Goal: Task Accomplishment & Management: Manage account settings

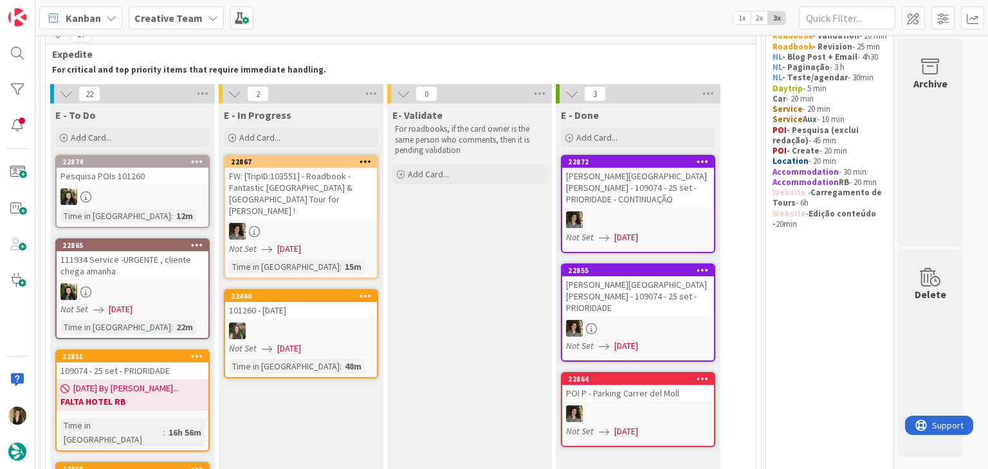
scroll to position [129, 0]
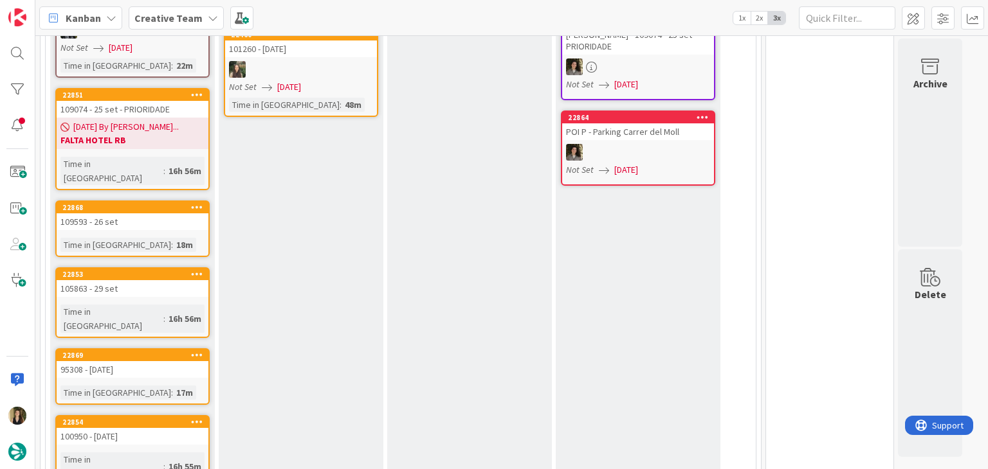
scroll to position [321, 0]
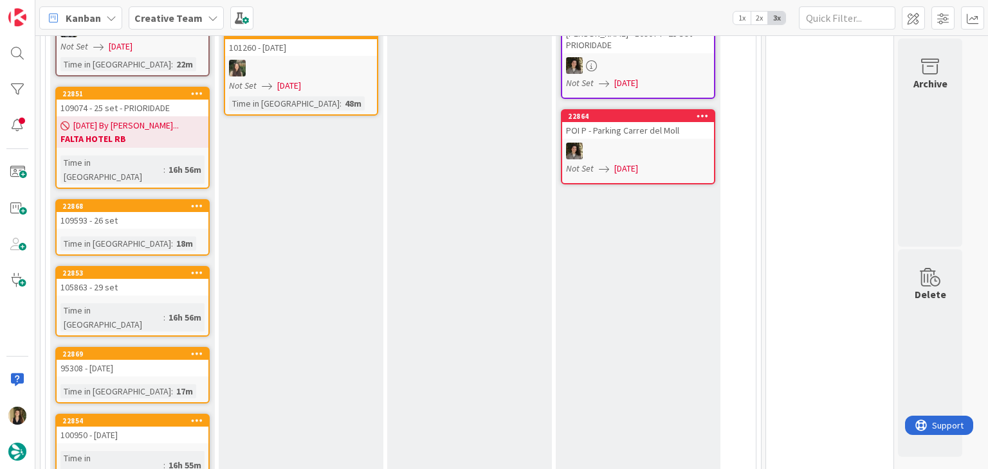
click at [149, 214] on link "22868 109593 - 26 set Time in Column : 18m" at bounding box center [132, 227] width 154 height 57
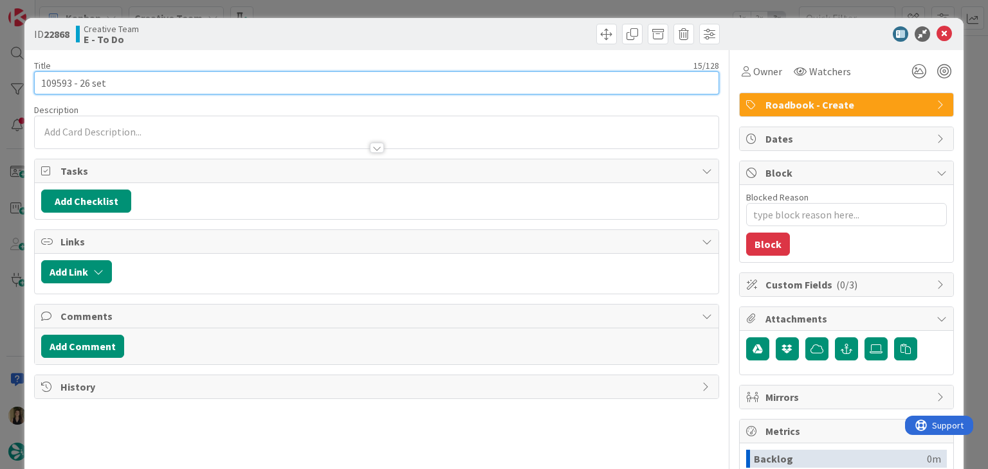
click at [60, 80] on input "109593 - 26 set" at bounding box center [376, 82] width 684 height 23
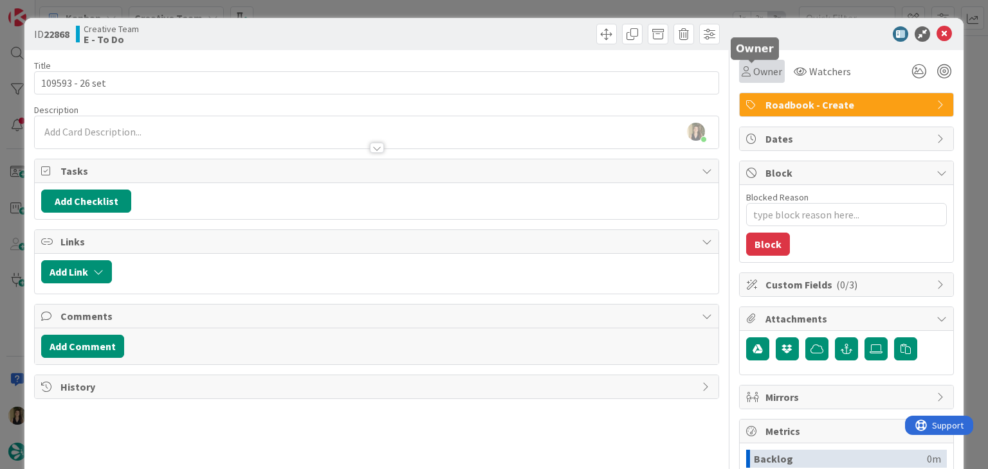
drag, startPoint x: 752, startPoint y: 69, endPoint x: 756, endPoint y: 84, distance: 15.5
click at [753, 69] on span "Owner" at bounding box center [767, 71] width 29 height 15
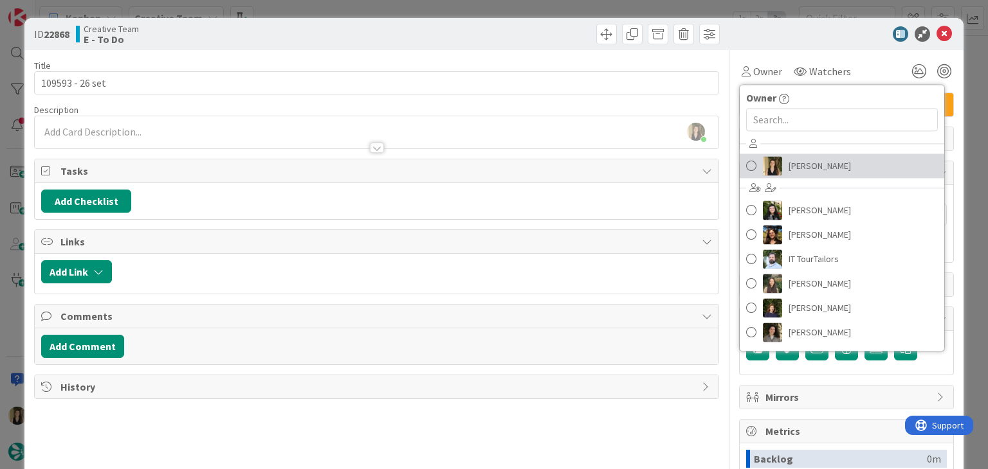
click at [795, 165] on span "[PERSON_NAME]" at bounding box center [819, 165] width 62 height 19
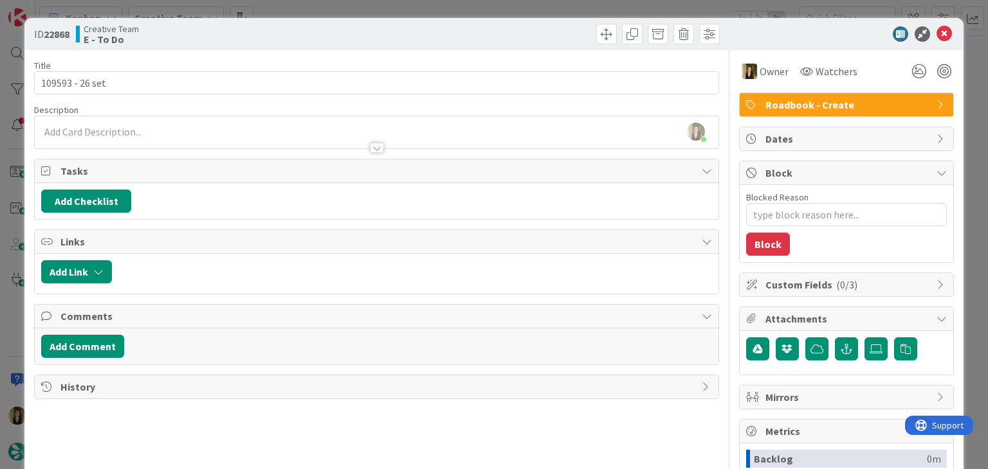
drag, startPoint x: 463, startPoint y: 25, endPoint x: 458, endPoint y: 6, distance: 19.3
click at [462, 23] on div "ID 22868 Creative Team E - To Do" at bounding box center [493, 34] width 938 height 32
click at [458, 5] on div "ID 22868 Creative Team E - To Do Title 15 / 128 109593 - 26 set Description Sof…" at bounding box center [494, 234] width 988 height 469
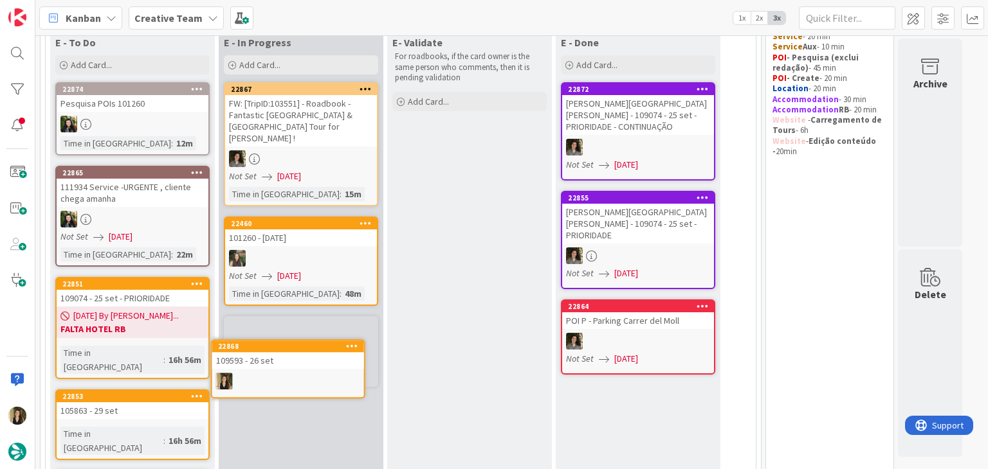
scroll to position [165, 0]
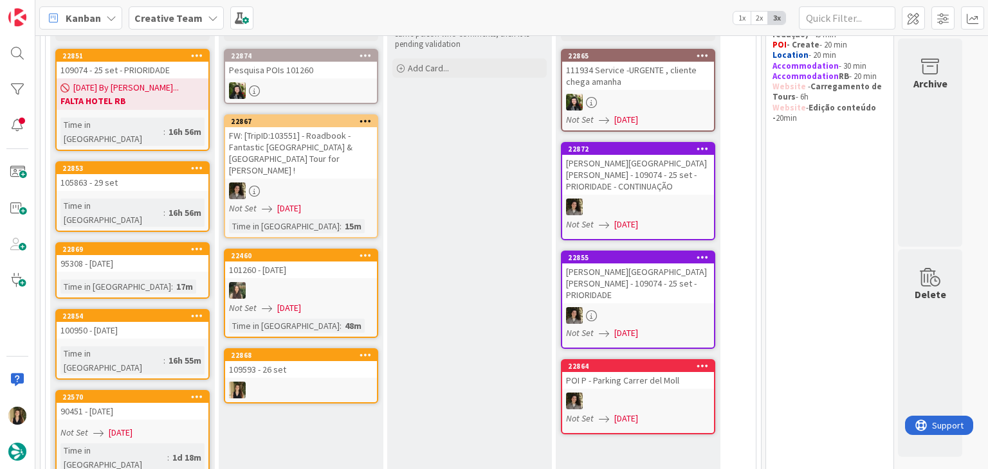
click at [325, 382] on div at bounding box center [301, 390] width 152 height 17
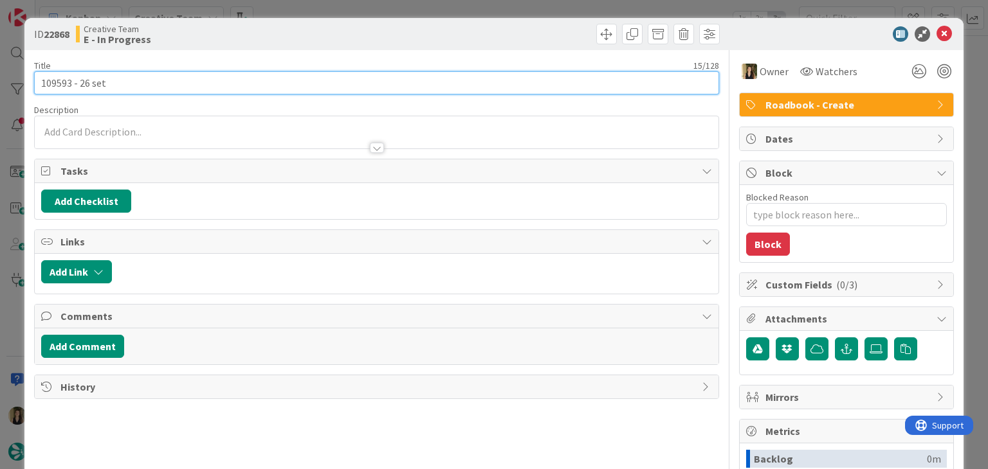
click at [55, 86] on input "109593 - 26 set" at bounding box center [376, 82] width 684 height 23
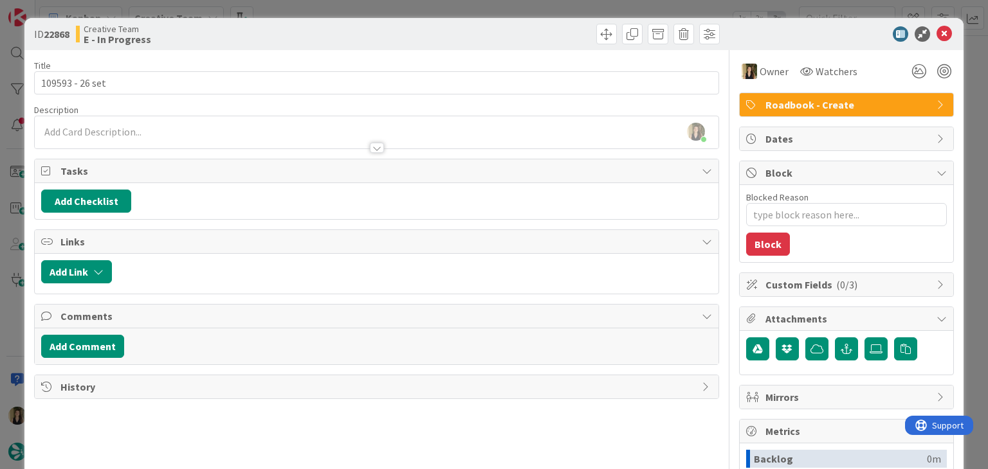
type textarea "x"
click at [206, 144] on div at bounding box center [376, 142] width 683 height 14
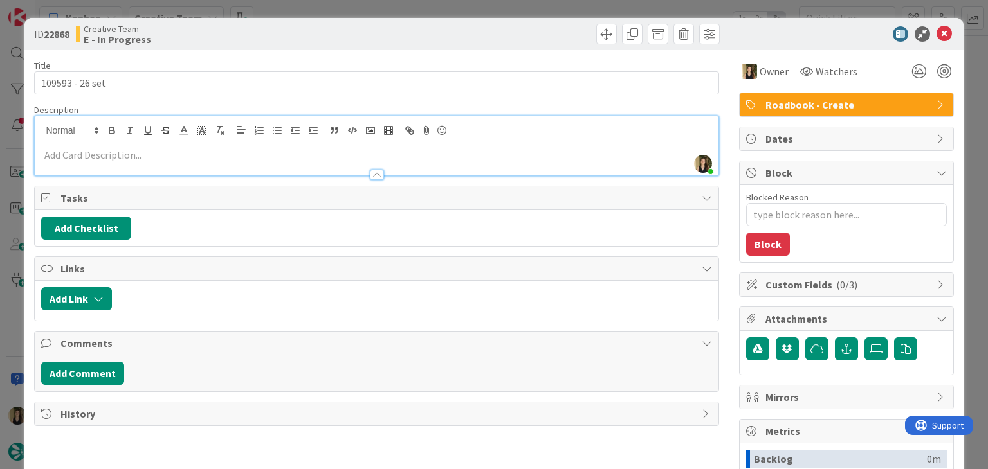
click at [209, 160] on p at bounding box center [376, 155] width 670 height 15
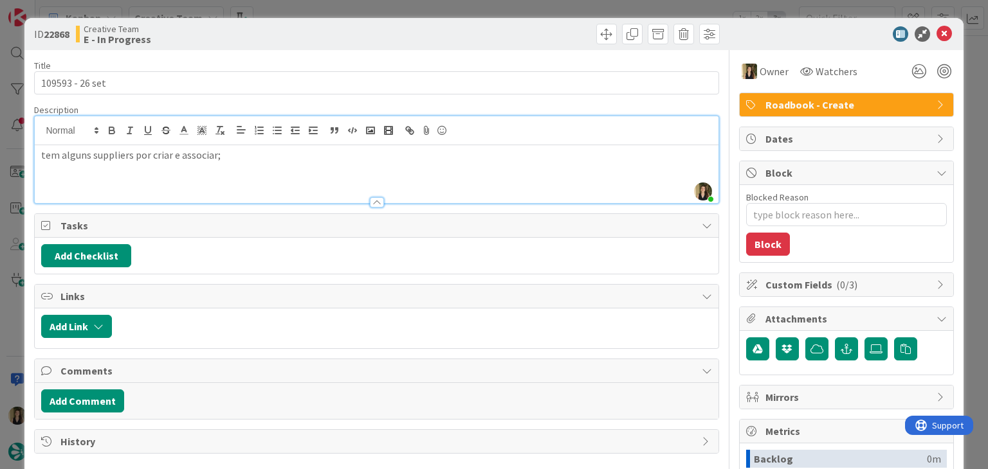
click at [257, 161] on p "tem alguns suppliers por criar e associar;" at bounding box center [376, 155] width 670 height 15
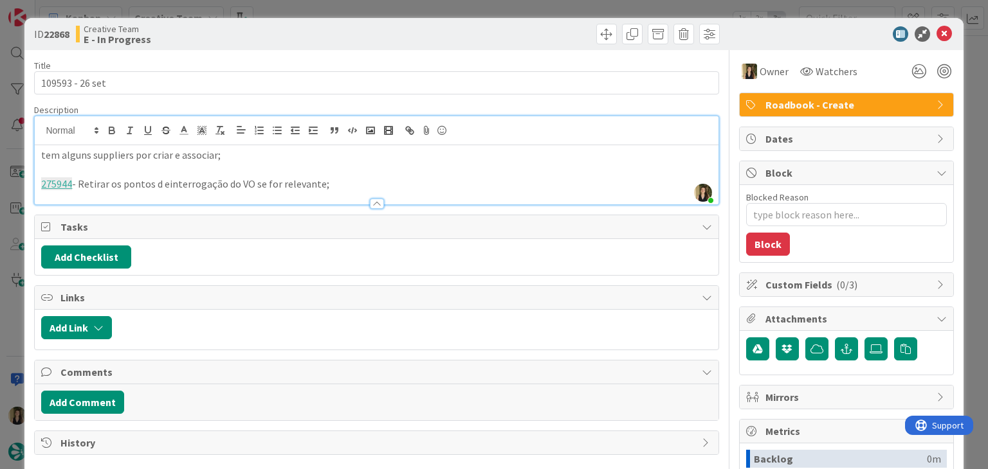
click at [300, 14] on div "ID 22868 Creative Team E - In Progress Title 15 / 128 109593 - 26 set Descripti…" at bounding box center [494, 234] width 988 height 469
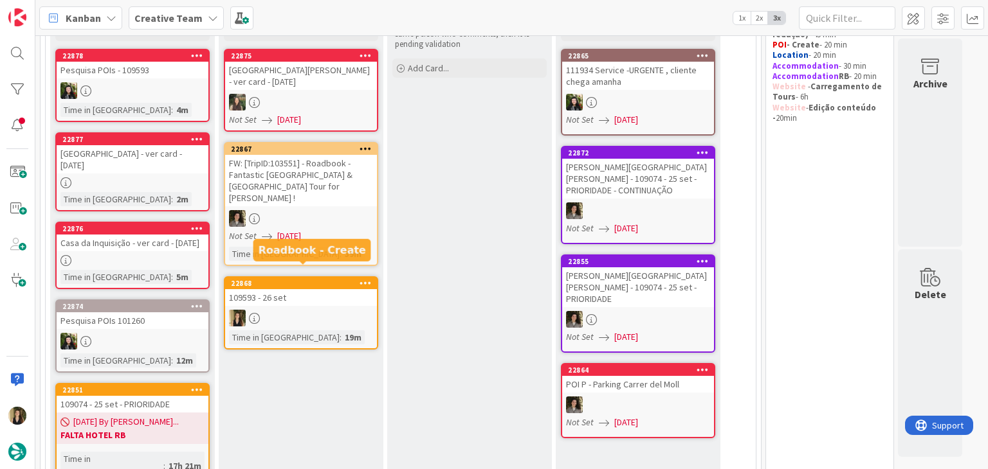
click at [334, 293] on link "22868 109593 - 26 set Time in Column : 19m" at bounding box center [301, 312] width 154 height 73
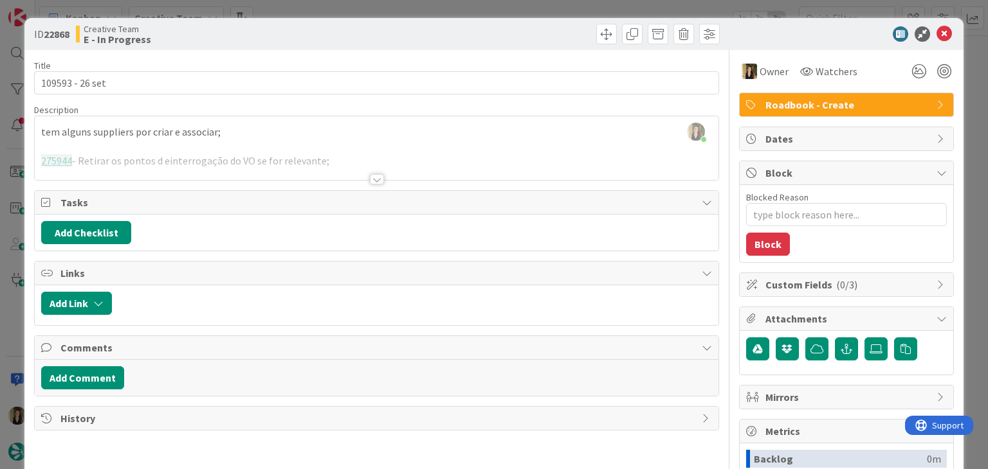
drag, startPoint x: 317, startPoint y: 31, endPoint x: 319, endPoint y: 6, distance: 25.1
click at [317, 29] on div "Creative Team E - In Progress" at bounding box center [225, 34] width 298 height 21
click at [319, 6] on div "ID 22868 Creative Team E - In Progress Title 15 / 128 109593 - 26 set Descripti…" at bounding box center [494, 234] width 988 height 469
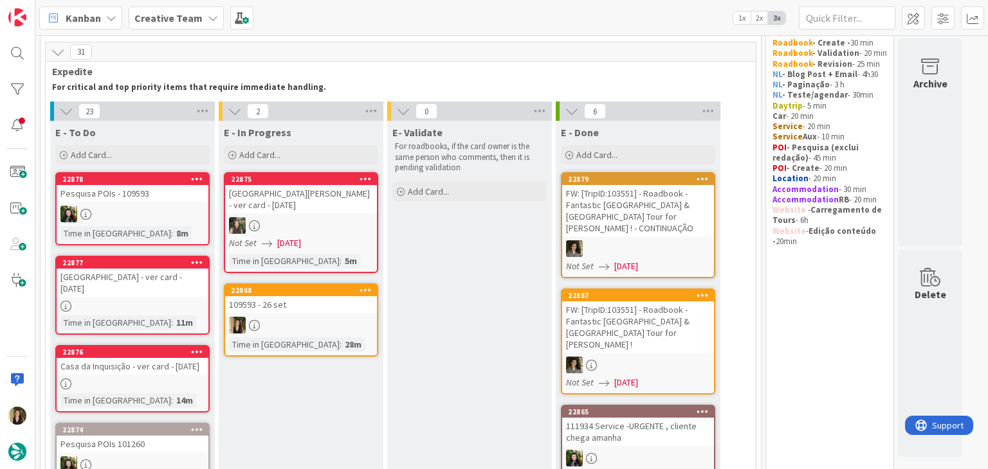
scroll to position [64, 0]
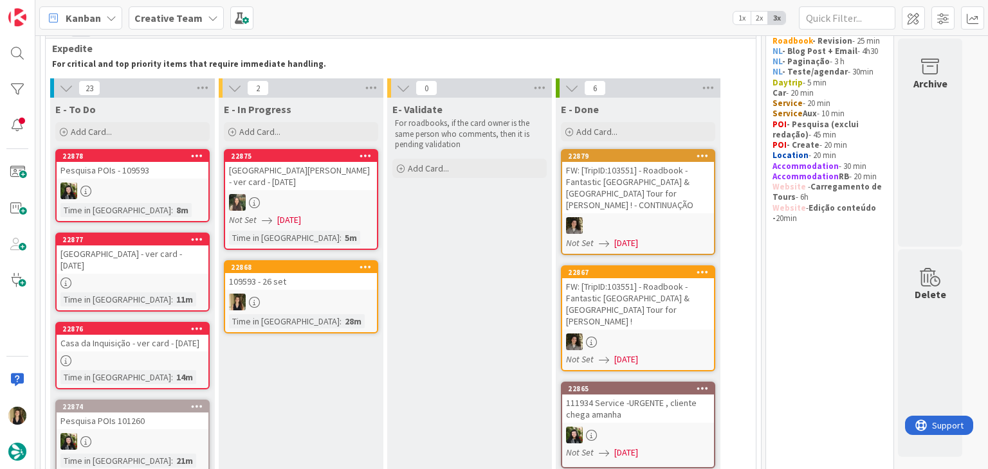
click at [336, 285] on div "109593 - 26 set" at bounding box center [301, 281] width 152 height 17
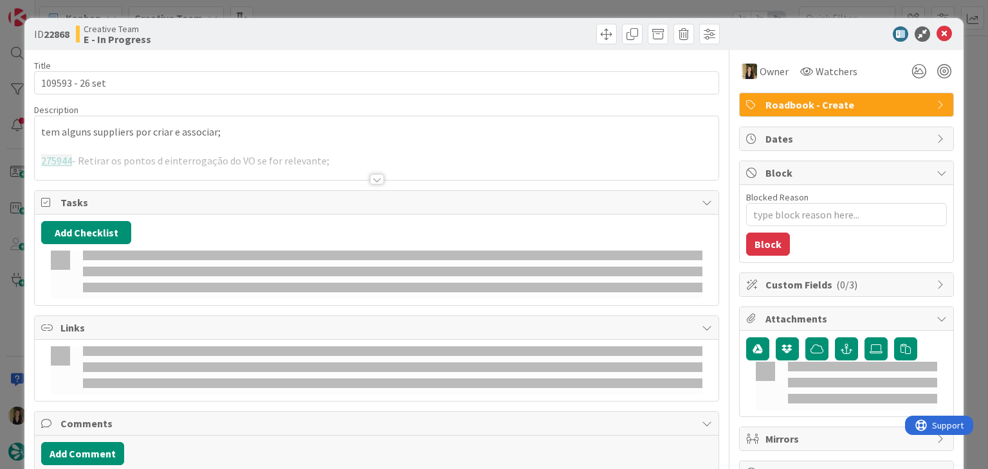
type textarea "x"
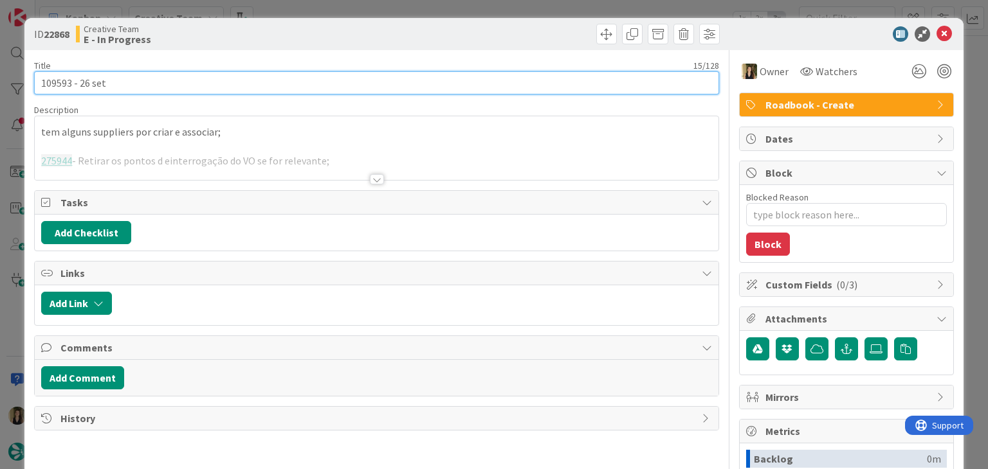
drag, startPoint x: 136, startPoint y: 80, endPoint x: 30, endPoint y: 80, distance: 105.4
click at [30, 80] on div "ID 22868 Creative Team E - In Progress Title 15 / 128 109593 - 26 set Descripti…" at bounding box center [493, 345] width 938 height 654
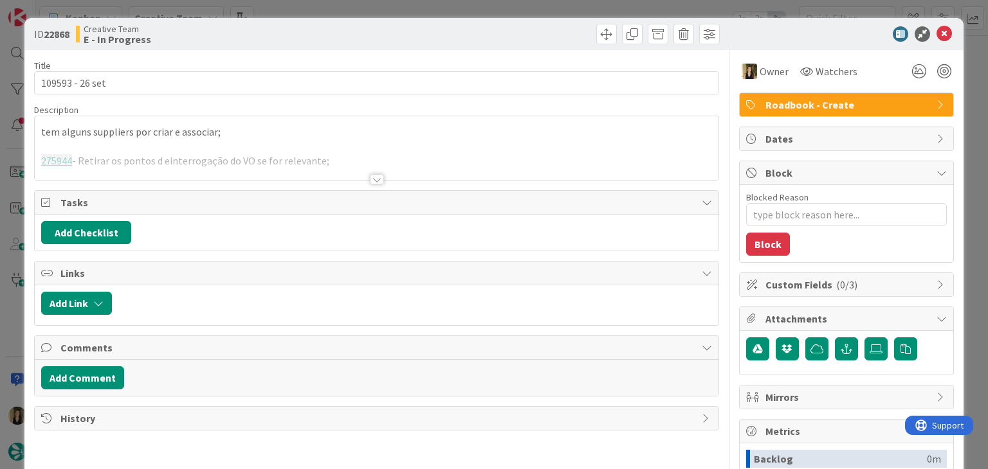
click at [360, 30] on div "Creative Team E - In Progress" at bounding box center [225, 34] width 298 height 21
click at [357, 6] on div "ID 22868 Creative Team E - In Progress Title 15 / 128 109593 - 26 set Descripti…" at bounding box center [494, 234] width 988 height 469
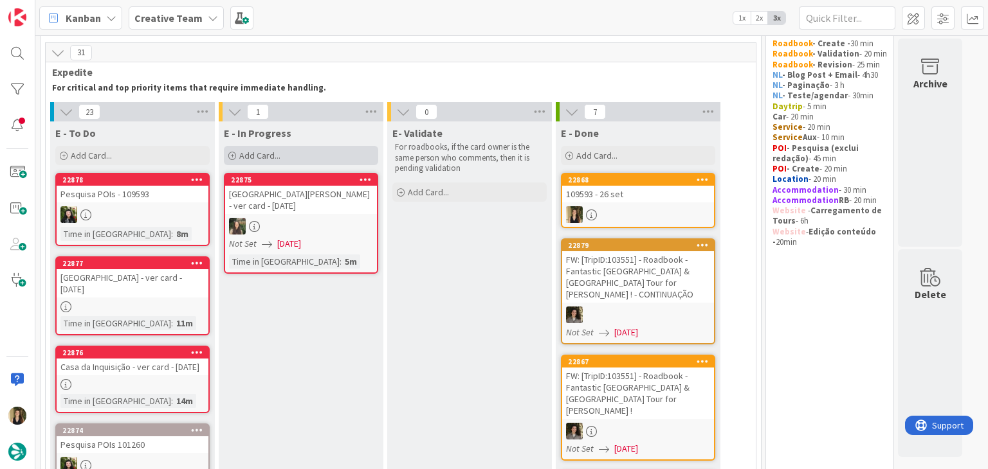
click at [279, 155] on span "Add Card..." at bounding box center [259, 156] width 41 height 12
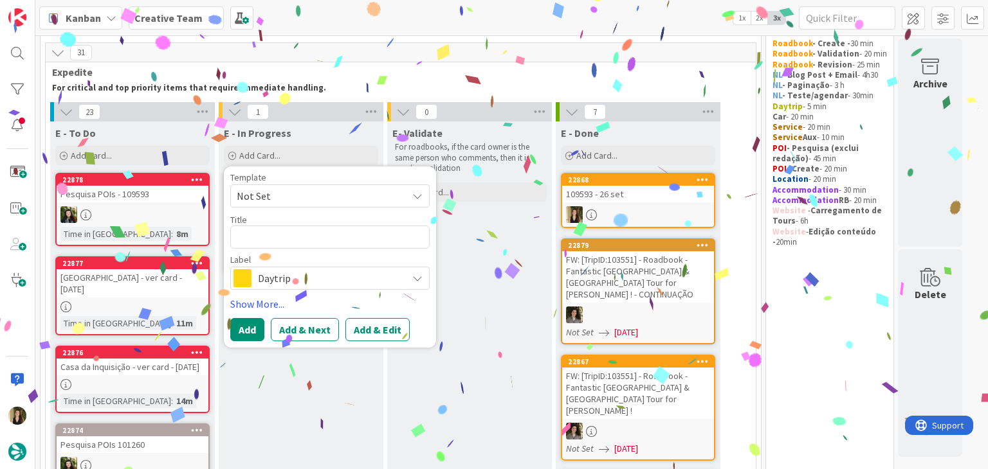
type textarea "109593 - 26 set"
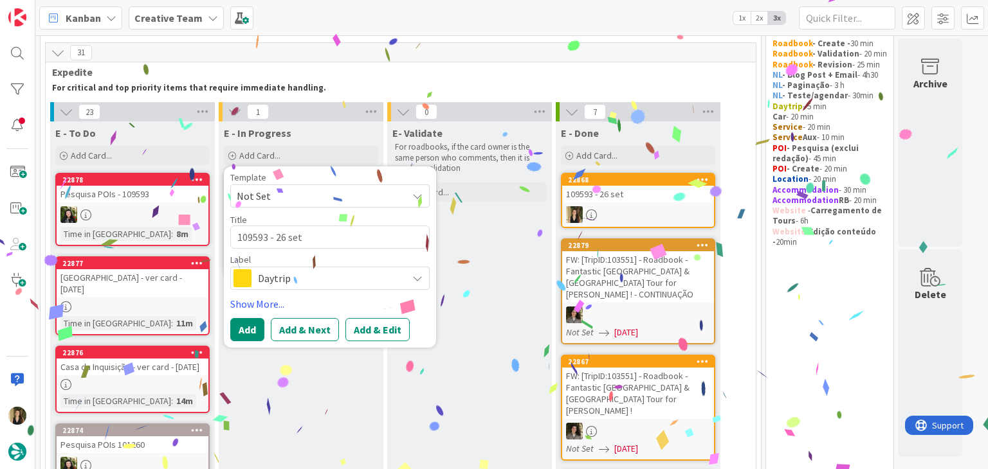
type textarea "x"
type textarea "109593 - 26 set"
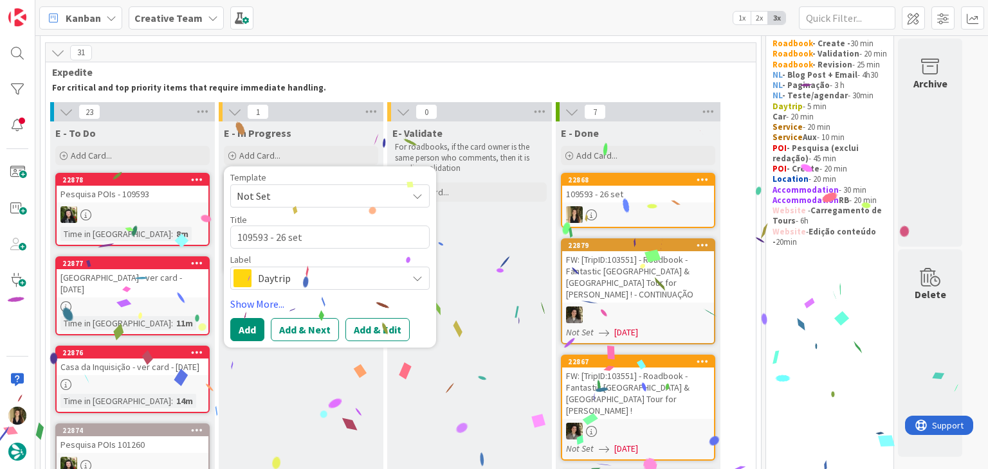
type textarea "x"
type textarea "109593 - 26 set c"
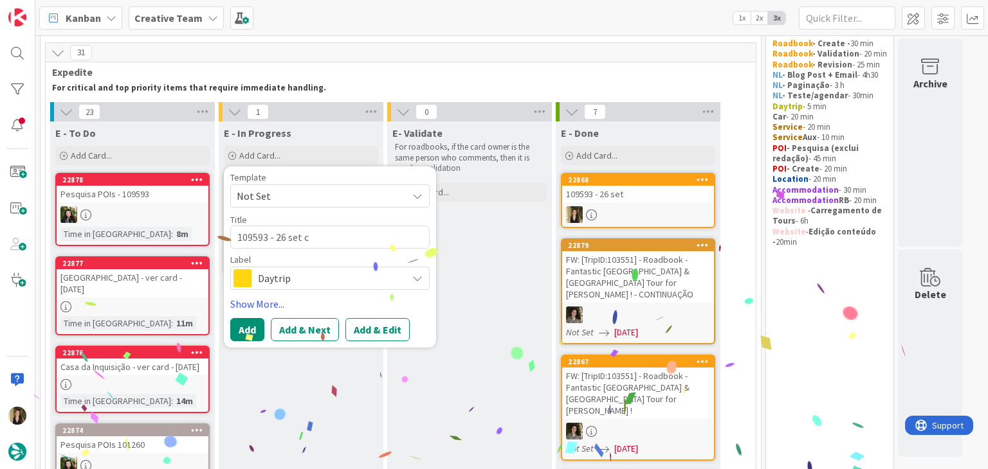
type textarea "x"
type textarea "109593 - 26 set co"
type textarea "x"
type textarea "109593 - 26 set con"
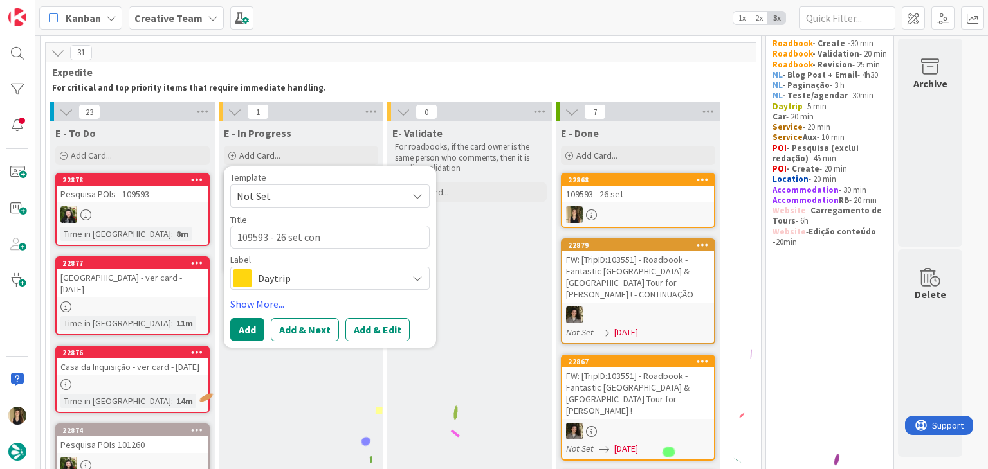
type textarea "x"
type textarea "109593 - 26 set cont"
type textarea "x"
type textarea "109593 - 26 set conti"
type textarea "x"
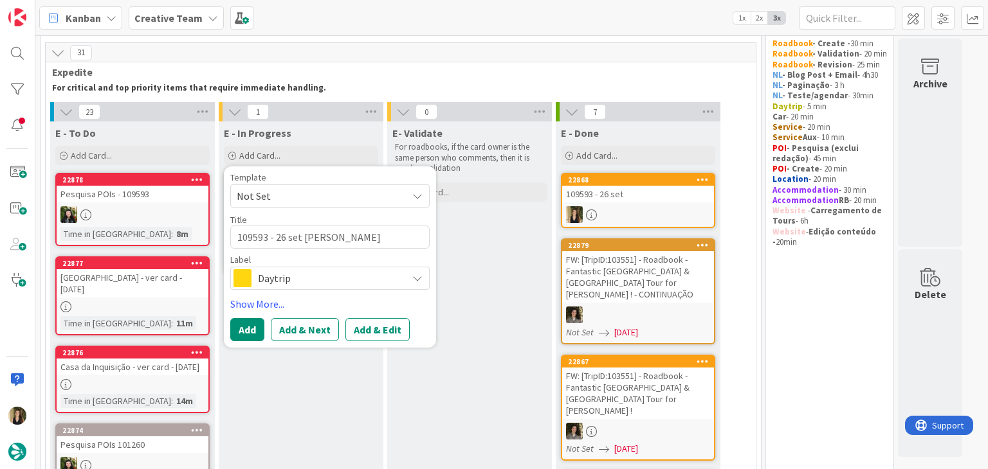
type textarea "109593 - 26 set contin"
type textarea "x"
type textarea "109593 - 26 set continu"
type textarea "x"
type textarea "109593 - 26 set continua"
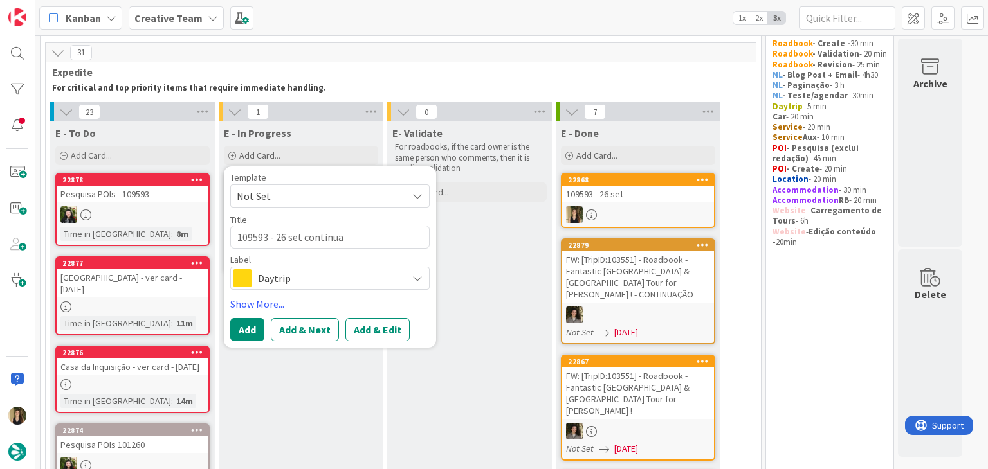
type textarea "x"
type textarea "109593 - 26 set continuaç"
type textarea "x"
type textarea "109593 - 26 set continuaçã"
type textarea "x"
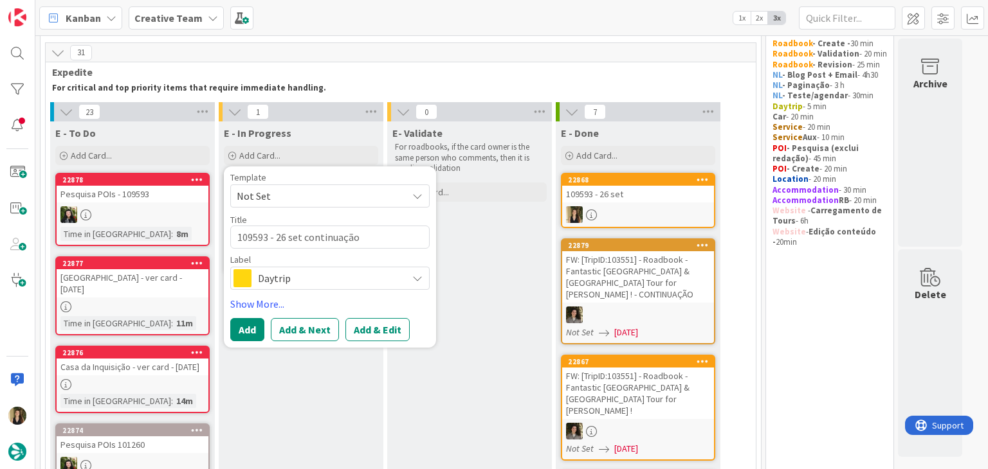
type textarea "109593 - 26 set continuação"
click at [290, 280] on span "Daytrip" at bounding box center [329, 278] width 143 height 18
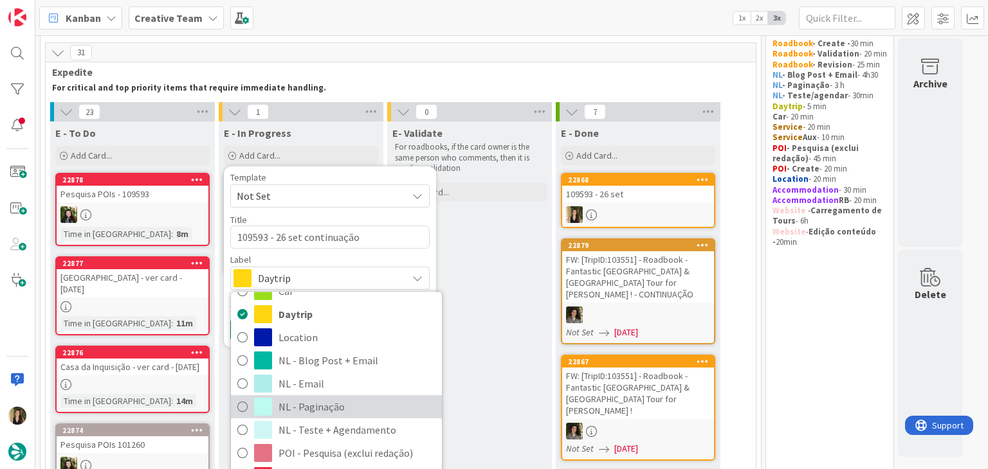
scroll to position [129, 0]
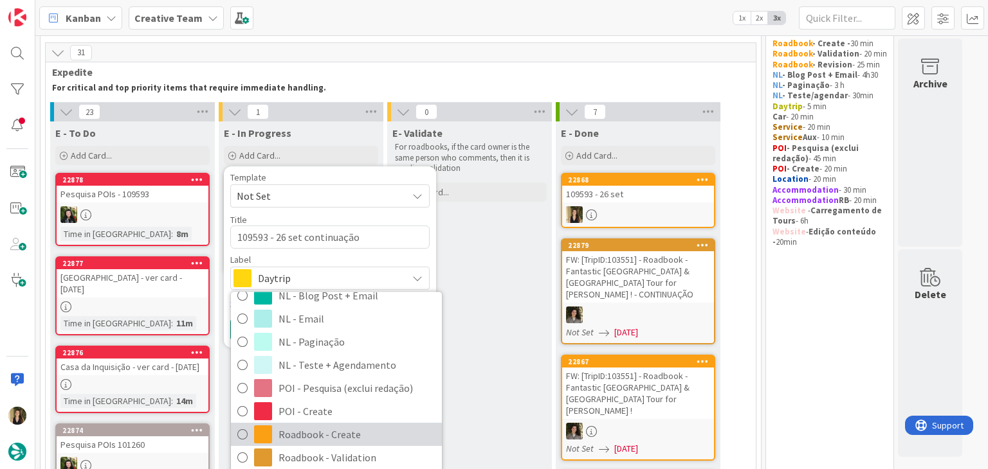
drag, startPoint x: 334, startPoint y: 440, endPoint x: 302, endPoint y: 381, distance: 67.6
click at [333, 440] on span "Roadbook - Create" at bounding box center [356, 435] width 157 height 19
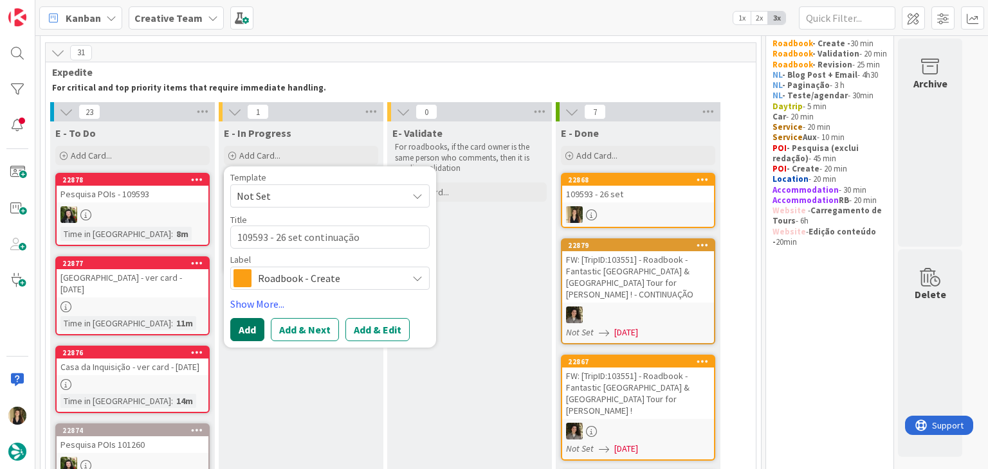
click at [253, 324] on button "Add" at bounding box center [247, 329] width 34 height 23
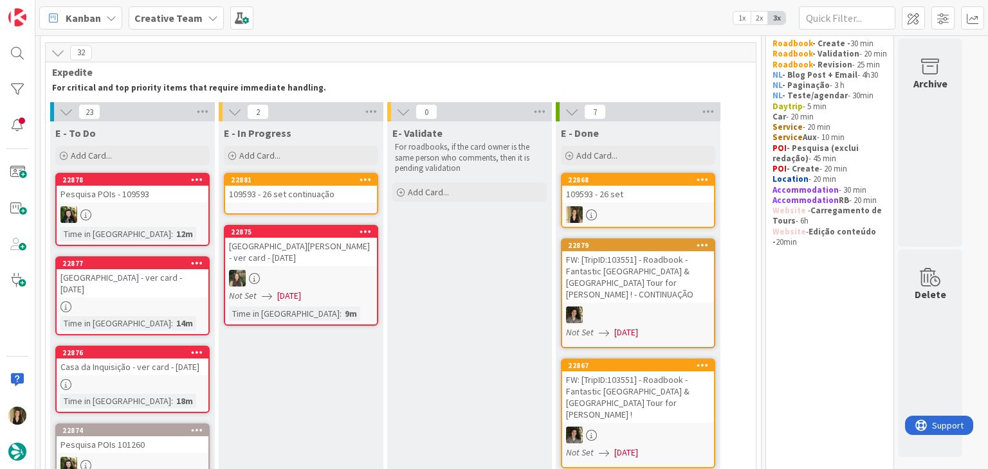
click at [309, 197] on div "109593 - 26 set continuação" at bounding box center [301, 194] width 152 height 17
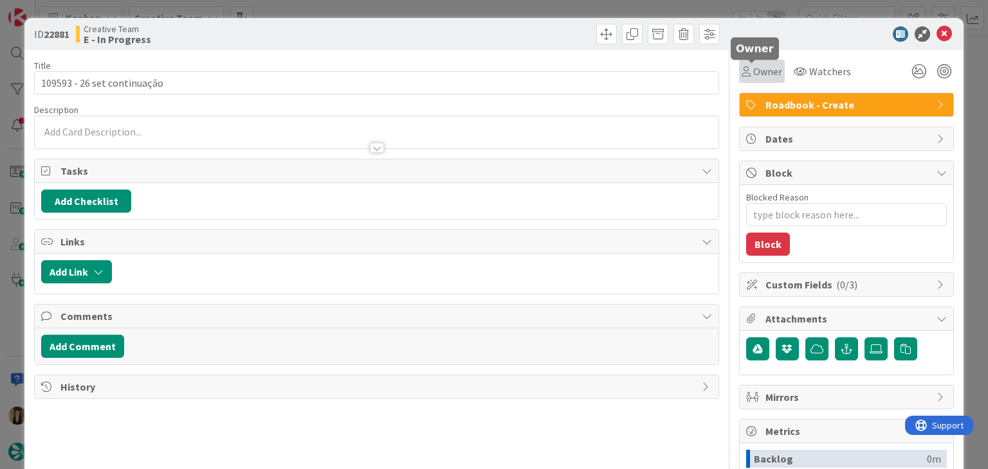
click at [753, 73] on span "Owner" at bounding box center [767, 71] width 29 height 15
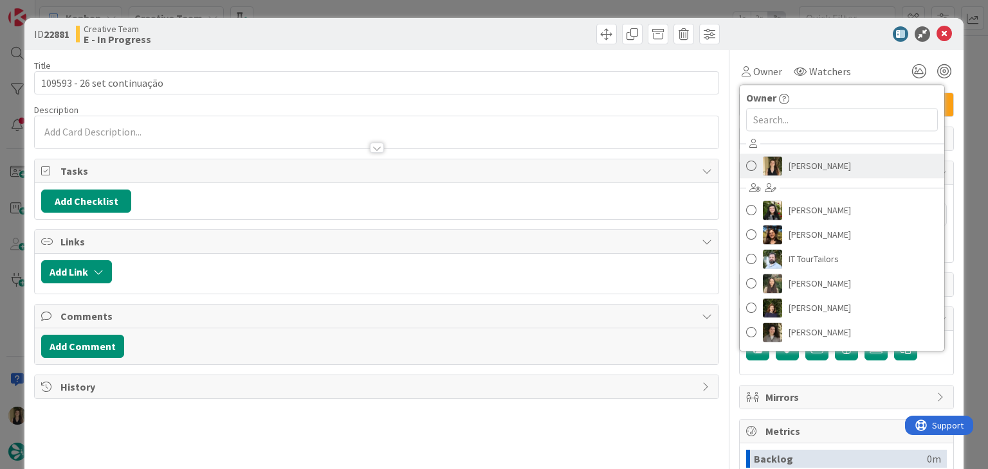
click at [788, 158] on span "[PERSON_NAME]" at bounding box center [819, 165] width 62 height 19
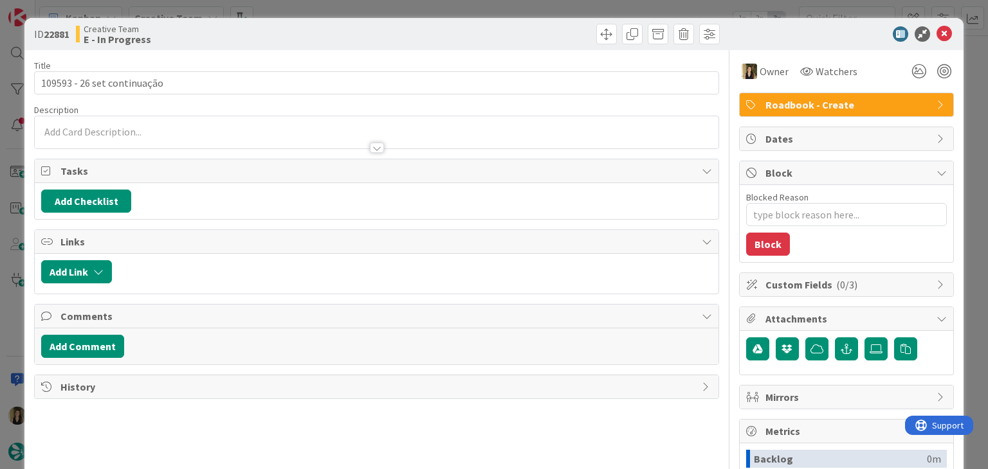
click at [519, 36] on div at bounding box center [549, 34] width 339 height 21
click at [512, 10] on div "ID 22881 Creative Team E - In Progress Title 27 / 128 109593 - 26 set continuaç…" at bounding box center [494, 234] width 988 height 469
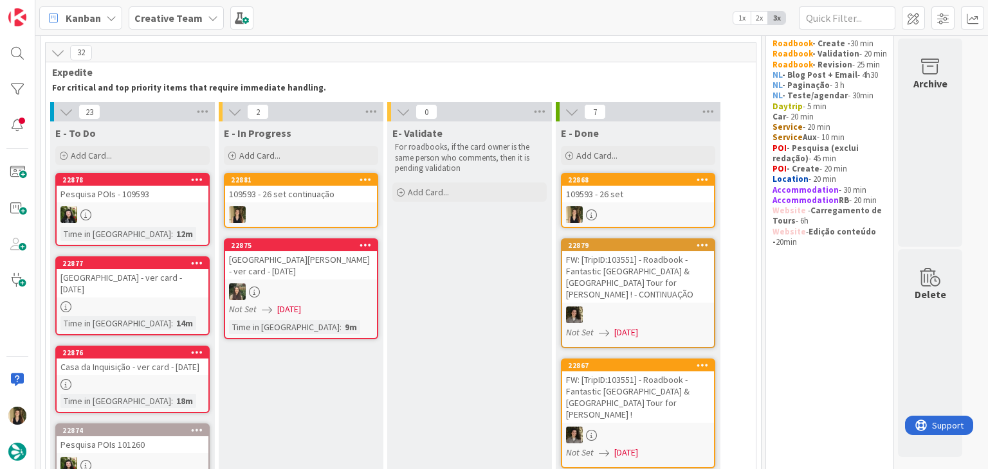
click at [635, 188] on div "109593 - 26 set" at bounding box center [638, 194] width 152 height 17
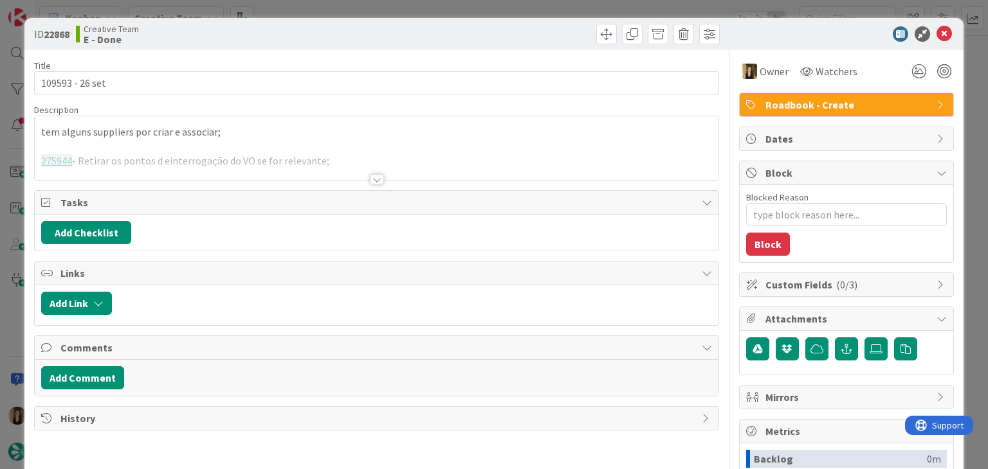
type textarea "x"
click at [375, 180] on div at bounding box center [377, 179] width 14 height 10
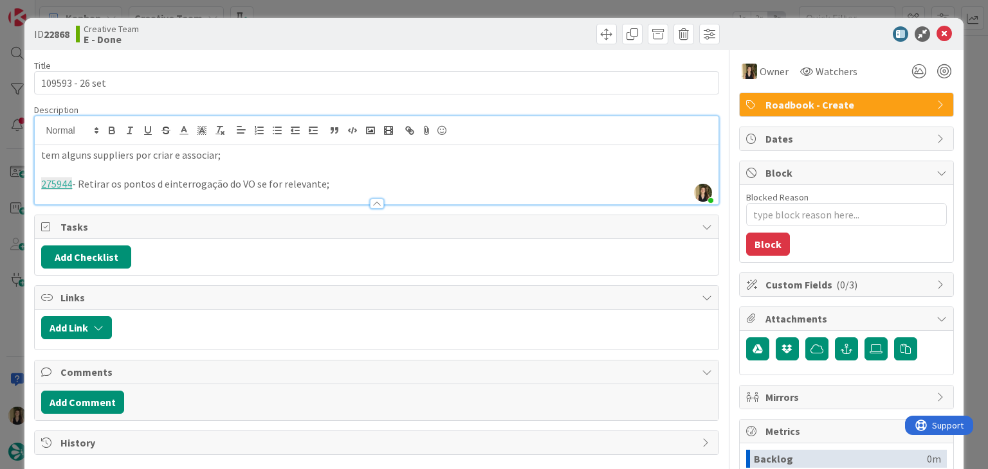
click at [163, 181] on p "275944 - Retirar os pontos d einterrogação do VO se for relevante;" at bounding box center [376, 184] width 670 height 15
drag, startPoint x: 339, startPoint y: 186, endPoint x: 3, endPoint y: 149, distance: 339.0
click at [3, 149] on div "ID 22868 Creative Team E - Done Title 15 / 128 109593 - 26 set Description Sofi…" at bounding box center [494, 234] width 988 height 469
copy div "tem alguns suppliers por criar e associar; 275944 - Retirar os pontos de interr…"
click at [361, 32] on div "Creative Team E - Done" at bounding box center [225, 34] width 298 height 21
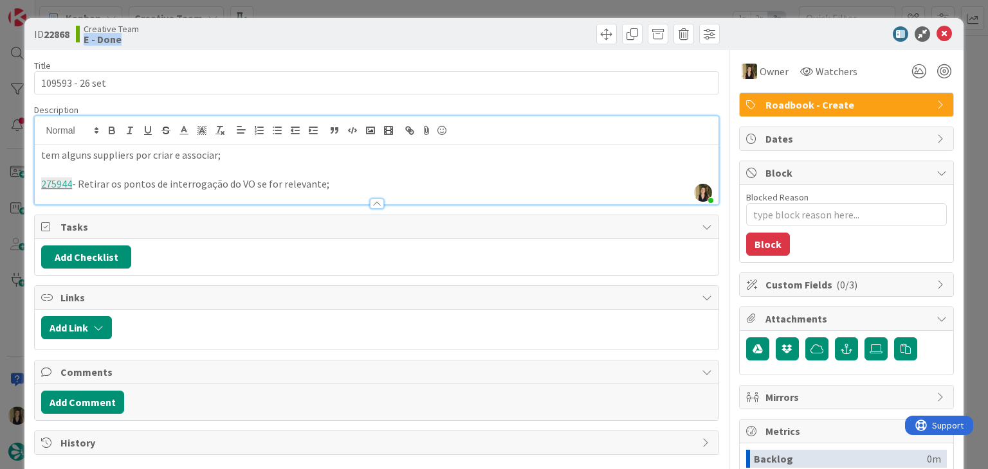
click at [358, 10] on div "ID 22868 Creative Team E - Done Title 15 / 128 109593 - 26 set Description Sofi…" at bounding box center [494, 234] width 988 height 469
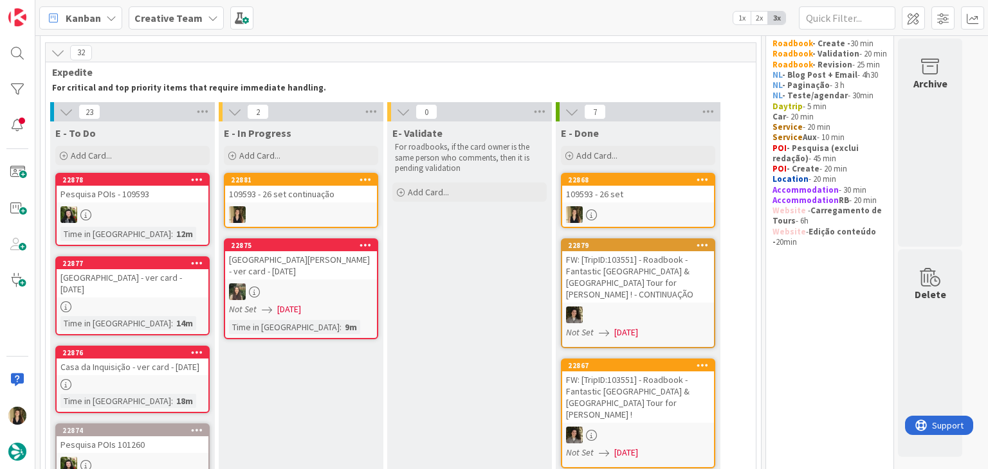
click at [338, 212] on div at bounding box center [301, 214] width 152 height 17
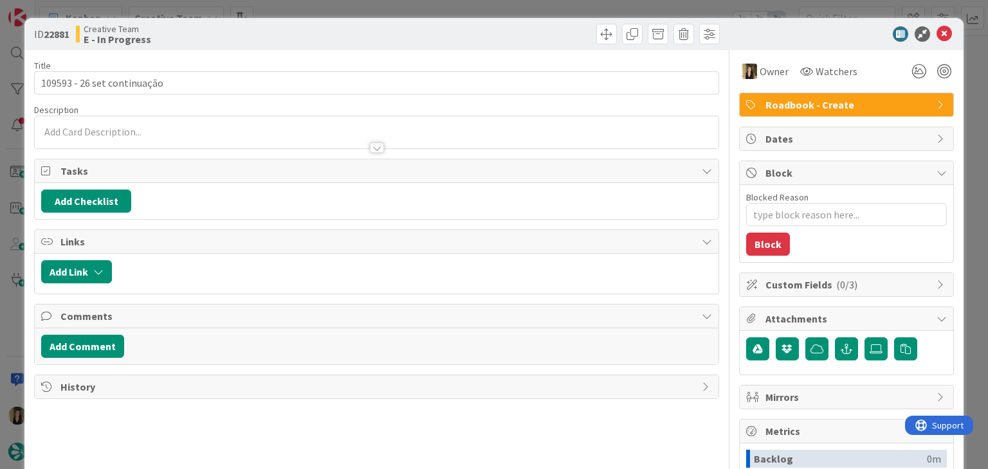
click at [174, 134] on div "Description" at bounding box center [376, 126] width 684 height 45
click at [157, 135] on div at bounding box center [376, 142] width 683 height 14
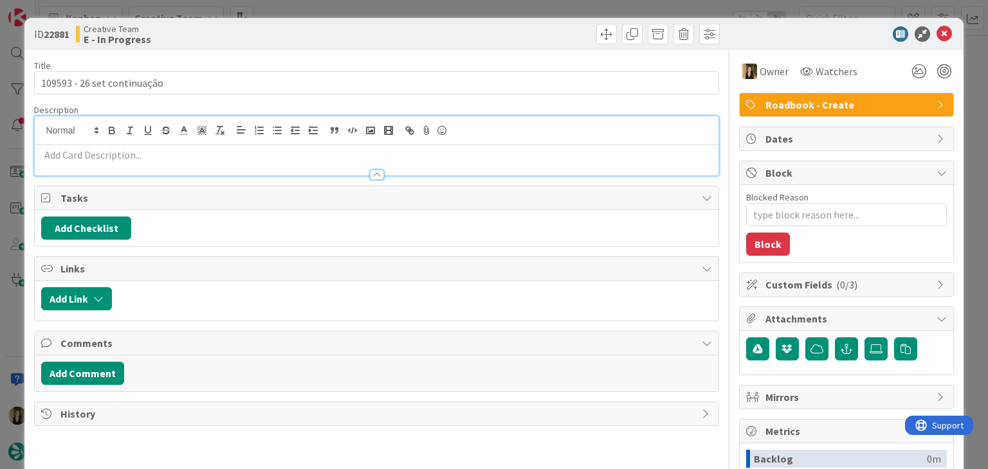
click at [136, 149] on p at bounding box center [376, 155] width 670 height 15
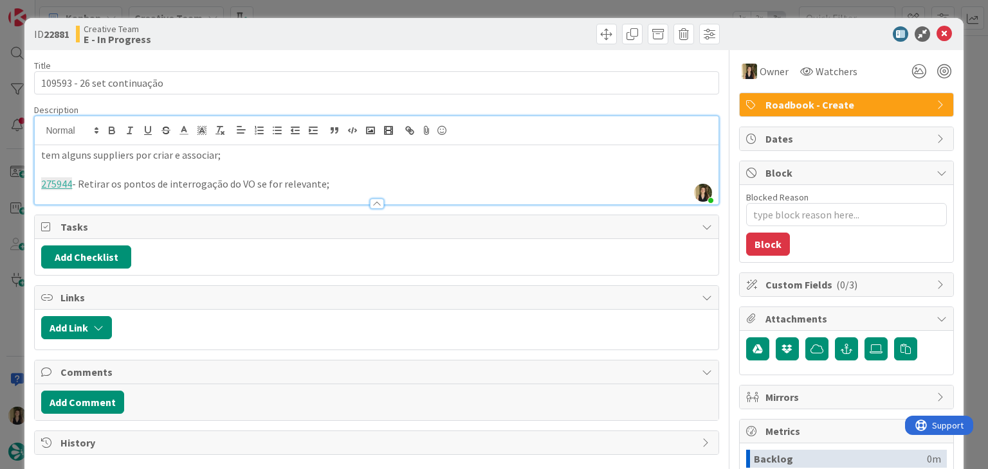
drag, startPoint x: 359, startPoint y: 37, endPoint x: 357, endPoint y: 30, distance: 7.2
click at [359, 37] on div "Creative Team E - In Progress" at bounding box center [225, 34] width 298 height 21
drag, startPoint x: 357, startPoint y: 9, endPoint x: 354, endPoint y: 1, distance: 9.0
click at [357, 8] on div "ID 22881 Creative Team E - In Progress Title 27 / 128 109593 - 26 set continuaç…" at bounding box center [494, 234] width 988 height 469
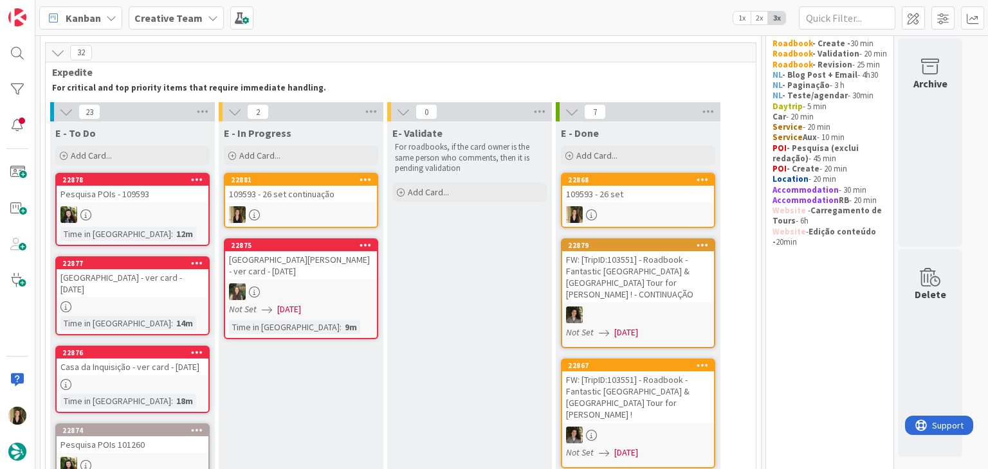
click at [311, 206] on div at bounding box center [301, 214] width 152 height 17
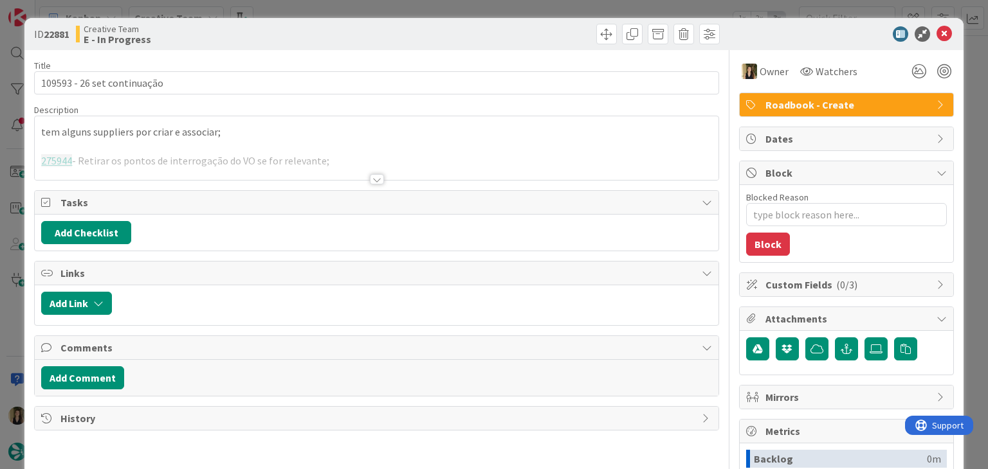
click at [338, 158] on div at bounding box center [376, 163] width 683 height 33
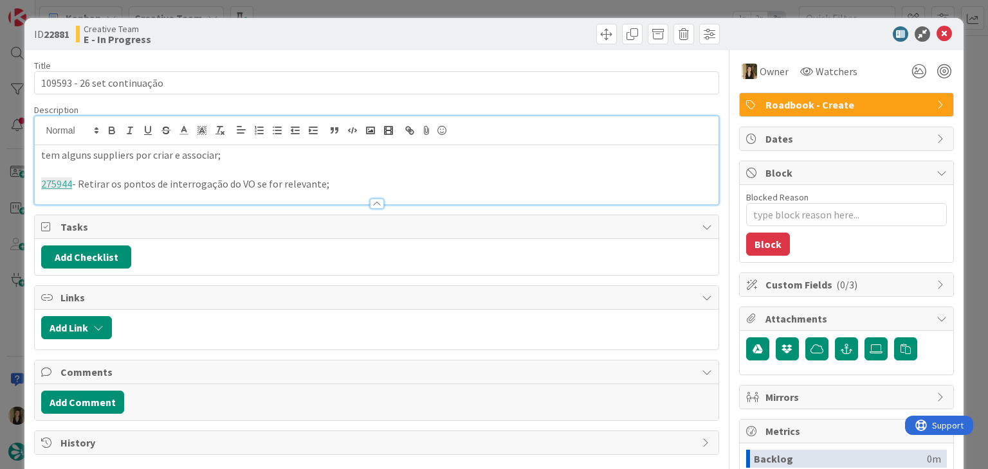
click at [339, 183] on p "275944 - Retirar os pontos de interrogação do VO se for relevante;" at bounding box center [376, 184] width 670 height 15
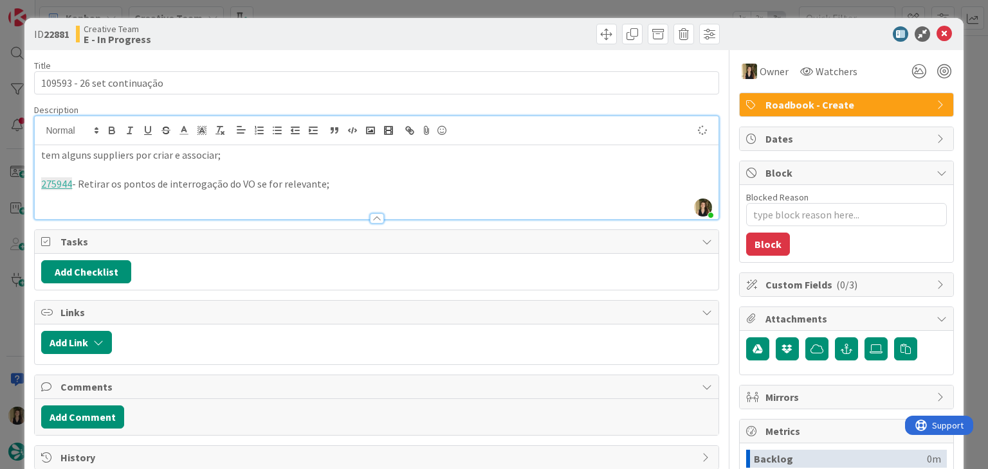
paste div
type textarea "x"
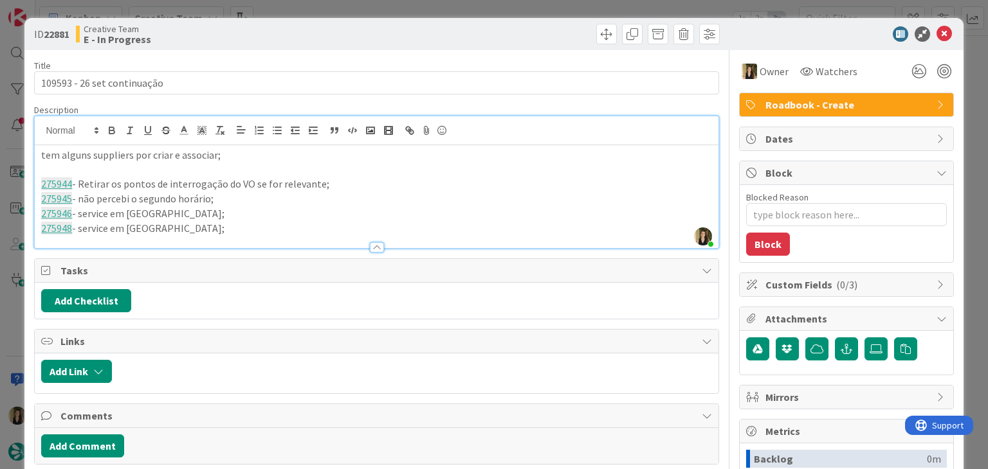
click at [299, 39] on div "Creative Team E - In Progress" at bounding box center [225, 34] width 298 height 21
click at [352, 31] on div "Creative Team E - In Progress" at bounding box center [225, 34] width 298 height 21
click at [355, 11] on div "ID 22881 Creative Team E - In Progress Title 27 / 128 109593 - 26 set continuaç…" at bounding box center [494, 234] width 988 height 469
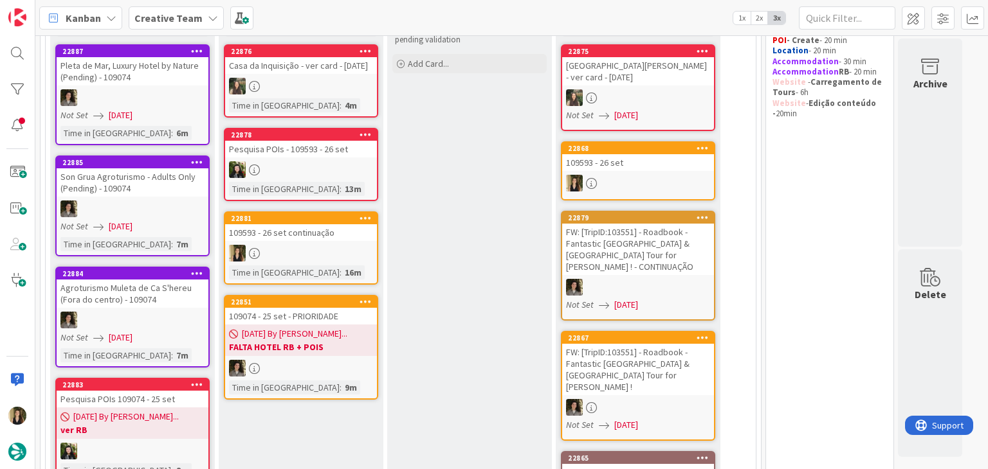
click at [352, 266] on div "Time in Column : 16m" at bounding box center [301, 273] width 144 height 14
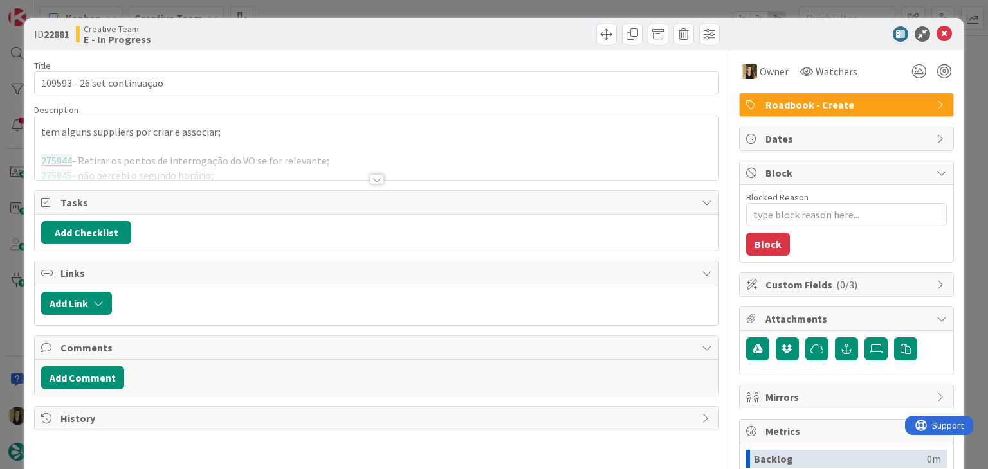
click at [370, 181] on div at bounding box center [377, 179] width 14 height 10
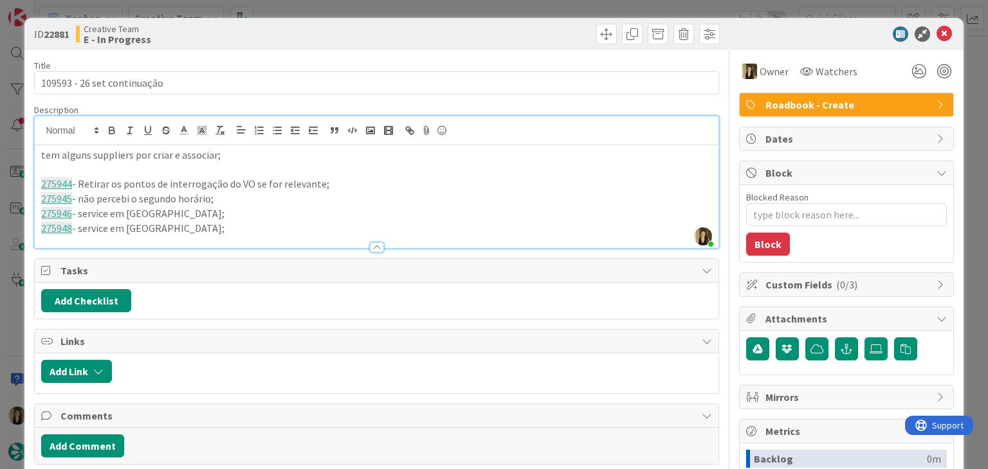
click at [332, 35] on div "Creative Team E - In Progress" at bounding box center [225, 34] width 298 height 21
click at [338, 8] on div "ID 22881 Creative Team E - In Progress Title 27 / 128 109593 - 26 set continuaç…" at bounding box center [494, 234] width 988 height 469
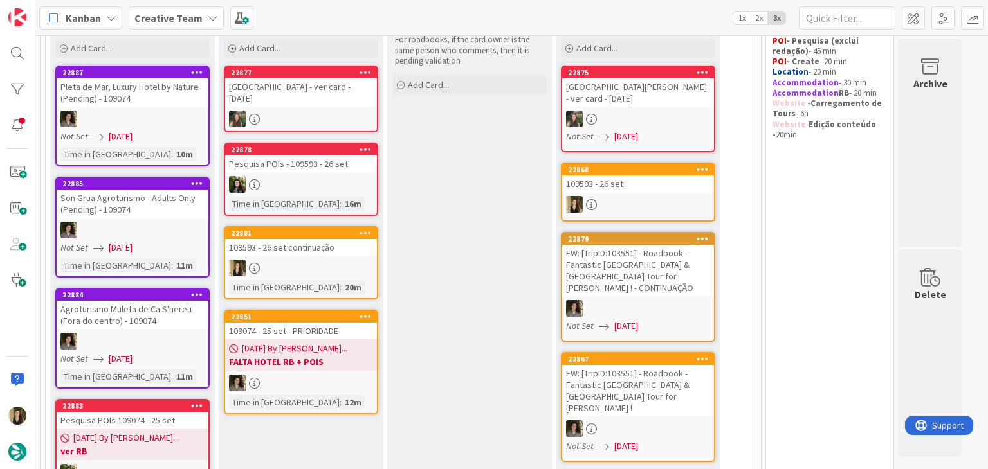
scroll to position [133, 0]
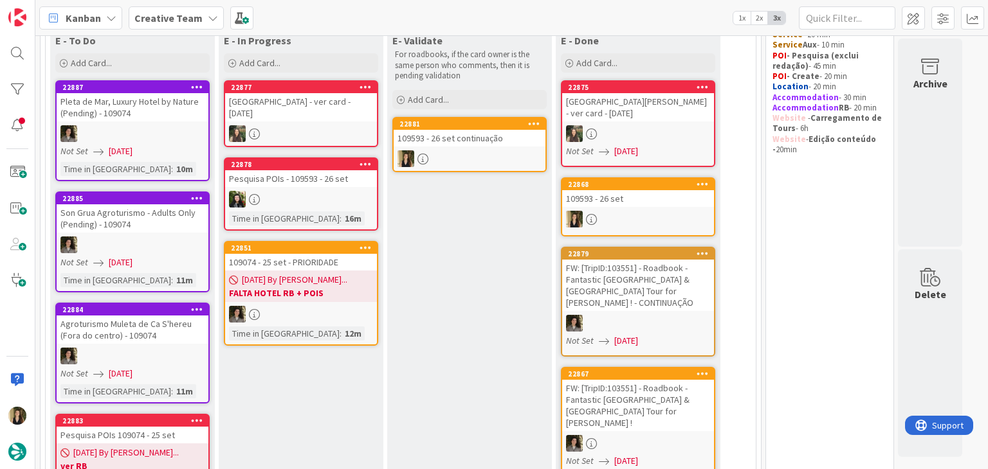
click at [491, 152] on div at bounding box center [469, 158] width 152 height 17
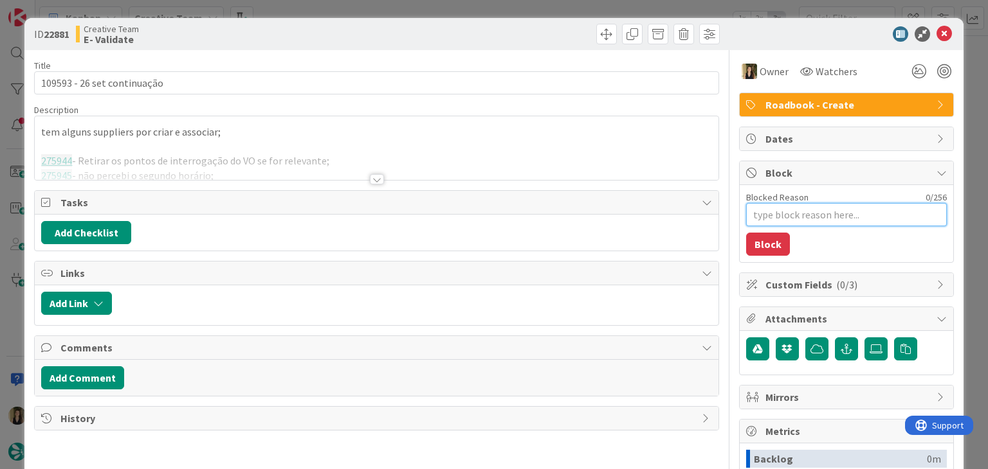
click at [800, 212] on textarea "Blocked Reason" at bounding box center [846, 214] width 201 height 23
type textarea "x"
type textarea "f"
type textarea "x"
type textarea "fa"
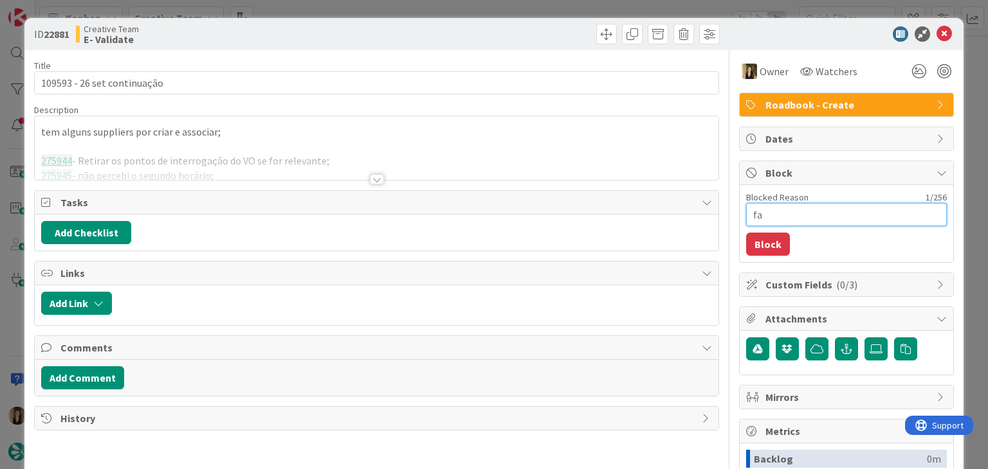
type textarea "x"
type textarea "fal"
type textarea "x"
type textarea "falt"
type textarea "x"
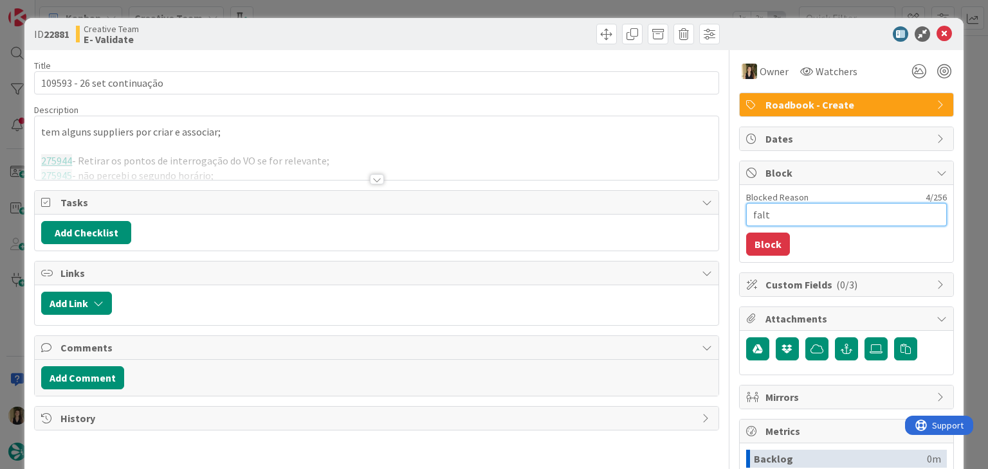
type textarea "falta"
type textarea "x"
type textarea "faltam"
type textarea "x"
type textarea "faltam"
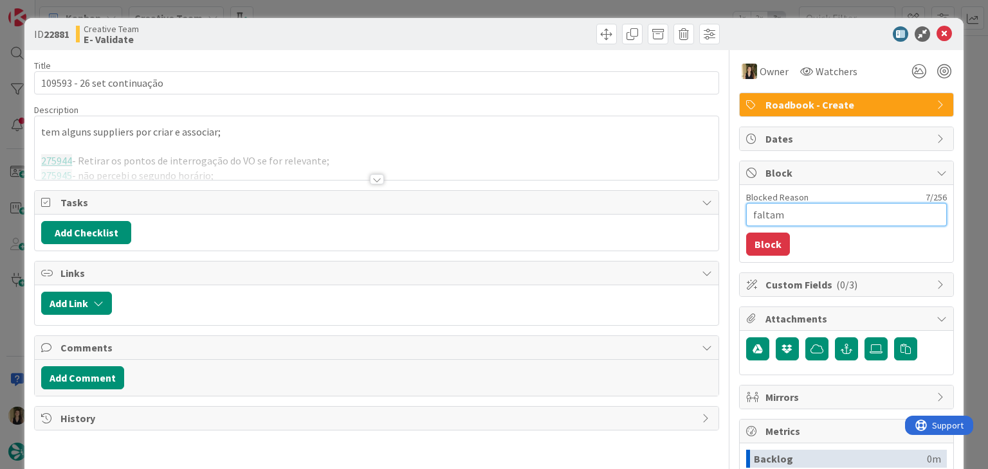
type textarea "x"
type textarea "faltam P"
type textarea "x"
type textarea "faltam PO"
type textarea "x"
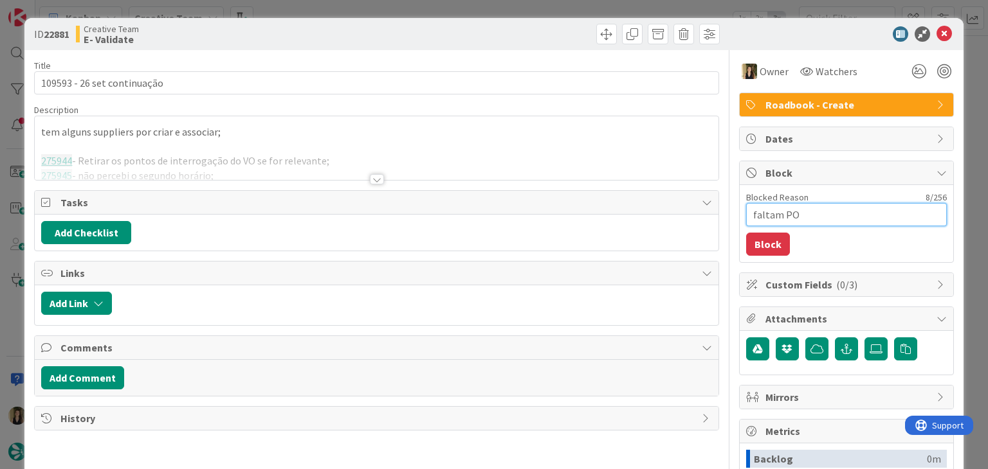
type textarea "faltam POI"
type textarea "x"
type textarea "faltam POIs"
click at [764, 239] on button "Block" at bounding box center [768, 244] width 44 height 23
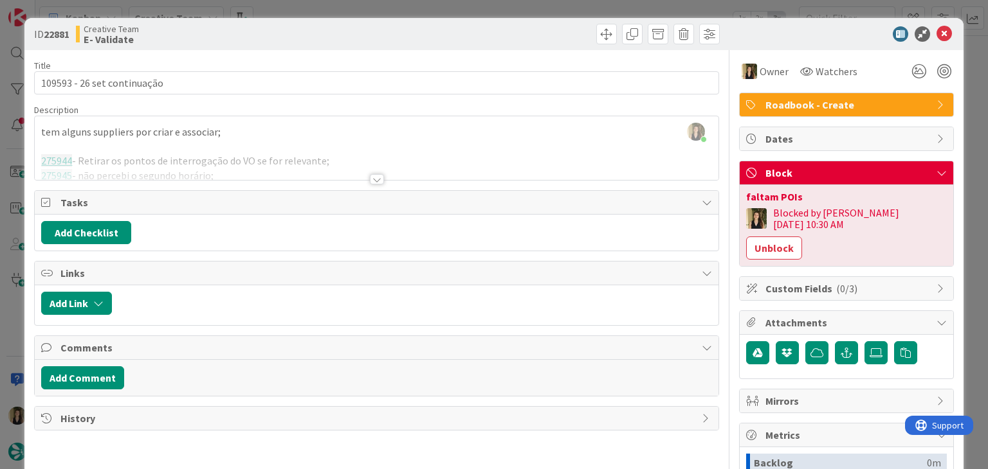
drag, startPoint x: 543, startPoint y: 41, endPoint x: 536, endPoint y: 14, distance: 27.8
click at [541, 39] on div at bounding box center [549, 34] width 339 height 21
click at [536, 10] on div "ID 22881 Creative Team E- Validate Title 27 / 128 109593 - 26 set continuação D…" at bounding box center [494, 234] width 988 height 469
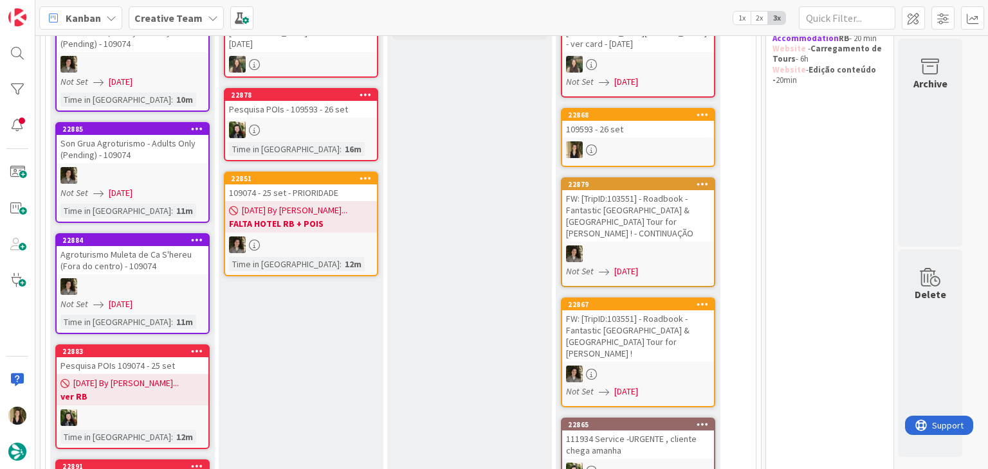
scroll to position [129, 0]
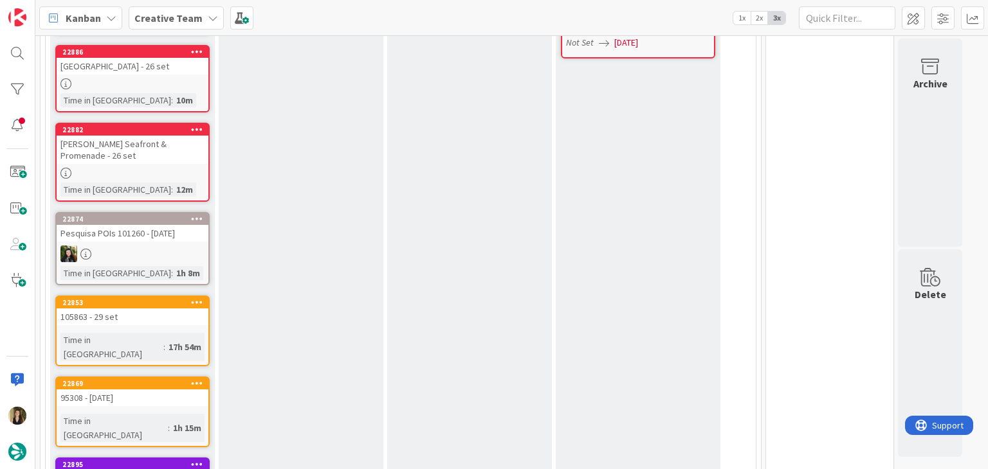
scroll to position [1093, 0]
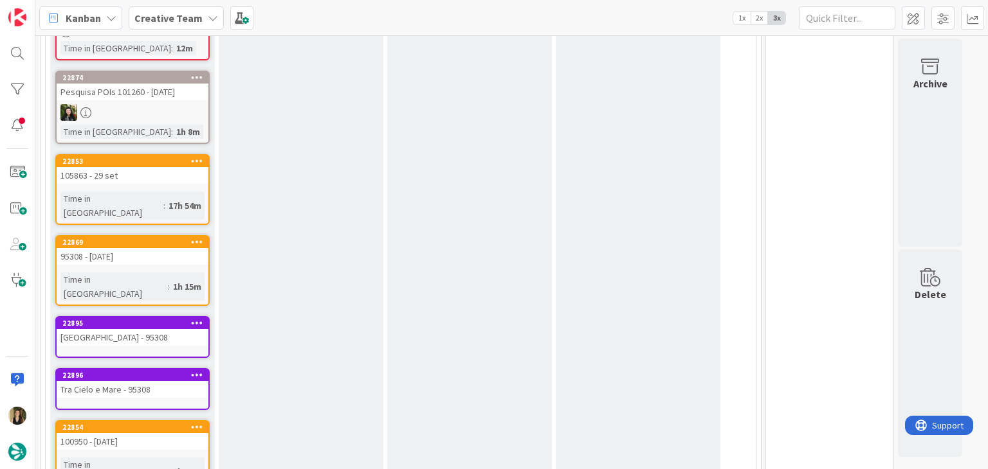
click at [186, 192] on div "Time in Column : 17h 54m" at bounding box center [132, 206] width 144 height 28
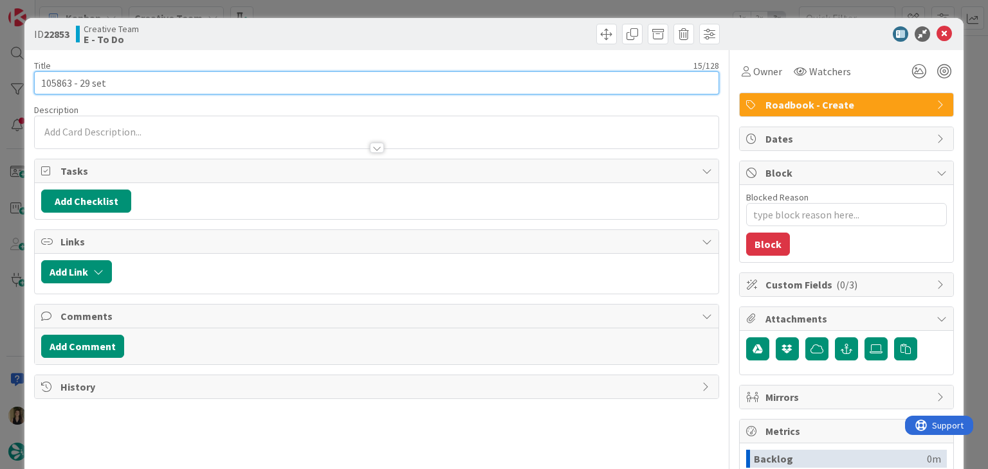
click at [54, 83] on input "105863 - 29 set" at bounding box center [376, 82] width 684 height 23
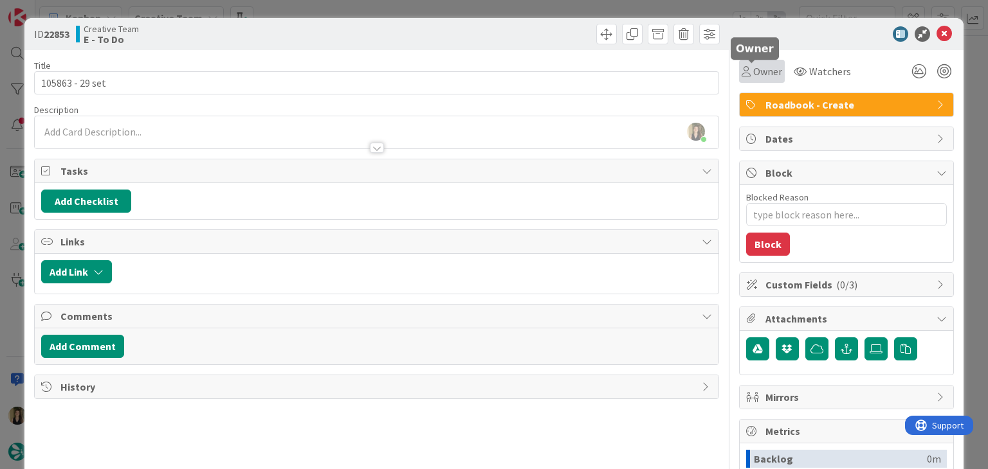
click at [759, 66] on span "Owner" at bounding box center [767, 71] width 29 height 15
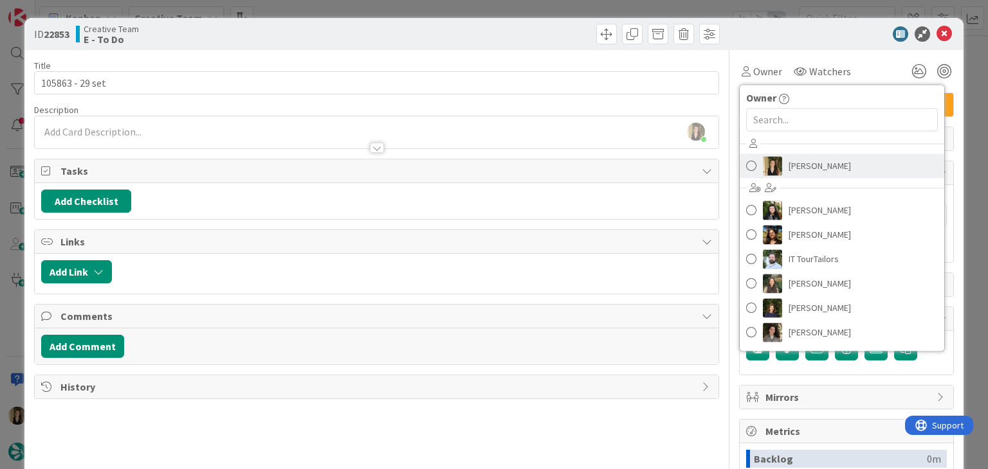
click at [817, 163] on span "[PERSON_NAME]" at bounding box center [819, 165] width 62 height 19
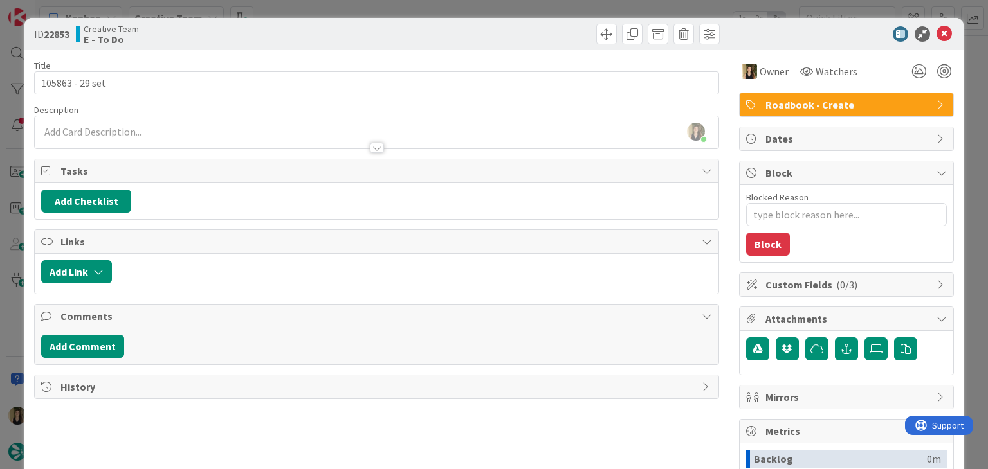
drag, startPoint x: 500, startPoint y: 33, endPoint x: 492, endPoint y: 2, distance: 32.0
click at [499, 32] on div at bounding box center [549, 34] width 339 height 21
click at [491, 1] on div "ID 22853 Creative Team E - To Do Title 15 / 128 105863 - 29 set Description Sof…" at bounding box center [494, 234] width 988 height 469
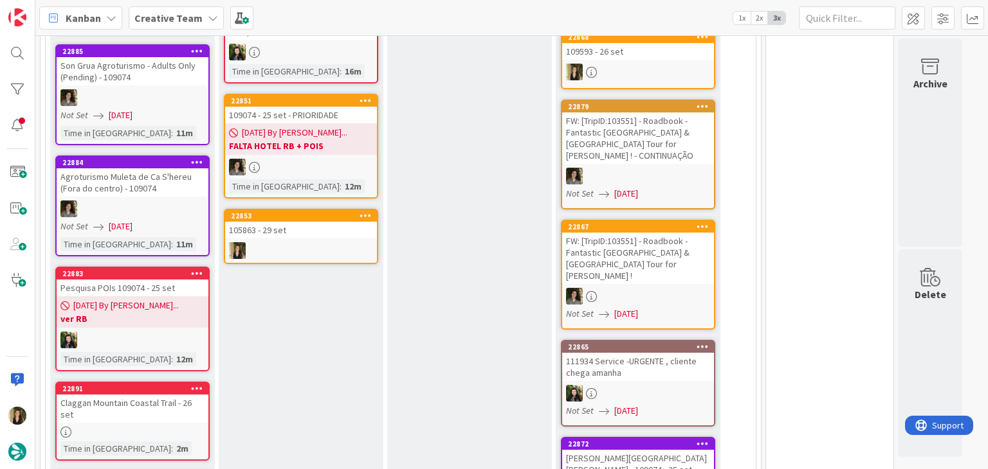
scroll to position [92, 0]
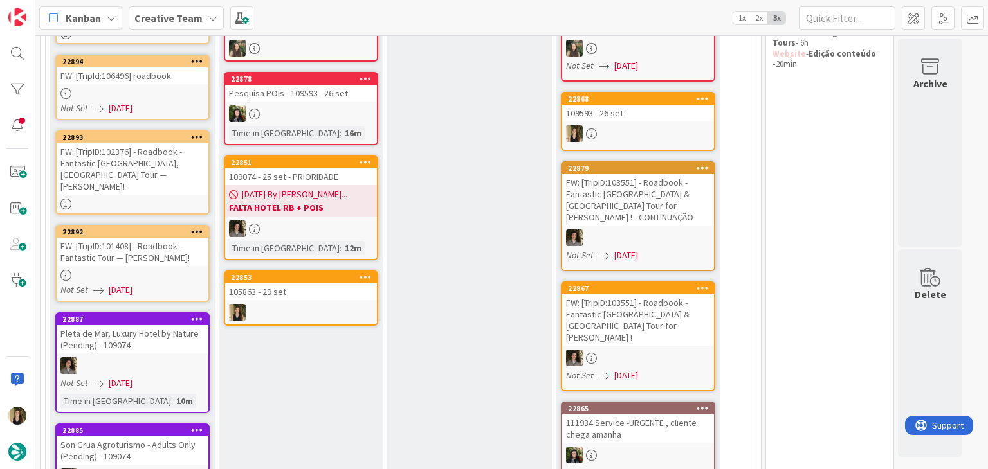
scroll to position [221, 0]
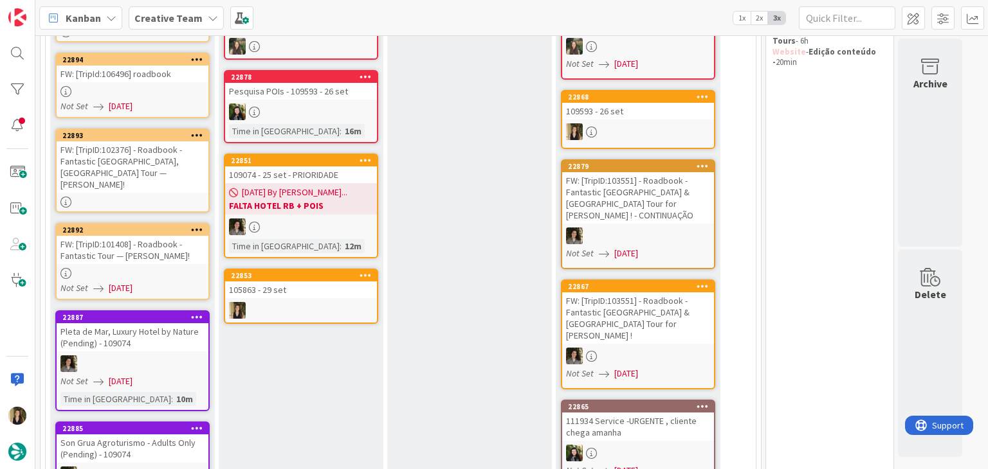
click at [201, 268] on div at bounding box center [133, 273] width 152 height 11
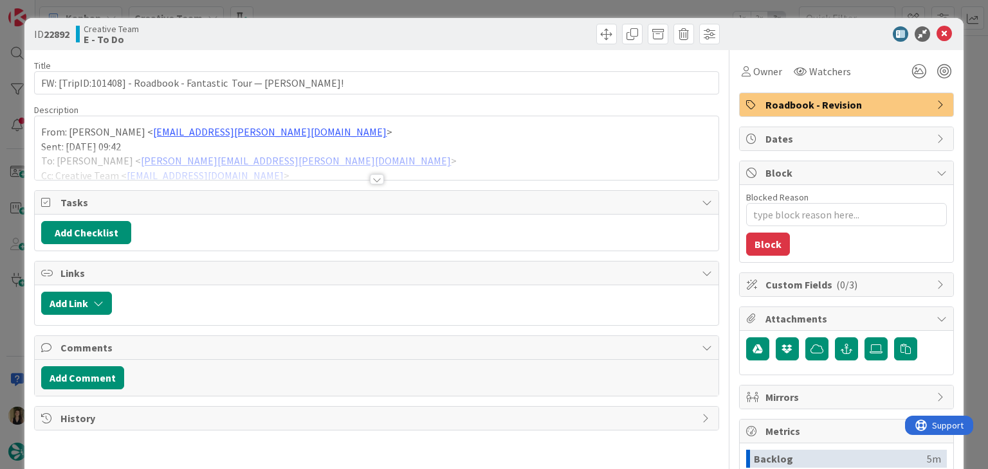
click at [375, 179] on div at bounding box center [377, 179] width 14 height 10
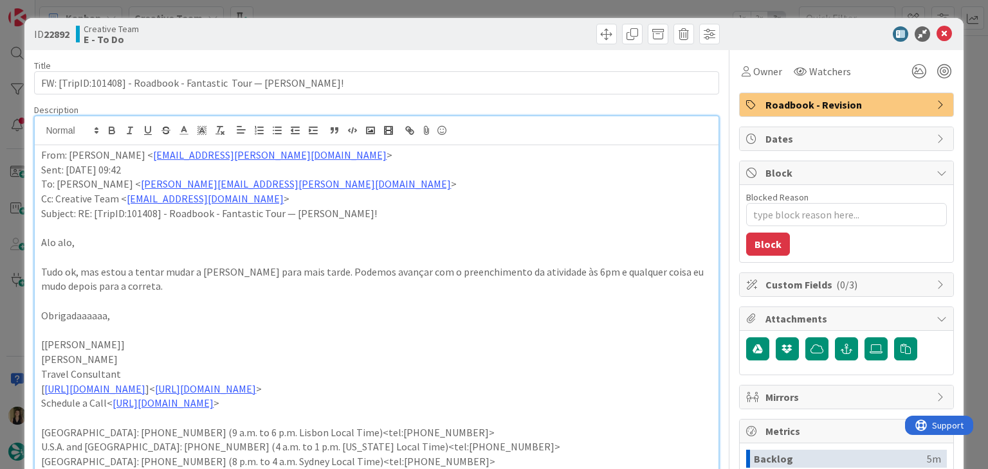
click at [433, 30] on div at bounding box center [549, 34] width 339 height 21
click at [437, 14] on div "ID 22892 Creative Team E - To Do Title 67 / 128 FW: [TripID:101408] - Roadbook …" at bounding box center [494, 234] width 988 height 469
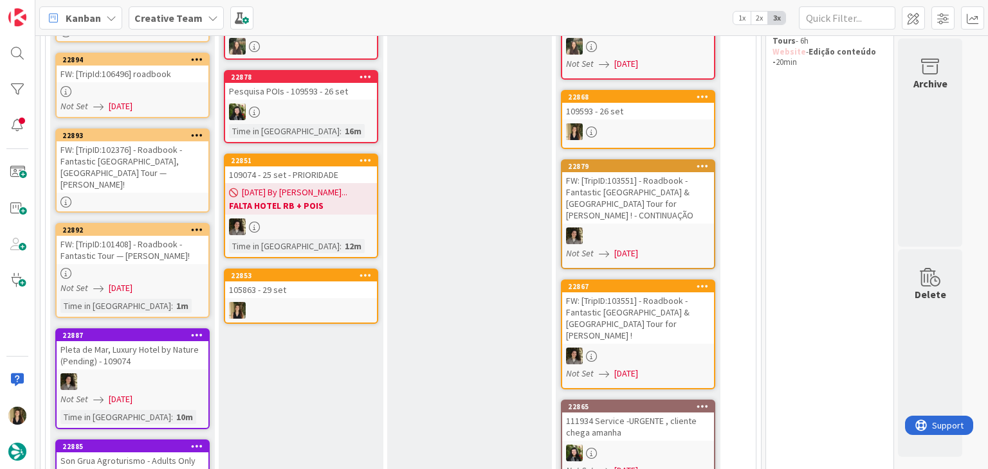
click at [302, 285] on div "105863 - 29 set" at bounding box center [301, 290] width 152 height 17
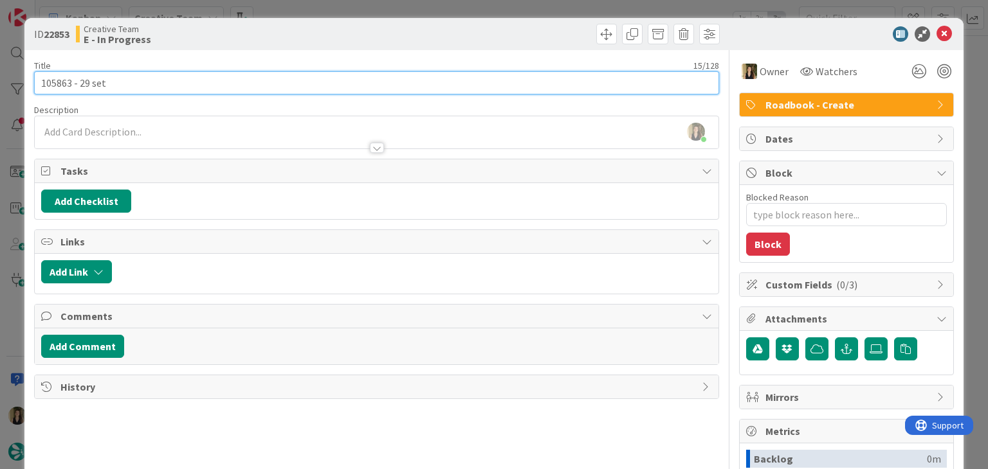
click at [52, 84] on input "105863 - 29 set" at bounding box center [376, 82] width 684 height 23
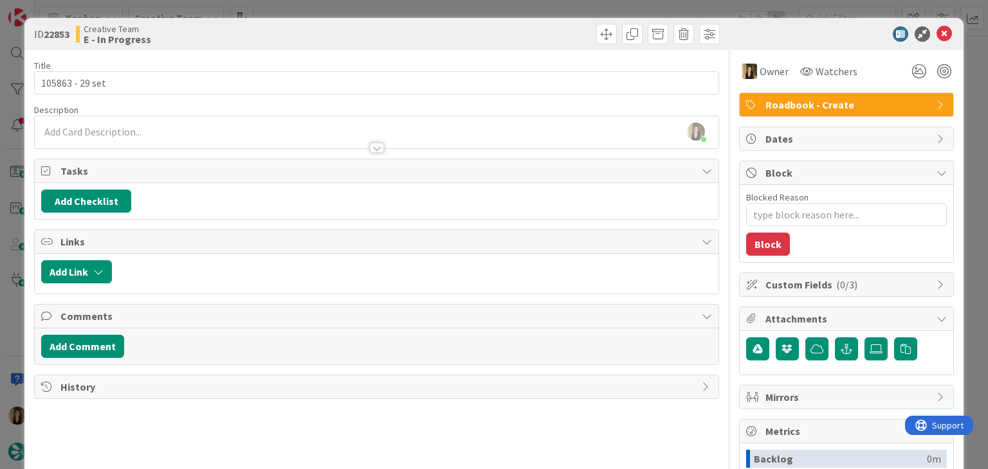
click at [399, 30] on div at bounding box center [549, 34] width 339 height 21
click at [404, 10] on div "ID 22853 Creative Team E - In Progress Title 15 / 128 105863 - 29 set Descripti…" at bounding box center [494, 234] width 988 height 469
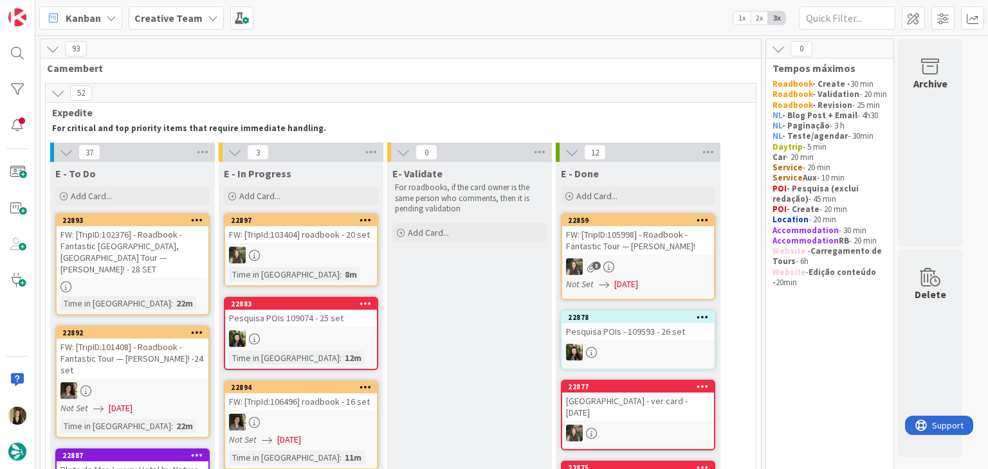
click at [167, 253] on div "FW: [TripID:102376] - Roadbook - Fantastic [GEOGRAPHIC_DATA], [GEOGRAPHIC_DATA]…" at bounding box center [133, 251] width 152 height 51
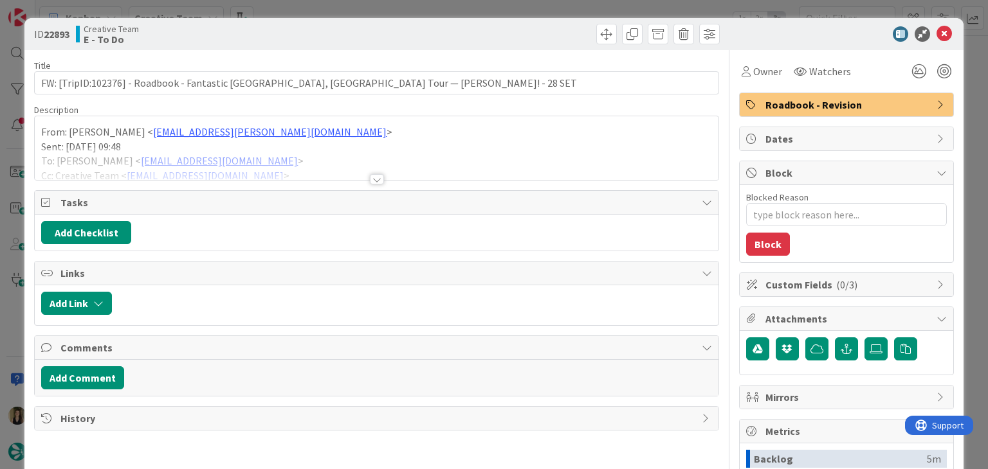
click at [370, 174] on div at bounding box center [377, 179] width 14 height 10
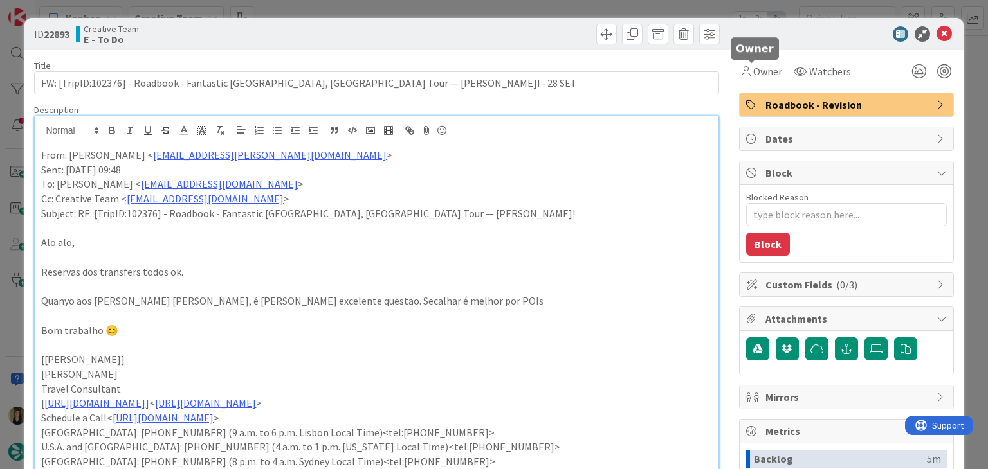
drag, startPoint x: 754, startPoint y: 73, endPoint x: 757, endPoint y: 83, distance: 10.2
click at [753, 73] on span "Owner" at bounding box center [767, 71] width 29 height 15
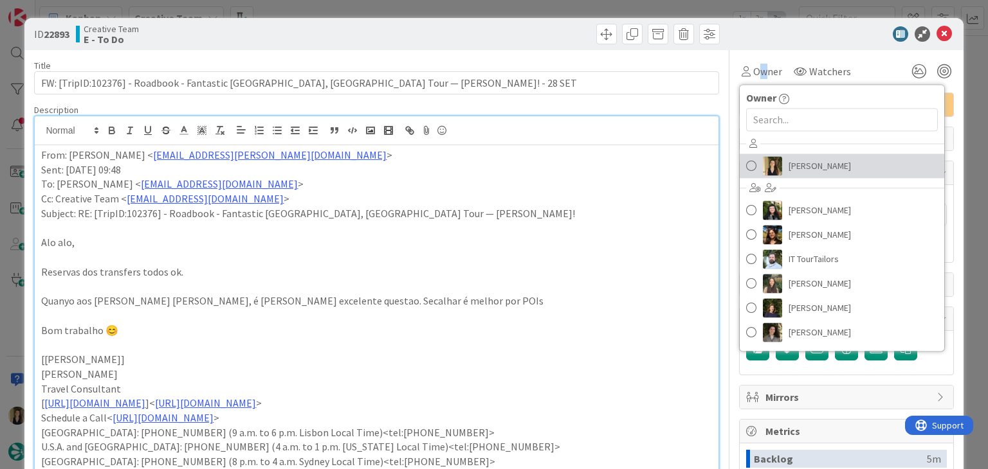
click at [796, 158] on span "[PERSON_NAME]" at bounding box center [819, 165] width 62 height 19
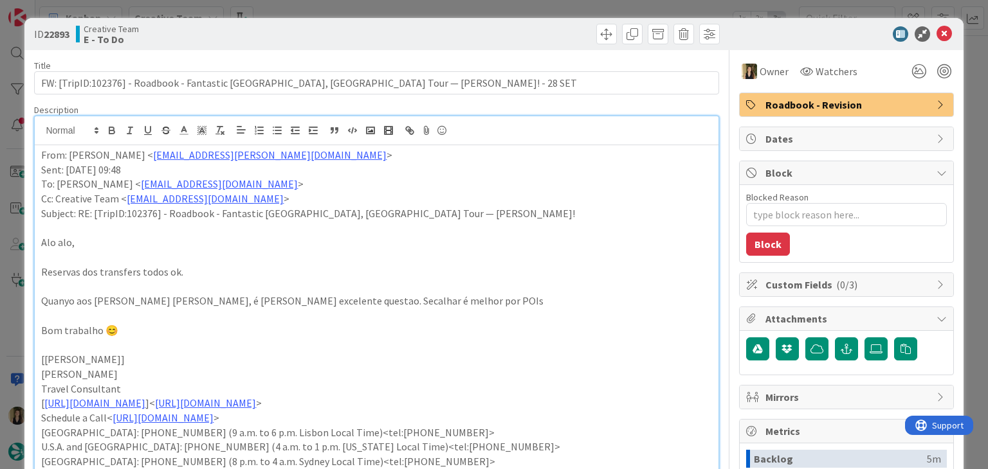
click at [531, 28] on div at bounding box center [549, 34] width 339 height 21
click at [527, 8] on div "ID 22893 Creative Team E - To Do Title 97 / 128 FW: [TripID:102376] - Roadbook …" at bounding box center [494, 234] width 988 height 469
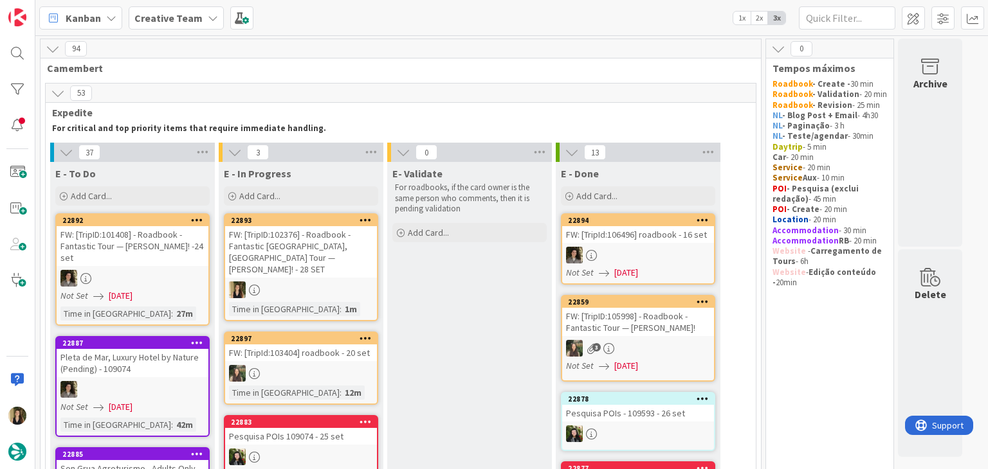
click at [365, 282] on div at bounding box center [301, 290] width 152 height 17
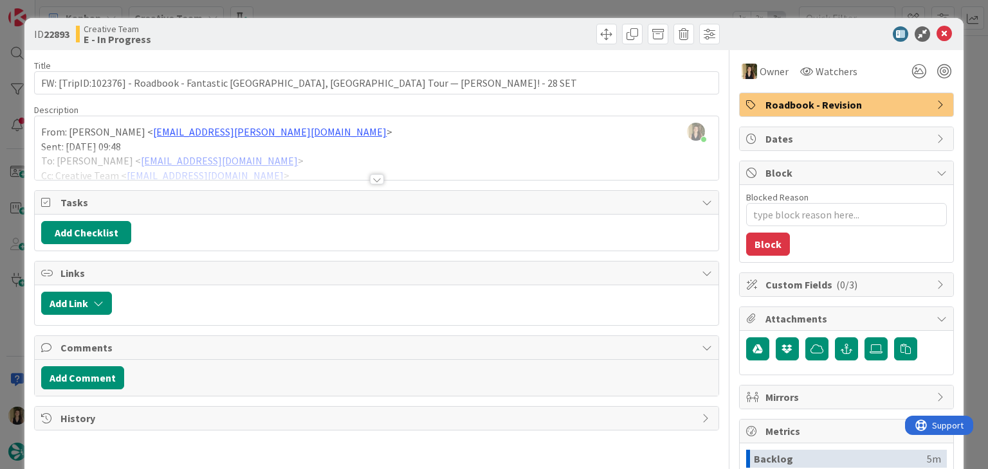
click at [381, 177] on div at bounding box center [376, 163] width 683 height 33
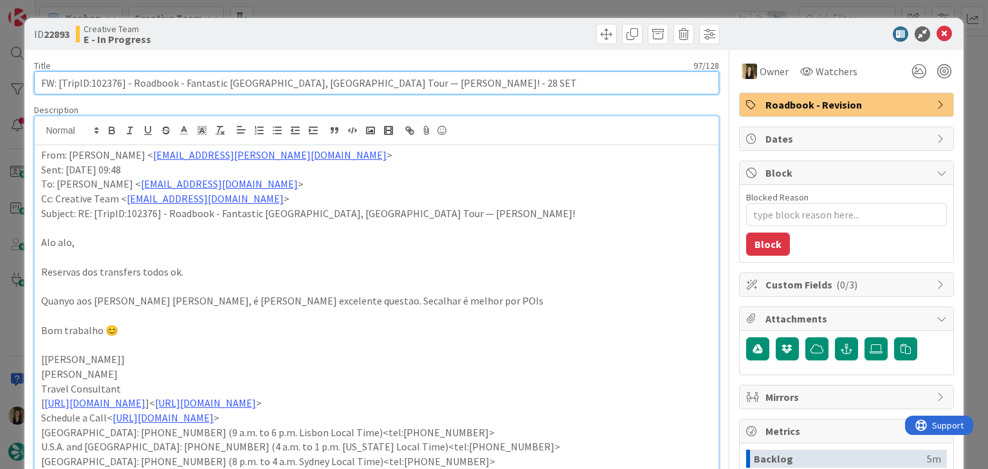
click at [109, 84] on input "FW: [TripID:102376] - Roadbook - Fantastic [GEOGRAPHIC_DATA], [GEOGRAPHIC_DATA]…" at bounding box center [376, 82] width 684 height 23
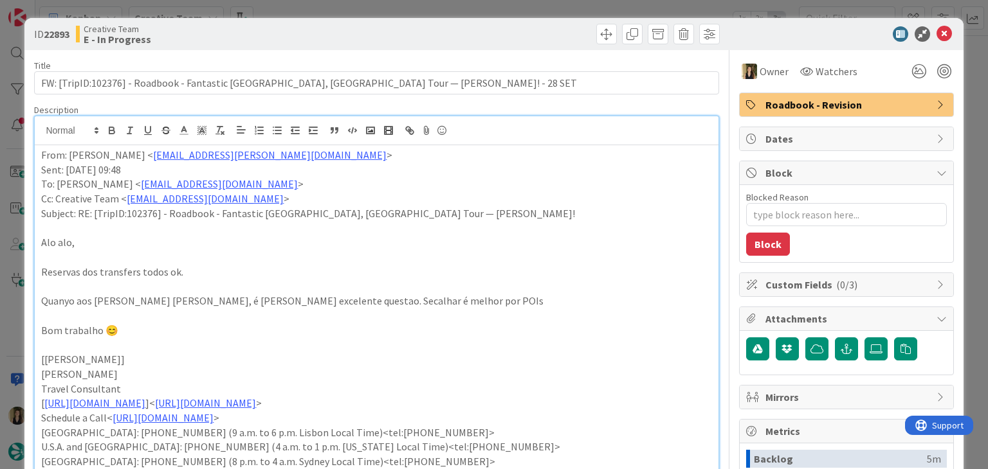
drag, startPoint x: 301, startPoint y: 24, endPoint x: 300, endPoint y: 16, distance: 8.5
click at [300, 23] on div "ID 22893 Creative Team E - In Progress" at bounding box center [493, 34] width 938 height 32
click at [300, 15] on div "ID 22893 Creative Team E - In Progress Title 97 / 128 FW: [TripID:102376] - Roa…" at bounding box center [494, 234] width 988 height 469
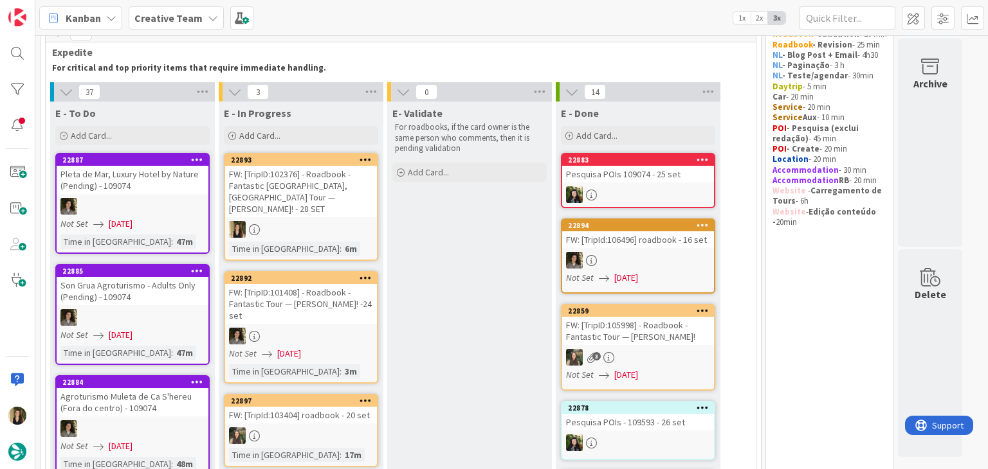
scroll to position [64, 0]
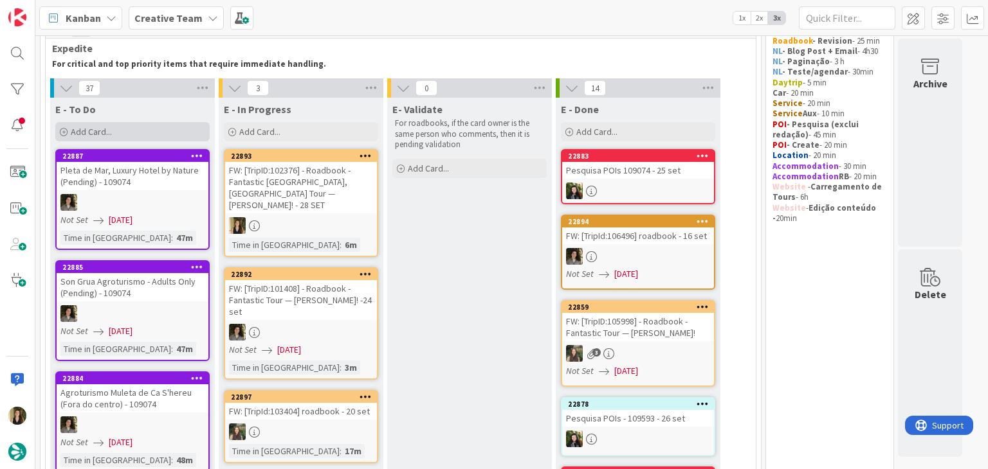
click at [129, 131] on div "Add Card..." at bounding box center [132, 131] width 154 height 19
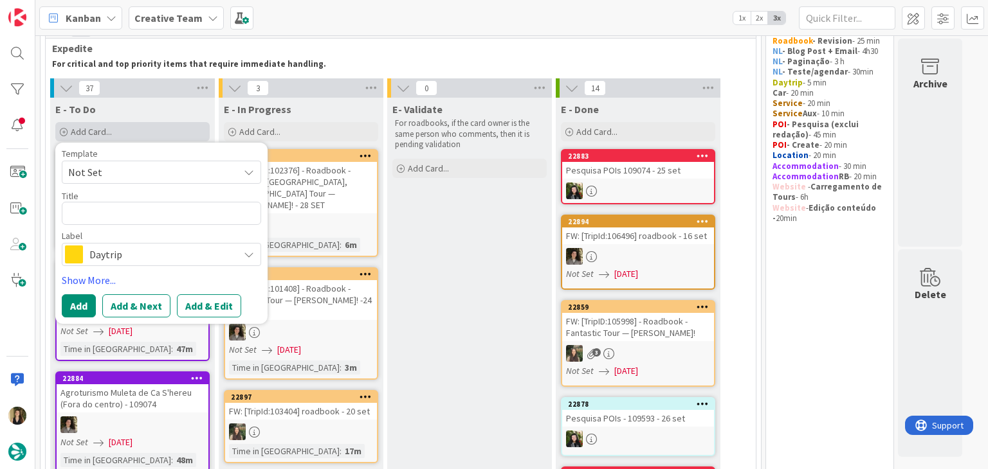
type textarea "x"
type textarea "desk Dublin City office at South Circular Road"
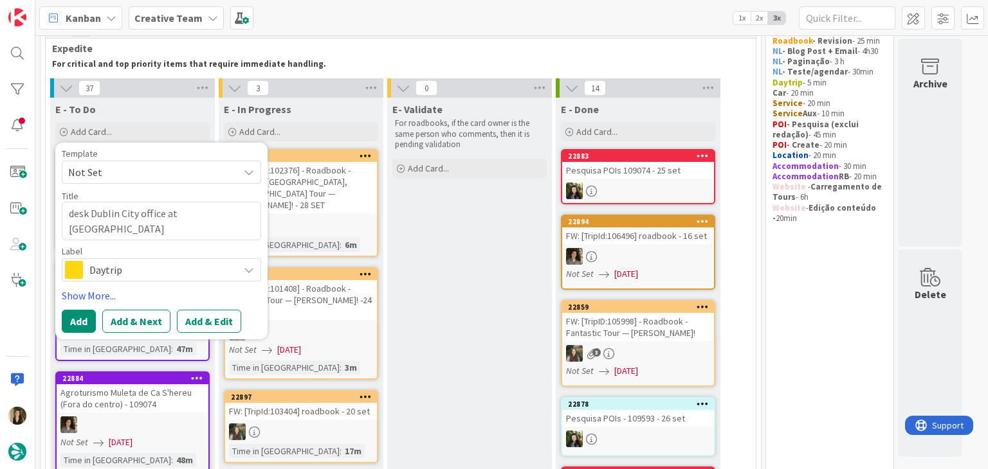
drag, startPoint x: 74, startPoint y: 215, endPoint x: 103, endPoint y: 195, distance: 35.1
click at [73, 213] on textarea "desk Dublin City office at South Circular Road" at bounding box center [161, 221] width 199 height 39
type textarea "x"
type textarea "esk Dublin City office at South Circular Road"
click at [77, 212] on textarea "esk Dublin City office at South Circular Road" at bounding box center [161, 221] width 199 height 39
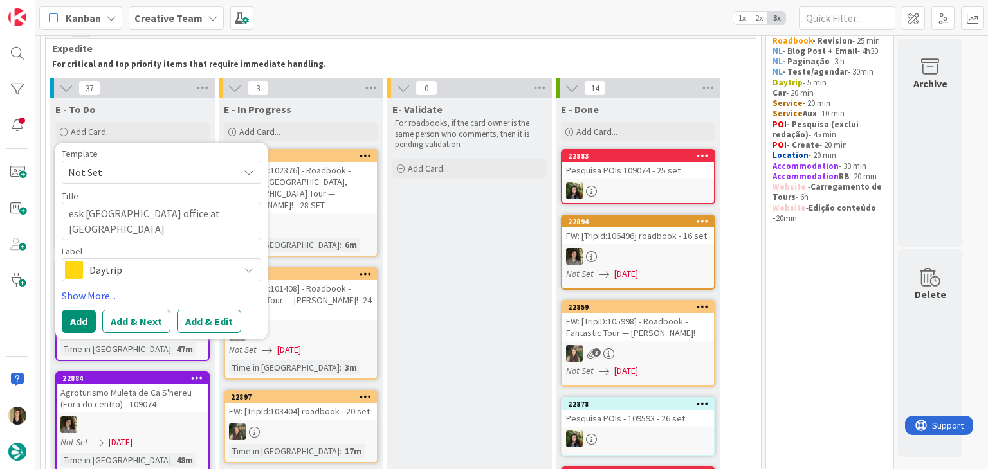
click at [77, 212] on textarea "esk Dublin City office at South Circular Road" at bounding box center [161, 221] width 199 height 39
type textarea "x"
type textarea "GDublin City office at South Circular Road"
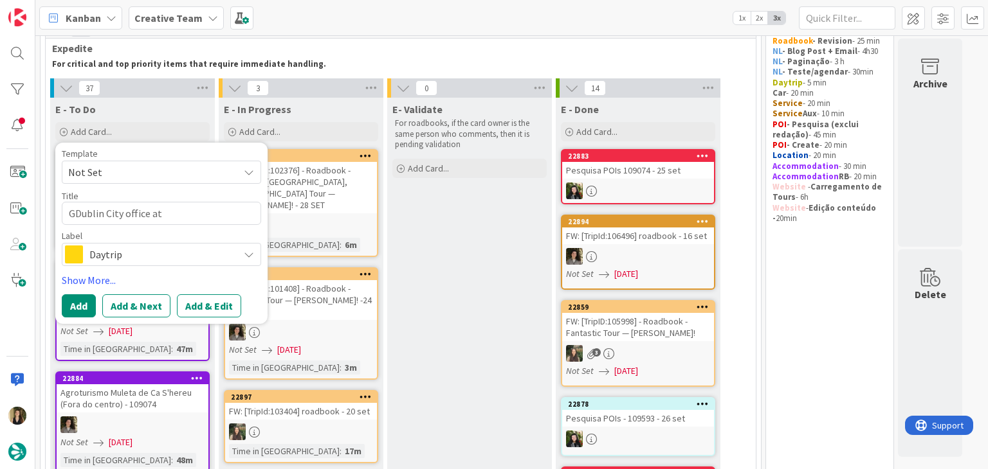
type textarea "x"
type textarea "Dublin City office at South Circular Road"
type textarea "x"
type textarea "HDublin City office at South Circular Road"
type textarea "x"
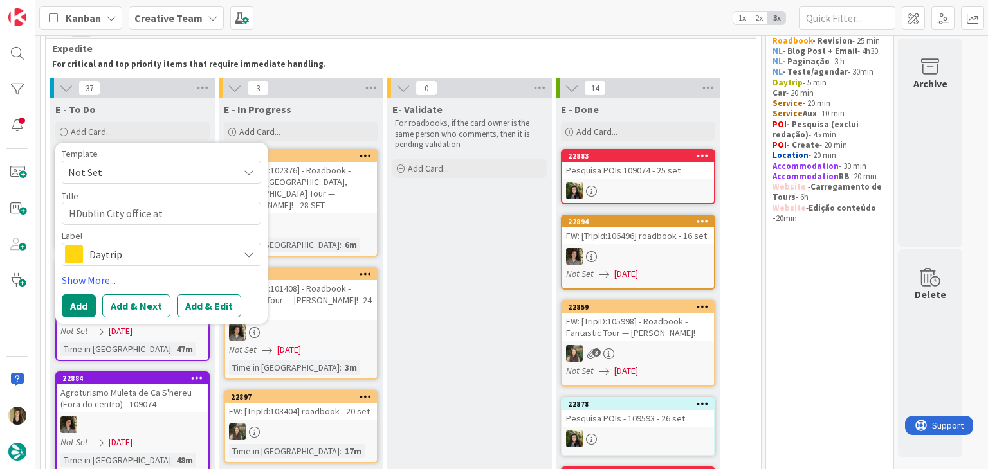
type textarea "HeDublin City office at South Circular Road"
type textarea "x"
type textarea "HerDublin City office at South Circular Road"
type textarea "x"
type textarea "HertDublin City office at South Circular Road"
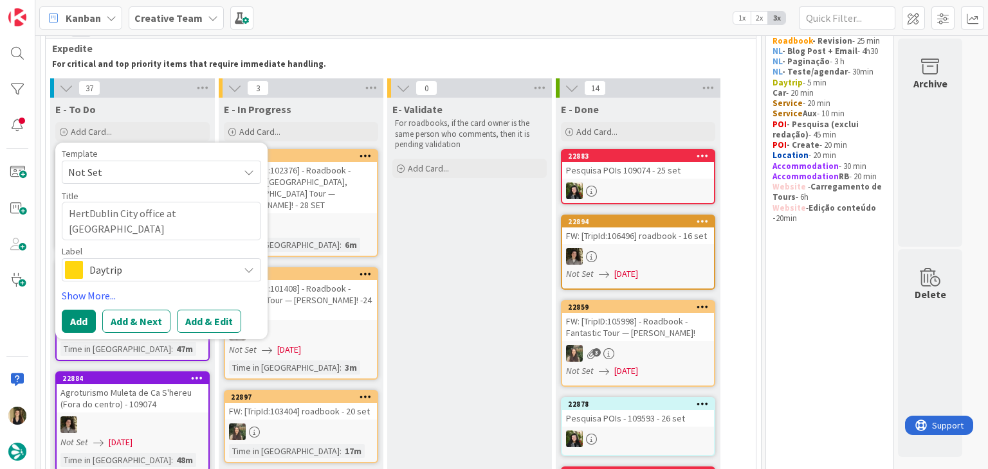
type textarea "x"
type textarea "HertzDublin City office at South Circular Road"
type textarea "x"
type textarea "Hertz Dublin City office at South Circular Road"
click at [147, 212] on textarea "Hertz Dublin City office at South Circular Road" at bounding box center [161, 221] width 199 height 39
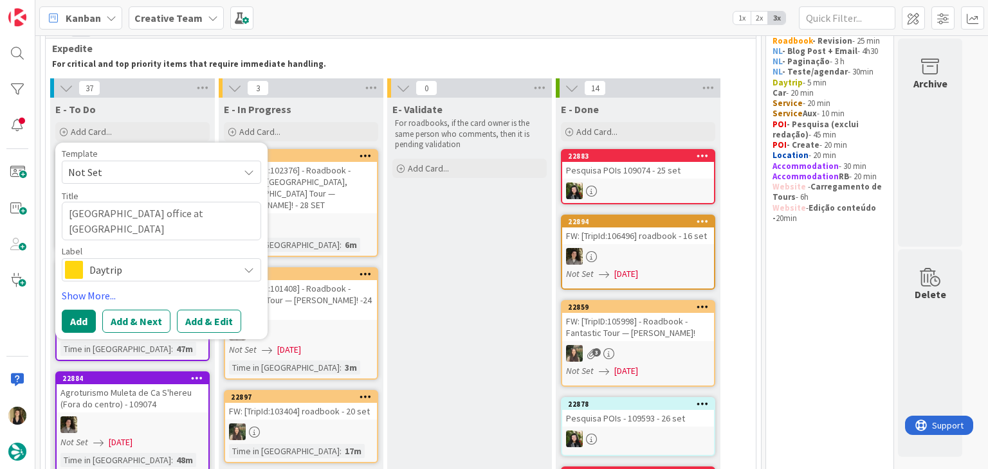
drag, startPoint x: 176, startPoint y: 213, endPoint x: 194, endPoint y: 211, distance: 18.2
click at [177, 213] on textarea "Hertz Dublin City office at South Circular Road" at bounding box center [161, 221] width 199 height 39
type textarea "x"
type textarea "Hertz Dublin City office a South Circular Road"
type textarea "x"
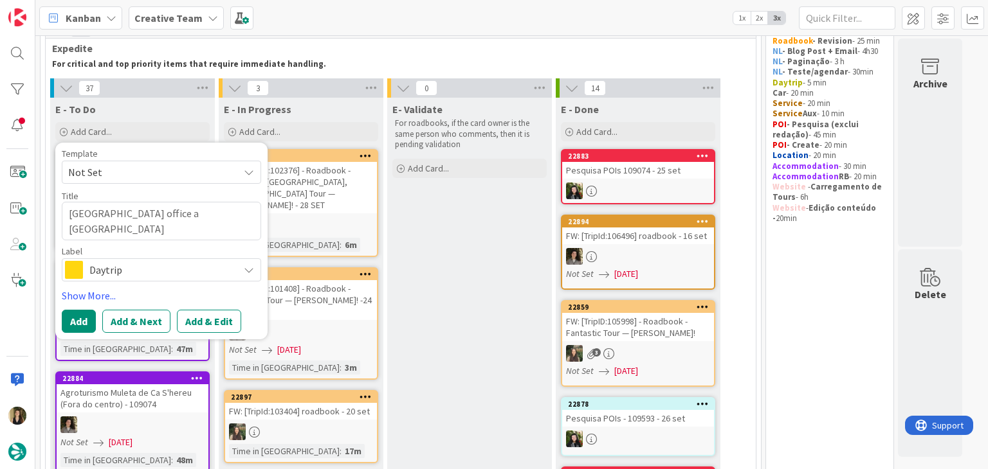
type textarea "Hertz Dublin City office South Circular Road"
type textarea "x"
type textarea "Hertz Dublin City office - South Circular Road"
drag, startPoint x: 147, startPoint y: 215, endPoint x: 152, endPoint y: 210, distance: 7.3
click at [147, 215] on textarea "Hertz Dublin City office - South Circular Road" at bounding box center [161, 221] width 199 height 39
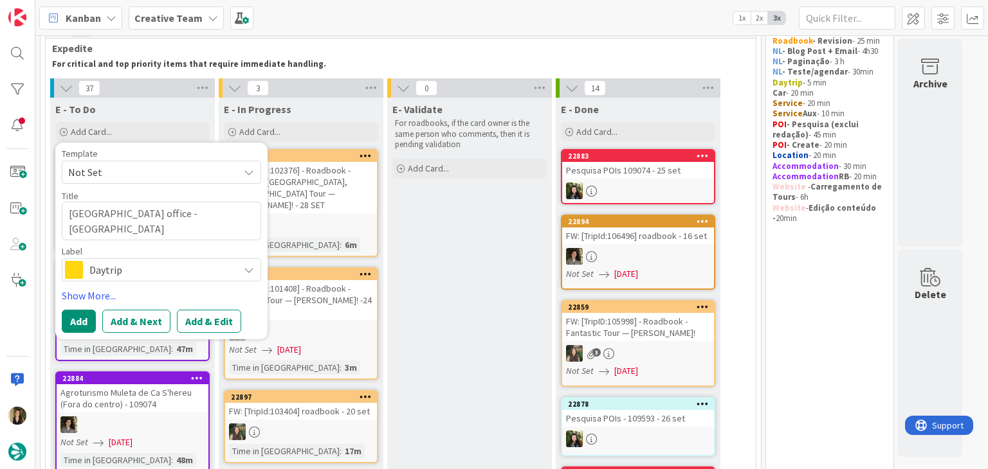
type textarea "x"
type textarea "Hertz Dublin City ffice - South Circular Road"
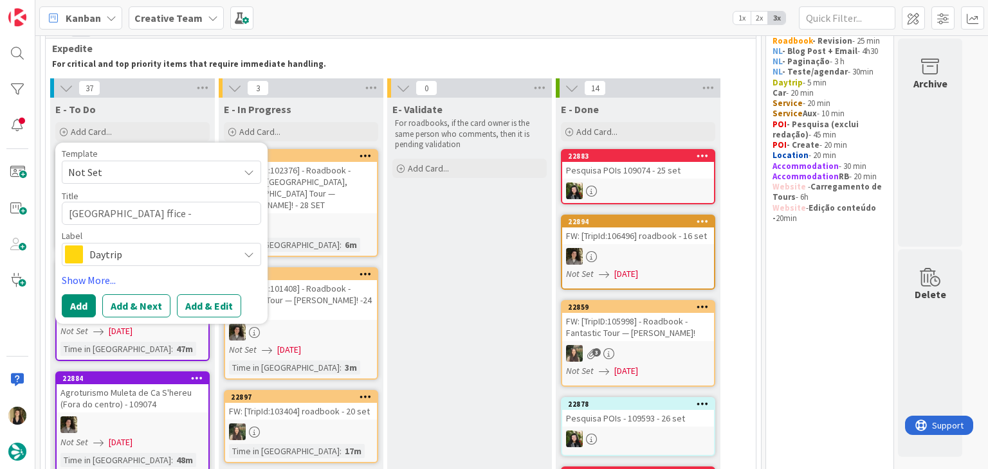
type textarea "x"
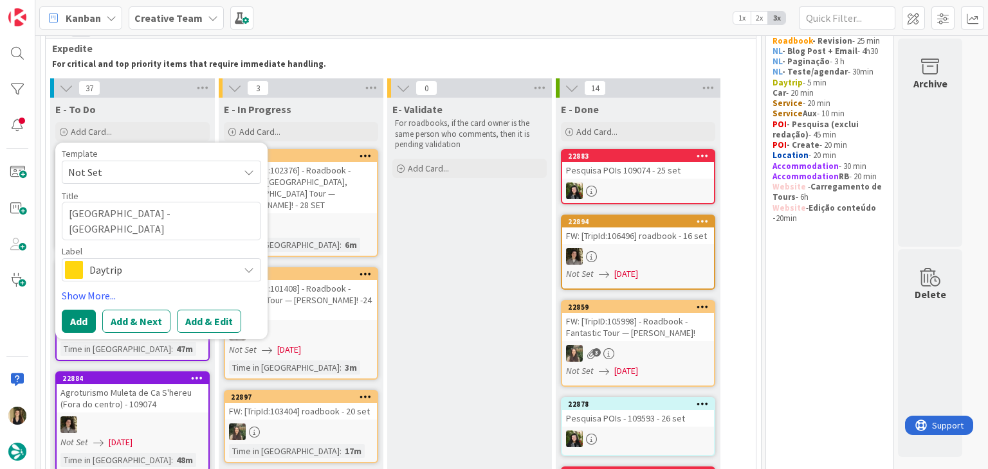
type textarea "Hertz Dublin City Office - South Circular Road"
click at [140, 269] on span "Daytrip" at bounding box center [160, 270] width 143 height 18
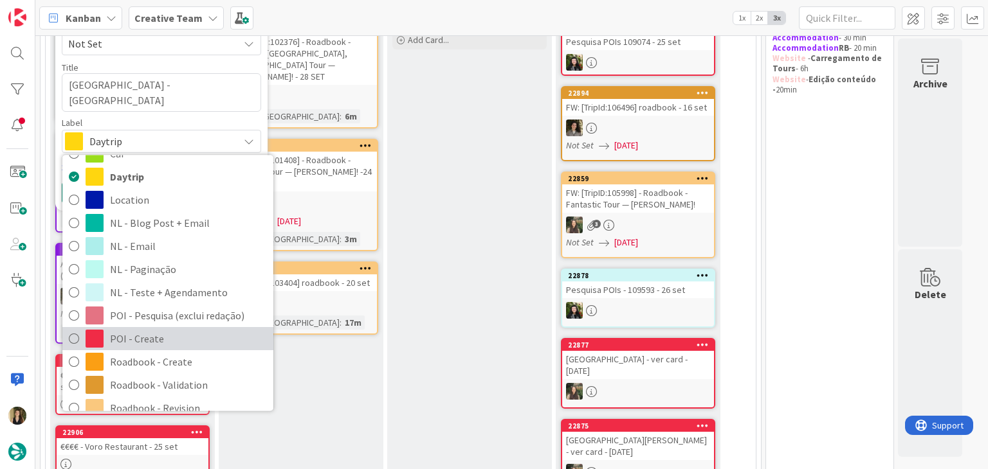
click at [168, 340] on span "POI - Create" at bounding box center [188, 338] width 157 height 19
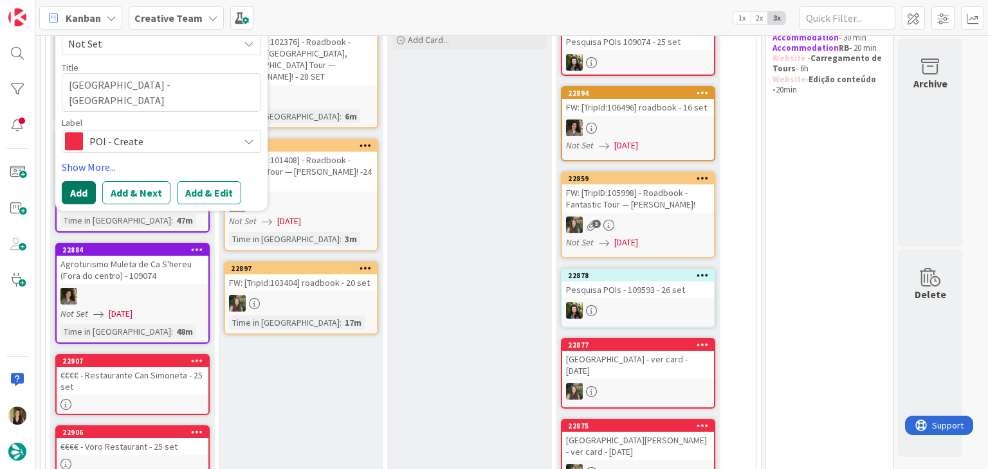
click at [81, 196] on button "Add" at bounding box center [79, 192] width 34 height 23
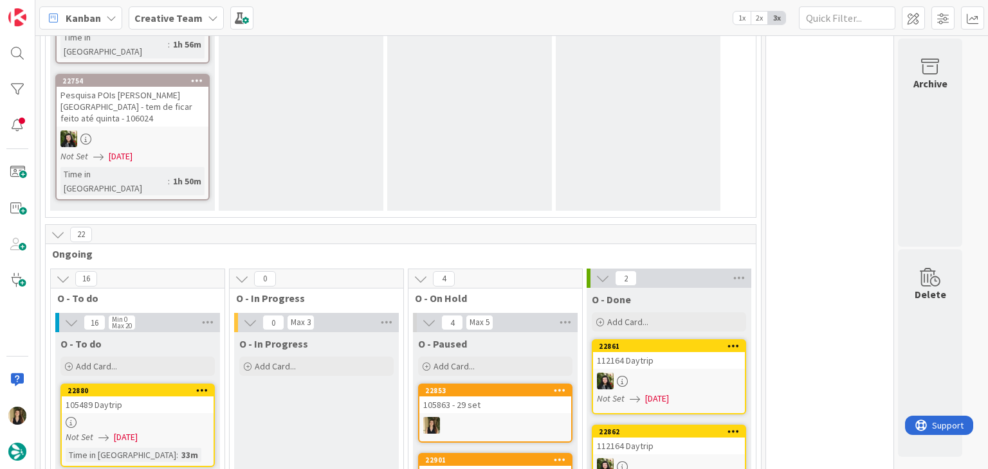
scroll to position [3472, 0]
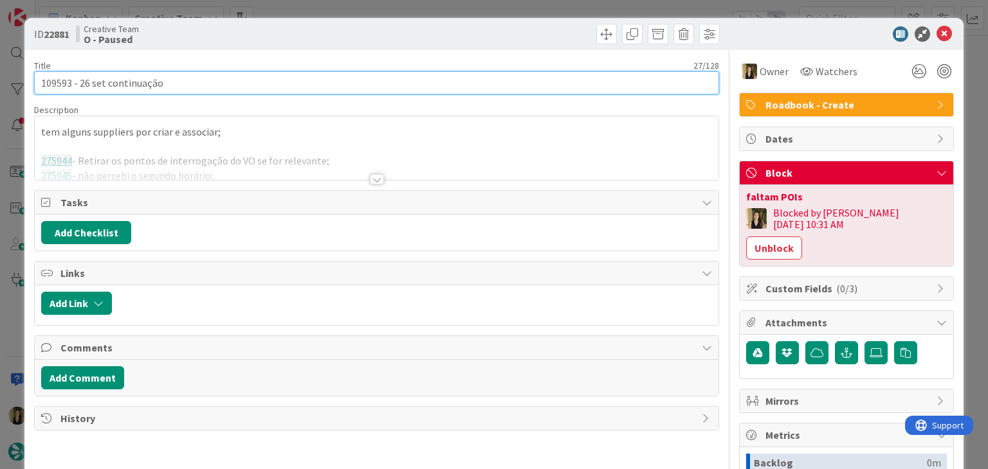
click at [57, 82] on input "109593 - 26 set continuação" at bounding box center [376, 82] width 684 height 23
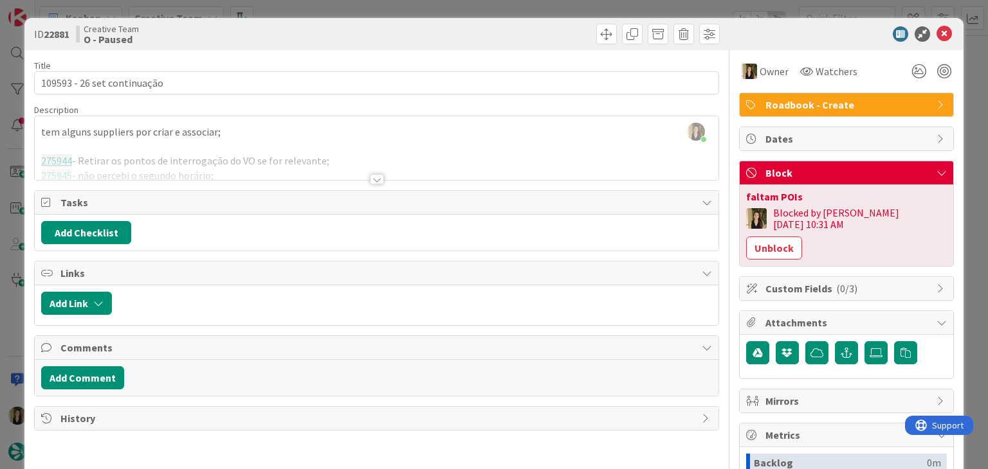
click at [356, 34] on div "Creative Team O - Paused" at bounding box center [225, 34] width 298 height 21
drag, startPoint x: 354, startPoint y: 12, endPoint x: 370, endPoint y: 59, distance: 49.0
click at [354, 12] on div "ID 22881 Creative Team O - Paused Title 27 / 128 109593 - 26 set continuação De…" at bounding box center [494, 234] width 988 height 469
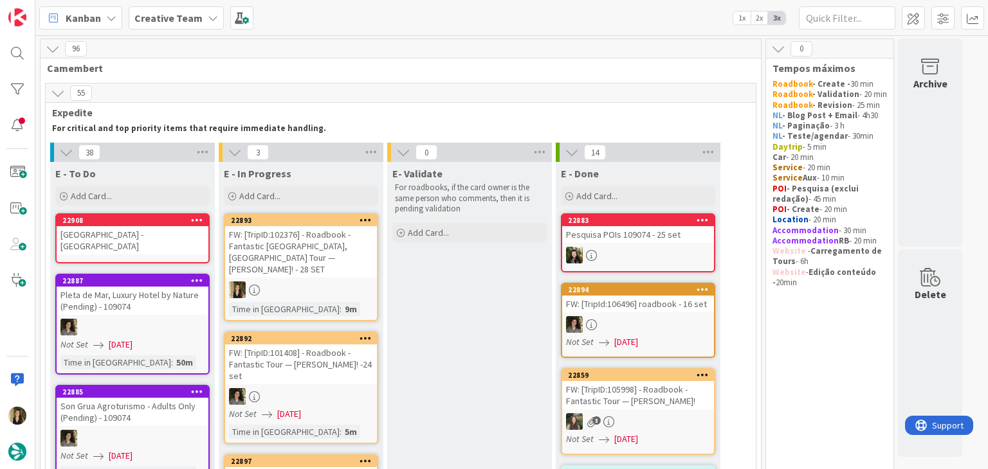
click at [174, 235] on div "Hertz Dublin City Office - South Circular Road" at bounding box center [133, 240] width 152 height 28
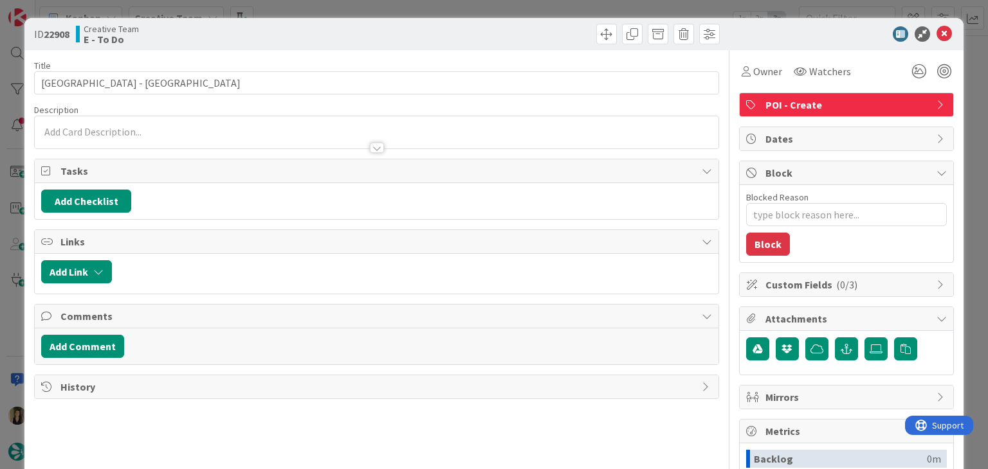
type textarea "x"
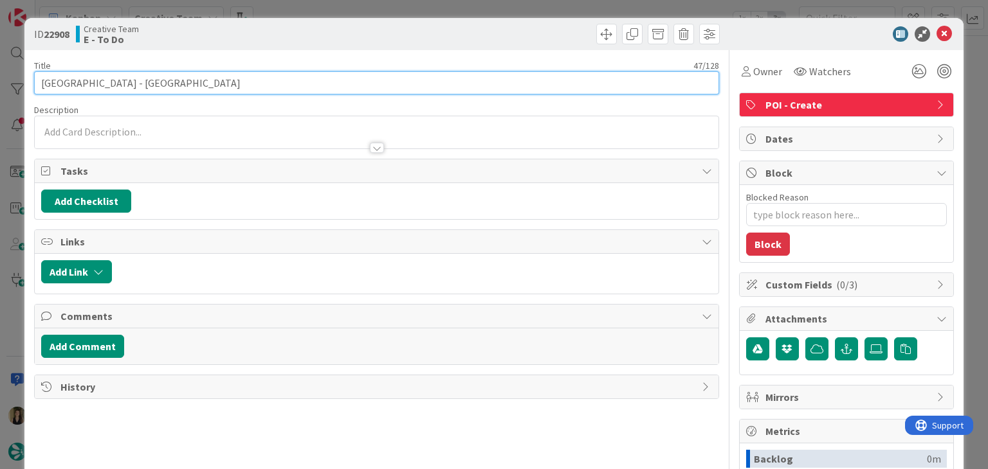
click at [267, 83] on input "Hertz Dublin City Office - South Circular Road" at bounding box center [376, 82] width 684 height 23
paste input "109593"
type input "Hertz Dublin City Office - South Circular Road 109593"
type textarea "x"
type input "Hertz Dublin City Office - South Circular Road 109593"
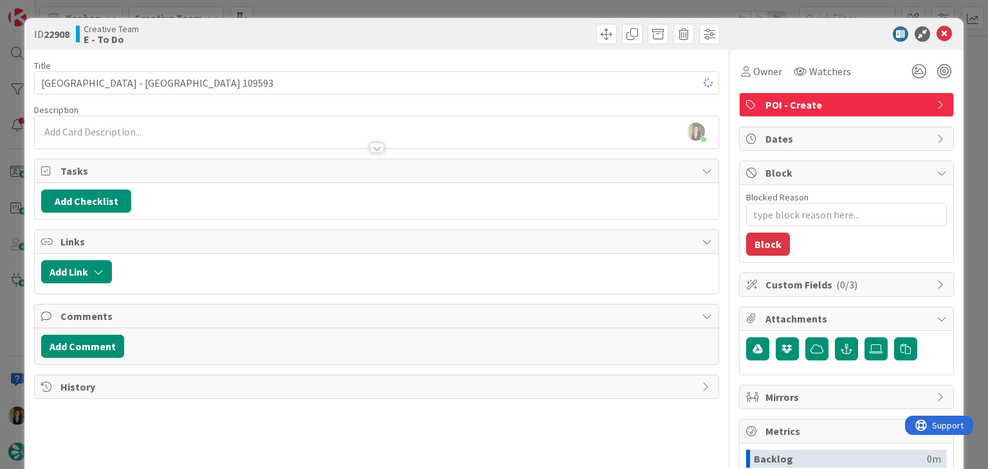
drag, startPoint x: 334, startPoint y: 28, endPoint x: 332, endPoint y: 19, distance: 9.2
click at [334, 27] on div "Creative Team E - To Do" at bounding box center [225, 34] width 298 height 21
click at [332, 12] on div "ID 22908 Creative Team E - To Do Title 54 / 128 Hertz Dublin City Office - Sout…" at bounding box center [494, 234] width 988 height 469
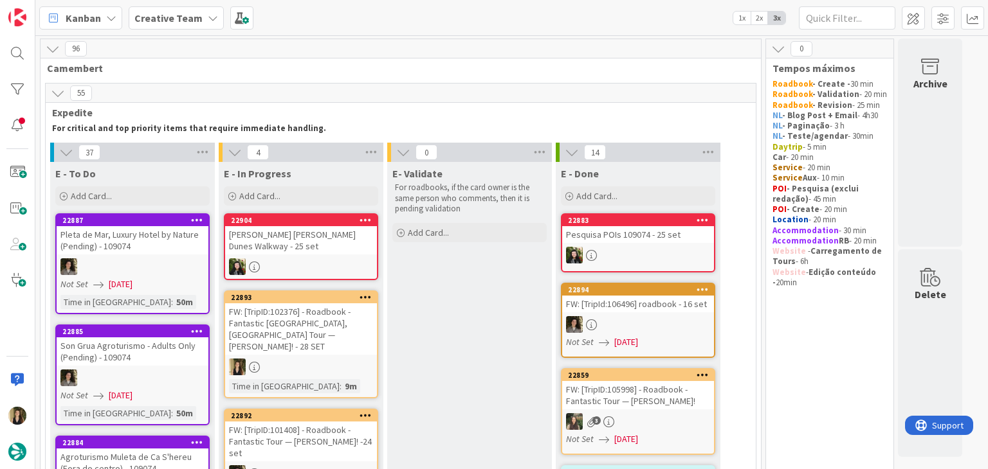
click at [347, 330] on div "FW: [TripID:102376] - Roadbook - Fantastic [GEOGRAPHIC_DATA], [GEOGRAPHIC_DATA]…" at bounding box center [301, 328] width 152 height 51
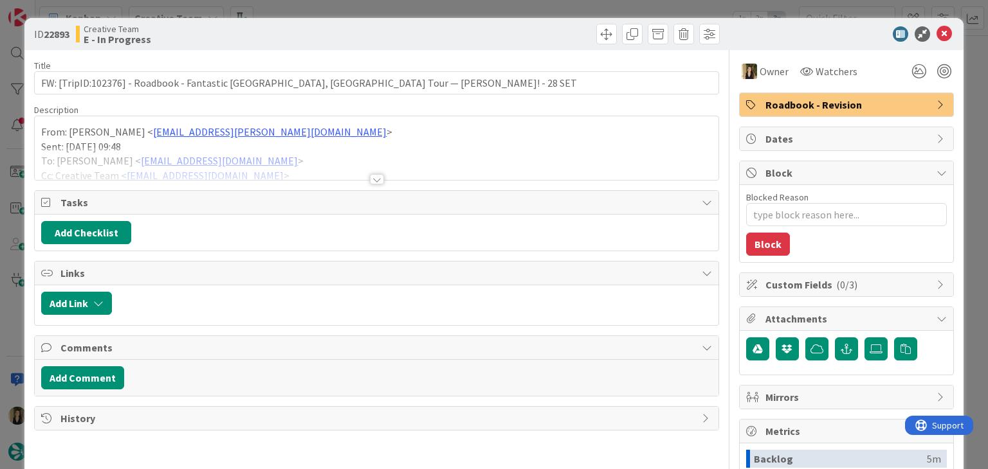
click at [372, 178] on div at bounding box center [377, 179] width 14 height 10
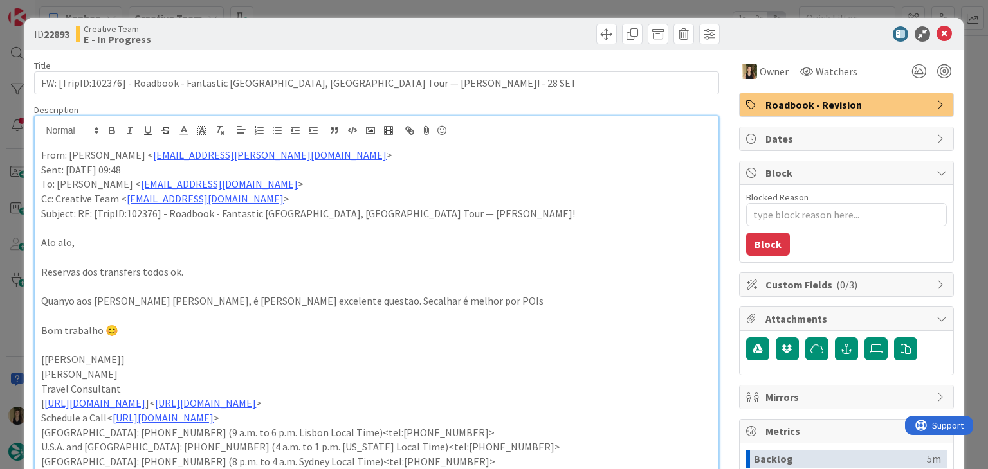
click at [519, 11] on div "ID 22893 Creative Team E - In Progress Title 97 / 128 FW: [TripID:102376] - Roa…" at bounding box center [494, 234] width 988 height 469
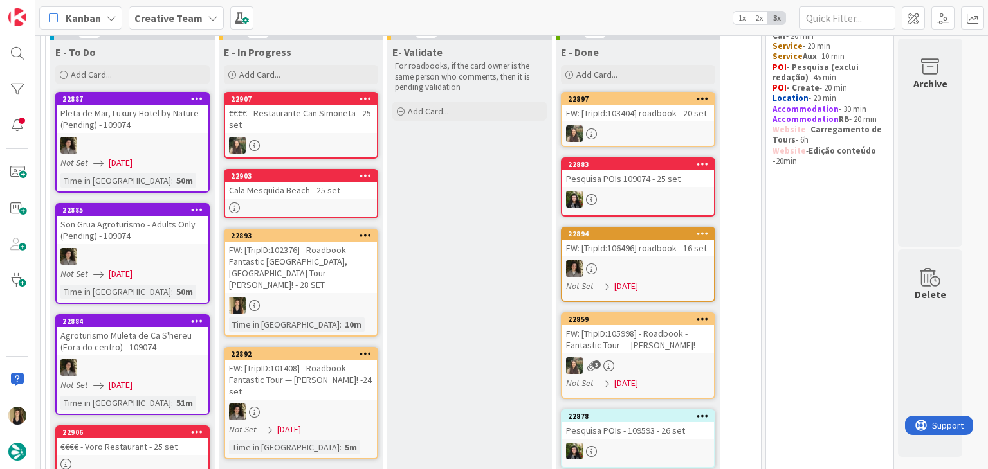
scroll to position [129, 0]
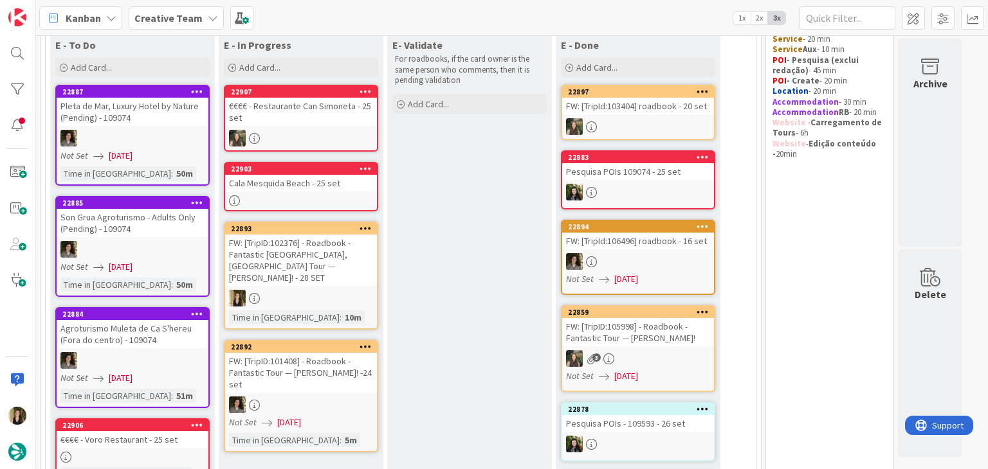
click at [329, 290] on div at bounding box center [301, 298] width 152 height 17
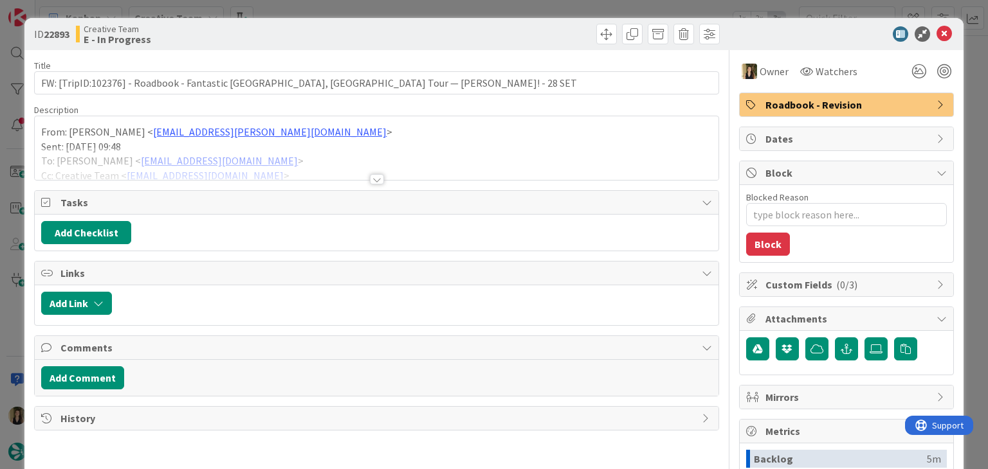
click at [510, 3] on div "ID 22893 Creative Team E - In Progress Title 97 / 128 FW: [TripID:102376] - Roa…" at bounding box center [494, 234] width 988 height 469
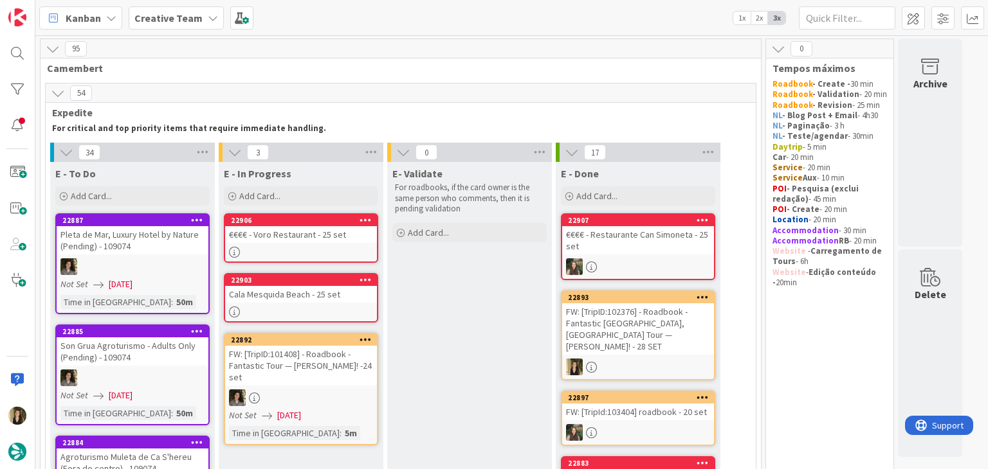
click at [342, 247] on div at bounding box center [301, 252] width 152 height 11
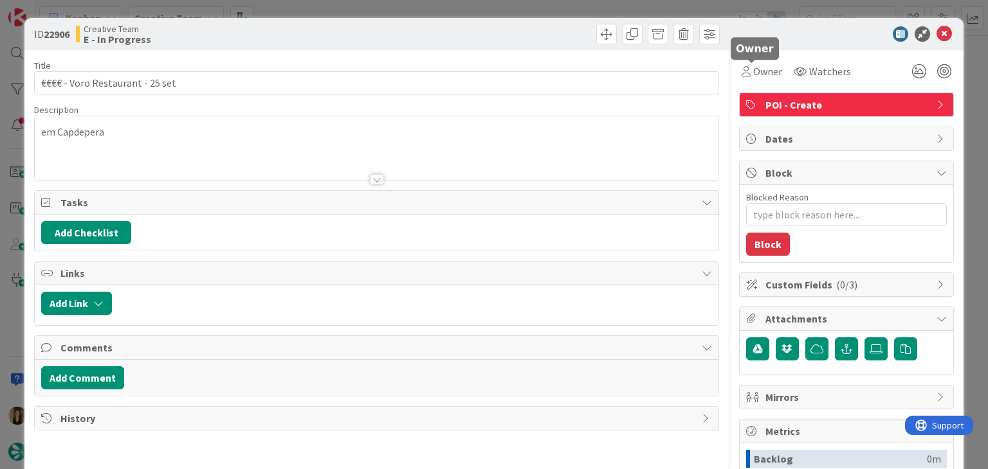
drag, startPoint x: 760, startPoint y: 75, endPoint x: 763, endPoint y: 84, distance: 9.0
click at [760, 75] on span "Owner" at bounding box center [767, 71] width 29 height 15
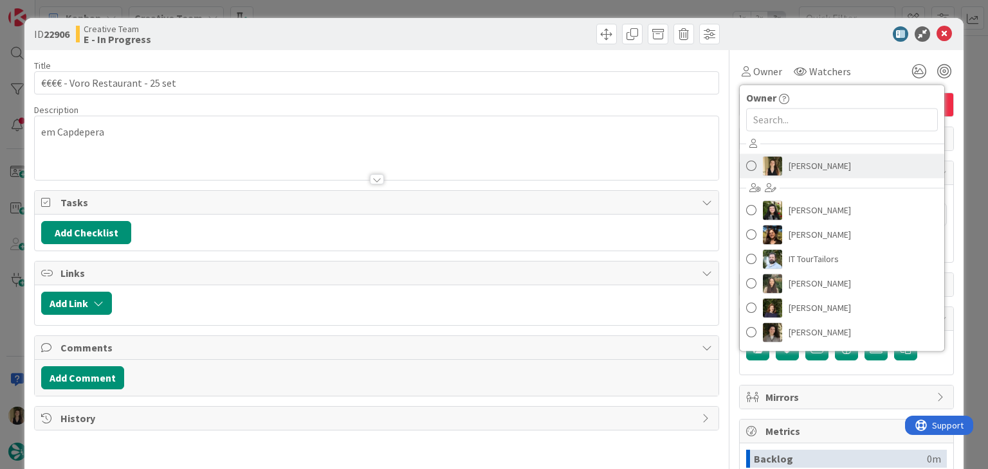
click at [791, 154] on div "Sofia Palma Beatriz Cassona Diana Ramos IT TourTailors Inês Gonçalves Margarida…" at bounding box center [841, 240] width 204 height 212
click at [793, 162] on span "[PERSON_NAME]" at bounding box center [819, 165] width 62 height 19
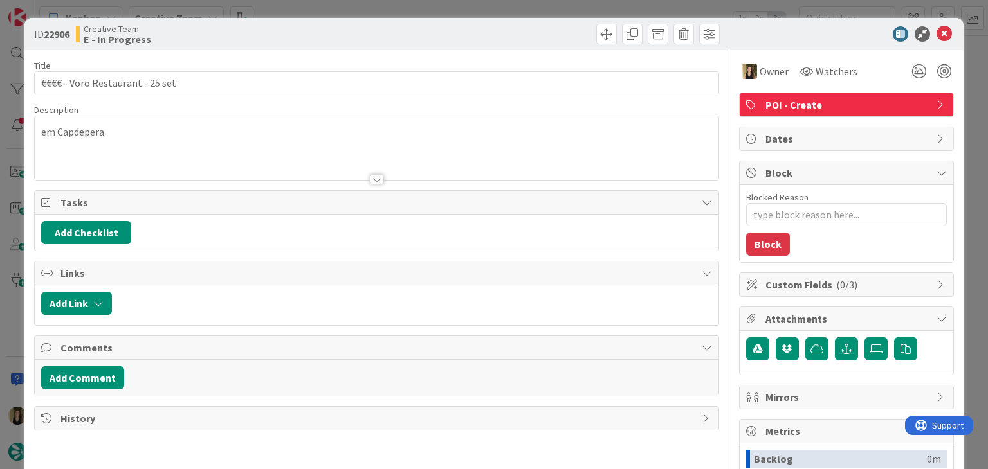
click at [429, 48] on div "ID 22906 Creative Team E - In Progress" at bounding box center [493, 34] width 938 height 32
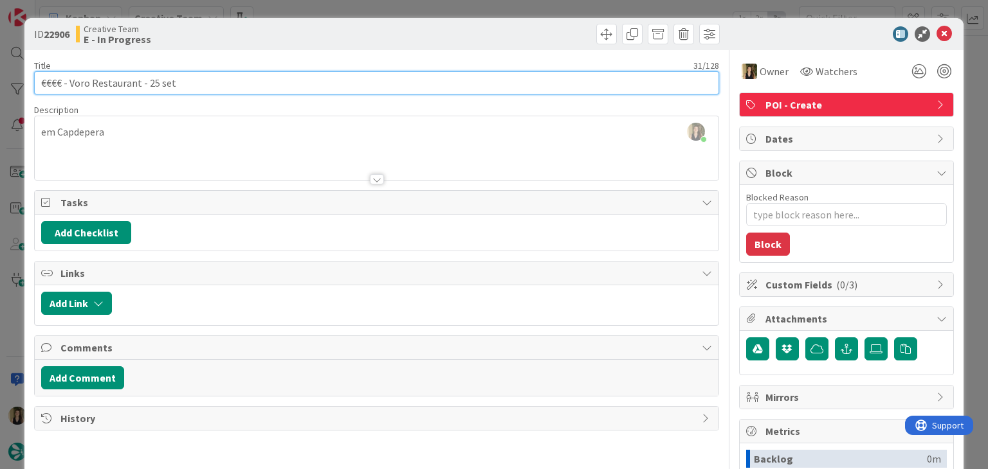
drag, startPoint x: 136, startPoint y: 81, endPoint x: 69, endPoint y: 84, distance: 67.6
click at [69, 84] on input "€€€€ - Voro Restaurant - 25 set" at bounding box center [376, 82] width 684 height 23
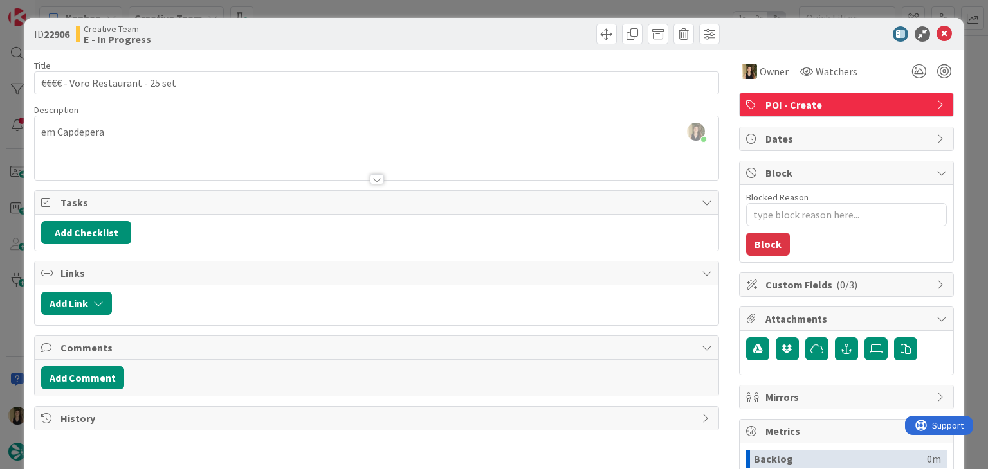
drag, startPoint x: 275, startPoint y: 42, endPoint x: 293, endPoint y: 5, distance: 41.4
click at [276, 42] on div "Creative Team E - In Progress" at bounding box center [225, 34] width 298 height 21
click at [306, 5] on div "ID 22906 Creative Team E - In Progress Title 31 / 128 €€€€ - Voro Restaurant - …" at bounding box center [494, 234] width 988 height 469
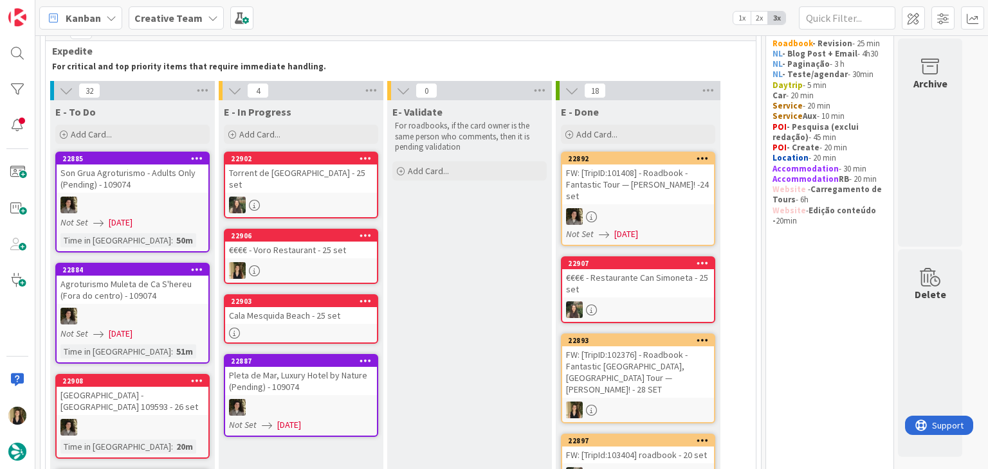
scroll to position [64, 0]
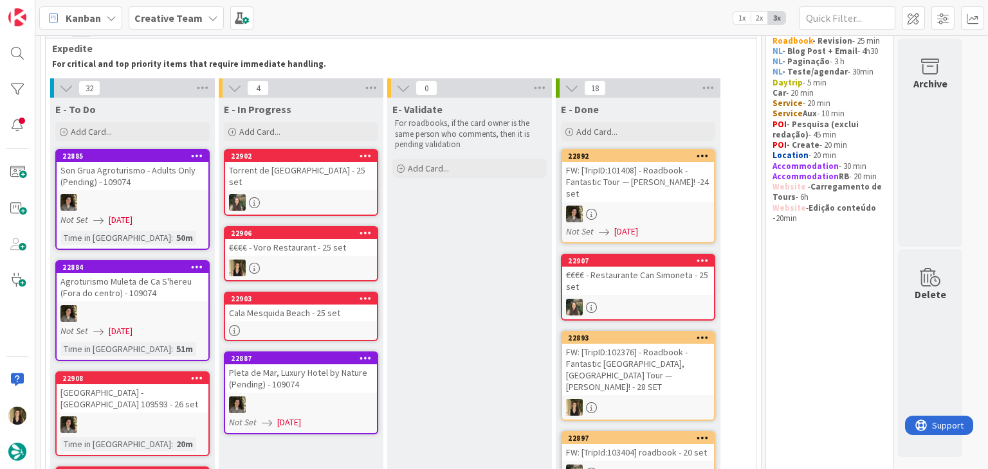
click at [334, 246] on link "22906 €€€€ - Voro Restaurant - 25 set" at bounding box center [301, 253] width 154 height 55
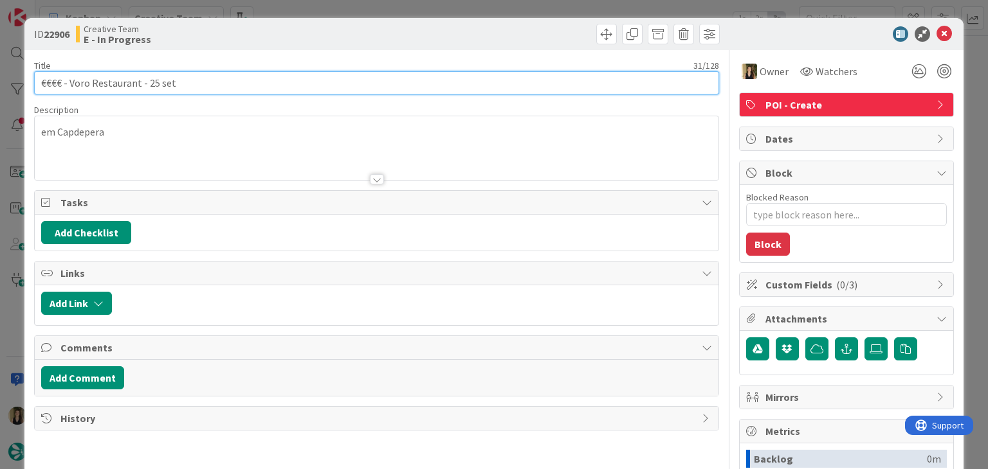
drag, startPoint x: 136, startPoint y: 83, endPoint x: 28, endPoint y: 82, distance: 108.0
click at [28, 82] on div "ID 22906 Creative Team E - In Progress Title 31 / 128 €€€€ - Voro Restaurant - …" at bounding box center [493, 345] width 938 height 654
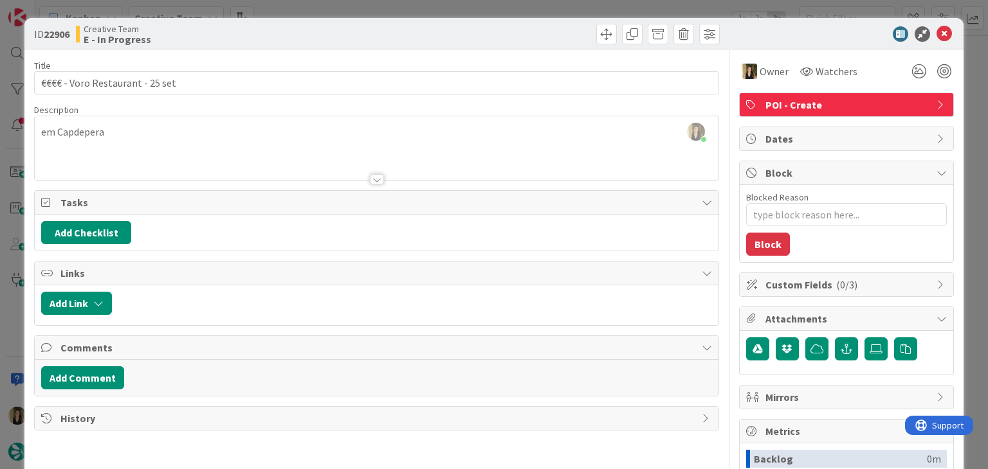
drag, startPoint x: 242, startPoint y: 21, endPoint x: 271, endPoint y: 14, distance: 29.0
click at [243, 21] on div "ID 22906 Creative Team E - In Progress" at bounding box center [493, 34] width 938 height 32
click at [282, 11] on div "ID 22906 Creative Team E - In Progress Title 31 / 128 €€€€ - Voro Restaurant - …" at bounding box center [494, 234] width 988 height 469
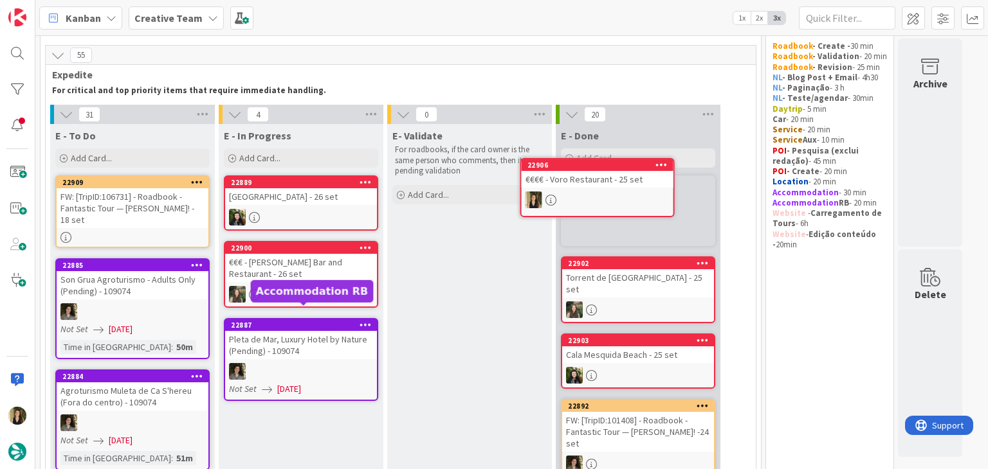
scroll to position [30, 0]
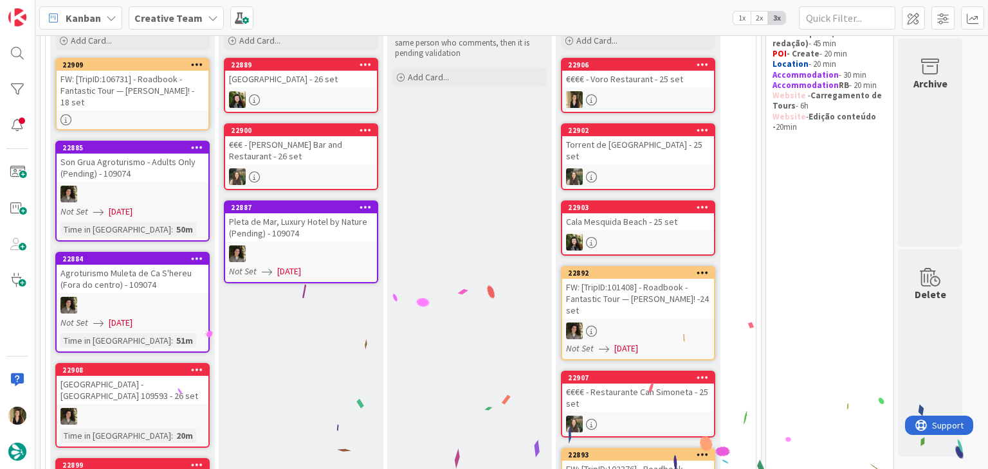
scroll to position [159, 0]
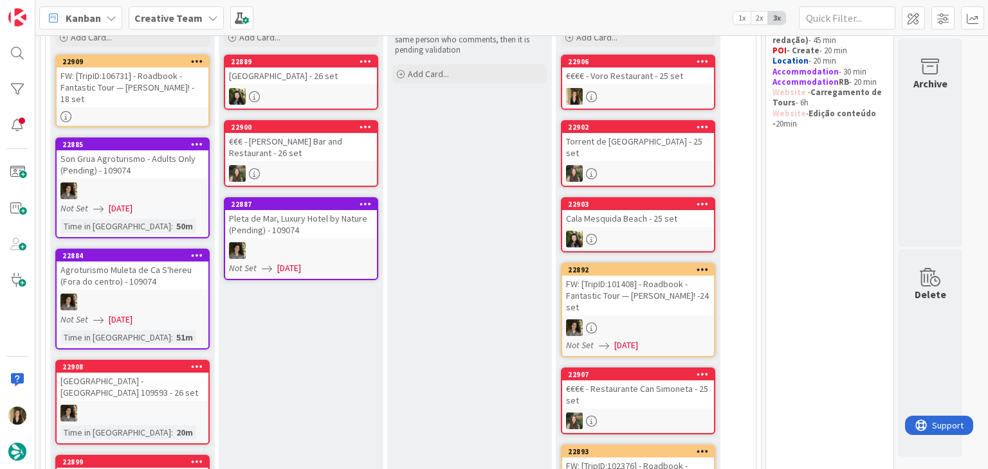
click at [115, 97] on div "FW: [TripID:106731] - Roadbook - Fantastic Tour — [PERSON_NAME]! - 18 set" at bounding box center [133, 88] width 152 height 40
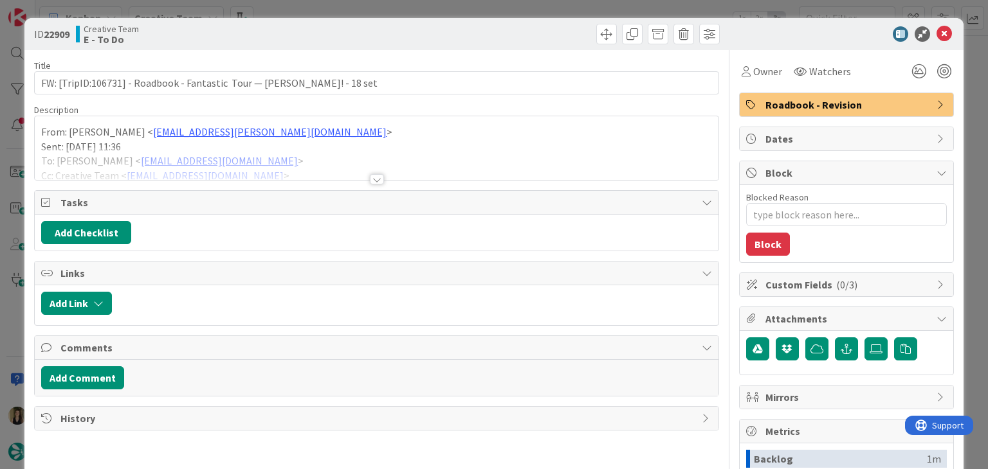
click at [379, 178] on div at bounding box center [376, 163] width 683 height 33
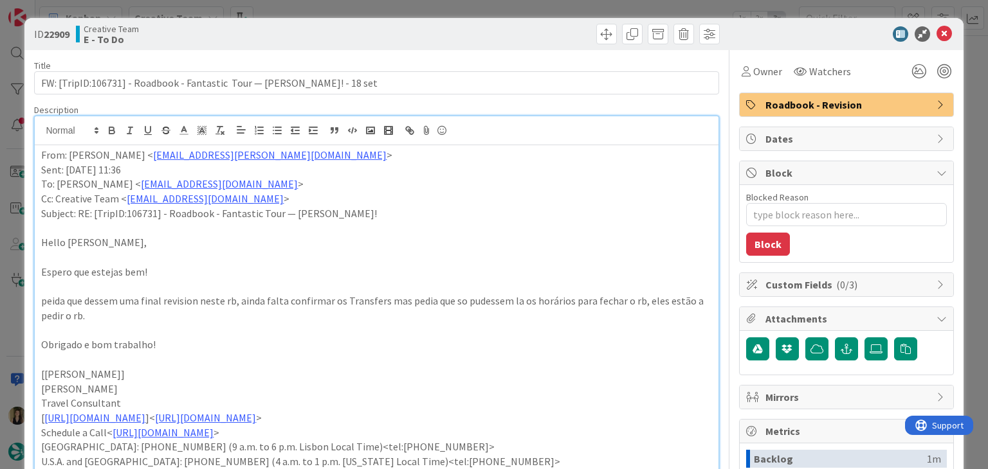
click at [442, 39] on div at bounding box center [549, 34] width 339 height 21
click at [345, 31] on div "Creative Team E - To Do" at bounding box center [225, 34] width 298 height 21
click at [338, 6] on div "ID 22909 Creative Team E - To Do Title 77 / 128 FW: [TripID:106731] - Roadbook …" at bounding box center [494, 234] width 988 height 469
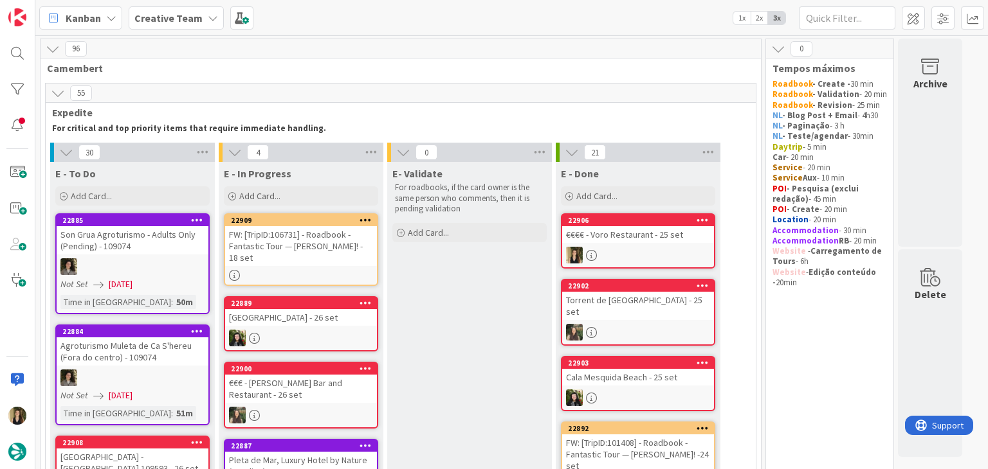
click at [349, 255] on div "FW: [TripID:106731] - Roadbook - Fantastic Tour — [PERSON_NAME]! - 18 set" at bounding box center [301, 246] width 152 height 40
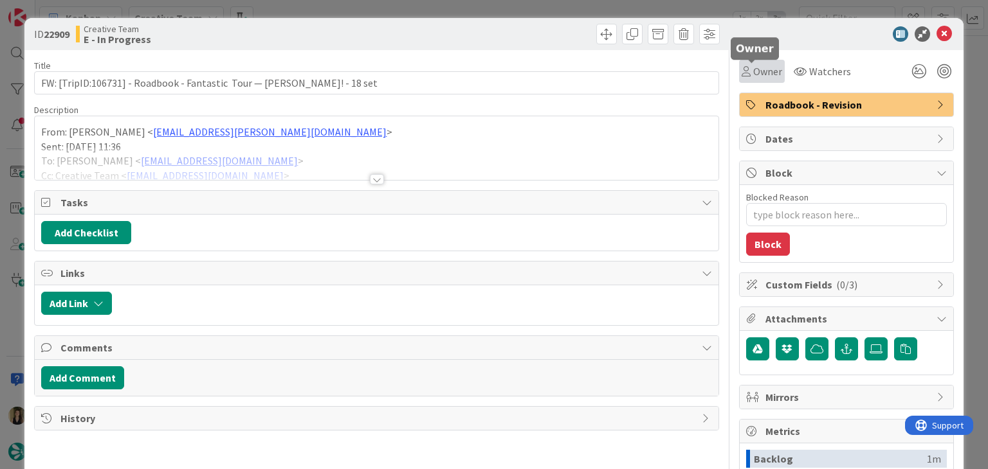
click at [753, 69] on span "Owner" at bounding box center [767, 71] width 29 height 15
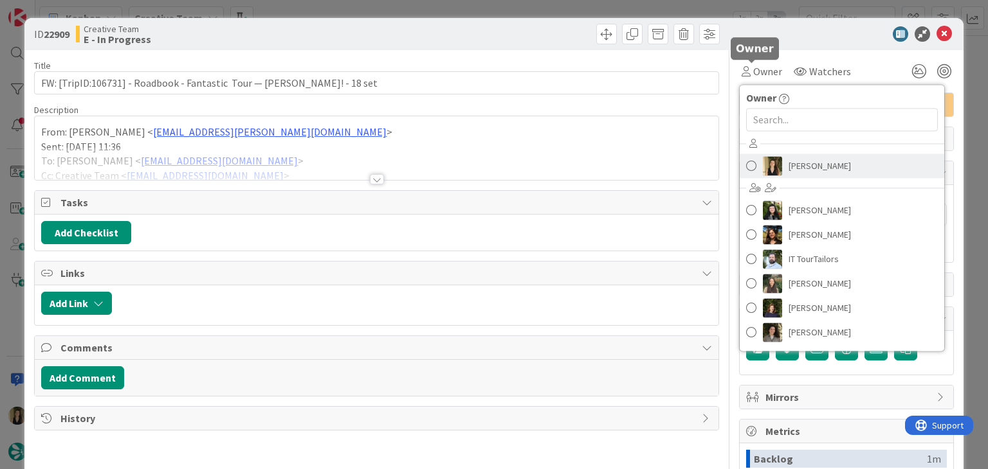
click at [788, 170] on span "[PERSON_NAME]" at bounding box center [819, 165] width 62 height 19
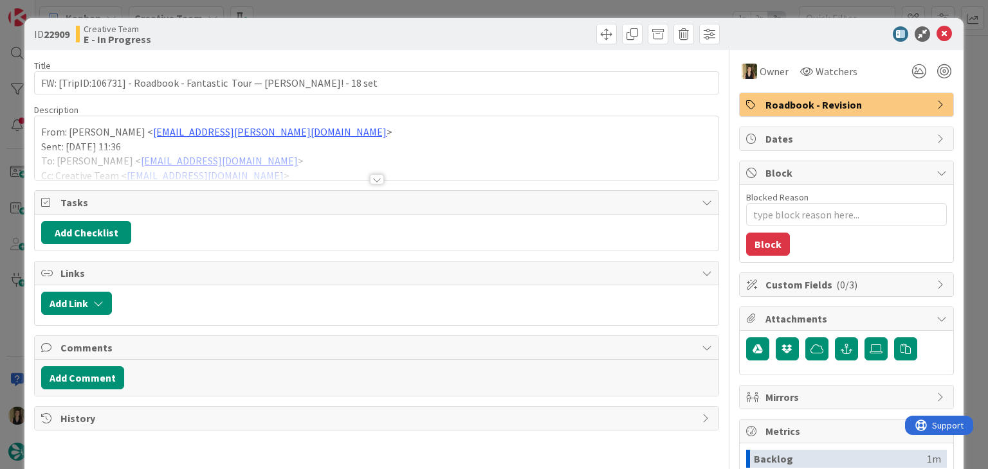
click at [339, 39] on div "Creative Team E - In Progress" at bounding box center [225, 34] width 298 height 21
click at [374, 176] on div at bounding box center [377, 179] width 14 height 10
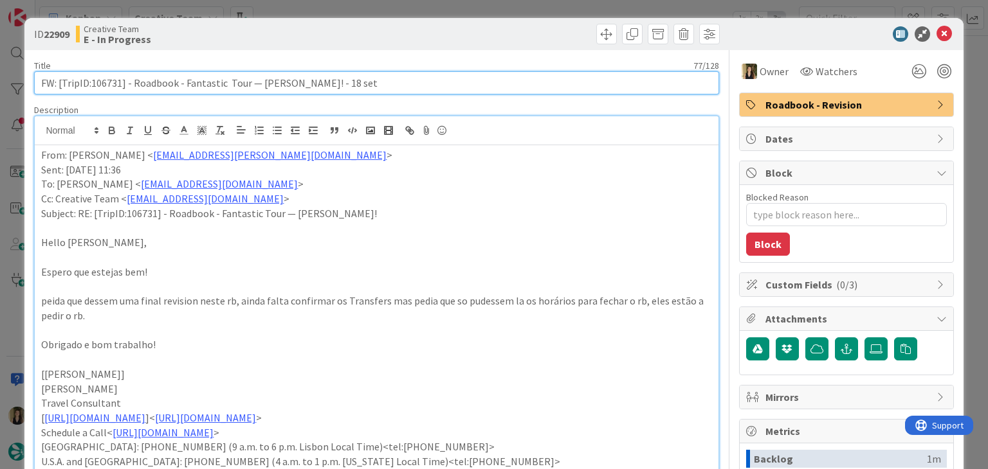
click at [105, 80] on input "FW: [TripID:106731] - Roadbook - Fantastic Tour — [PERSON_NAME]! - 18 set" at bounding box center [376, 82] width 684 height 23
drag, startPoint x: 78, startPoint y: 82, endPoint x: 28, endPoint y: 82, distance: 49.5
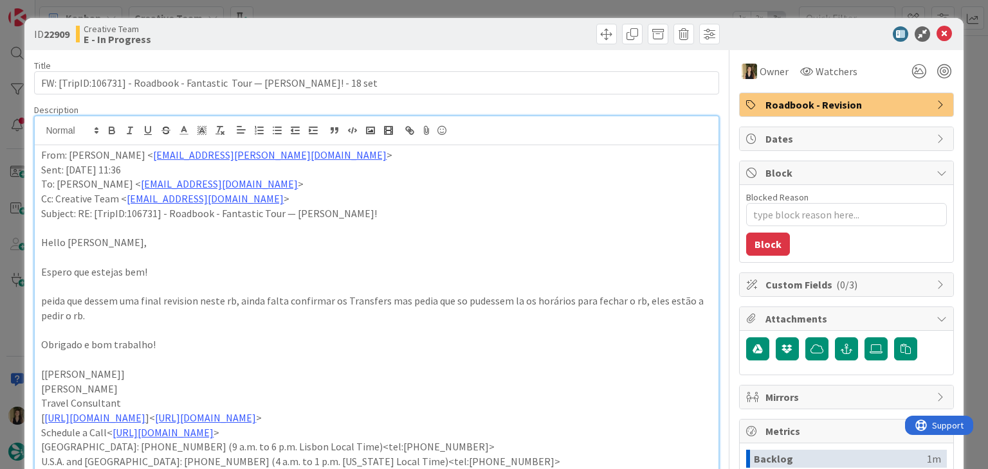
click at [343, 32] on div "Creative Team E - In Progress" at bounding box center [225, 34] width 298 height 21
click at [345, 10] on div "ID 22909 Creative Team E - In Progress Title 77 / 128 FW: [TripID:106731] - Roa…" at bounding box center [494, 234] width 988 height 469
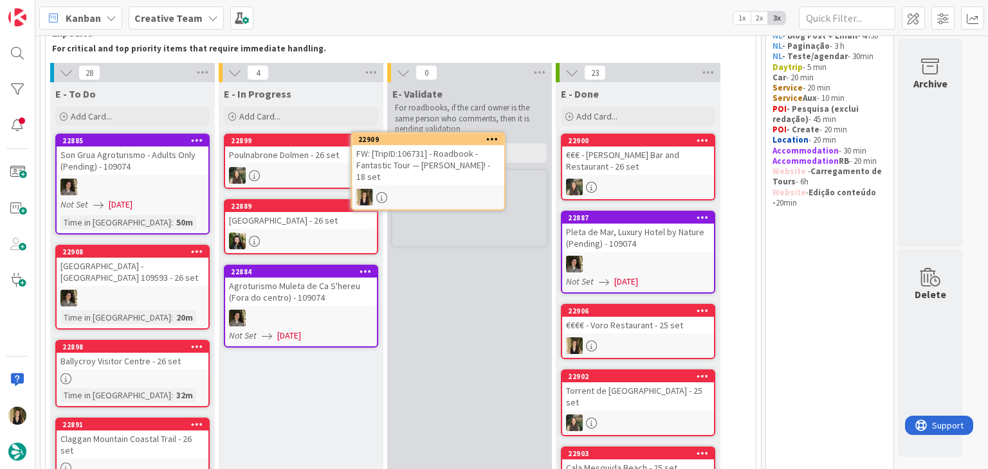
scroll to position [75, 0]
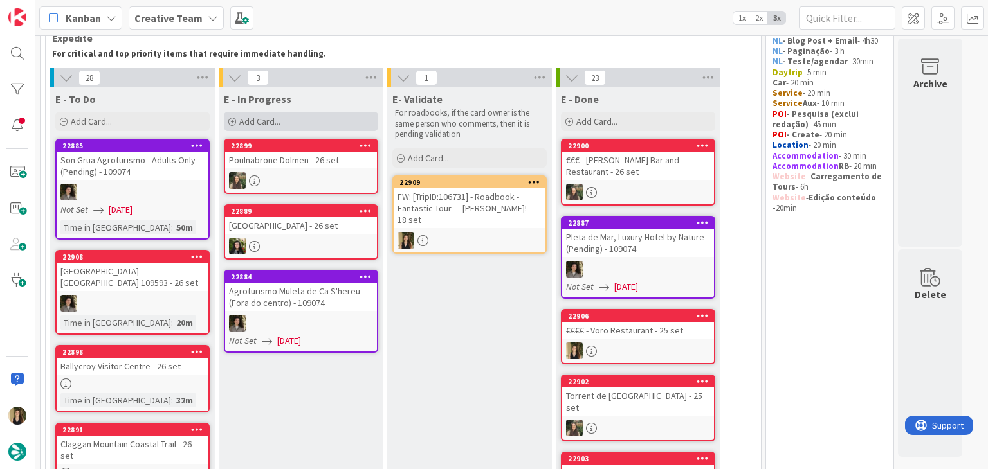
click at [323, 122] on div "Add Card..." at bounding box center [301, 121] width 154 height 19
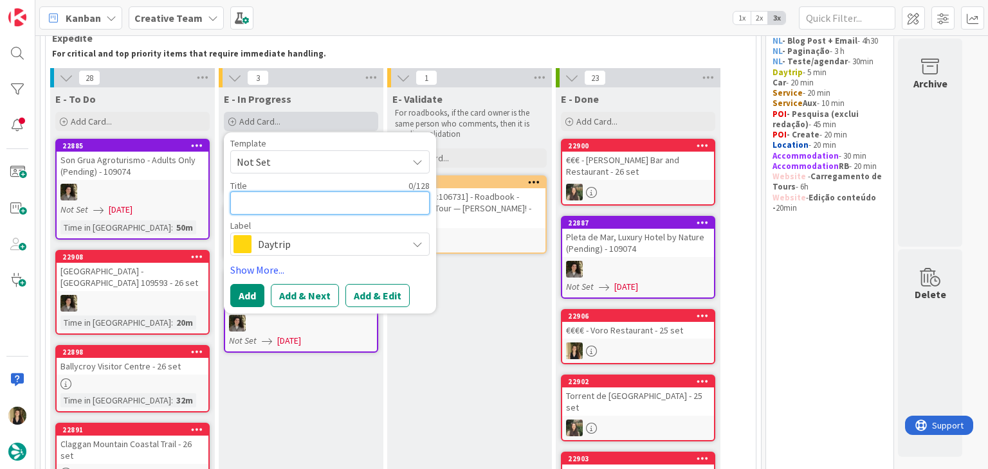
paste textarea "FW: [TripID:106731]"
type textarea "x"
type textarea "FW: [TripID:106731]"
type textarea "x"
type textarea "FW: [TripID:106731] a"
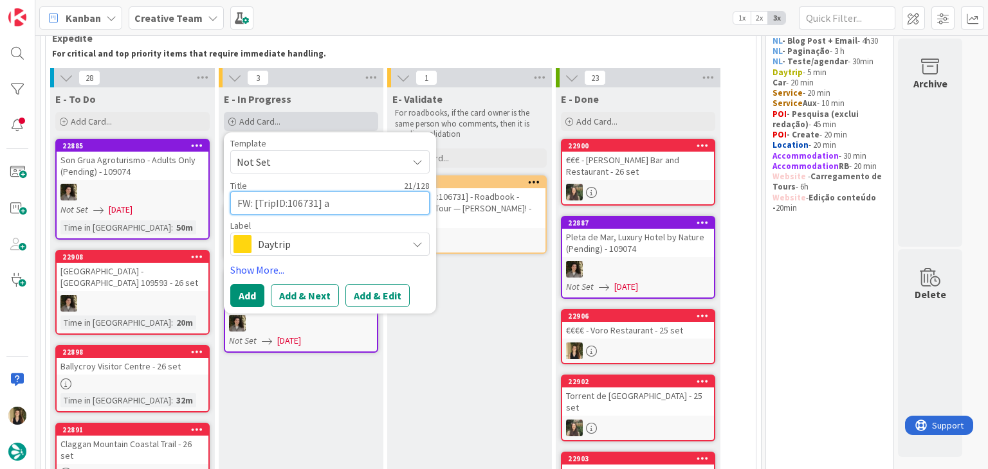
type textarea "x"
type textarea "FW: [TripID:106731] as"
type textarea "x"
type textarea "FW: [TripID:106731] ass"
type textarea "x"
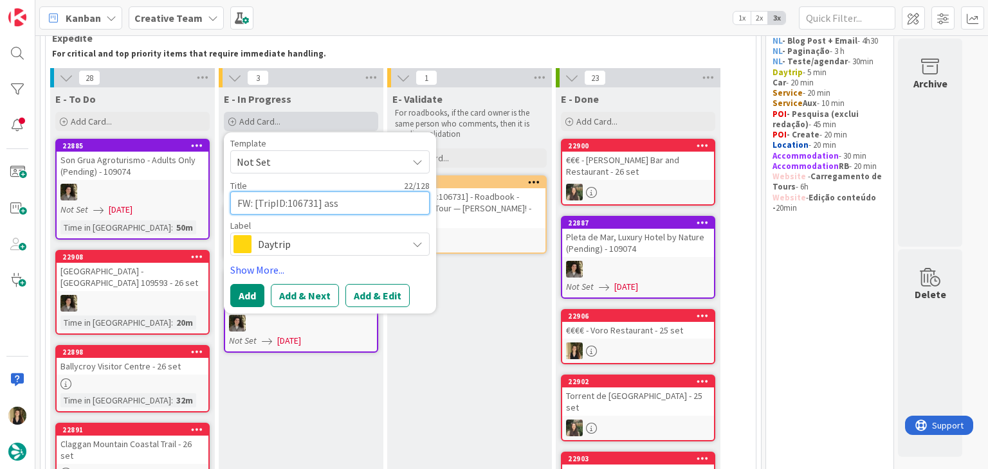
type textarea "FW: [TripID:106731] asso"
type textarea "x"
type textarea "FW: [TripID:106731] assoc"
type textarea "x"
type textarea "FW: [TripID:106731] associ"
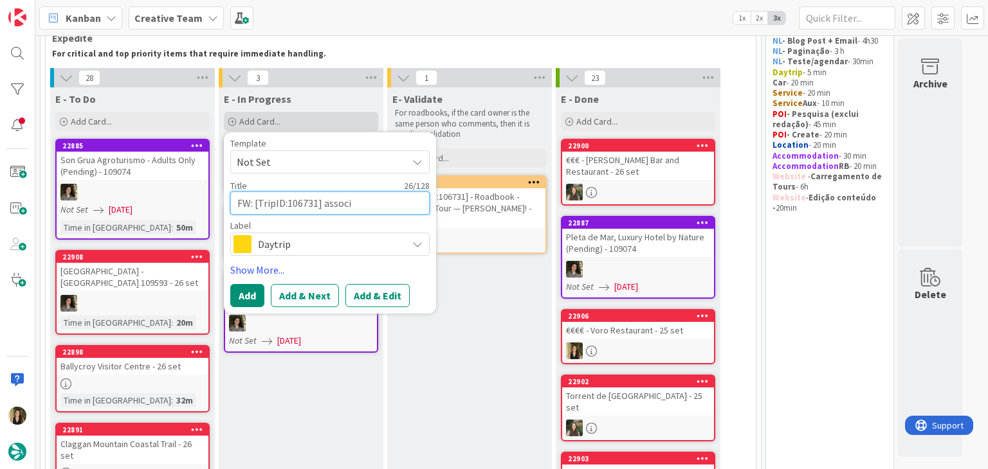
type textarea "x"
type textarea "FW: [TripID:106731] associa"
type textarea "x"
type textarea "FW: [TripID:106731] associar"
type textarea "x"
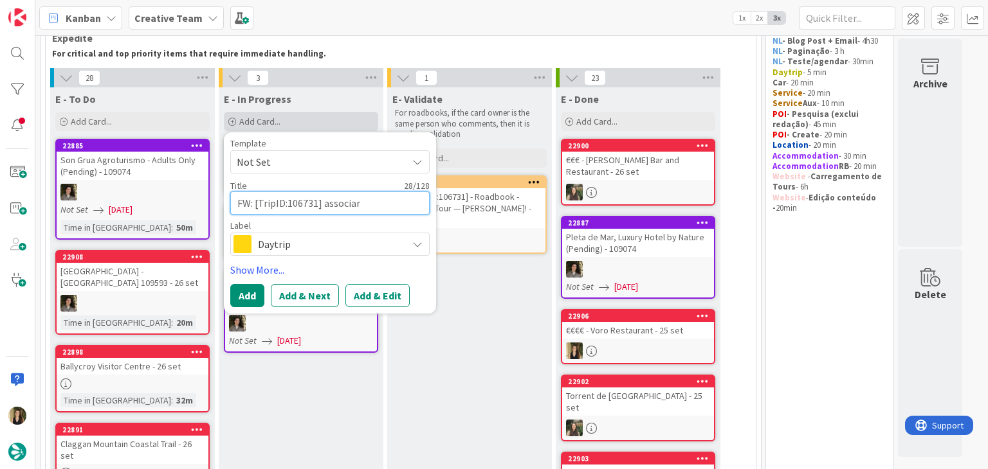
type textarea "FW: [TripID:106731] associar"
type textarea "x"
type textarea "FW: [TripID:106731] associar s"
type textarea "x"
type textarea "FW: [TripID:106731] associar su"
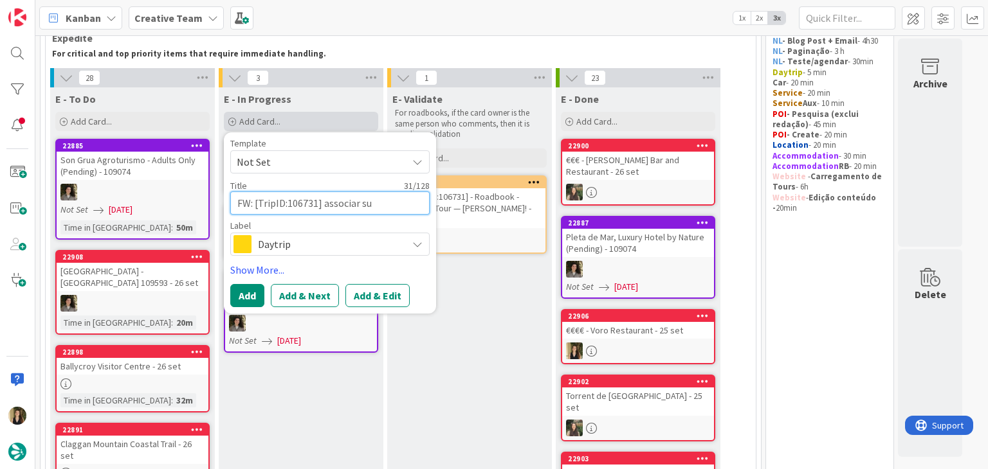
type textarea "x"
type textarea "FW: [TripID:106731] associar sup"
type textarea "x"
type textarea "FW: [TripID:106731] associar supp"
type textarea "x"
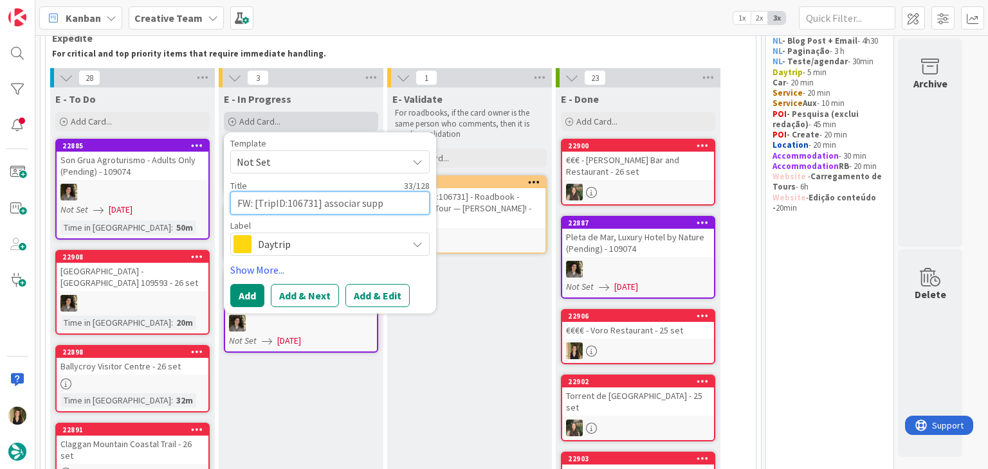
type textarea "FW: [TripID:106731] associar suppl"
type textarea "x"
type textarea "FW: [TripID:106731] associar suppli"
type textarea "x"
type textarea "FW: [TripID:106731] associar supplie"
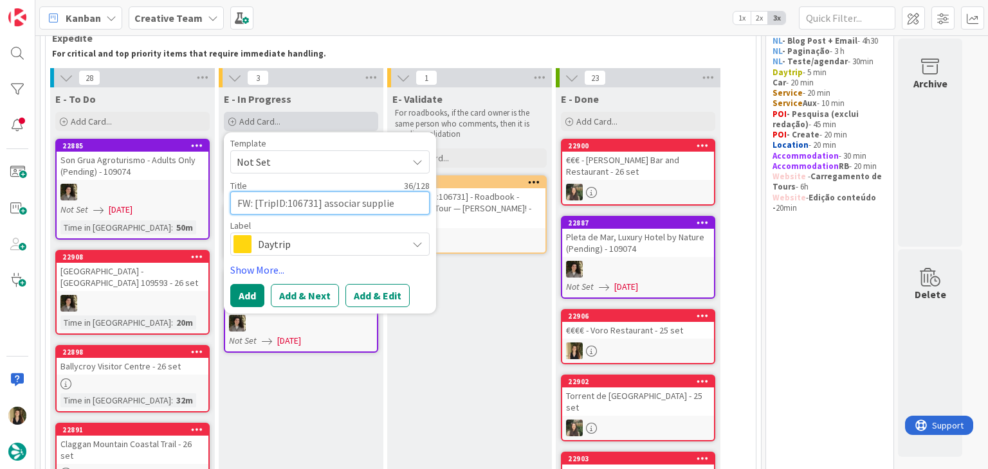
type textarea "x"
type textarea "FW: [TripID:106731] associar supplier"
type textarea "x"
type textarea "FW: [TripID:106731] associar suppliers"
type textarea "x"
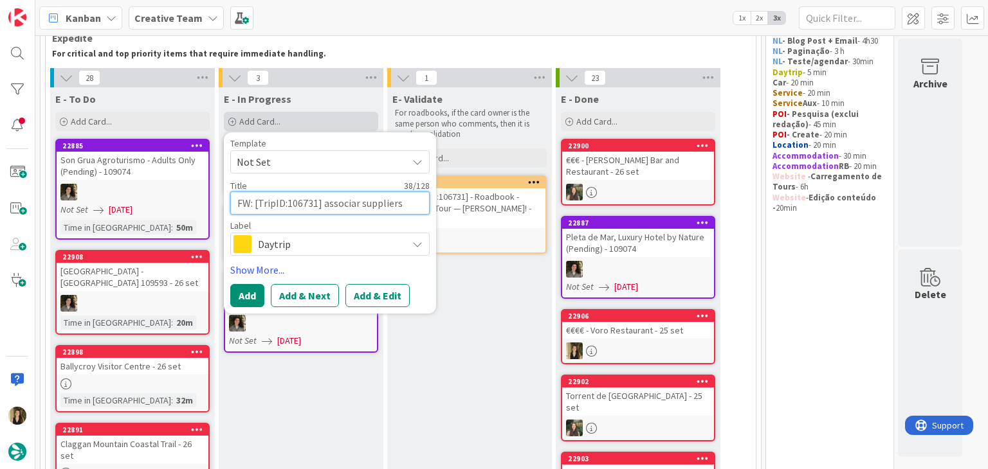
type textarea "FW: [TripID:106731] associar suppliers"
type textarea "x"
type textarea "FW: [TripID:106731] associar suppliers t"
type textarea "x"
type textarea "FW: [TripID:106731] associar suppliers tr"
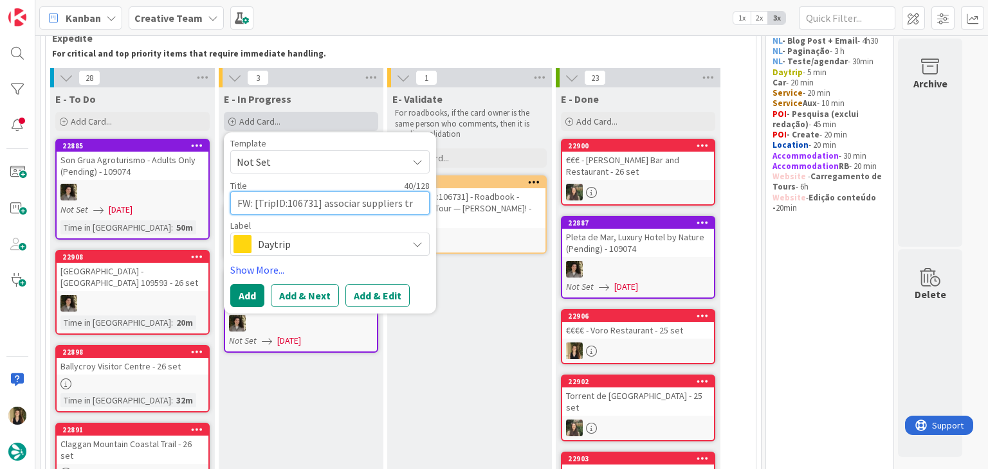
type textarea "x"
type textarea "FW: [TripID:106731] associar suppliers tra"
type textarea "x"
type textarea "FW: [TripID:106731] associar suppliers tran"
type textarea "x"
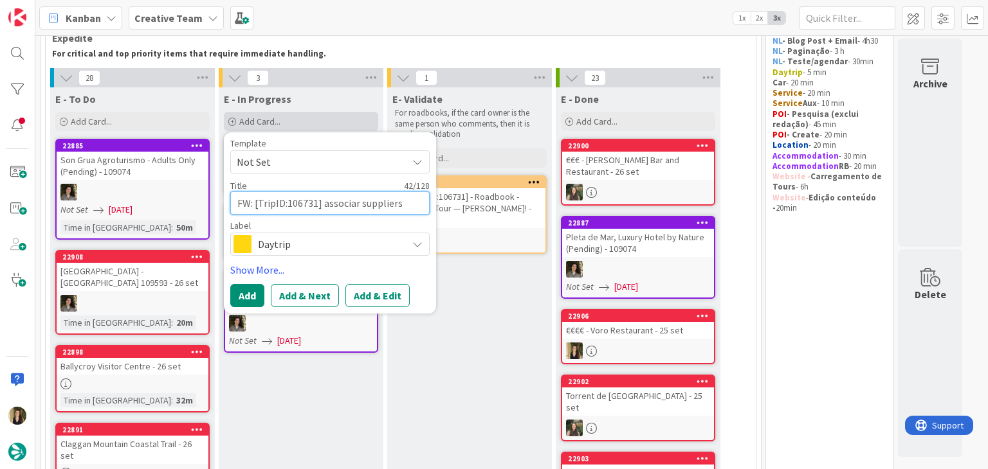
type textarea "FW: [TripID:106731] associar suppliers trans"
type textarea "x"
type textarea "FW: [TripID:106731] associar suppliers transf"
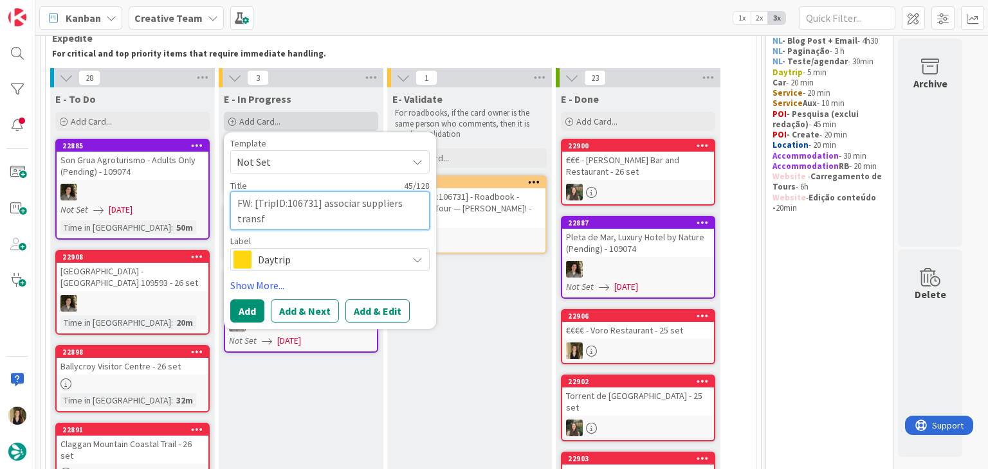
type textarea "x"
type textarea "FW: [TripID:106731] associar suppliers transfe"
type textarea "x"
type textarea "FW: [TripID:106731] associar suppliers transfer"
type textarea "x"
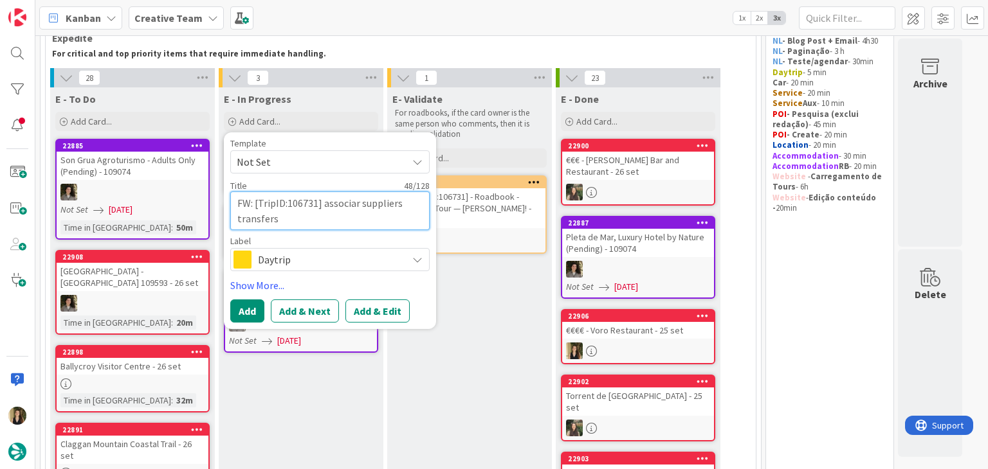
type textarea "FW: [TripID:106731] associar suppliers transfers"
click at [357, 263] on span "Daytrip" at bounding box center [329, 260] width 143 height 18
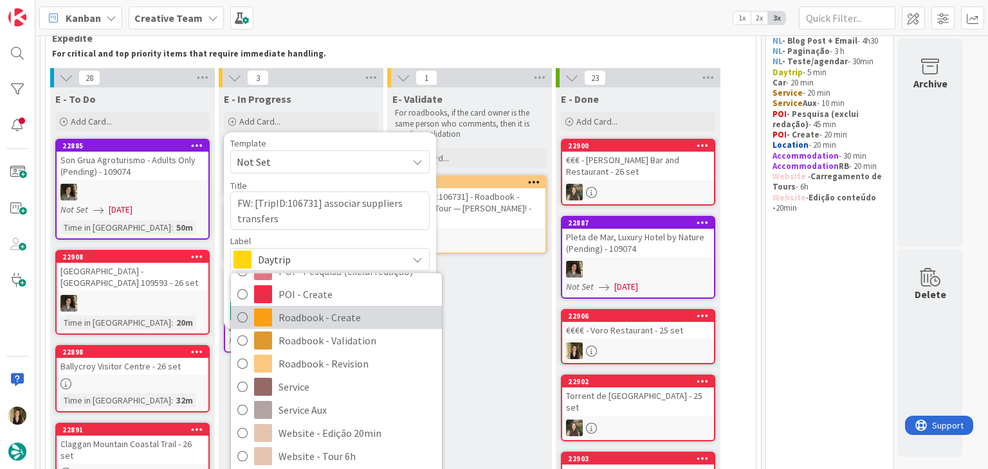
scroll to position [240, 0]
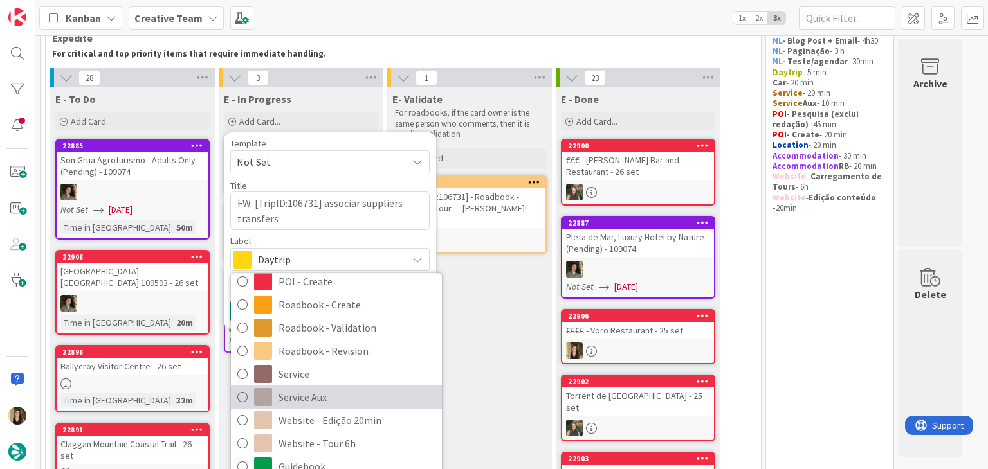
click at [326, 388] on span "Service Aux" at bounding box center [356, 397] width 157 height 19
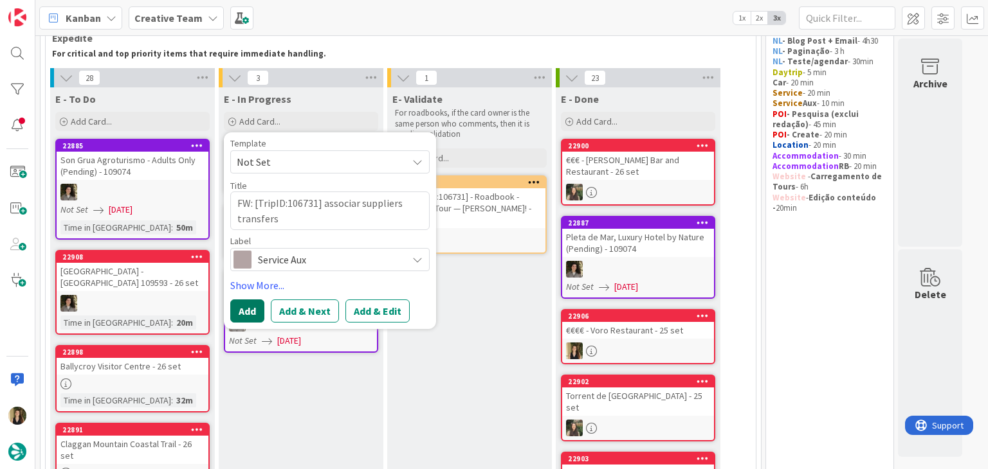
click at [247, 307] on button "Add" at bounding box center [247, 311] width 34 height 23
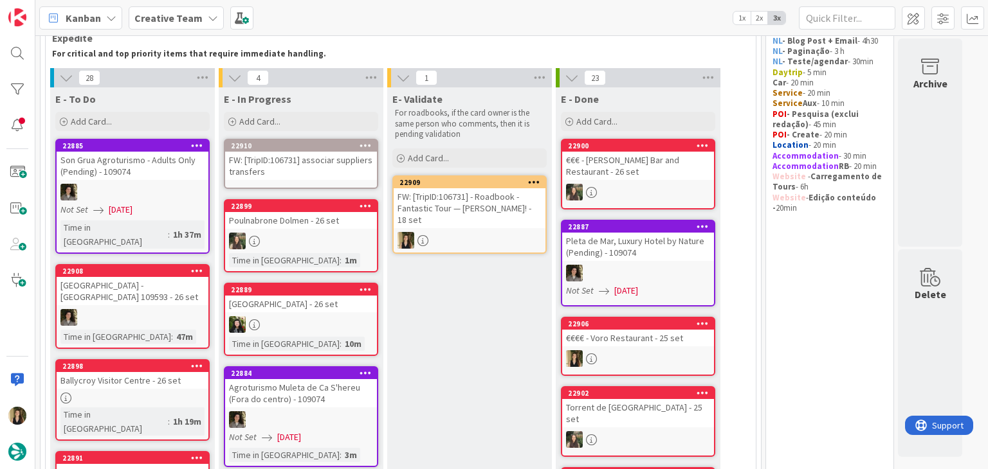
click at [302, 163] on div "FW: [TripID:106731] associar suppliers transfers" at bounding box center [301, 166] width 152 height 28
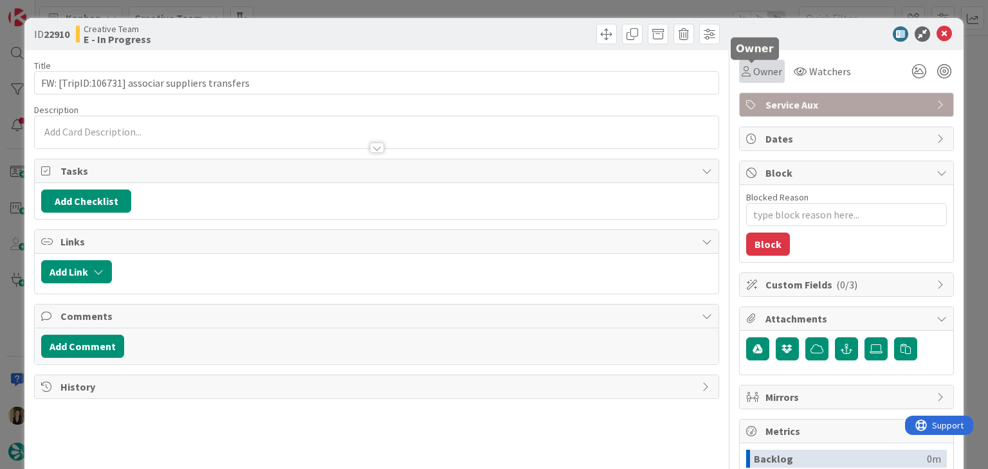
click at [747, 62] on div "Owner" at bounding box center [762, 71] width 46 height 23
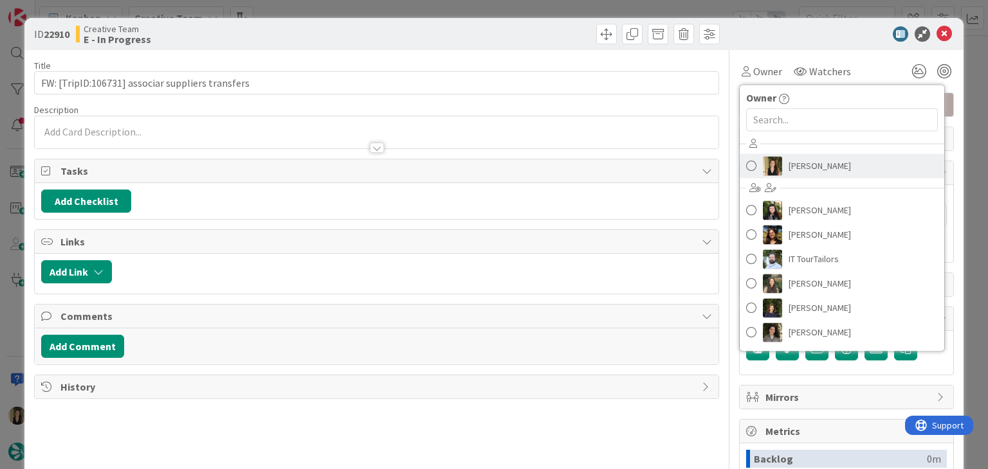
click at [788, 163] on span "[PERSON_NAME]" at bounding box center [819, 165] width 62 height 19
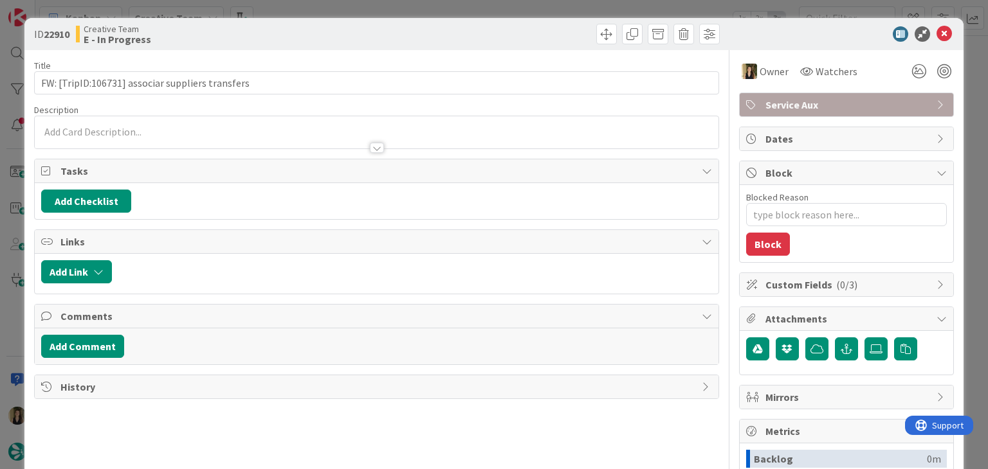
drag, startPoint x: 363, startPoint y: 36, endPoint x: 352, endPoint y: 4, distance: 34.0
click at [363, 37] on div "Creative Team E - In Progress" at bounding box center [225, 34] width 298 height 21
click at [168, 135] on div at bounding box center [376, 142] width 683 height 14
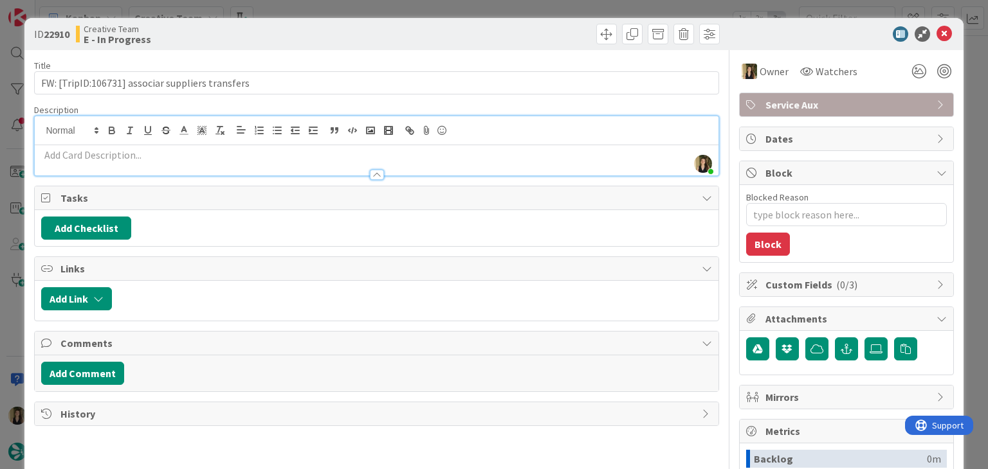
click at [310, 41] on div "Creative Team E - In Progress" at bounding box center [225, 34] width 298 height 21
click at [318, 14] on div "ID 22910 Creative Team E - In Progress Title 48 / 128 FW: [TripID:106731] assoc…" at bounding box center [494, 234] width 988 height 469
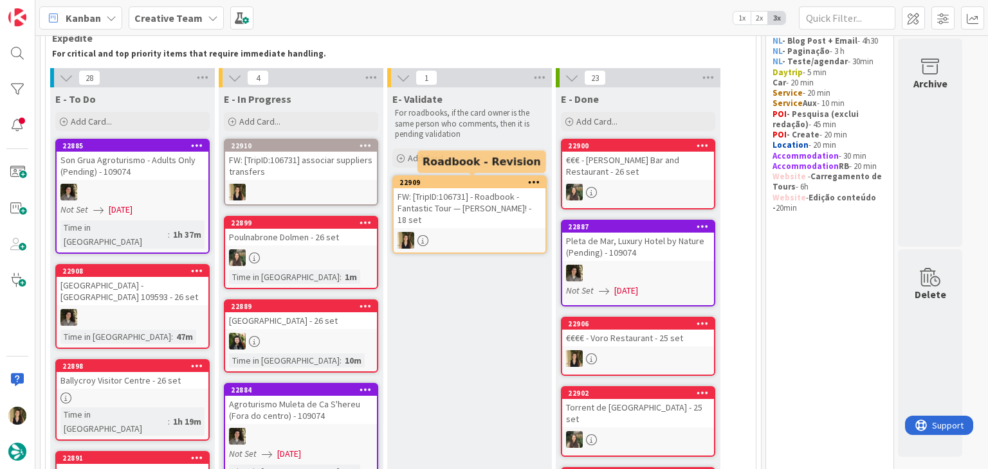
click at [501, 244] on div at bounding box center [469, 240] width 152 height 17
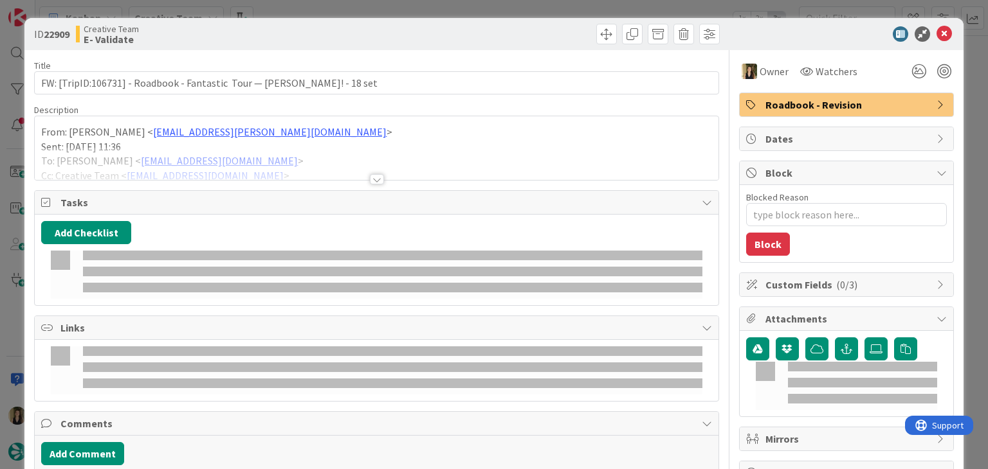
type textarea "x"
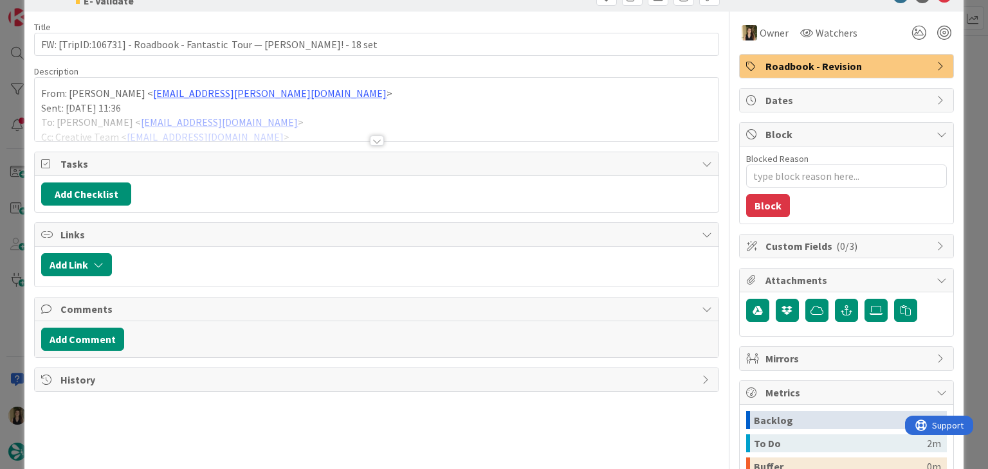
scroll to position [129, 0]
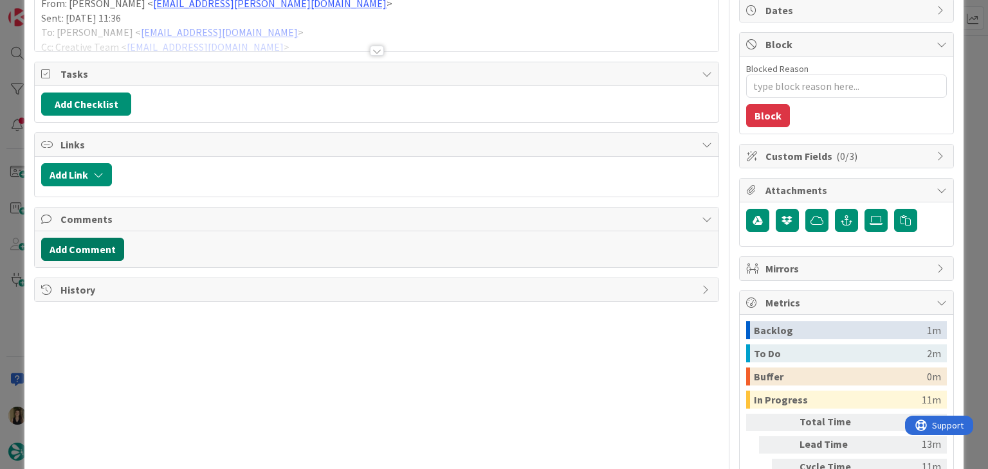
click at [89, 246] on button "Add Comment" at bounding box center [82, 249] width 83 height 23
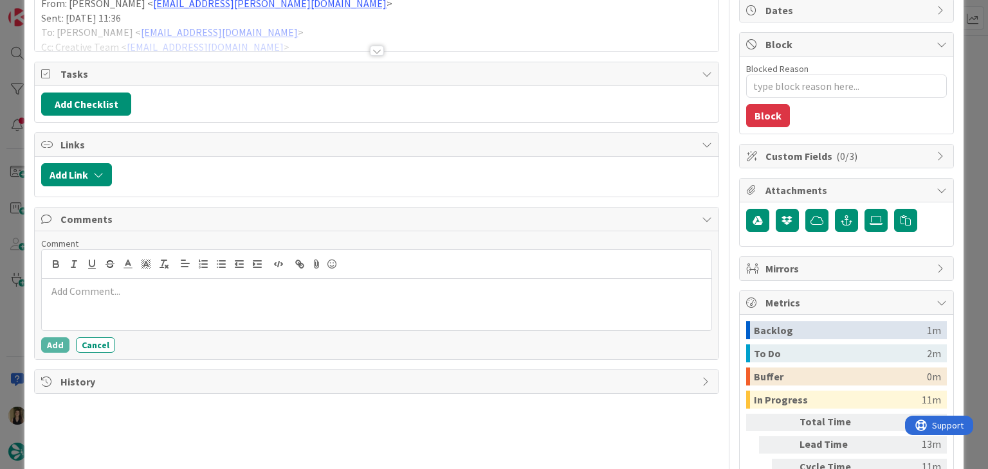
drag, startPoint x: 123, startPoint y: 302, endPoint x: 129, endPoint y: 296, distance: 7.7
click at [123, 301] on div at bounding box center [376, 304] width 669 height 51
drag, startPoint x: 104, startPoint y: 289, endPoint x: 141, endPoint y: 273, distance: 40.6
click at [103, 288] on p "269812 - estre transfer" at bounding box center [376, 291] width 658 height 15
click at [203, 293] on p "269812 - este transfer" at bounding box center [376, 291] width 658 height 15
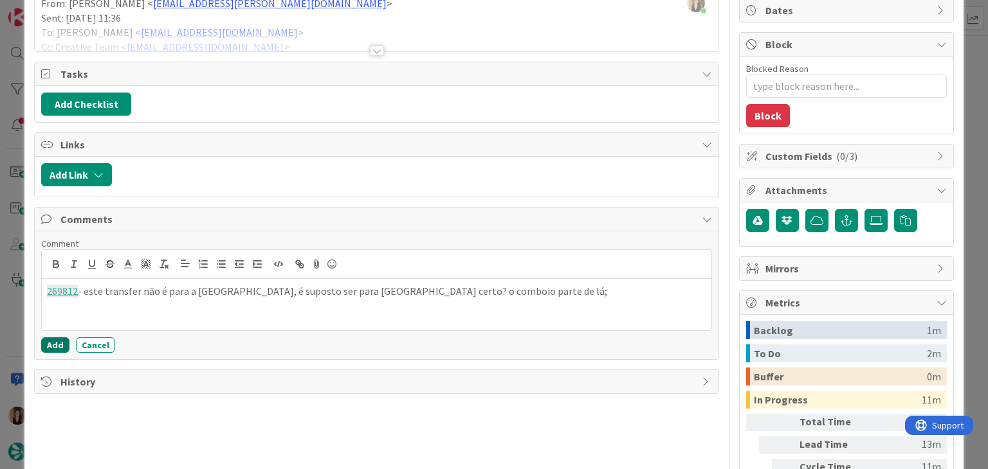
drag, startPoint x: 57, startPoint y: 342, endPoint x: 528, endPoint y: 208, distance: 489.4
click at [58, 340] on button "Add" at bounding box center [55, 345] width 28 height 15
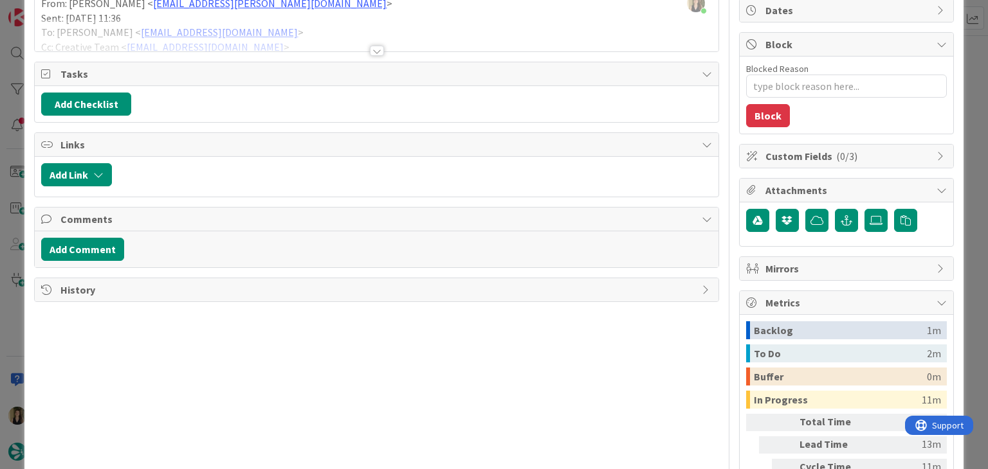
type textarea "x"
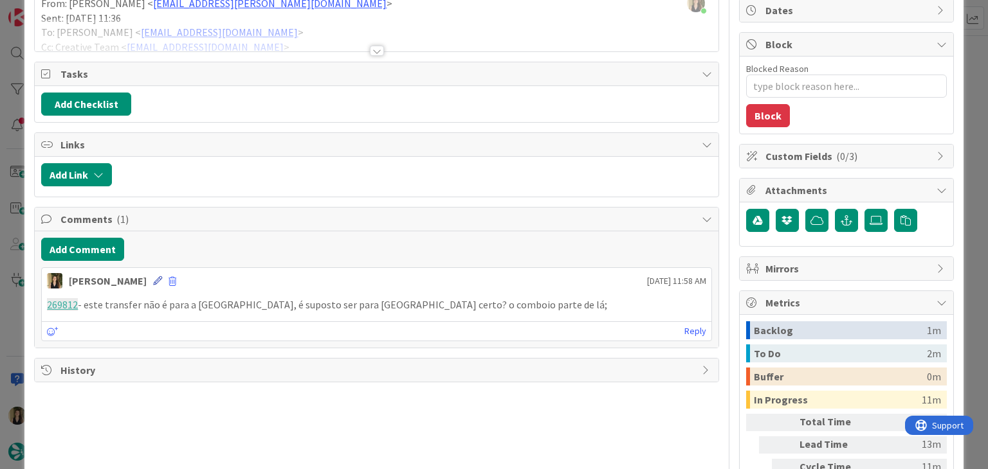
click at [153, 280] on icon at bounding box center [157, 280] width 9 height 9
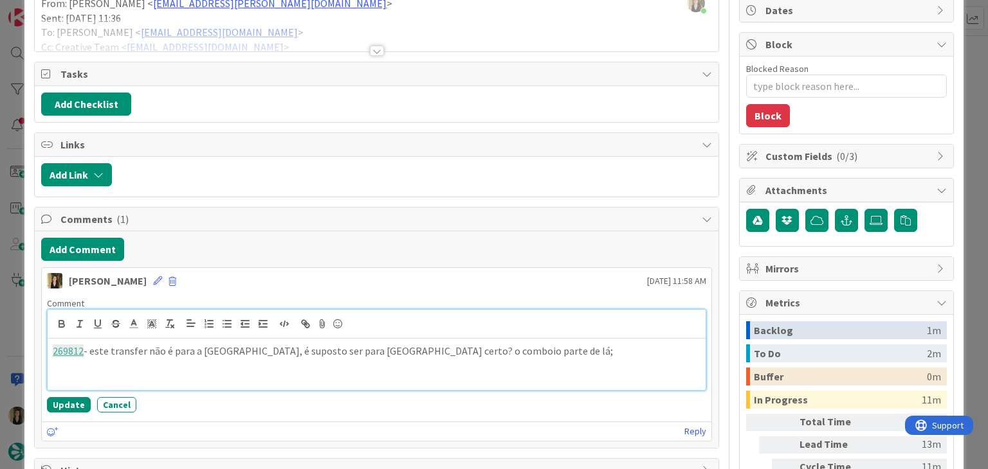
click at [154, 352] on p "269812 - este transfer não é para a Cork kent station, é suposto ser para Dubli…" at bounding box center [376, 351] width 647 height 15
click at [312, 349] on p "269812 - este transfer está marcado para a Cork kent station, é suposto ser par…" at bounding box center [376, 351] width 647 height 15
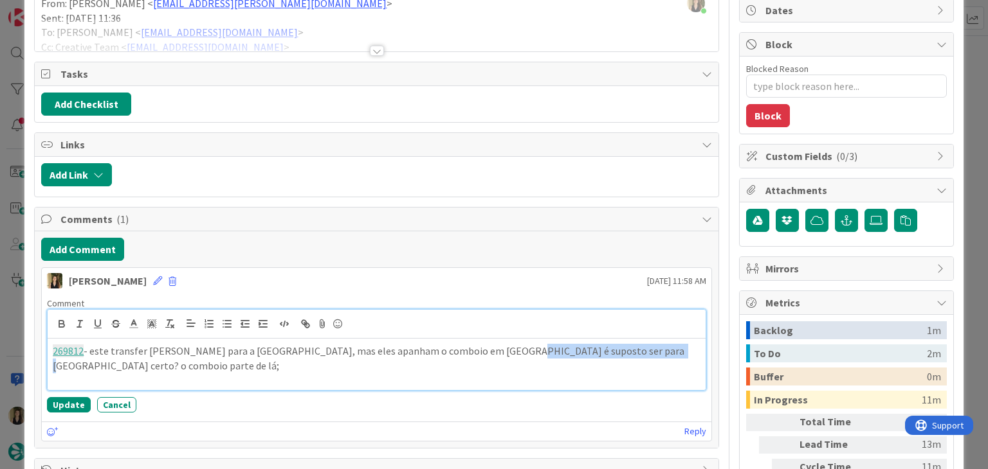
drag, startPoint x: 618, startPoint y: 349, endPoint x: 487, endPoint y: 345, distance: 130.6
click at [487, 345] on p "269812 - este transfer está marcado para a Cork kent station, mas eles apanham …" at bounding box center [376, 358] width 647 height 29
drag, startPoint x: 566, startPoint y: 354, endPoint x: 483, endPoint y: 356, distance: 83.0
click at [483, 356] on div "269812 - este transfer está marcado para a Cork kent station, mas eles apanham …" at bounding box center [376, 364] width 657 height 51
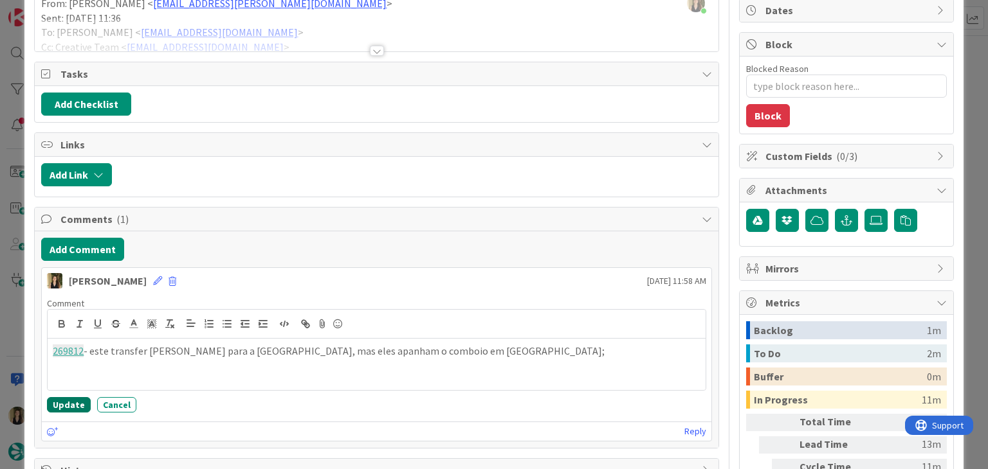
click at [71, 402] on button "Update" at bounding box center [69, 404] width 44 height 15
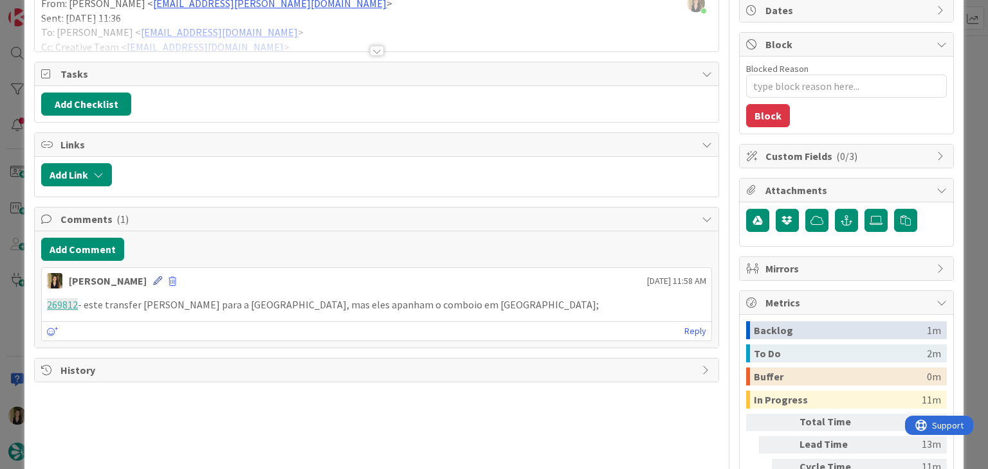
click at [153, 282] on icon at bounding box center [157, 280] width 9 height 9
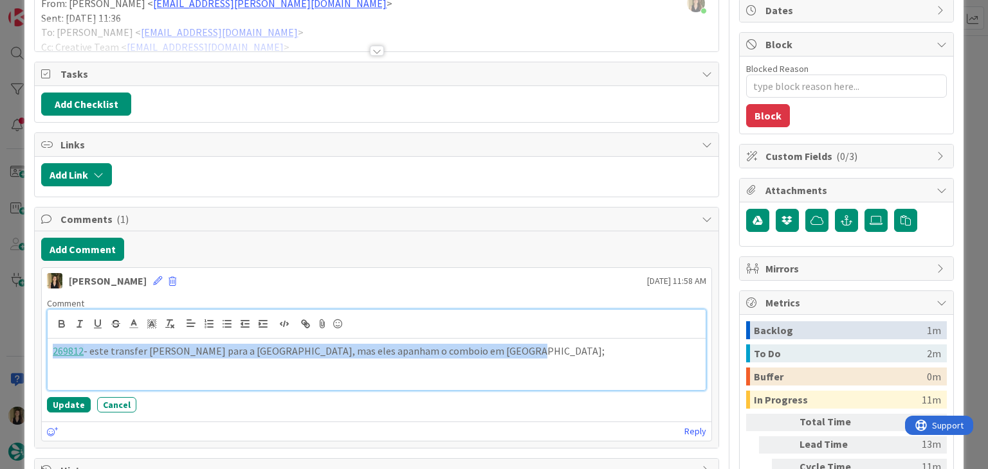
drag, startPoint x: 235, startPoint y: 352, endPoint x: 44, endPoint y: 350, distance: 191.6
click at [44, 350] on div "Comment 269812 - este transfer está marcado para a Cork kent station, mas eles …" at bounding box center [376, 355] width 669 height 125
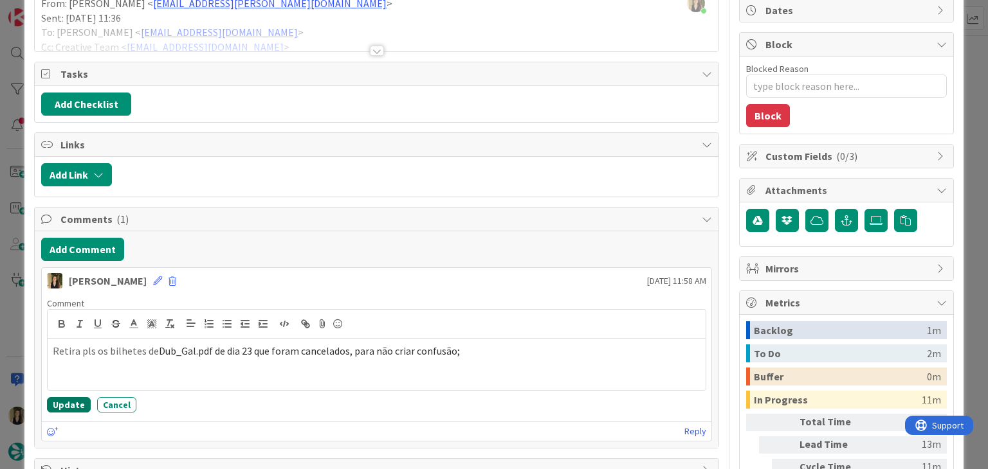
click at [69, 399] on button "Update" at bounding box center [69, 404] width 44 height 15
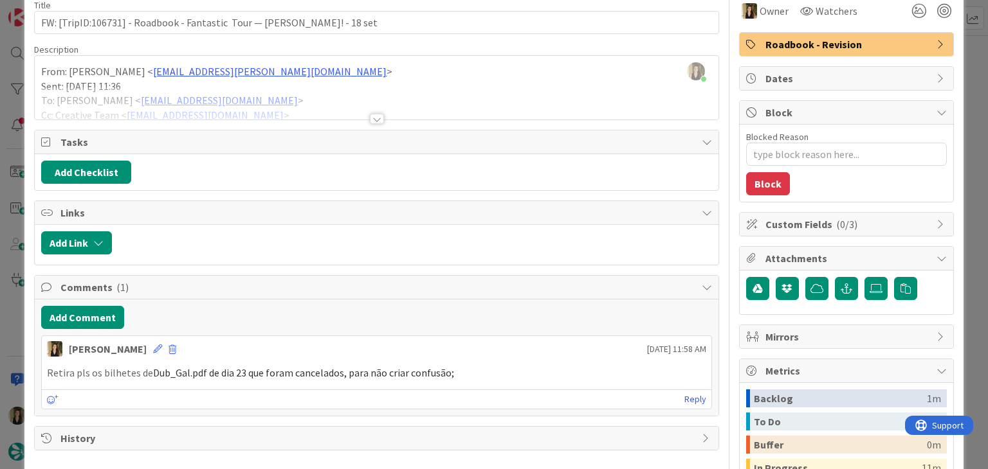
scroll to position [0, 0]
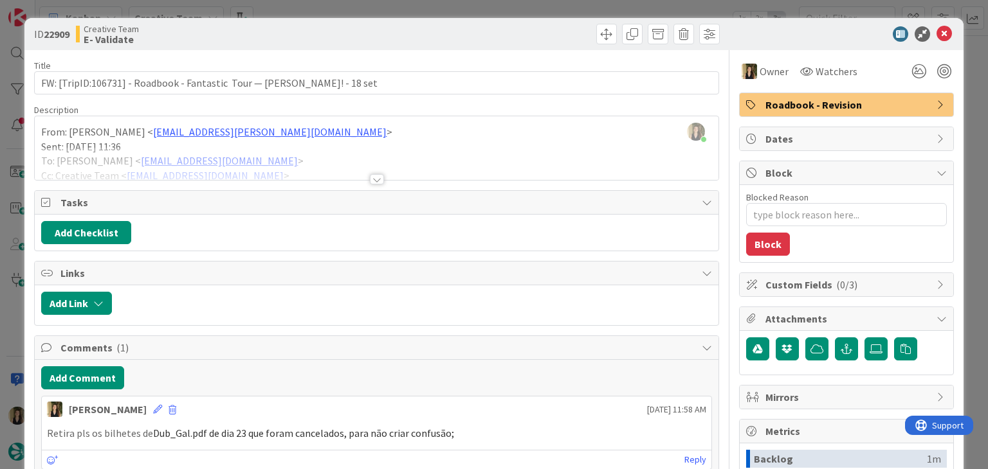
drag, startPoint x: 517, startPoint y: 26, endPoint x: 511, endPoint y: 15, distance: 12.9
click at [514, 23] on div "ID 22909 Creative Team E- Validate" at bounding box center [493, 34] width 938 height 32
click at [511, 12] on div "ID 22909 Creative Team E- Validate Title 77 / 128 FW: [TripID:106731] - Roadboo…" at bounding box center [494, 234] width 988 height 469
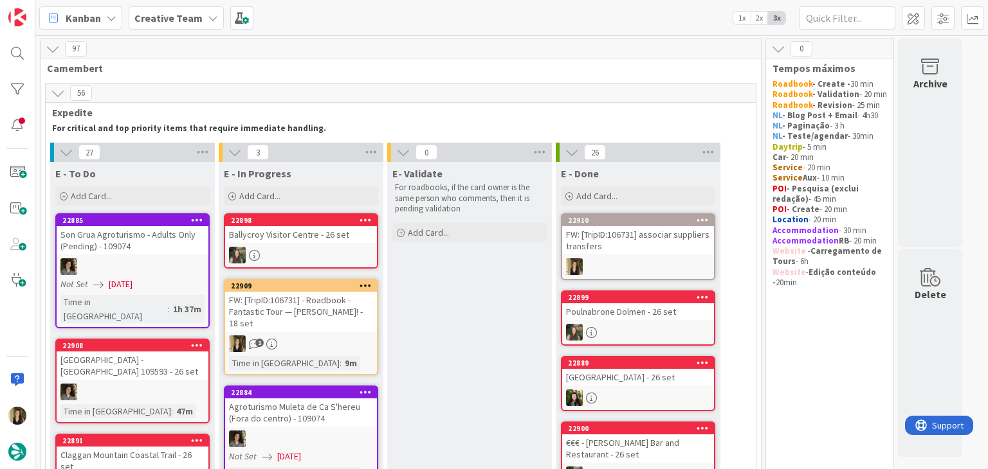
click at [365, 318] on div "FW: [TripID:106731] - Roadbook - Fantastic Tour — [PERSON_NAME]! - 18 set" at bounding box center [301, 312] width 152 height 40
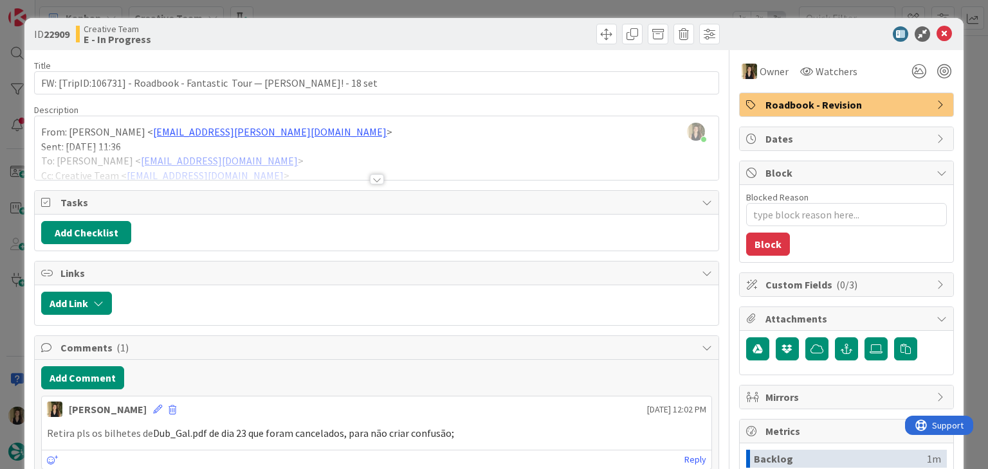
click at [284, 8] on div "ID 22909 Creative Team E - In Progress Title 77 / 128 FW: [TripID:106731] - Roa…" at bounding box center [494, 234] width 988 height 469
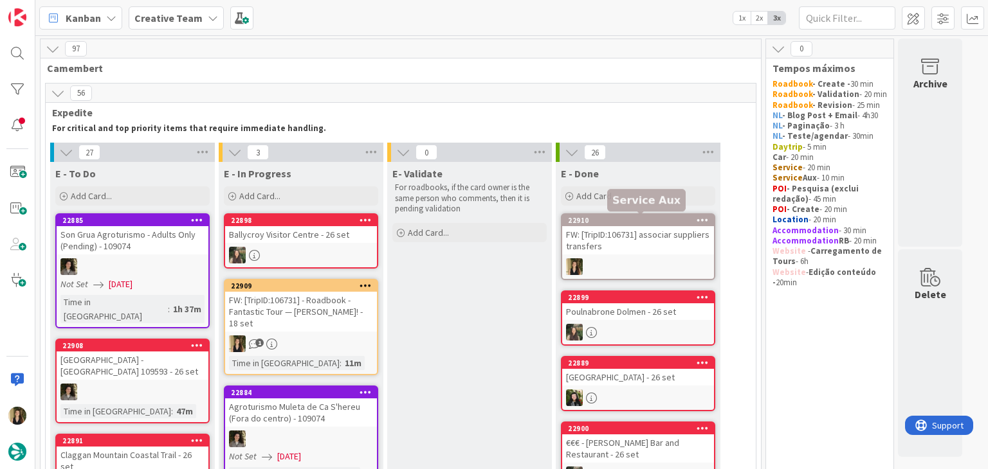
click at [654, 233] on div "FW: [TripID:106731] associar suppliers transfers" at bounding box center [638, 240] width 152 height 28
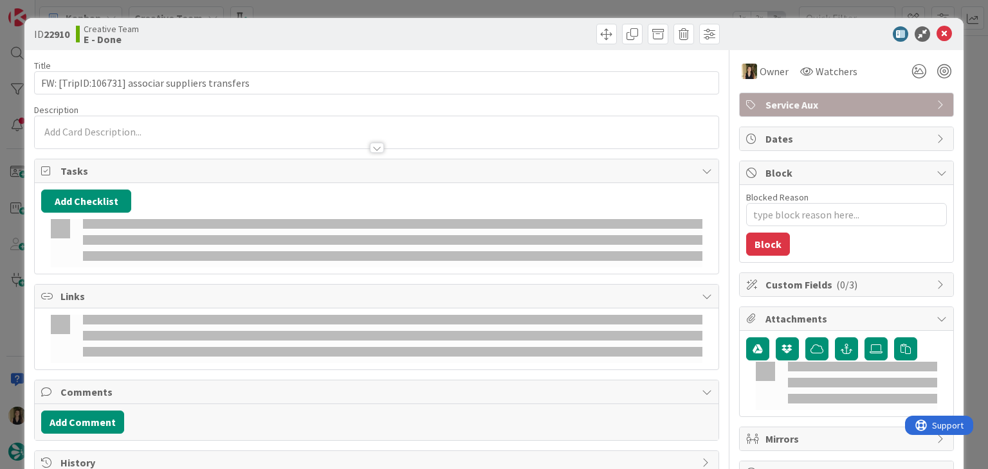
type textarea "x"
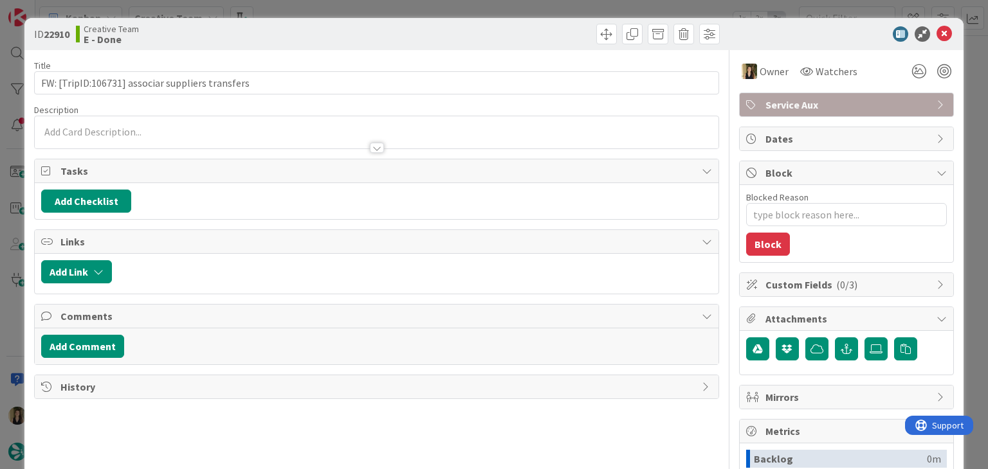
drag, startPoint x: 180, startPoint y: 134, endPoint x: 180, endPoint y: 145, distance: 10.3
click at [181, 135] on div at bounding box center [376, 142] width 683 height 14
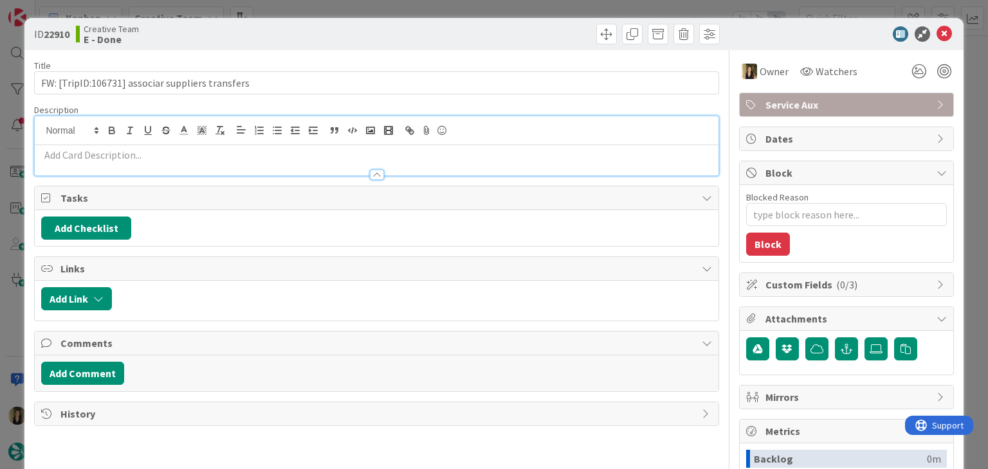
click at [182, 155] on p at bounding box center [376, 155] width 670 height 15
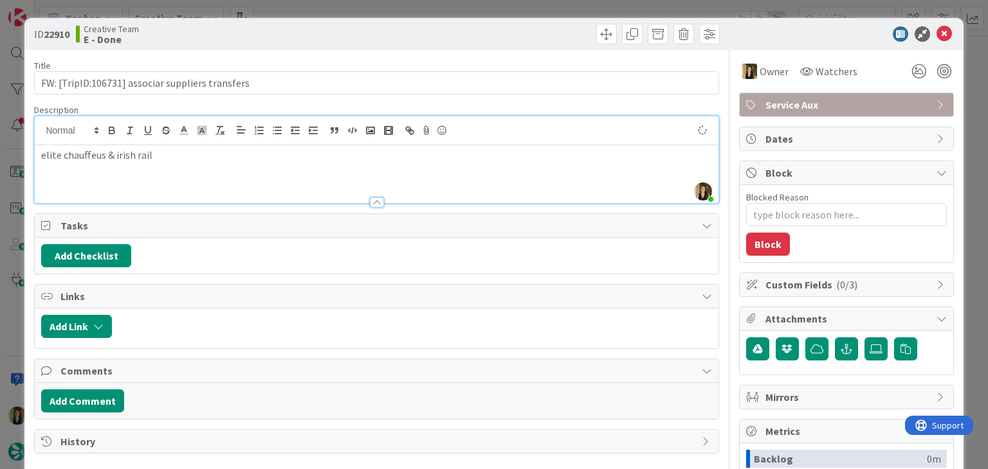
click at [360, 27] on div "Creative Team E - Done" at bounding box center [225, 34] width 298 height 21
click at [363, 9] on div "ID 22910 Creative Team E - Done Title 48 / 128 FW: [TripID:106731] associar sup…" at bounding box center [494, 234] width 988 height 469
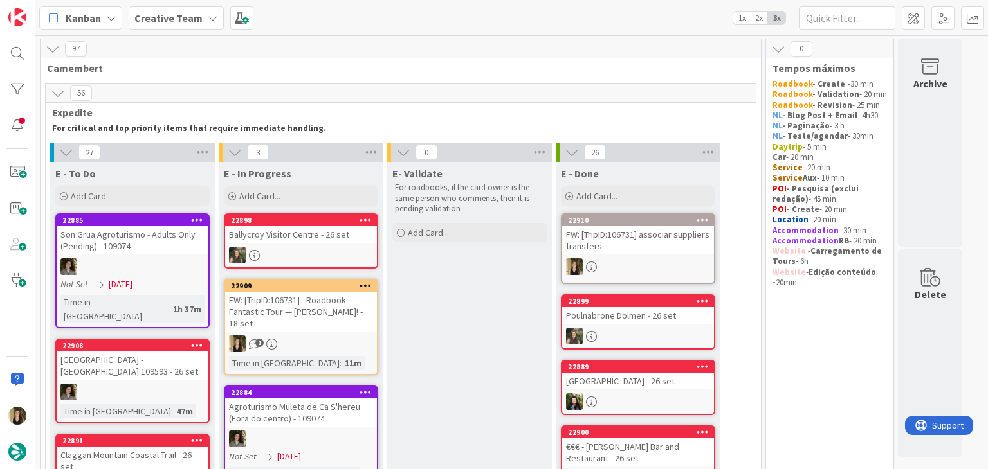
click at [316, 331] on link "22909 FW: [TripID:106731] - Roadbook - Fantastic Tour — Marilyn Hammond! - 18 s…" at bounding box center [301, 327] width 154 height 96
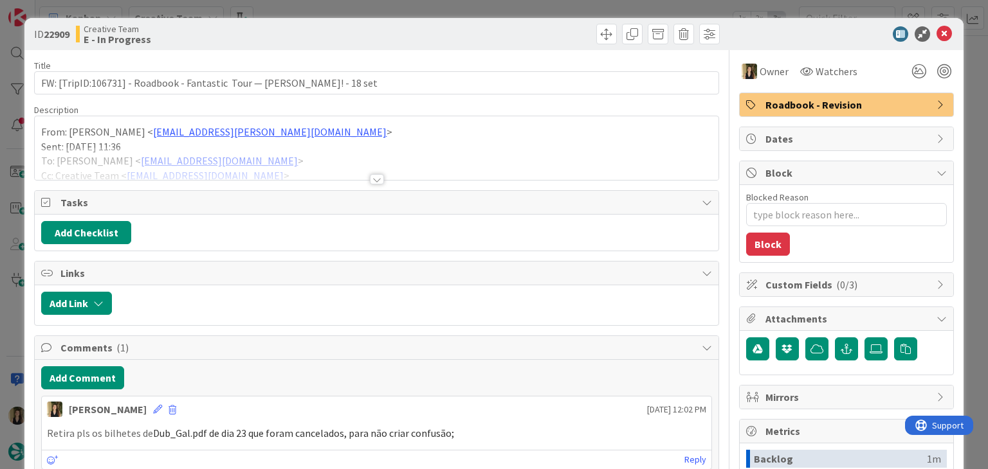
type textarea "x"
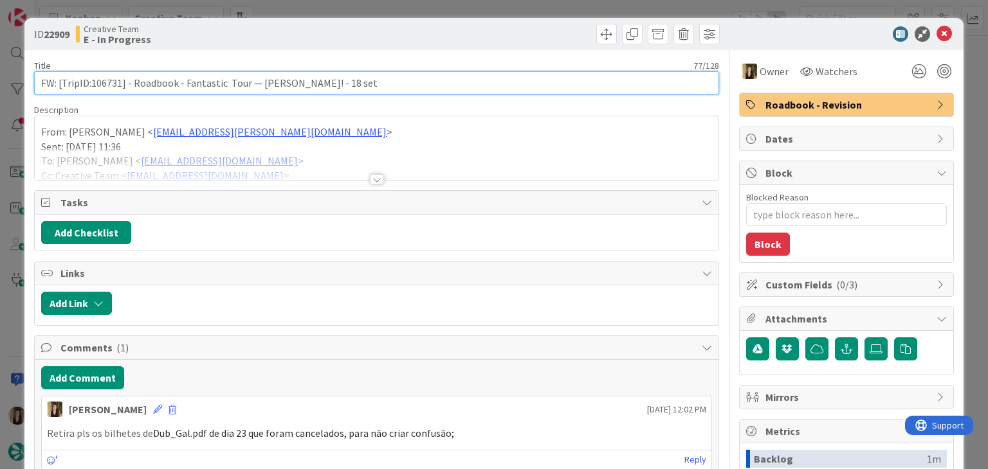
drag, startPoint x: 399, startPoint y: 82, endPoint x: 29, endPoint y: 80, distance: 370.3
click at [29, 80] on div "ID 22909 Creative Team E - In Progress Title 77 / 128 FW: [TripID:106731] - Roa…" at bounding box center [493, 345] width 938 height 654
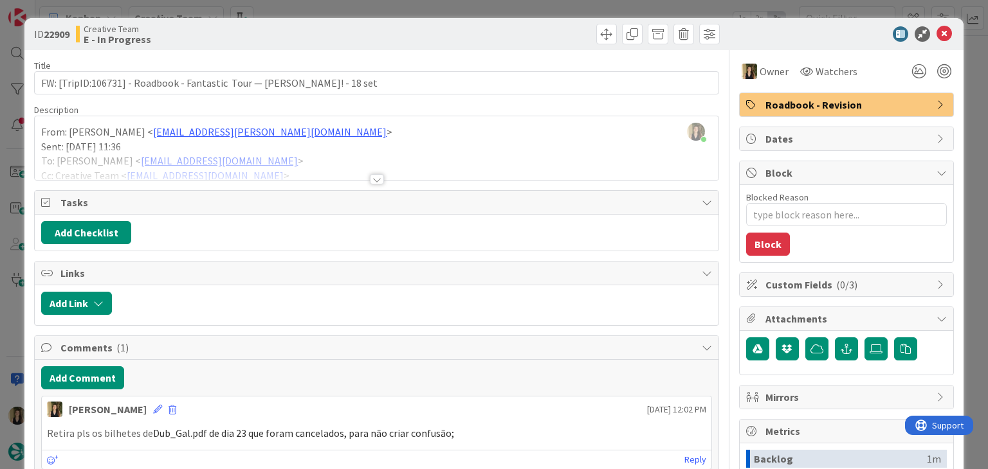
drag, startPoint x: 445, startPoint y: 27, endPoint x: 442, endPoint y: 16, distance: 11.4
click at [443, 26] on div at bounding box center [549, 34] width 339 height 21
drag, startPoint x: 442, startPoint y: 12, endPoint x: 438, endPoint y: 19, distance: 7.2
click at [442, 12] on div "ID 22909 Creative Team E - In Progress Title 77 / 128 FW: [TripID:106731] - Roa…" at bounding box center [494, 234] width 988 height 469
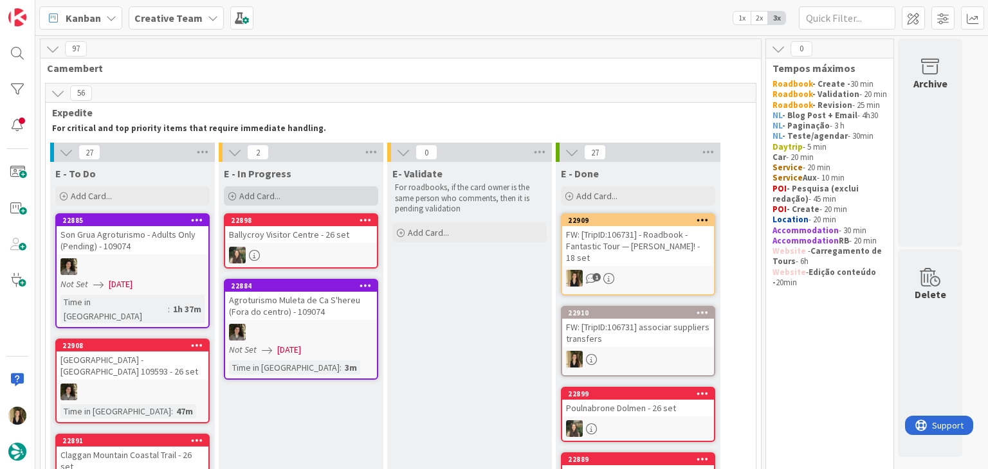
click at [294, 189] on div "Add Card..." at bounding box center [301, 195] width 154 height 19
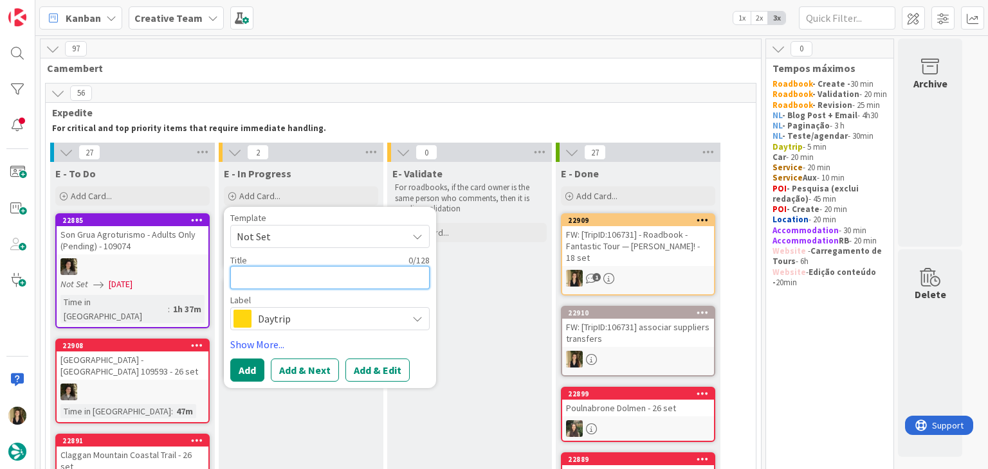
paste textarea "FW: [TripID:106731] - Roadbook - Fantastic Tour — [PERSON_NAME]! - 18 set"
type textarea "FW: [TripID:106731] - Roadbook - Fantastic Tour — [PERSON_NAME]! - 18 set"
type textarea "x"
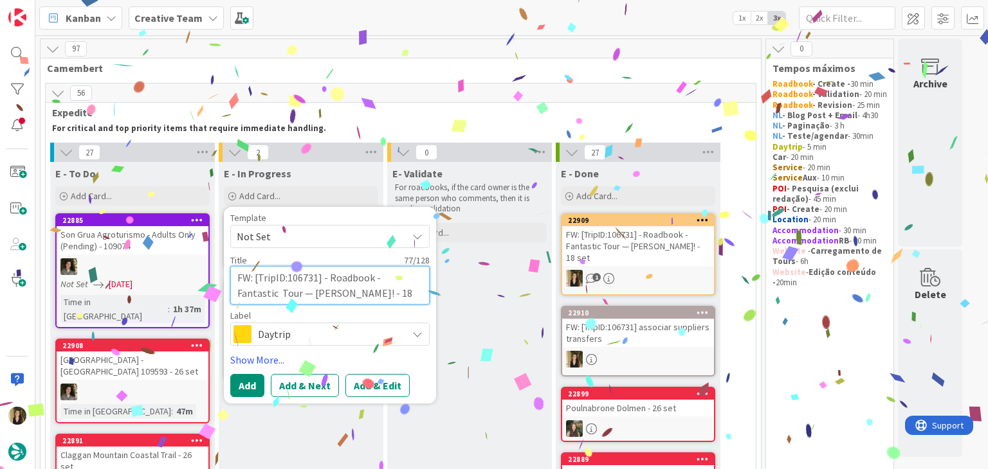
type textarea "FW: [TripID:106731] - Roadbook - Fantastic Tour — [PERSON_NAME]! - 18 set"
click at [311, 335] on span "Daytrip" at bounding box center [329, 334] width 143 height 18
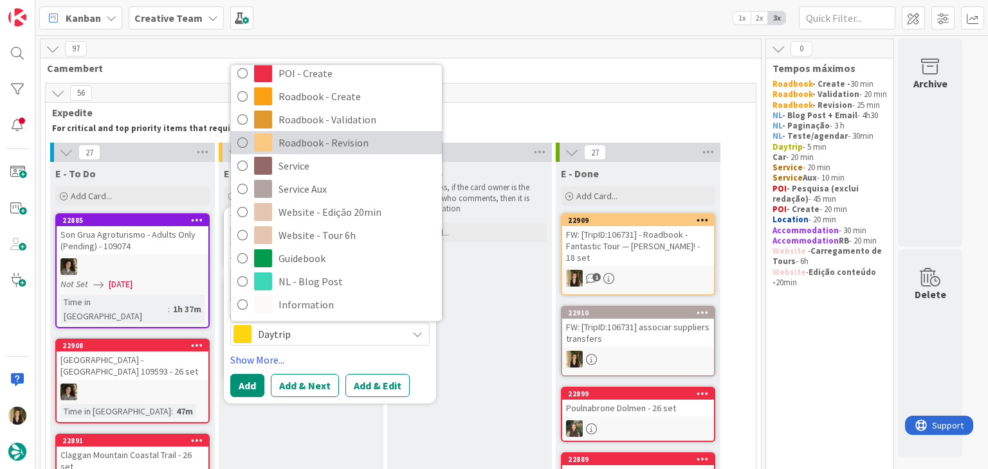
click at [348, 140] on span "Roadbook - Revision" at bounding box center [356, 142] width 157 height 19
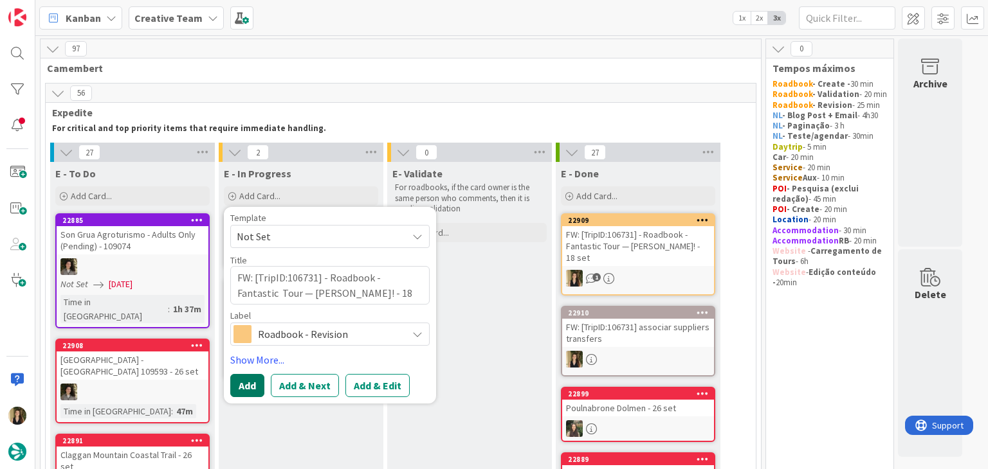
click at [256, 377] on button "Add" at bounding box center [247, 385] width 34 height 23
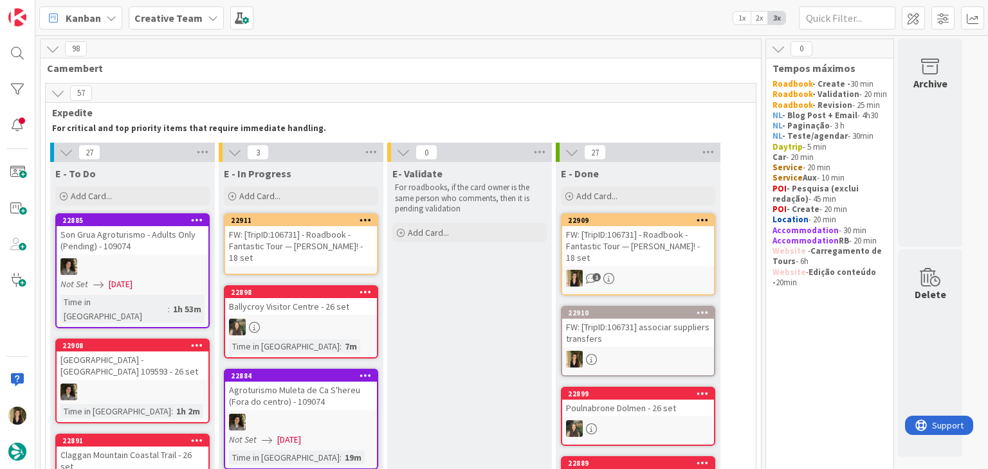
click at [325, 242] on div "FW: [TripID:106731] - Roadbook - Fantastic Tour — [PERSON_NAME]! - 18 set" at bounding box center [301, 246] width 152 height 40
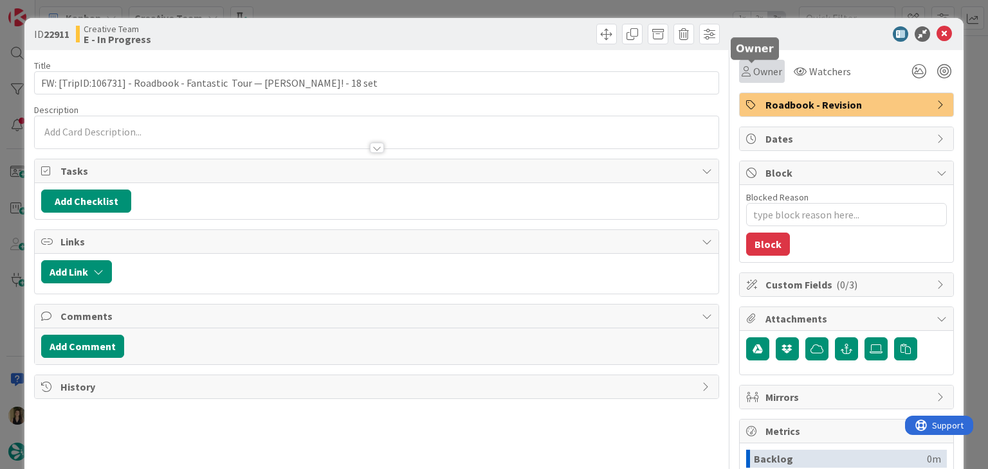
click at [756, 68] on span "Owner" at bounding box center [767, 71] width 29 height 15
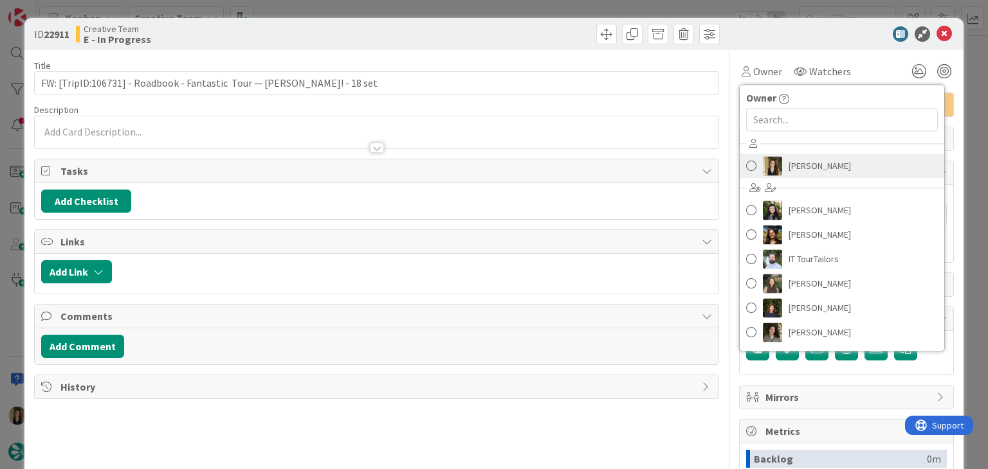
click at [809, 166] on span "[PERSON_NAME]" at bounding box center [819, 165] width 62 height 19
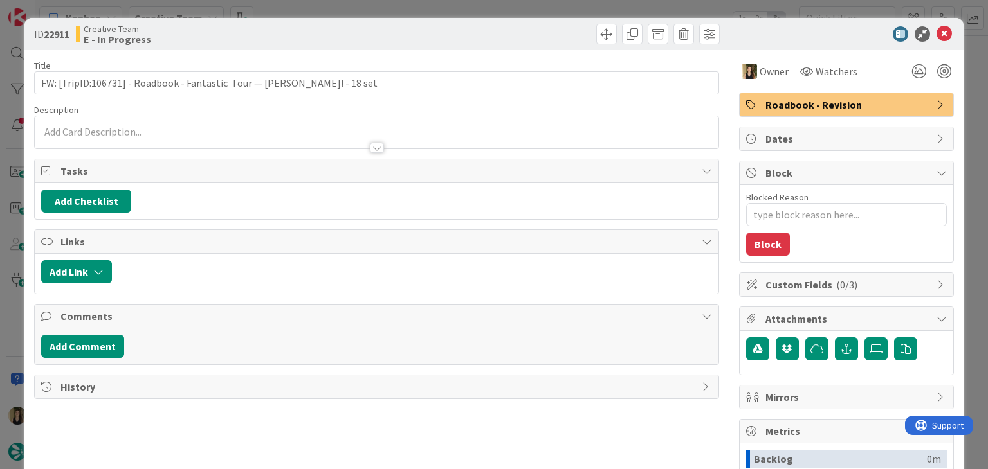
click at [533, 11] on div "ID 22911 Creative Team E - In Progress Title 77 / 128 FW: [TripID:106731] - Roa…" at bounding box center [494, 234] width 988 height 469
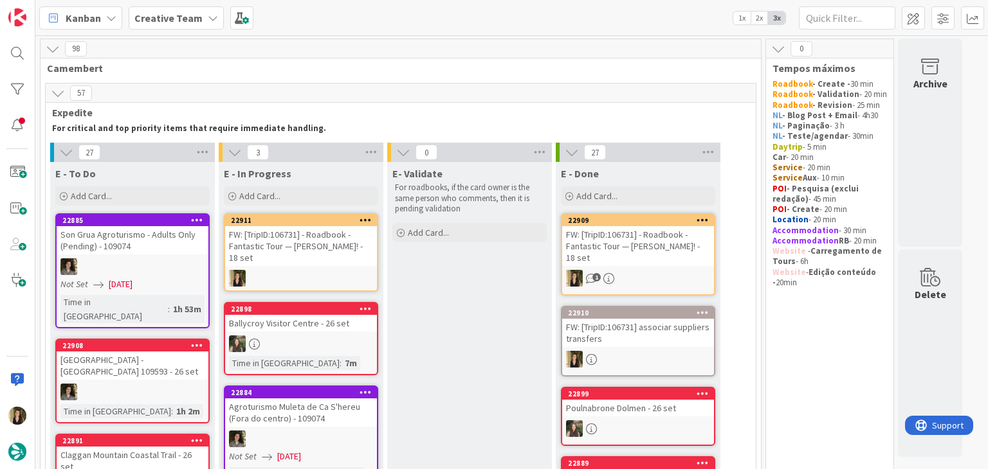
click at [694, 254] on div "FW: [TripID:106731] - Roadbook - Fantastic Tour — [PERSON_NAME]! - 18 set" at bounding box center [638, 246] width 152 height 40
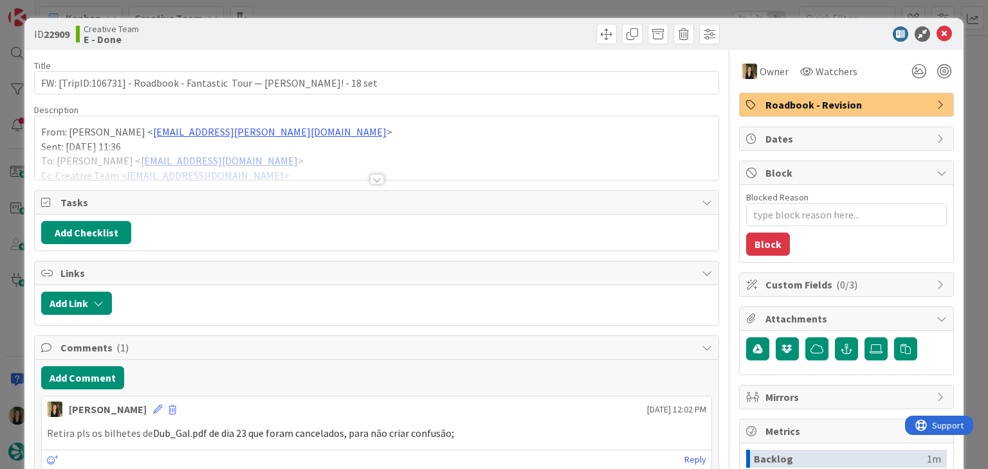
click at [372, 174] on div at bounding box center [377, 179] width 14 height 10
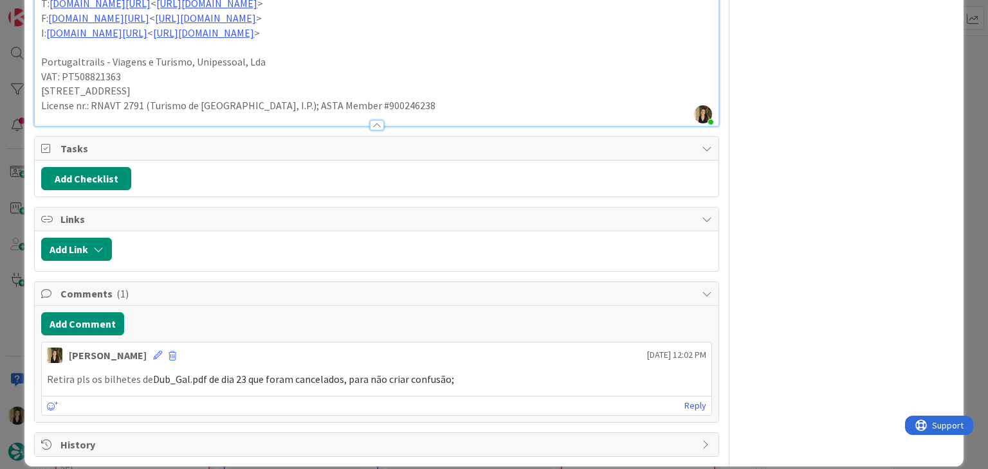
scroll to position [1142, 0]
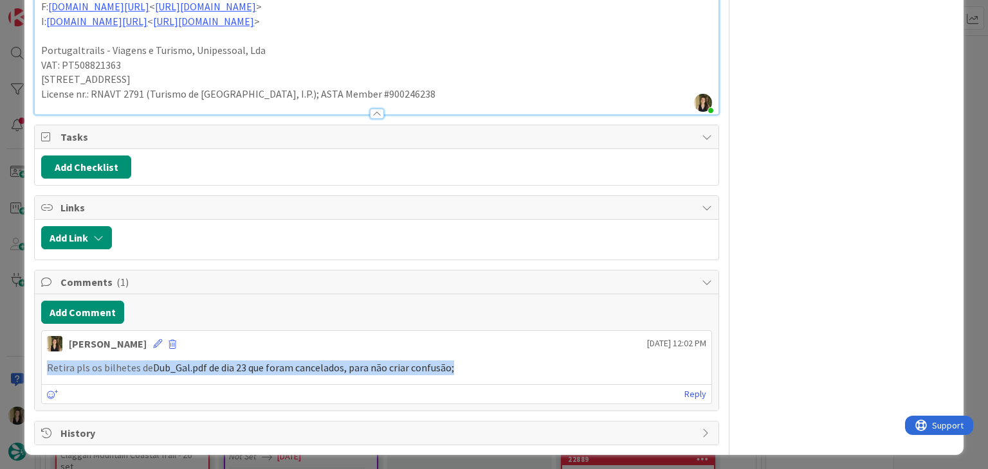
drag, startPoint x: 396, startPoint y: 363, endPoint x: 34, endPoint y: 352, distance: 362.1
click at [35, 352] on div "Add Comment Sofia Palma 11 September 2025 12:02 PM Retira pls os bilhetes de Du…" at bounding box center [376, 352] width 683 height 116
copy p "Retira pls os bilhetes de Dub_Gal.pdf de dia 23 que foram cancelados, para não …"
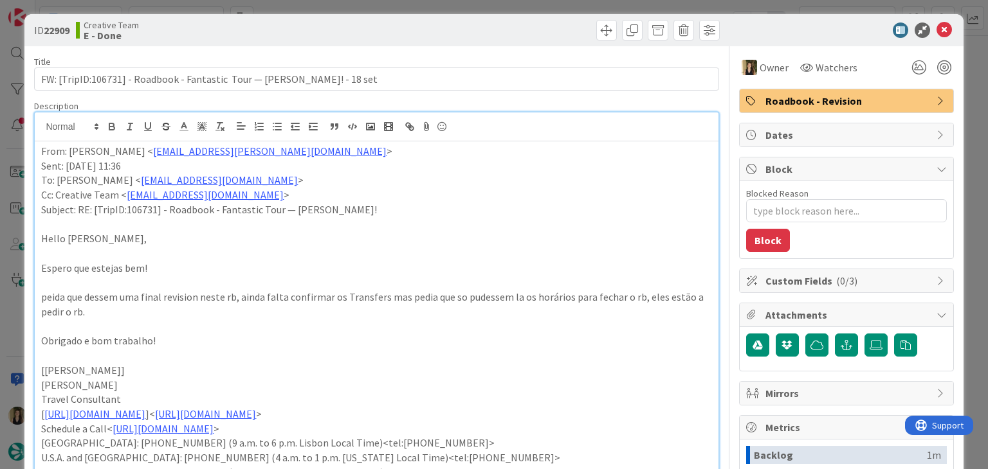
scroll to position [0, 0]
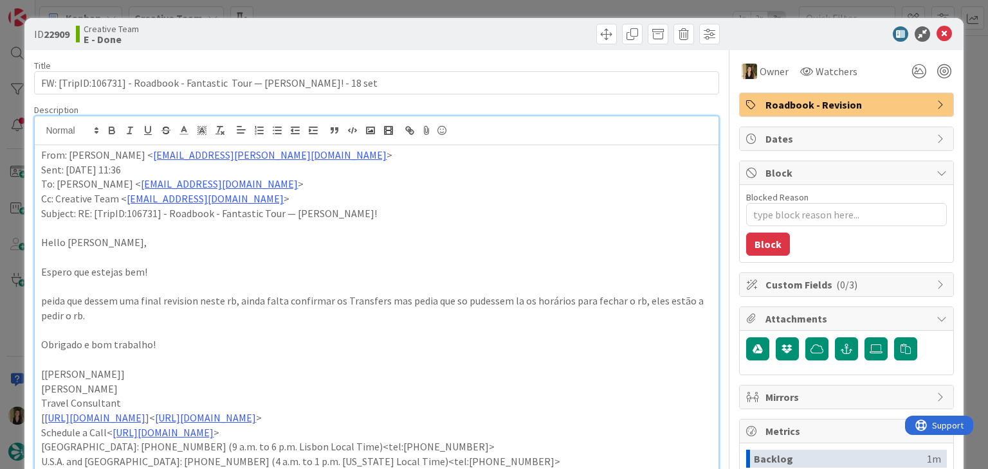
click at [491, 8] on div "ID 22909 Creative Team E - Done Title 77 / 128 FW: [TripID:106731] - Roadbook -…" at bounding box center [494, 234] width 988 height 469
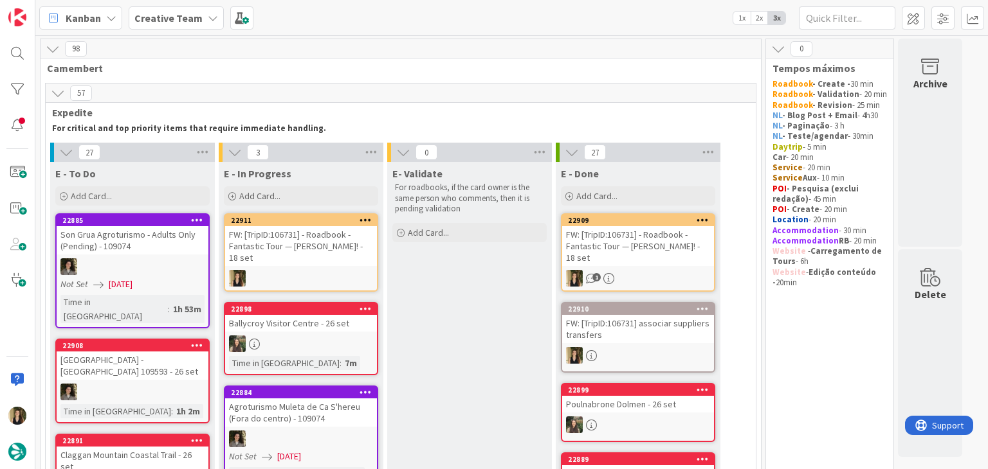
click at [338, 261] on div "FW: [TripID:106731] - Roadbook - Fantastic Tour — [PERSON_NAME]! - 18 set" at bounding box center [301, 246] width 152 height 40
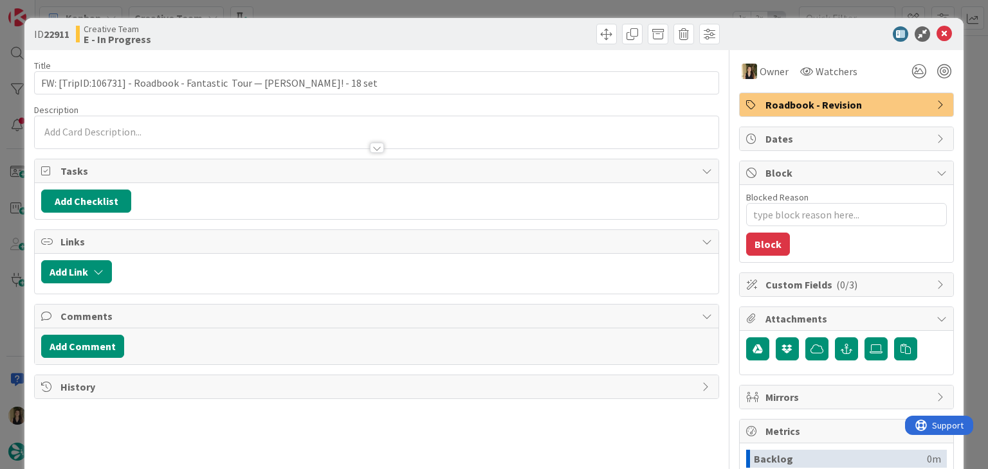
drag, startPoint x: 178, startPoint y: 150, endPoint x: 177, endPoint y: 143, distance: 7.1
click at [178, 150] on div "Title 77 / 128 FW: [TripID:106731] - Roadbook - Fantastic Tour — Marilyn Hammon…" at bounding box center [376, 356] width 684 height 613
click at [177, 143] on div at bounding box center [376, 142] width 683 height 14
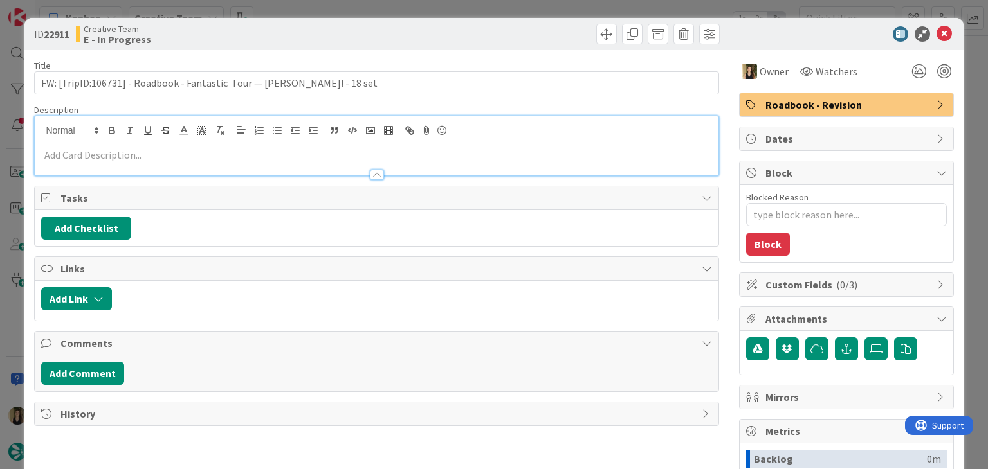
click at [181, 155] on p at bounding box center [376, 155] width 670 height 15
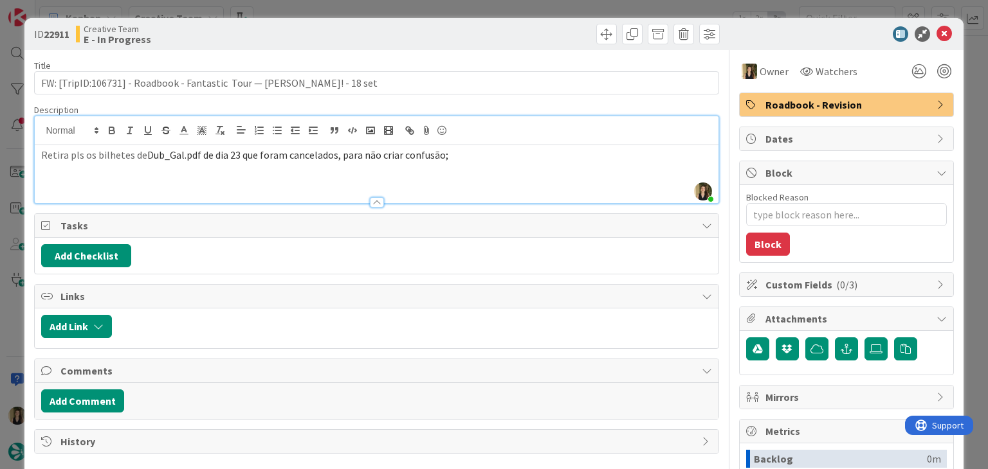
drag, startPoint x: 445, startPoint y: 26, endPoint x: 450, endPoint y: 10, distance: 16.9
click at [446, 26] on div at bounding box center [549, 34] width 339 height 21
click at [451, 9] on div "ID 22911 Creative Team E - In Progress Title 77 / 128 FW: [TripID:106731] - Roa…" at bounding box center [494, 234] width 988 height 469
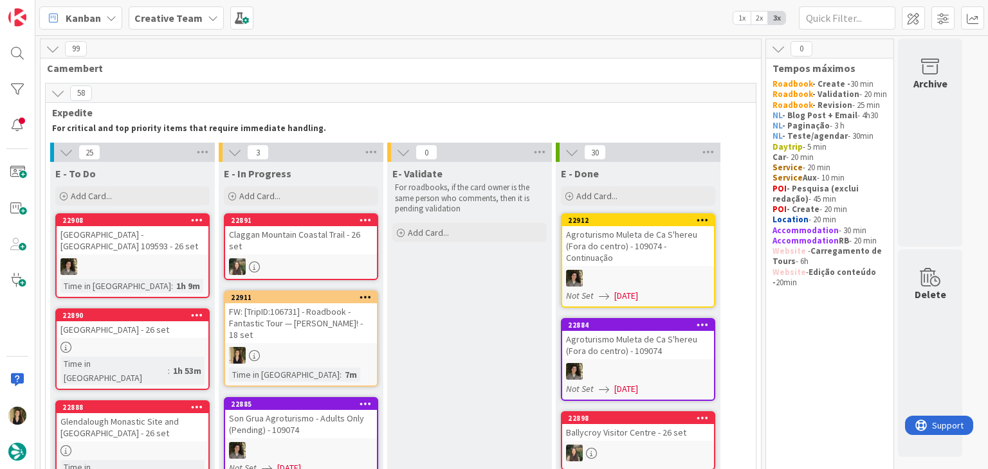
click at [341, 314] on div "FW: [TripID:106731] - Roadbook - Fantastic Tour — [PERSON_NAME]! - 18 set" at bounding box center [301, 323] width 152 height 40
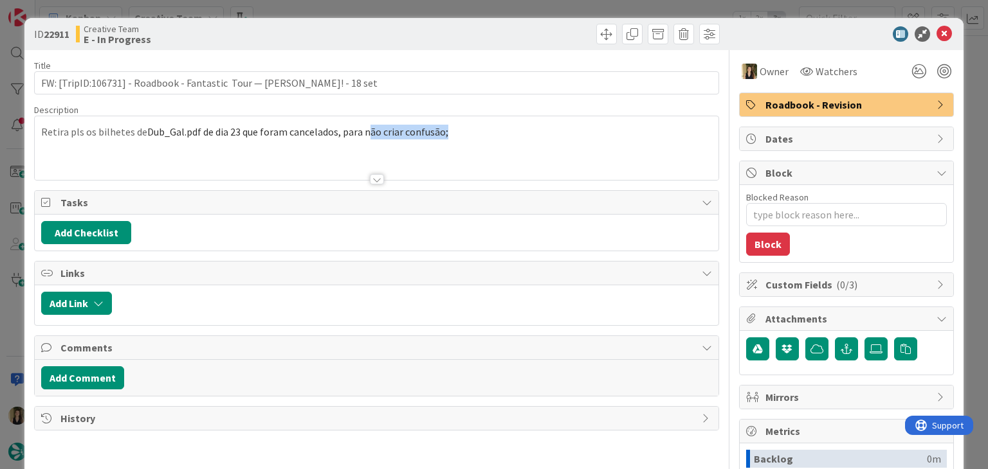
drag, startPoint x: 476, startPoint y: 134, endPoint x: 40, endPoint y: 134, distance: 435.9
click at [40, 134] on div "Retira pls os bilhetes de Dub_Gal.pdf de dia 23 que foram cancelados, para não …" at bounding box center [376, 151] width 683 height 58
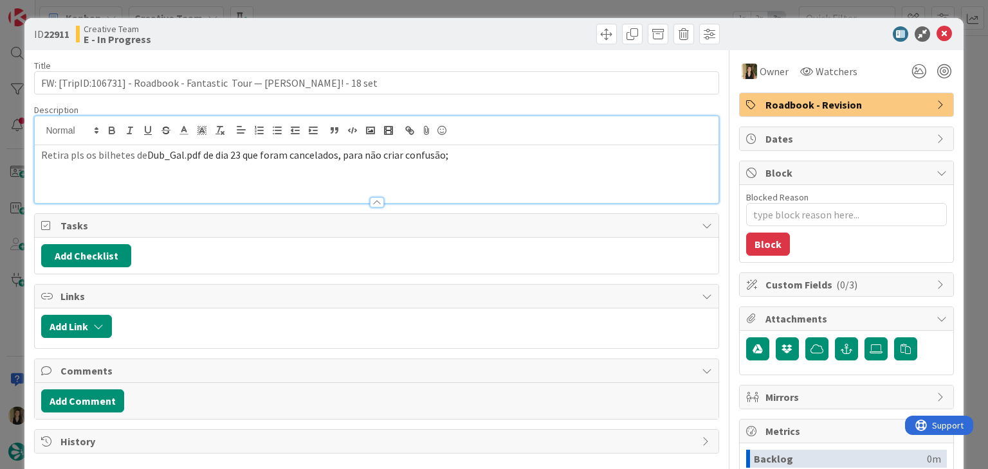
click at [251, 152] on span "Dub_Gal.pdf de dia 23 que foram cancelados, para não criar confusão;" at bounding box center [297, 155] width 301 height 13
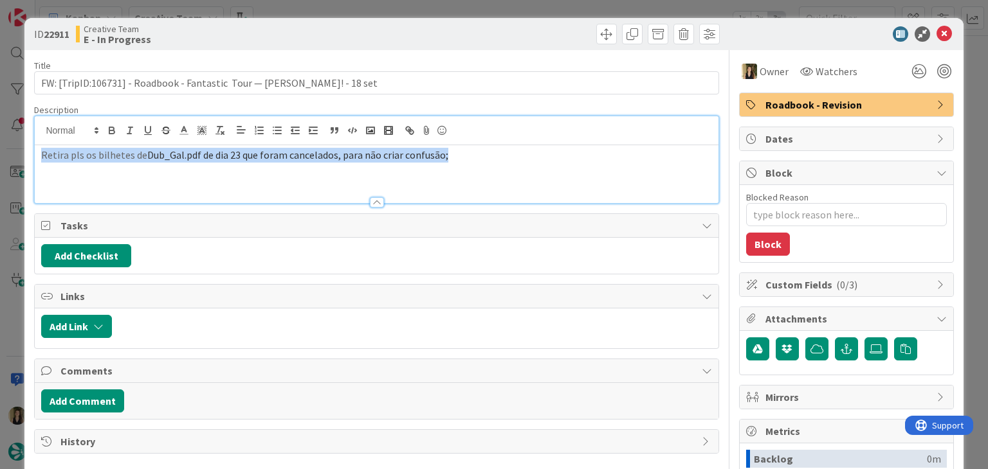
drag, startPoint x: 463, startPoint y: 159, endPoint x: 90, endPoint y: 142, distance: 373.3
click at [18, 158] on div "ID 22911 Creative Team E - In Progress Title 77 / 128 FW: [TripID:106731] - Roa…" at bounding box center [494, 234] width 988 height 469
click at [216, 132] on icon "button" at bounding box center [220, 131] width 12 height 12
click at [438, 181] on div "Retira pls os bilhetes de Dub_Gal.pdf de dia 23 que foram cancelados, para não …" at bounding box center [376, 174] width 683 height 58
click at [466, 158] on p "Retira pls os bilhetes de Dub_Gal.pdf de dia 23 que foram cancelados, para não …" at bounding box center [376, 155] width 670 height 15
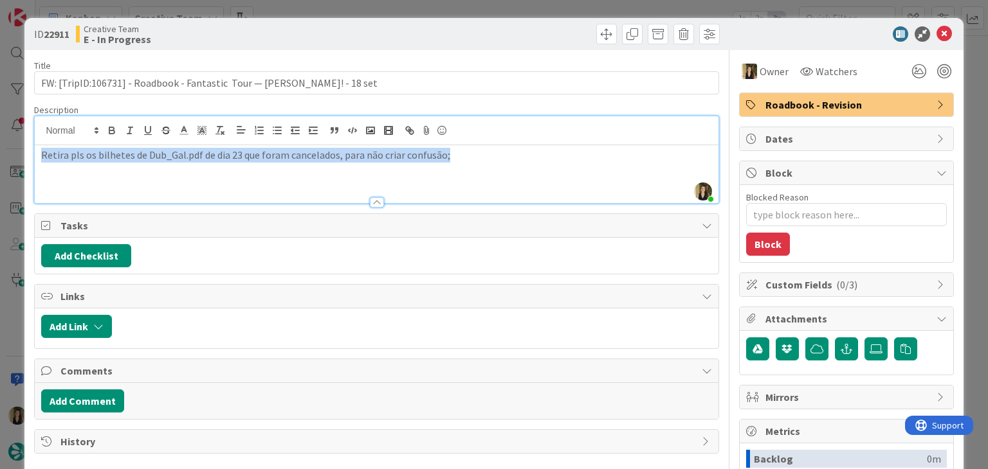
drag, startPoint x: 466, startPoint y: 156, endPoint x: 39, endPoint y: 152, distance: 427.6
click at [39, 152] on div "Retira pls os bilhetes de Dub_Gal.pdf de dia 23 que foram cancelados, para não …" at bounding box center [376, 174] width 683 height 58
copy p "Retira pls os bilhetes de Dub_Gal.pdf de dia 23 que foram cancelados, para não …"
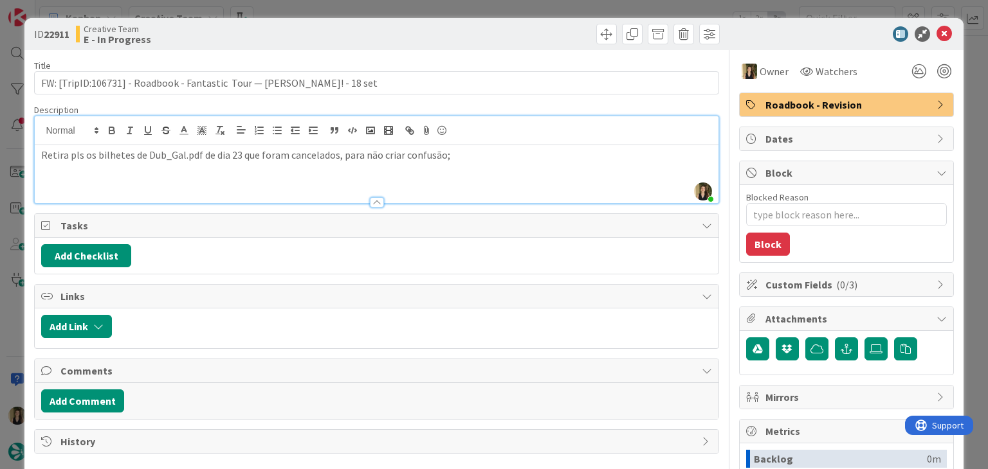
drag, startPoint x: 469, startPoint y: 35, endPoint x: 469, endPoint y: 27, distance: 8.4
click at [470, 35] on div at bounding box center [549, 34] width 339 height 21
click at [474, 9] on div "ID 22911 Creative Team E - In Progress Title 77 / 128 FW: [TripID:106731] - Roa…" at bounding box center [494, 234] width 988 height 469
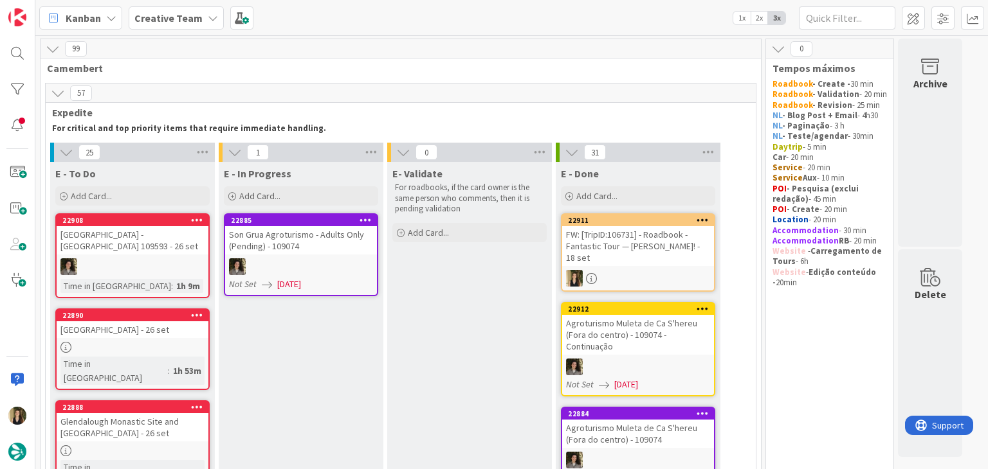
click at [661, 264] on div "FW: [TripID:106731] - Roadbook - Fantastic Tour — [PERSON_NAME]! - 18 set" at bounding box center [638, 246] width 152 height 40
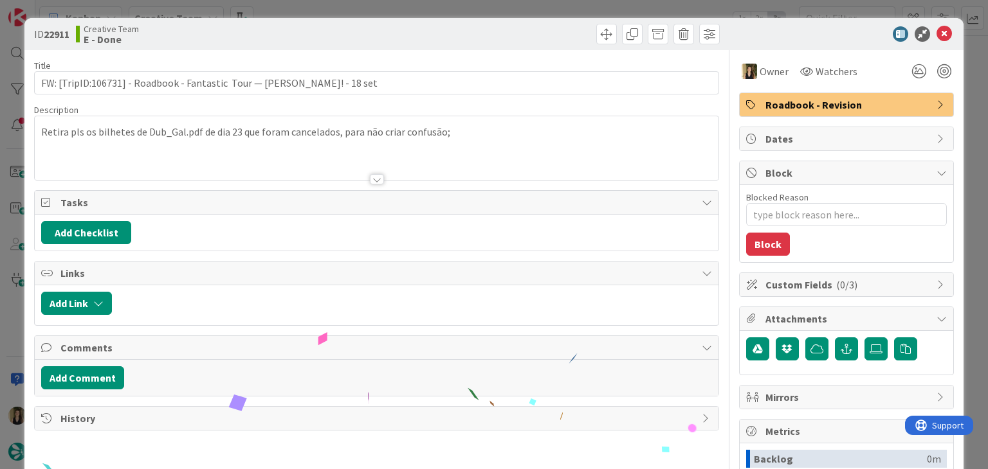
click at [538, 33] on div at bounding box center [549, 34] width 339 height 21
click at [530, 14] on div "ID 22911 Creative Team E - Done Title 77 / 128 FW: [TripID:106731] - Roadbook -…" at bounding box center [494, 234] width 988 height 469
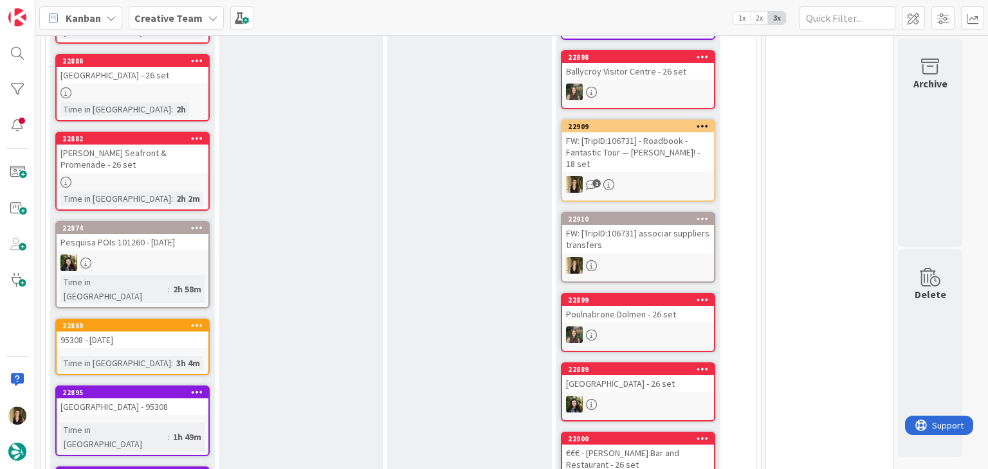
scroll to position [129, 0]
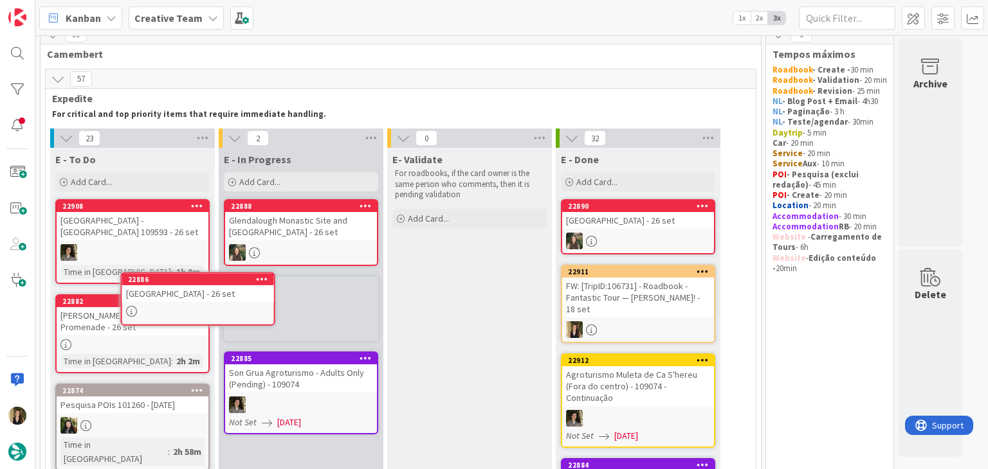
scroll to position [19, 0]
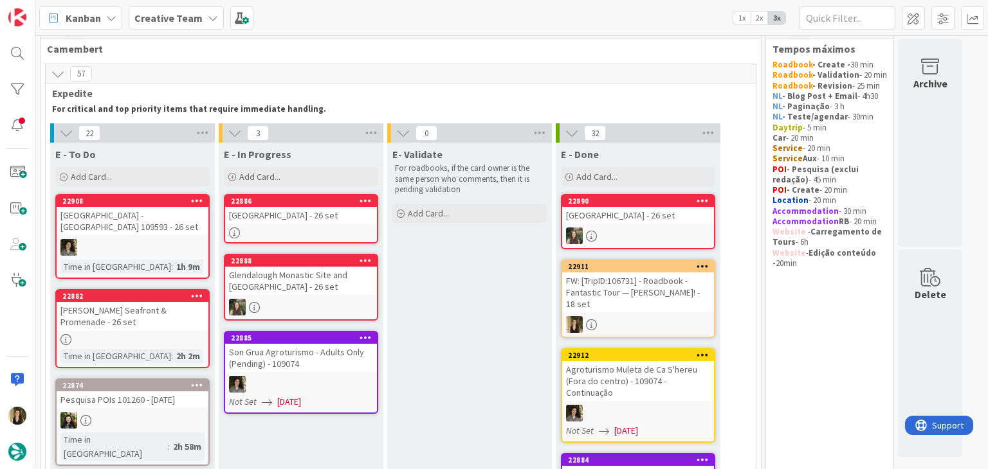
click at [330, 226] on link "22886 Arklow Heritage Museum - 26 set" at bounding box center [301, 219] width 154 height 50
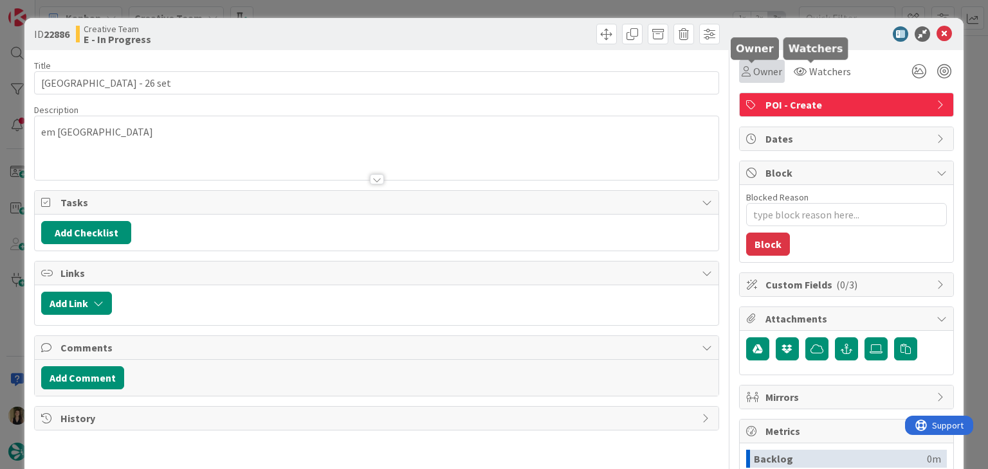
click at [759, 73] on span "Owner" at bounding box center [767, 71] width 29 height 15
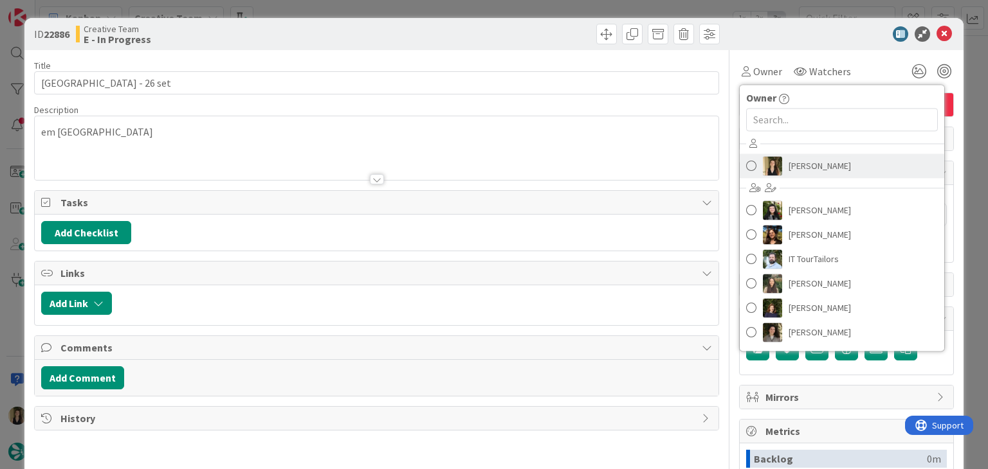
click at [788, 160] on span "[PERSON_NAME]" at bounding box center [819, 165] width 62 height 19
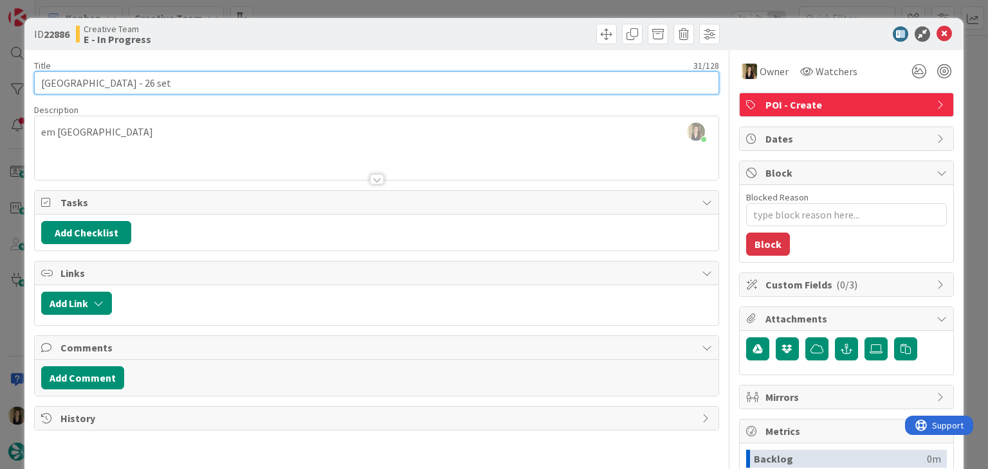
drag, startPoint x: 147, startPoint y: 84, endPoint x: 32, endPoint y: 84, distance: 115.7
click at [23, 84] on div "ID 22886 Creative Team E - In Progress Title 31 / 128 Arklow Heritage Museum - …" at bounding box center [494, 234] width 988 height 469
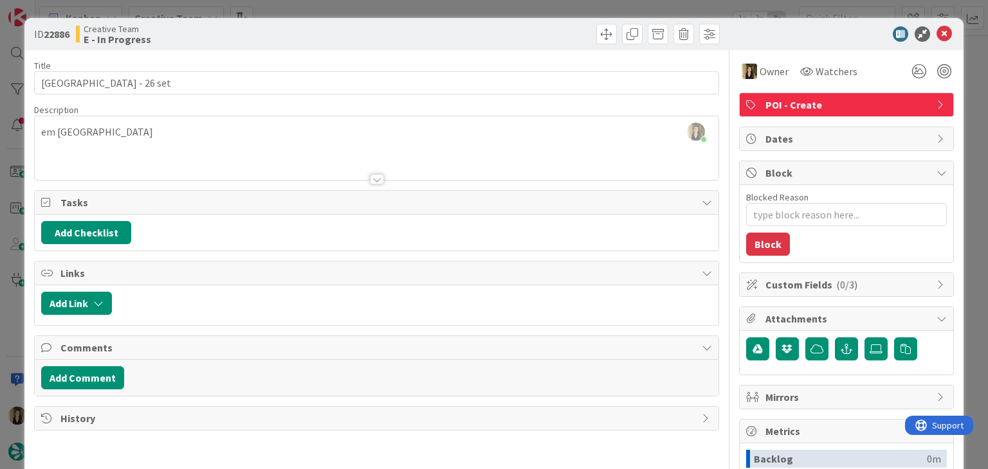
click at [439, 3] on div "ID 22886 Creative Team E - In Progress Title 31 / 128 Arklow Heritage Museum - …" at bounding box center [494, 234] width 988 height 469
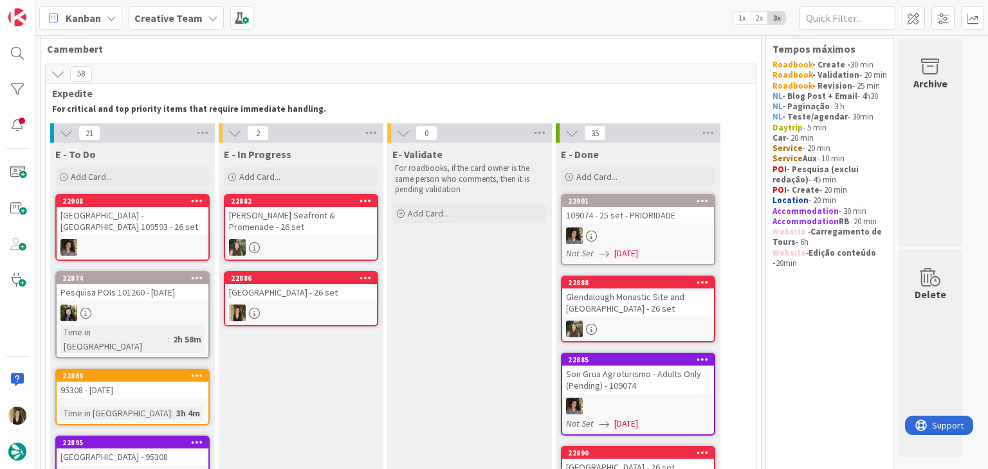
click at [340, 284] on div "[GEOGRAPHIC_DATA] - 26 set" at bounding box center [301, 292] width 152 height 17
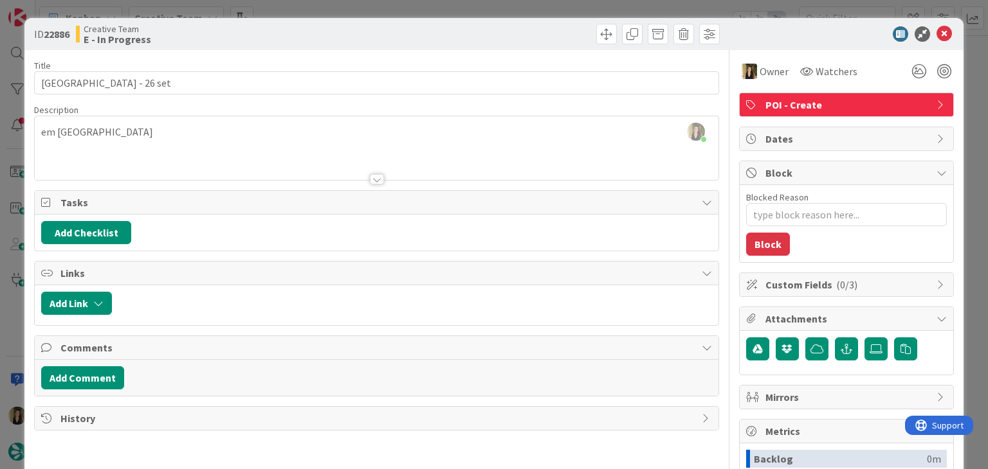
drag, startPoint x: 343, startPoint y: 25, endPoint x: 344, endPoint y: 15, distance: 10.3
click at [343, 24] on div "Creative Team E - In Progress" at bounding box center [225, 34] width 298 height 21
click at [345, 7] on div "ID 22886 Creative Team E - In Progress Title 31 / 128 Arklow Heritage Museum - …" at bounding box center [494, 234] width 988 height 469
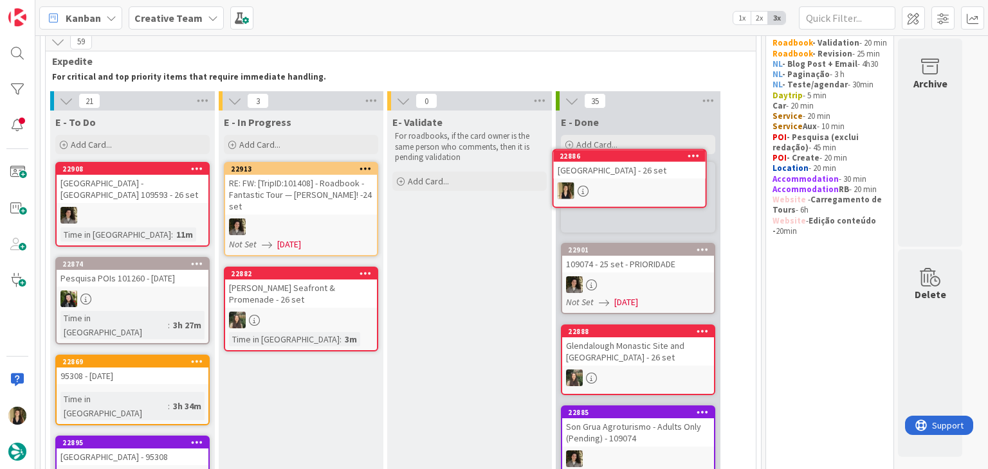
scroll to position [37, 0]
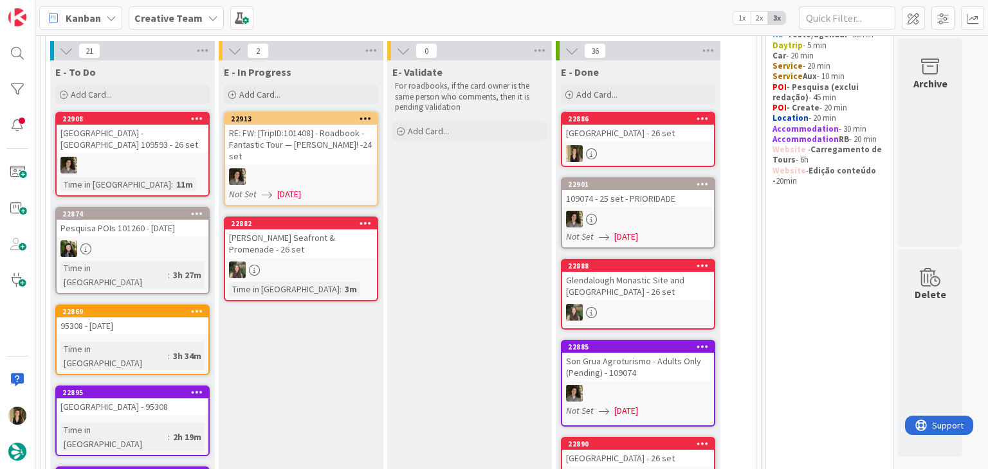
click at [175, 318] on div "95308 - [DATE]" at bounding box center [133, 326] width 152 height 17
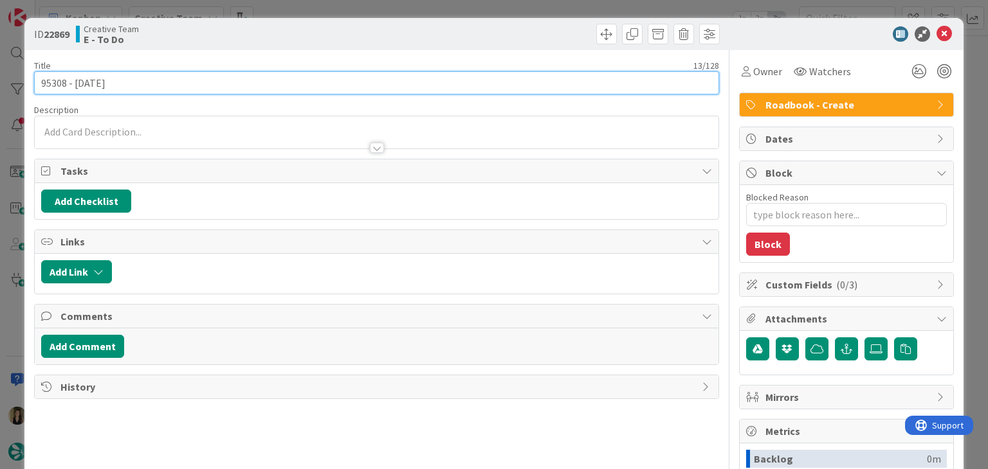
click at [49, 78] on input "95308 - [DATE]" at bounding box center [376, 82] width 684 height 23
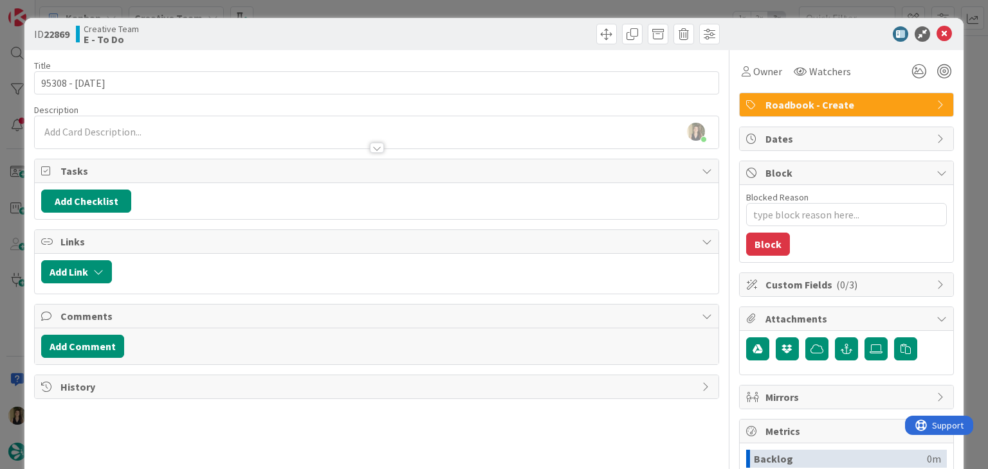
drag, startPoint x: 299, startPoint y: 41, endPoint x: 293, endPoint y: 28, distance: 14.1
click at [298, 37] on div "Creative Team E - To Do" at bounding box center [225, 34] width 298 height 21
click at [291, 14] on div "ID 22869 Creative Team E - To Do Title 13 / 128 95308 - 5 oct Description Sofia…" at bounding box center [494, 234] width 988 height 469
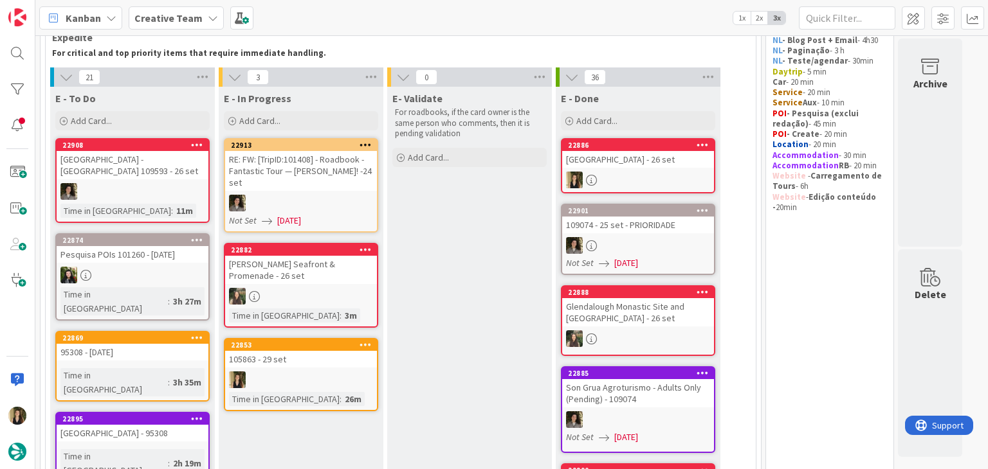
scroll to position [95, 0]
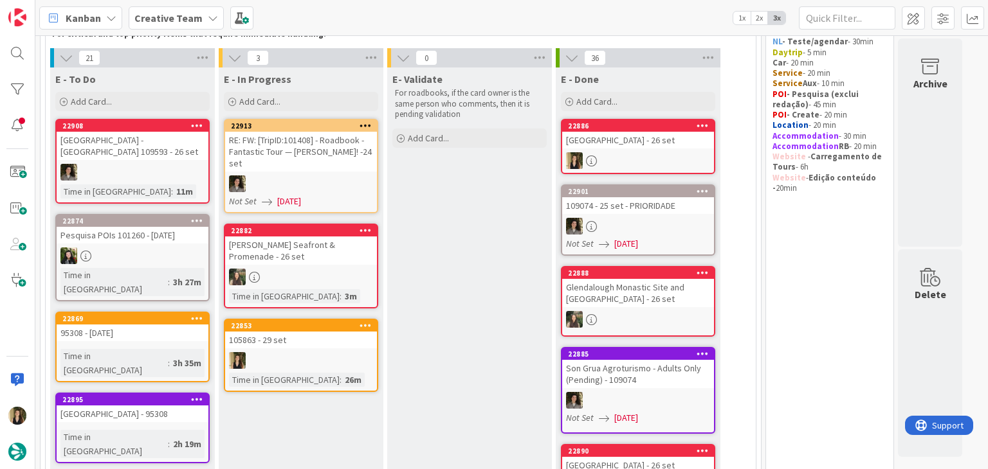
click at [348, 352] on div at bounding box center [301, 360] width 152 height 17
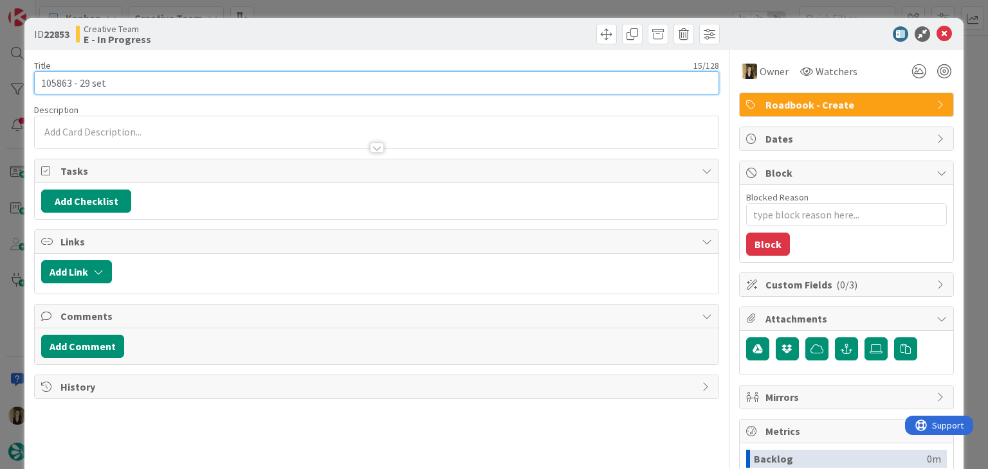
click at [58, 80] on input "105863 - 29 set" at bounding box center [376, 82] width 684 height 23
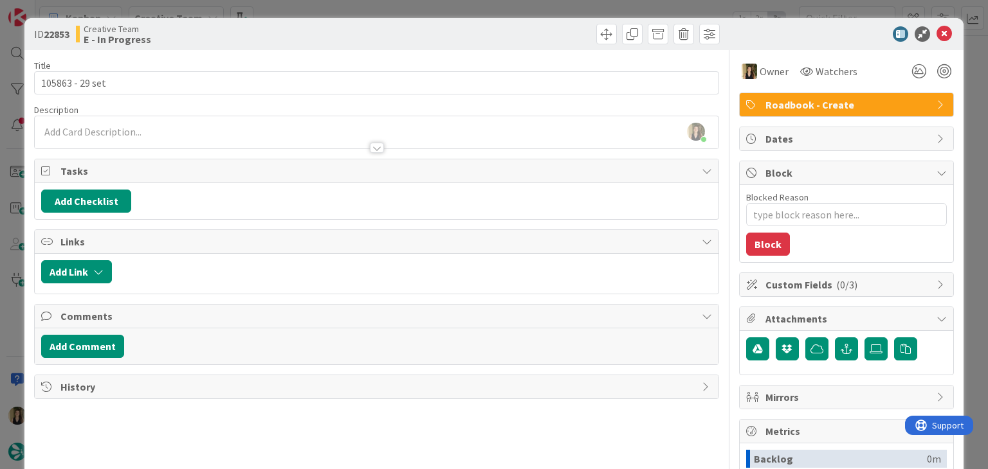
click at [325, 18] on div "ID 22853 Creative Team E - In Progress" at bounding box center [493, 34] width 938 height 32
click at [327, 8] on div "ID 22853 Creative Team E - In Progress Title 15 / 128 105863 - 29 set Descripti…" at bounding box center [494, 234] width 988 height 469
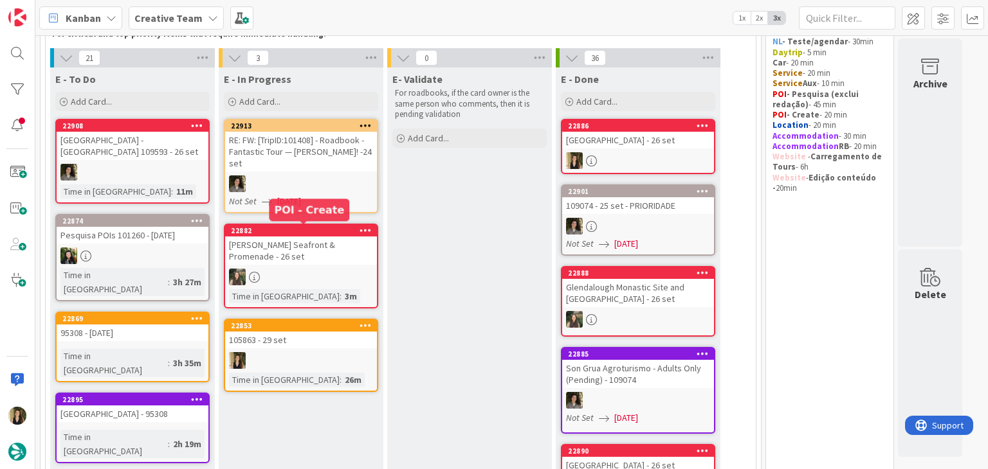
click at [322, 352] on div at bounding box center [301, 360] width 152 height 17
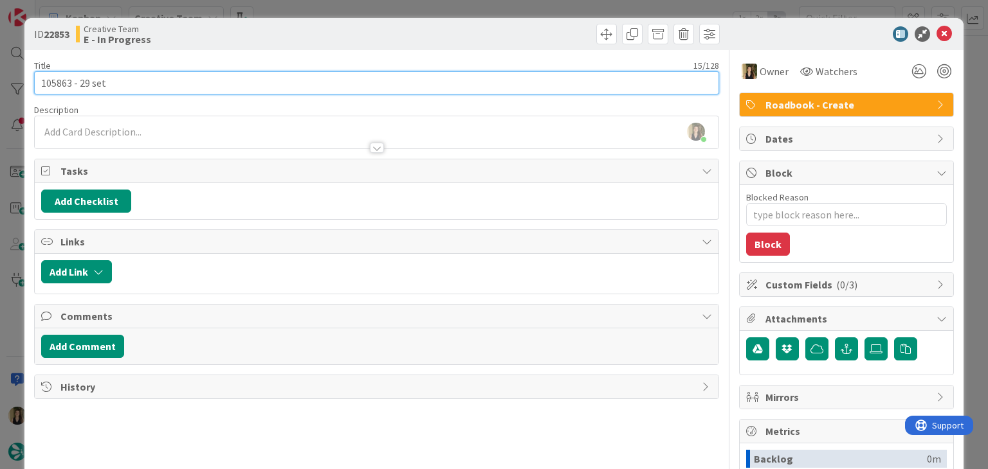
drag, startPoint x: 89, startPoint y: 85, endPoint x: 37, endPoint y: 85, distance: 52.1
click at [39, 85] on input "105863 - 29 set" at bounding box center [376, 82] width 684 height 23
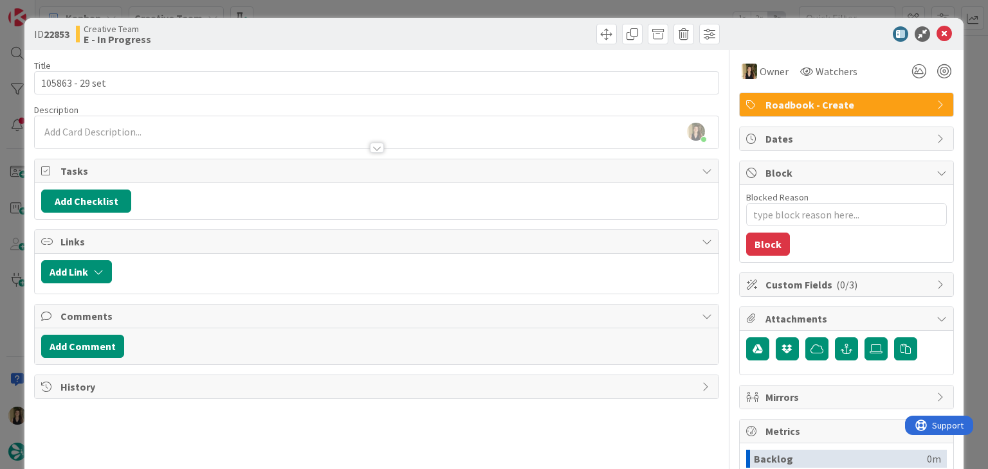
click at [305, 28] on div "Creative Team E - In Progress" at bounding box center [225, 34] width 298 height 21
click at [344, 8] on div "ID 22853 Creative Team E - In Progress Title 15 / 128 105863 - 29 set Descripti…" at bounding box center [494, 234] width 988 height 469
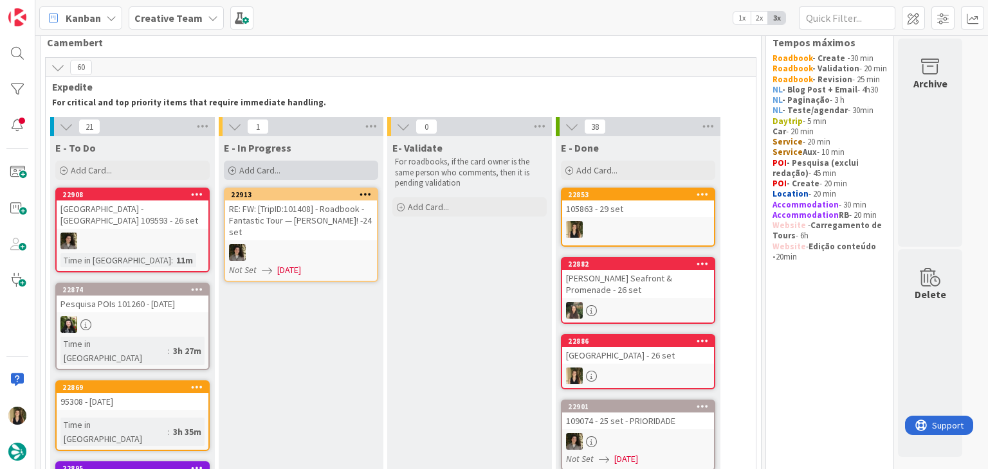
click at [282, 168] on div "Add Card..." at bounding box center [301, 170] width 154 height 19
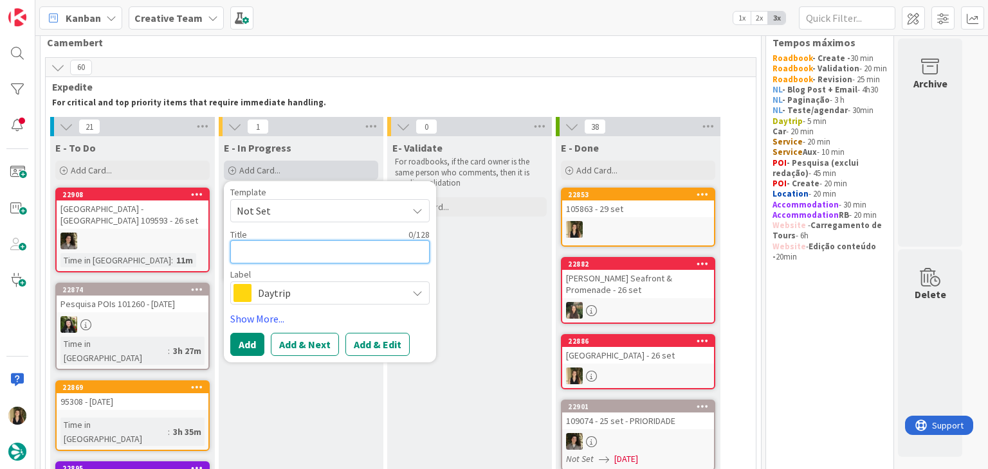
paste textarea "105863 - 29 set"
type textarea "x"
type textarea "105863 - 29 set"
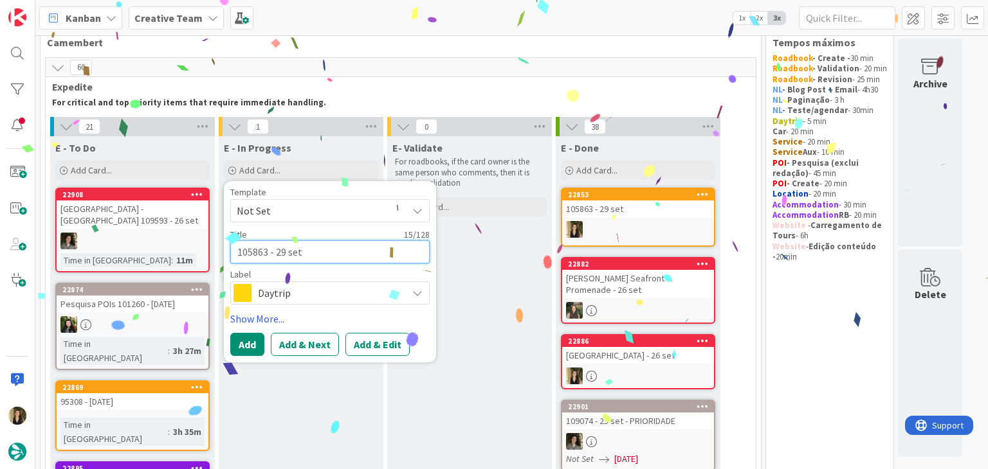
type textarea "x"
type textarea "105863 - 29 set"
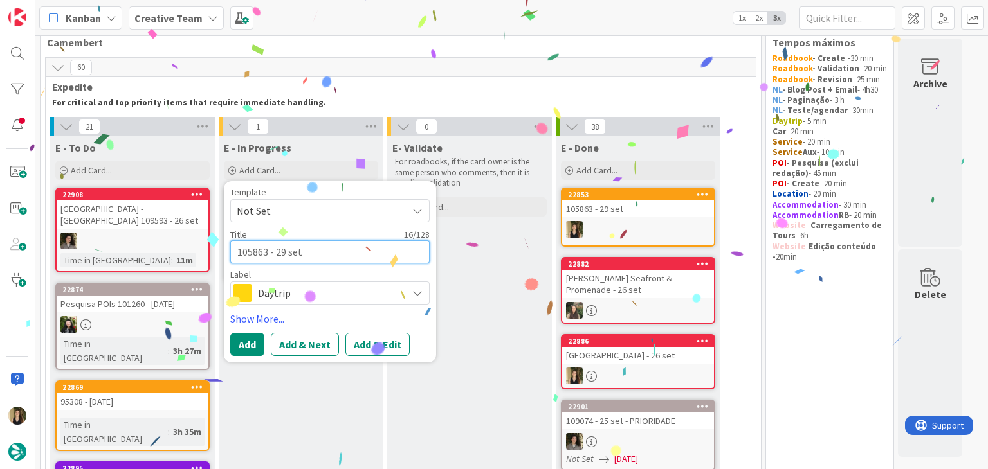
type textarea "x"
type textarea "105863 - 29 set c"
type textarea "x"
type textarea "105863 - 29 set co"
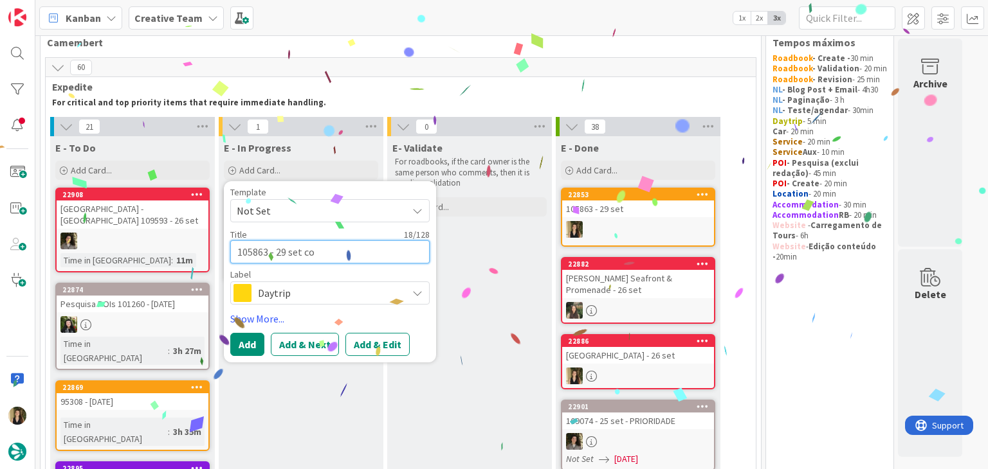
type textarea "x"
type textarea "105863 - 29 set con"
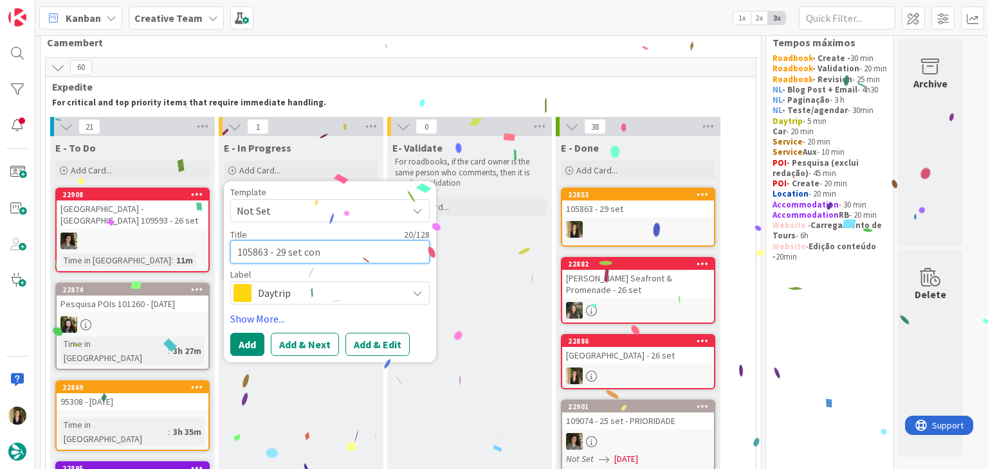
type textarea "x"
type textarea "105863 - 29 set cont"
type textarea "x"
type textarea "105863 - 29 set conti"
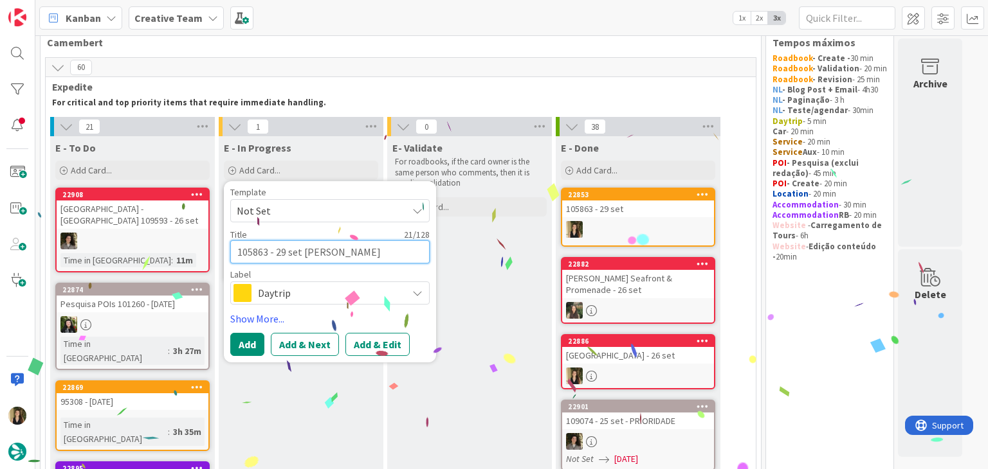
type textarea "x"
type textarea "105863 - 29 set contin"
type textarea "x"
type textarea "105863 - 29 set continu"
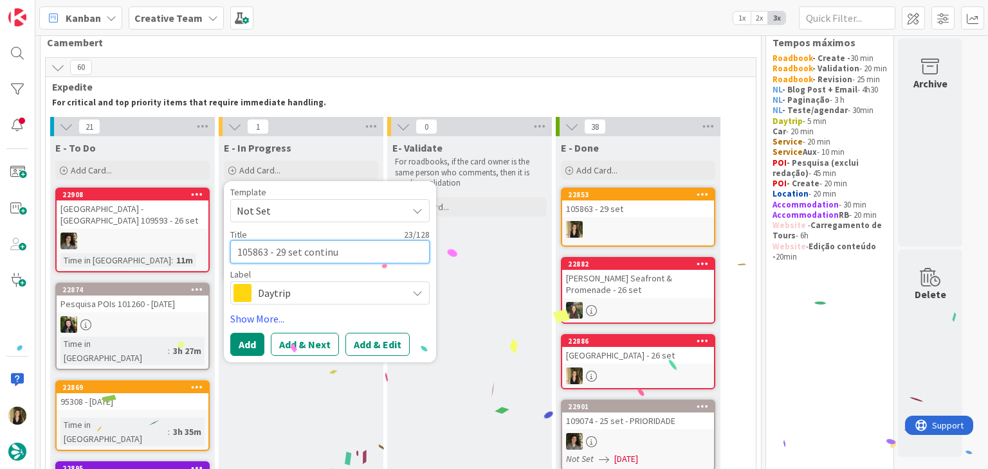
type textarea "x"
type textarea "105863 - 29 set continua"
type textarea "x"
type textarea "105863 - 29 set continuaç"
type textarea "x"
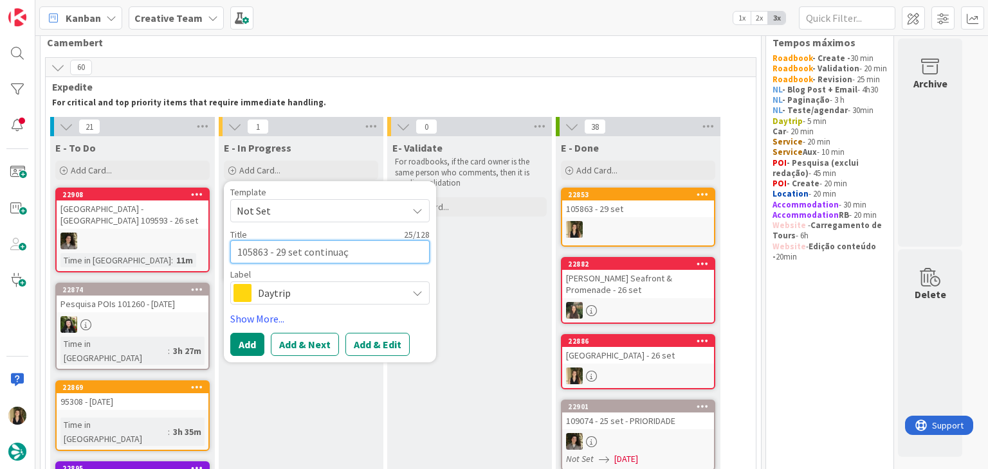
type textarea "105863 - 29 set continuaçã"
type textarea "x"
type textarea "105863 - 29 set continuação"
click at [357, 296] on span "Daytrip" at bounding box center [329, 293] width 143 height 18
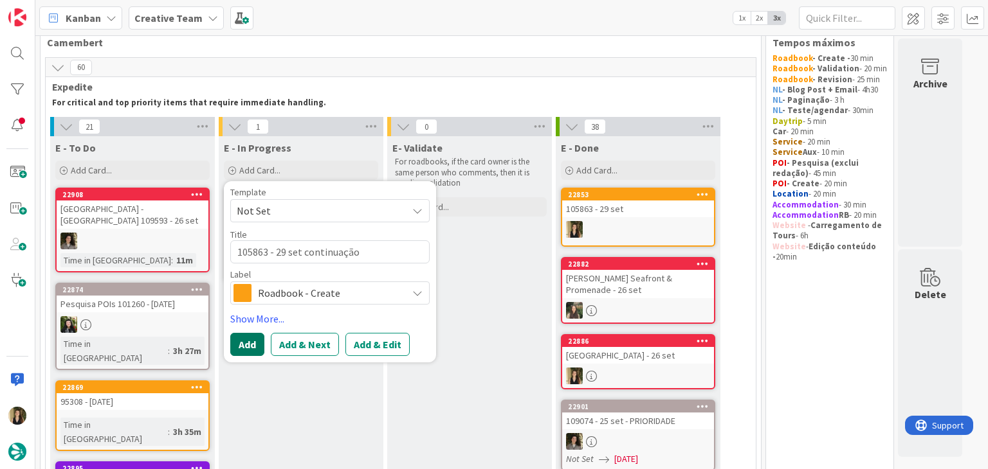
click at [250, 340] on button "Add" at bounding box center [247, 344] width 34 height 23
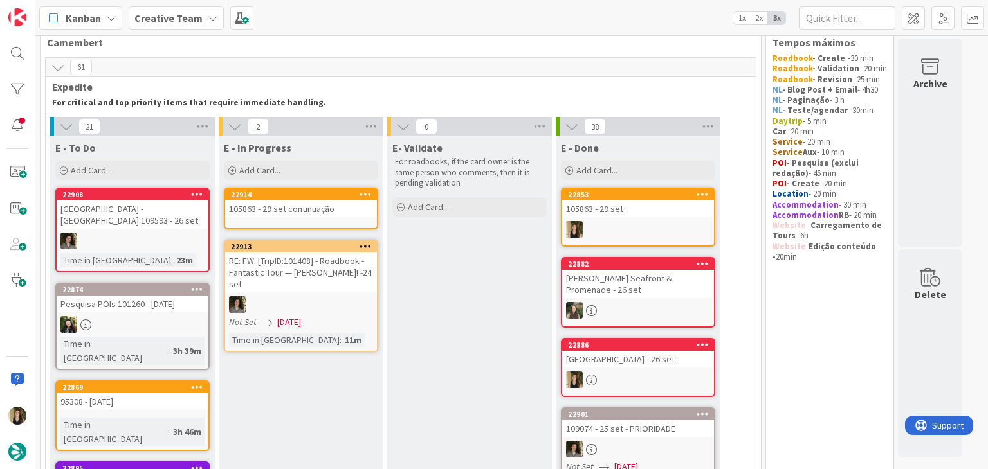
click at [332, 209] on div "105863 - 29 set continuação" at bounding box center [301, 209] width 152 height 17
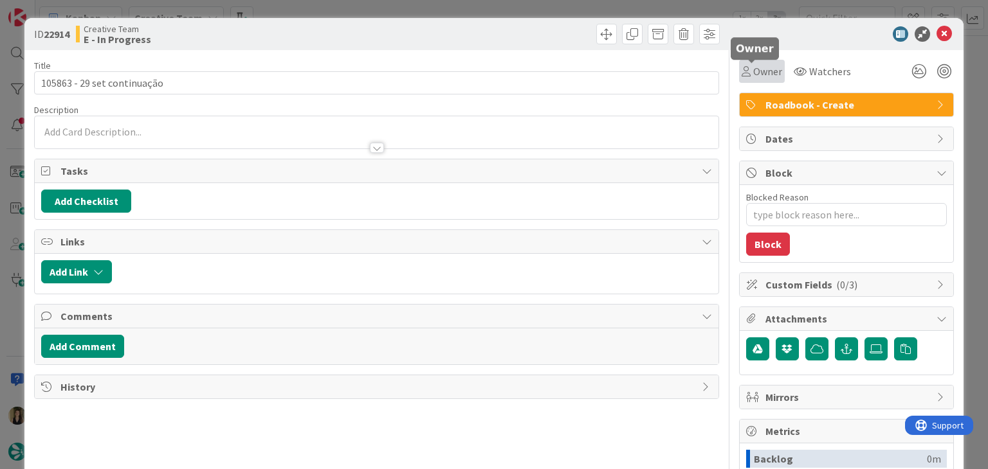
click at [753, 72] on span "Owner" at bounding box center [767, 71] width 29 height 15
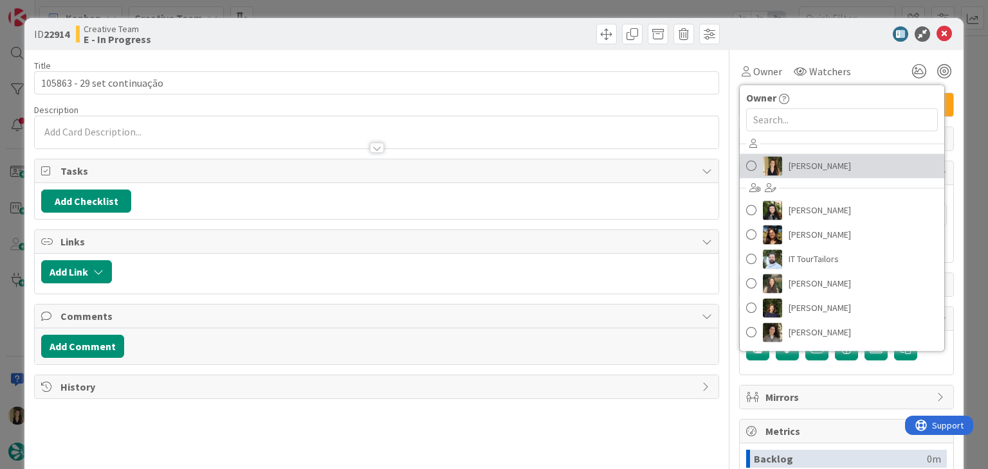
click at [815, 156] on link "[PERSON_NAME]" at bounding box center [841, 166] width 204 height 24
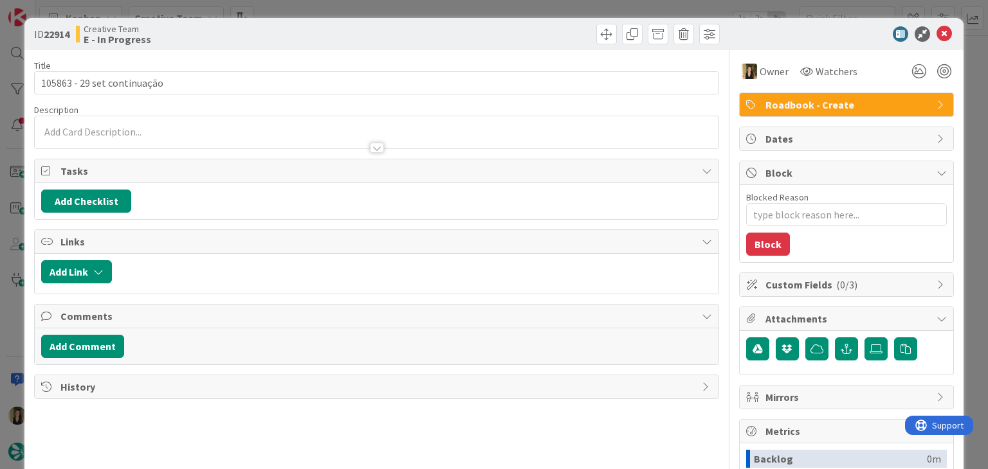
drag, startPoint x: 540, startPoint y: 37, endPoint x: 530, endPoint y: 11, distance: 28.3
click at [537, 35] on div at bounding box center [549, 34] width 339 height 21
click at [528, 7] on div "ID 22914 Creative Team E - In Progress Title 27 / 128 105863 - 29 set continuaç…" at bounding box center [494, 234] width 988 height 469
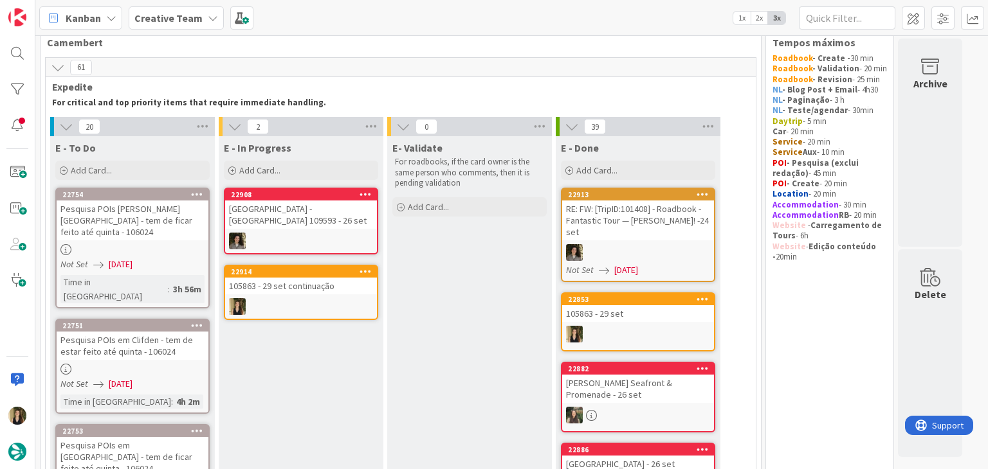
click at [294, 309] on div at bounding box center [301, 306] width 152 height 17
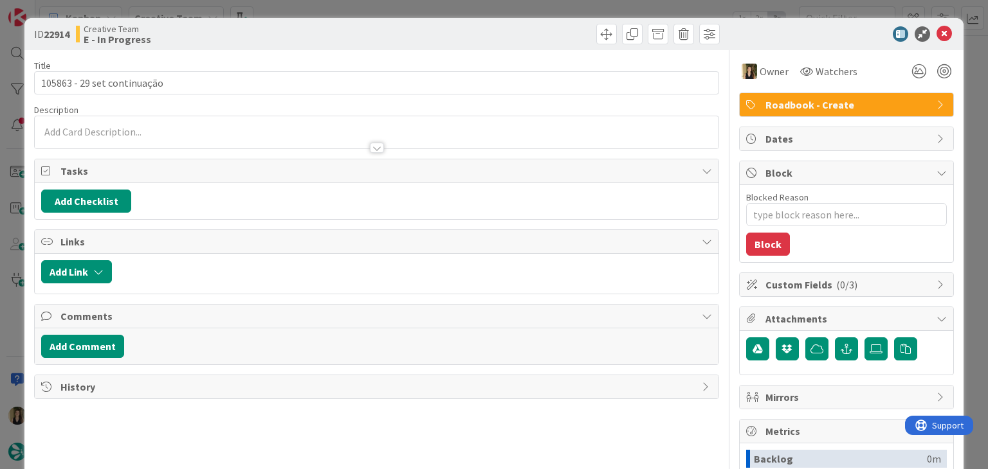
click at [495, 14] on div "ID 22914 Creative Team E - In Progress Title 27 / 128 105863 - 29 set continuaç…" at bounding box center [494, 234] width 988 height 469
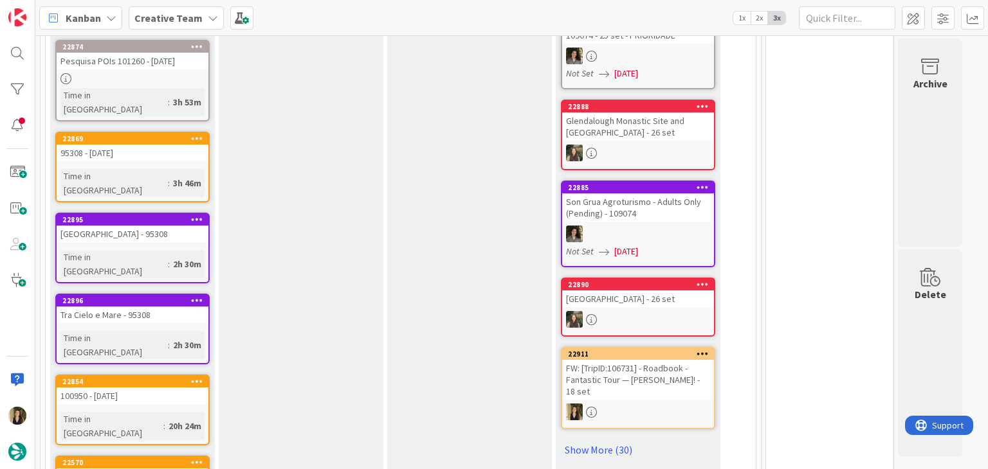
scroll to position [669, 0]
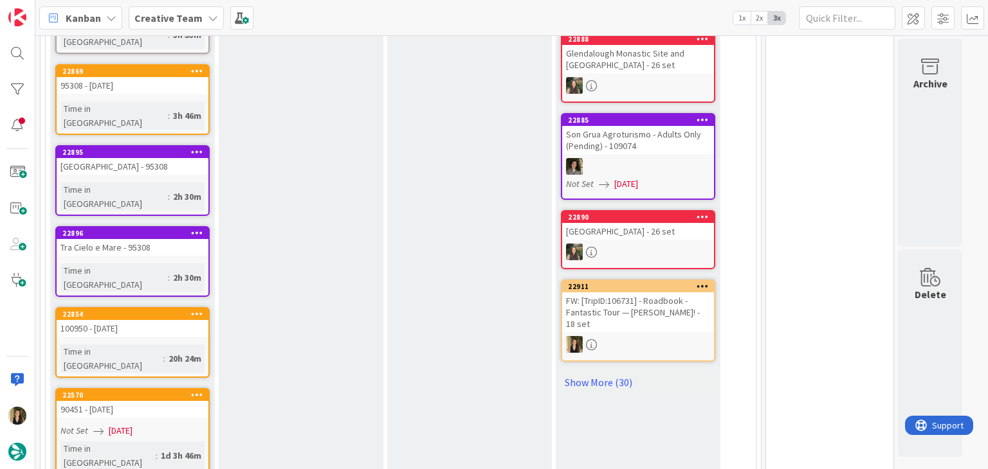
click at [649, 319] on link "22911 FW: [TripID:106731] - Roadbook - Fantastic Tour — [PERSON_NAME]! - 18 set" at bounding box center [638, 321] width 154 height 82
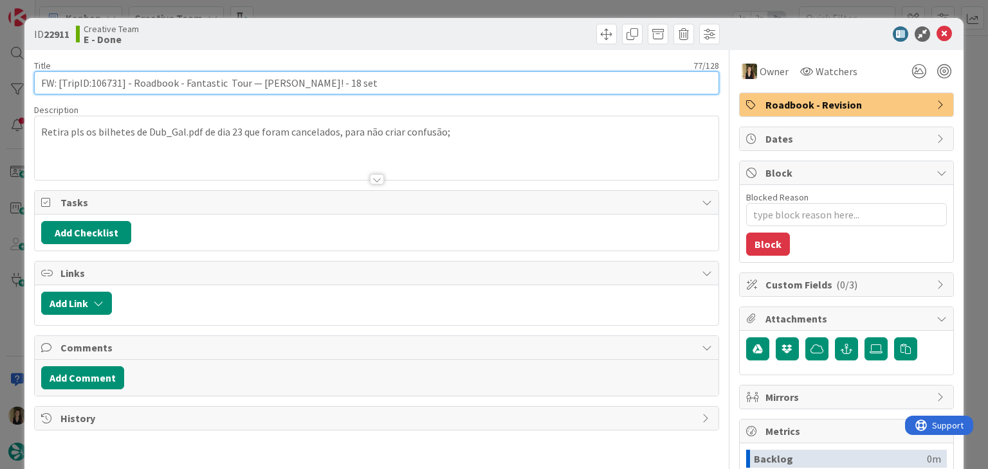
click at [110, 80] on input "FW: [TripID:106731] - Roadbook - Fantastic Tour — [PERSON_NAME]! - 18 set" at bounding box center [376, 82] width 684 height 23
click at [109, 80] on input "FW: [TripID:106731] - Roadbook - Fantastic Tour — [PERSON_NAME]! - 18 set" at bounding box center [376, 82] width 684 height 23
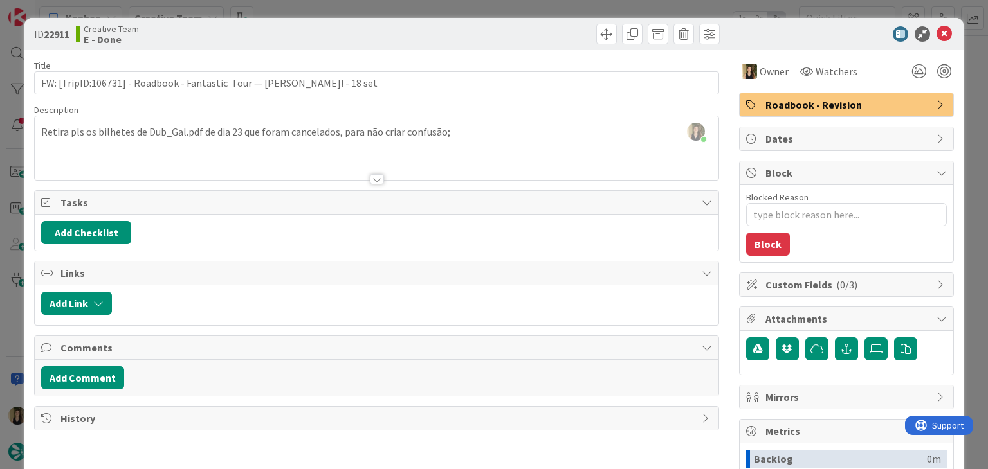
click at [350, 19] on div "ID 22911 Creative Team E - Done" at bounding box center [493, 34] width 938 height 32
click at [349, 12] on div "ID 22911 Creative Team E - Done Title 77 / 128 FW: [TripID:106731] - Roadbook -…" at bounding box center [494, 234] width 988 height 469
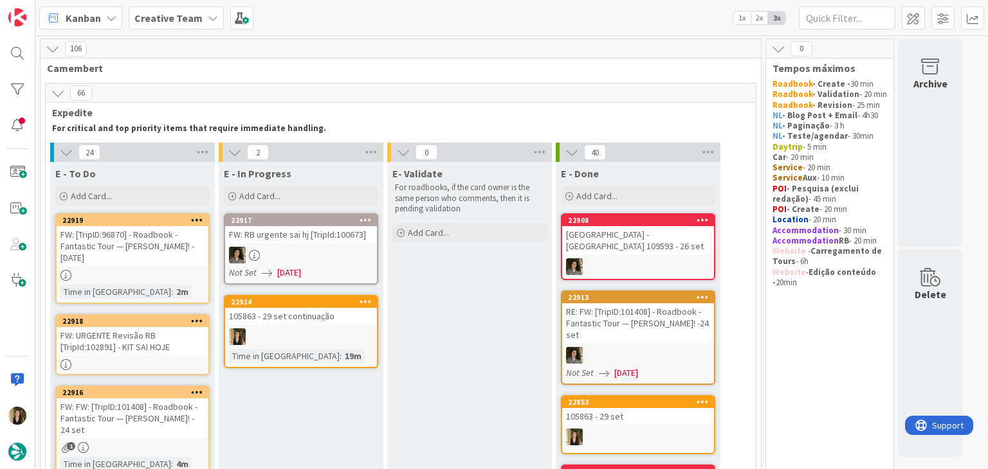
click at [345, 309] on div "105863 - 29 set continuação" at bounding box center [301, 316] width 152 height 17
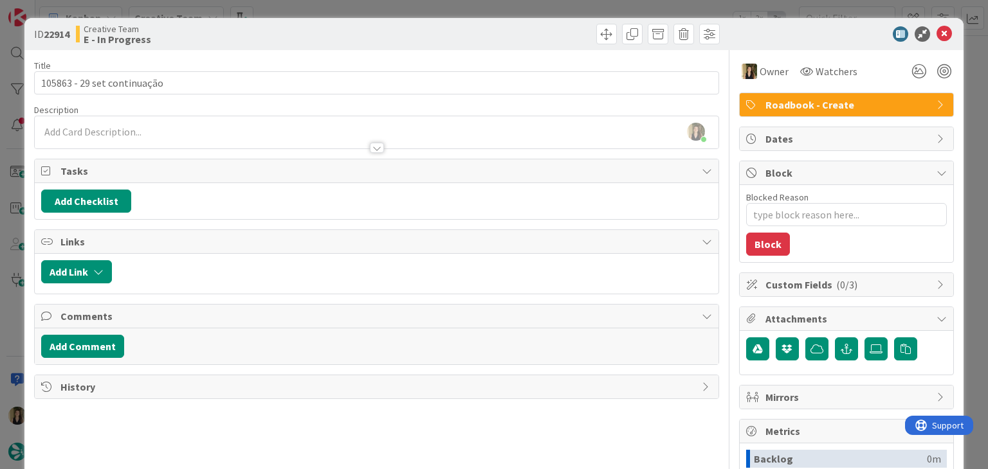
drag, startPoint x: 465, startPoint y: 32, endPoint x: 462, endPoint y: 11, distance: 20.9
click at [464, 28] on div at bounding box center [549, 34] width 339 height 21
drag, startPoint x: 461, startPoint y: 8, endPoint x: 451, endPoint y: 3, distance: 10.9
click at [460, 8] on div "ID 22914 Creative Team E - In Progress Title 27 / 128 105863 - 29 set continuaç…" at bounding box center [494, 234] width 988 height 469
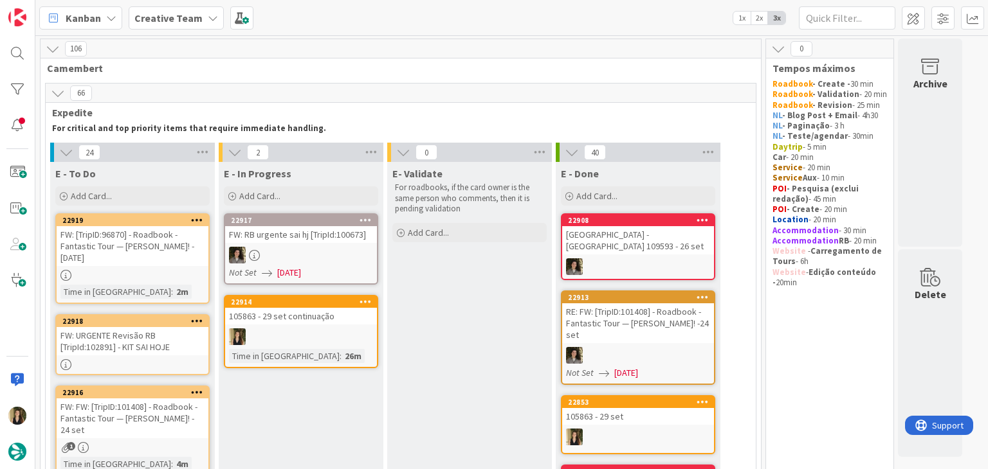
click at [316, 320] on div "105863 - 29 set continuação" at bounding box center [301, 316] width 152 height 17
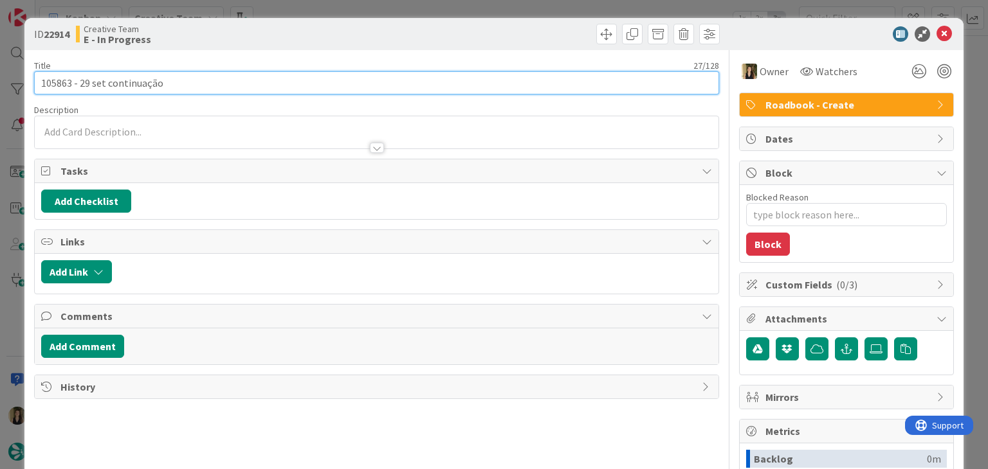
drag, startPoint x: 105, startPoint y: 78, endPoint x: 31, endPoint y: 77, distance: 73.9
click at [32, 78] on div "ID 22914 Creative Team E - In Progress Title 27 / 128 105863 - 29 set continuaç…" at bounding box center [493, 345] width 938 height 654
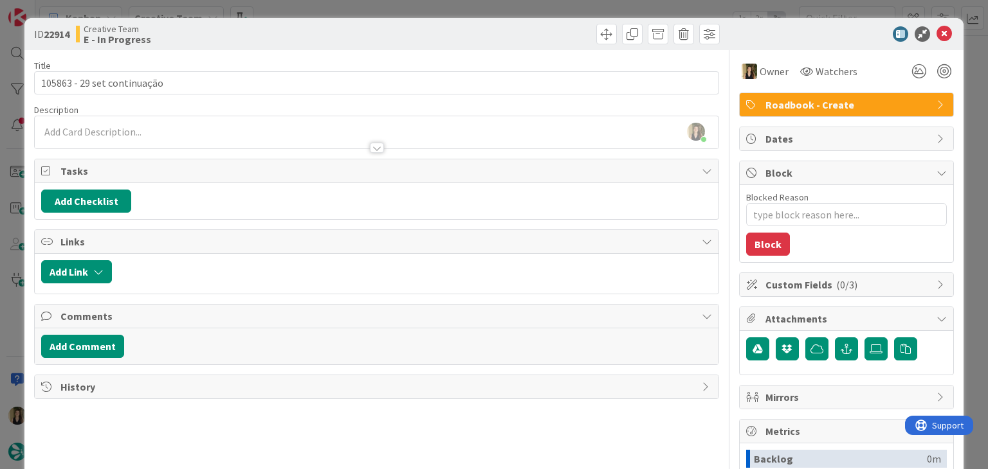
click at [348, 27] on div "Creative Team E - In Progress" at bounding box center [225, 34] width 298 height 21
click at [352, 6] on div "ID 22914 Creative Team E - In Progress Title 27 / 128 105863 - 29 set continuaç…" at bounding box center [494, 234] width 988 height 469
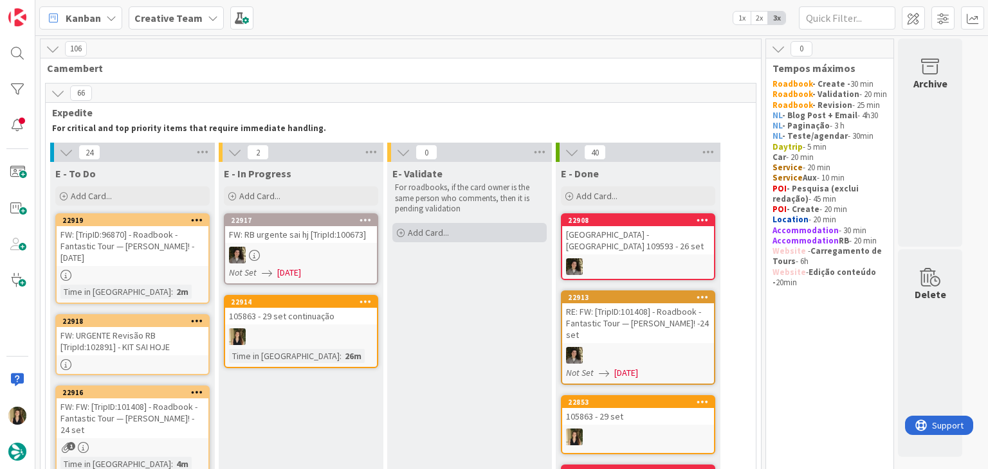
click at [465, 235] on div "Add Card..." at bounding box center [469, 232] width 154 height 19
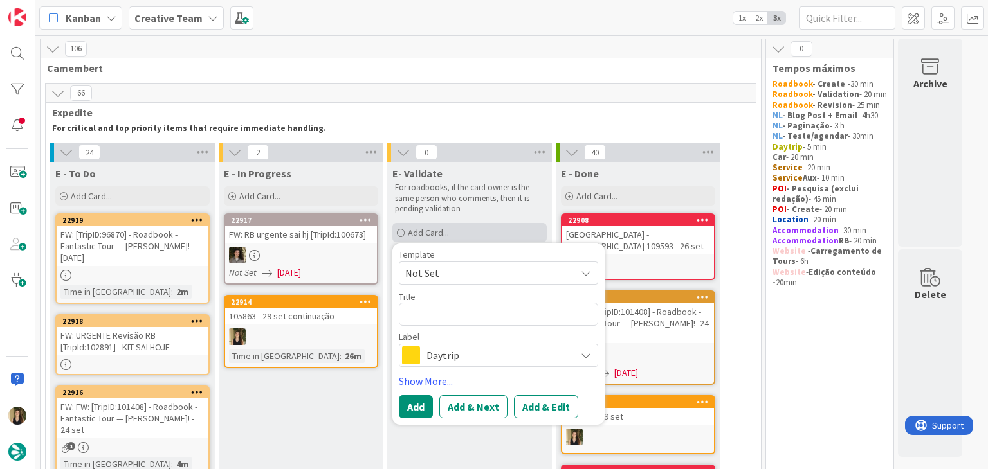
type textarea "x"
type textarea "105863 - 29 set"
type textarea "x"
type textarea "105863 - 29 set"
type textarea "x"
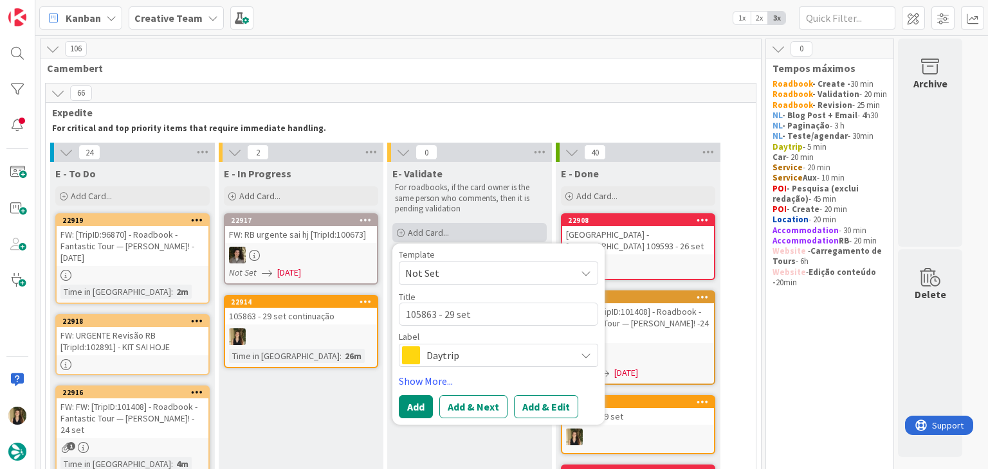
type textarea "105863 - 29 set V"
type textarea "x"
type textarea "105863 - 29 set Va"
type textarea "x"
type textarea "105863 - 29 set Val"
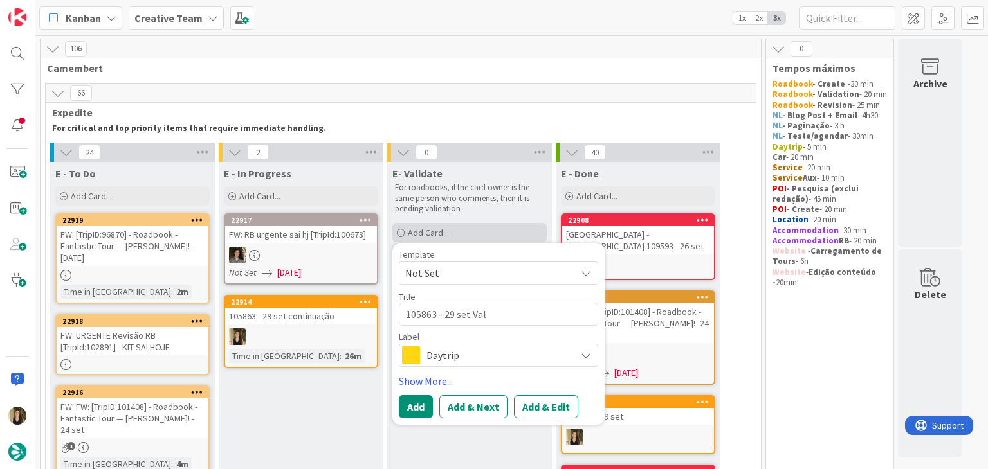
type textarea "x"
type textarea "105863 - 29 set Vali"
type textarea "x"
type textarea "105863 - 29 set Valid"
type textarea "x"
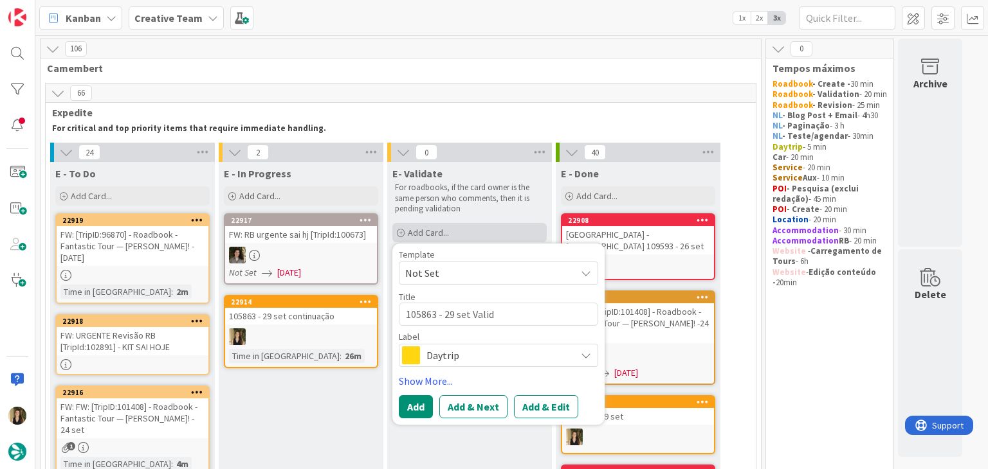
type textarea "105863 - 29 set Valida"
type textarea "x"
type textarea "105863 - 29 set Validat"
type textarea "x"
type textarea "105863 - 29 set Validati"
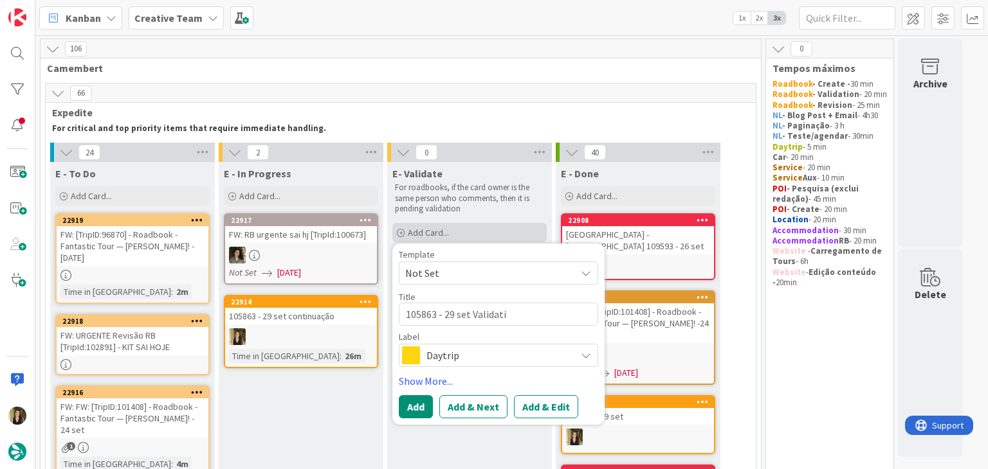
type textarea "x"
type textarea "105863 - 29 set Validatio"
type textarea "x"
type textarea "105863 - 29 set Validation"
click at [522, 359] on span "Daytrip" at bounding box center [497, 356] width 143 height 18
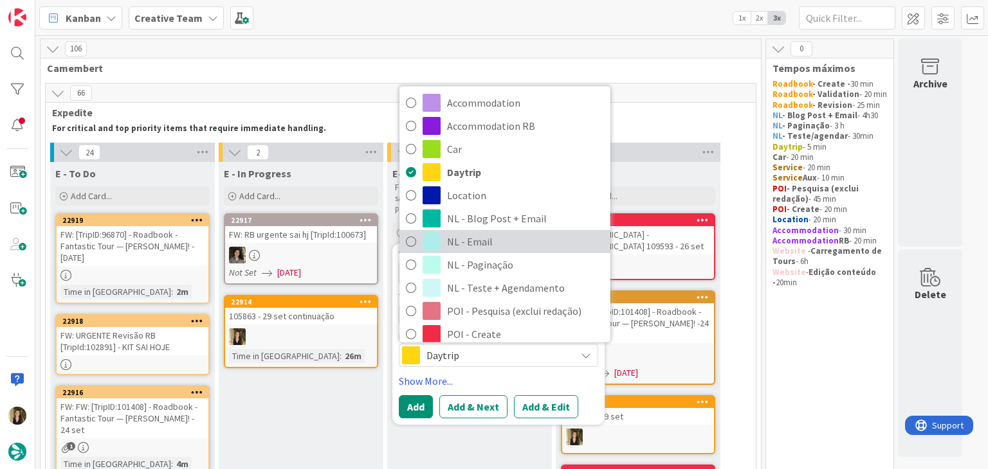
scroll to position [240, 0]
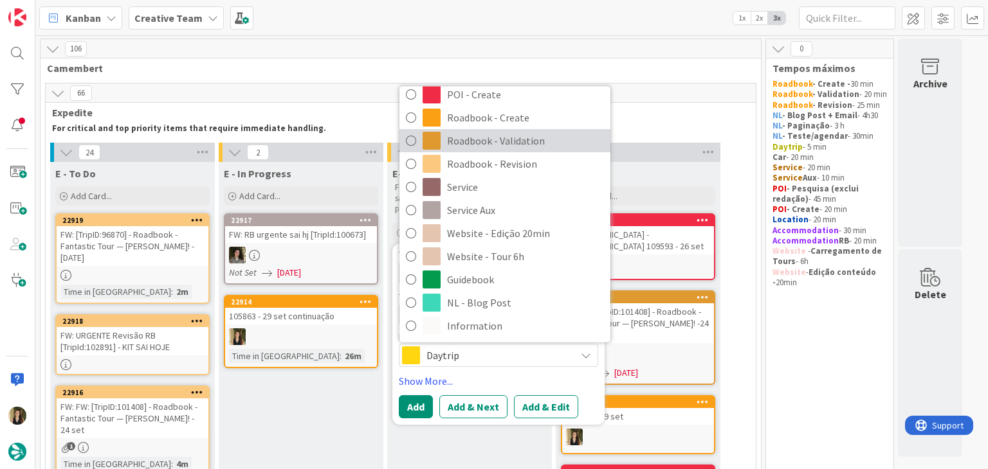
click at [520, 141] on span "Roadbook - Validation" at bounding box center [525, 140] width 157 height 19
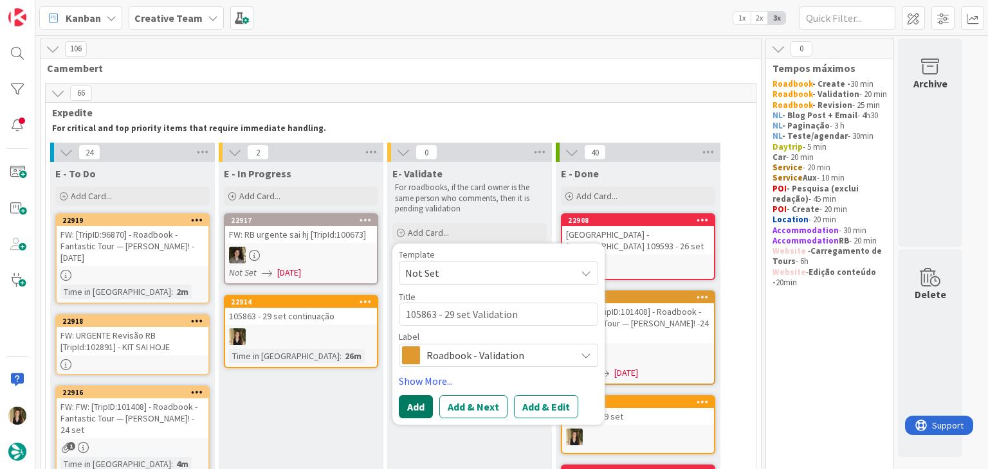
click at [414, 407] on button "Add" at bounding box center [416, 406] width 34 height 23
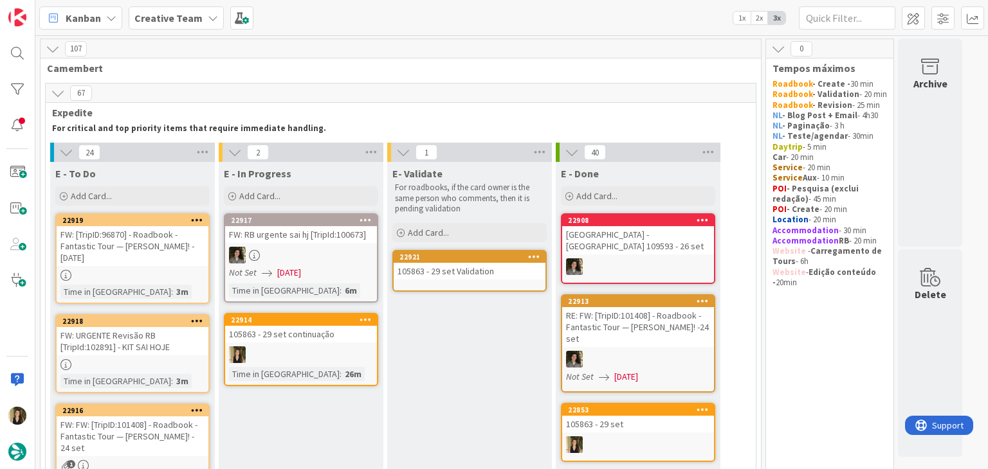
click at [471, 281] on link "22921 105863 - 29 set Validation" at bounding box center [469, 271] width 154 height 42
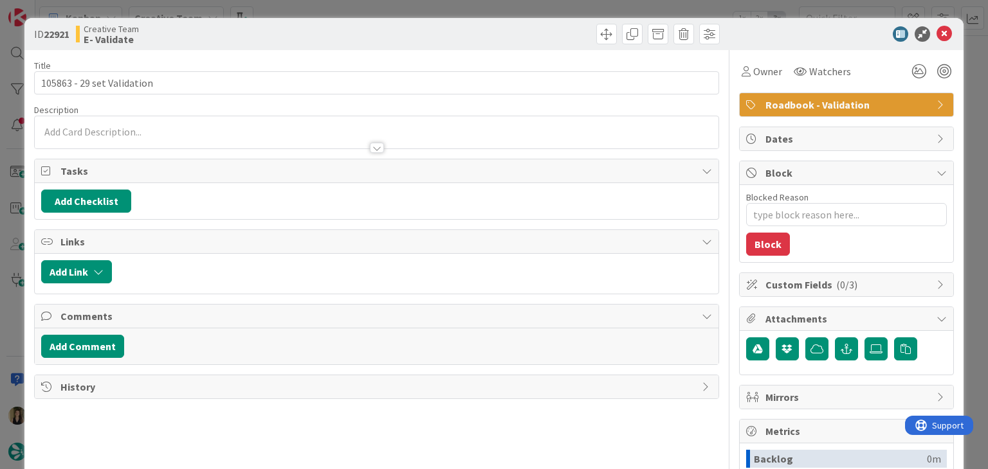
type textarea "x"
drag, startPoint x: 217, startPoint y: 137, endPoint x: 219, endPoint y: 147, distance: 9.8
click at [216, 137] on div at bounding box center [376, 142] width 683 height 14
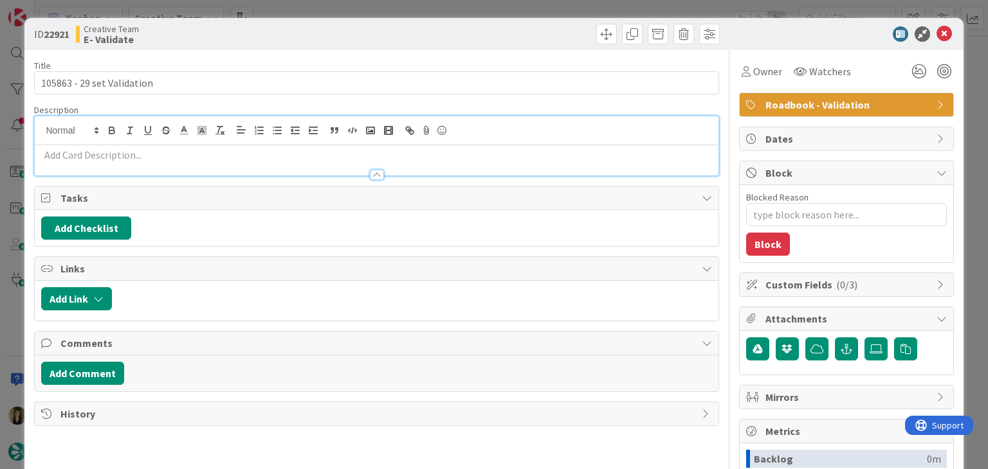
click at [226, 158] on p at bounding box center [376, 155] width 670 height 15
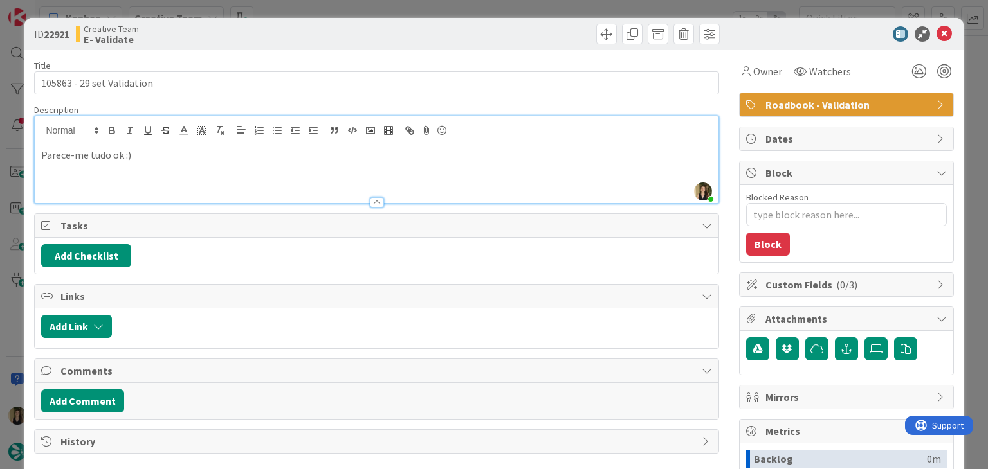
click at [291, 27] on div "Creative Team E- Validate" at bounding box center [225, 34] width 298 height 21
click at [302, 4] on div "ID 22921 Creative Team E- Validate Title 26 / 128 105863 - 29 set Validation De…" at bounding box center [494, 234] width 988 height 469
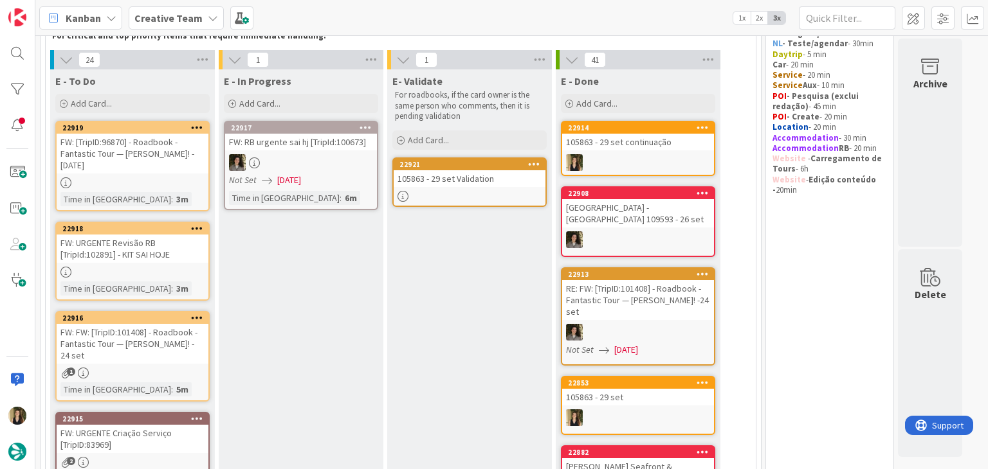
scroll to position [64, 0]
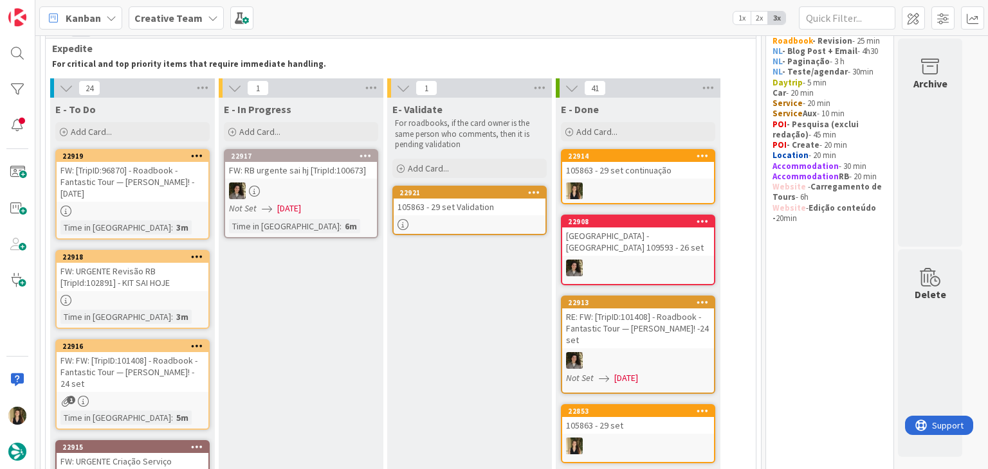
click at [179, 381] on div "FW: FW: [TripID:101408] - Roadbook - Fantastic Tour — [PERSON_NAME]! - 24 set" at bounding box center [133, 372] width 152 height 40
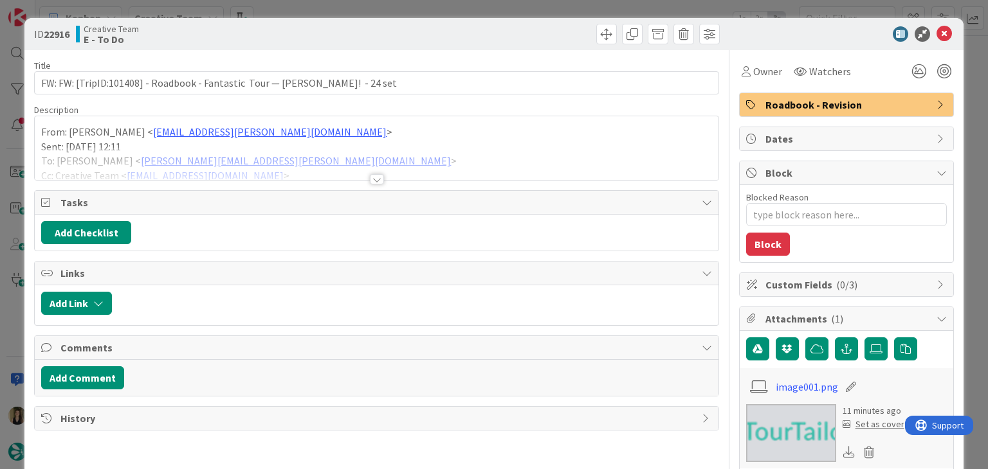
click at [370, 179] on div at bounding box center [377, 179] width 14 height 10
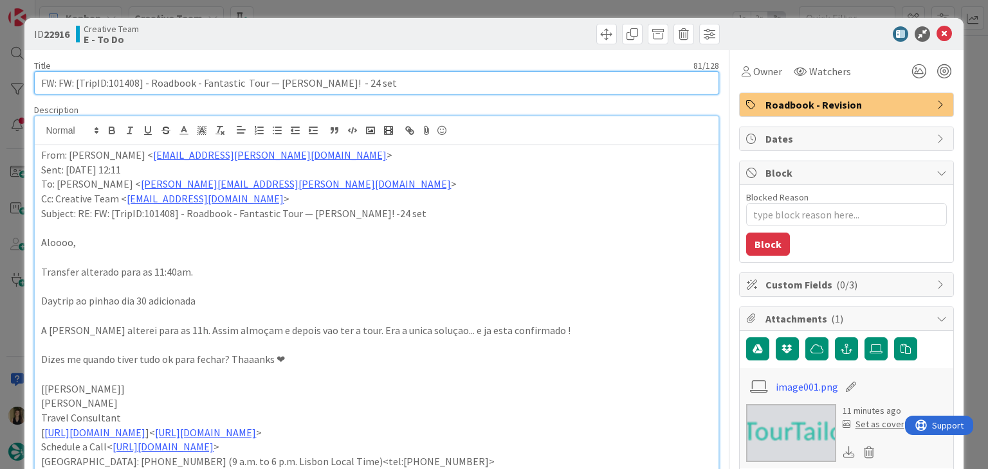
click at [121, 82] on input "FW: FW: [TripID:101408] - Roadbook - Fantastic Tour — [PERSON_NAME]! - 24 set" at bounding box center [376, 82] width 684 height 23
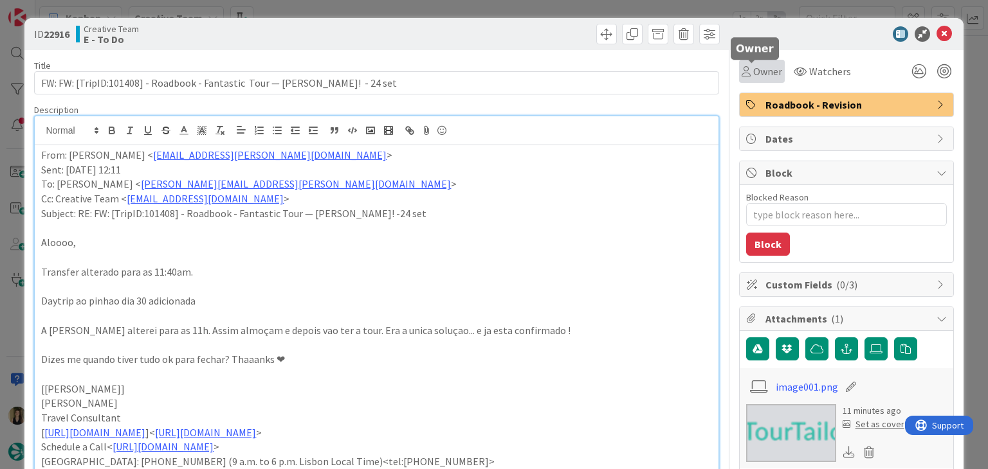
click at [741, 70] on icon at bounding box center [745, 71] width 9 height 10
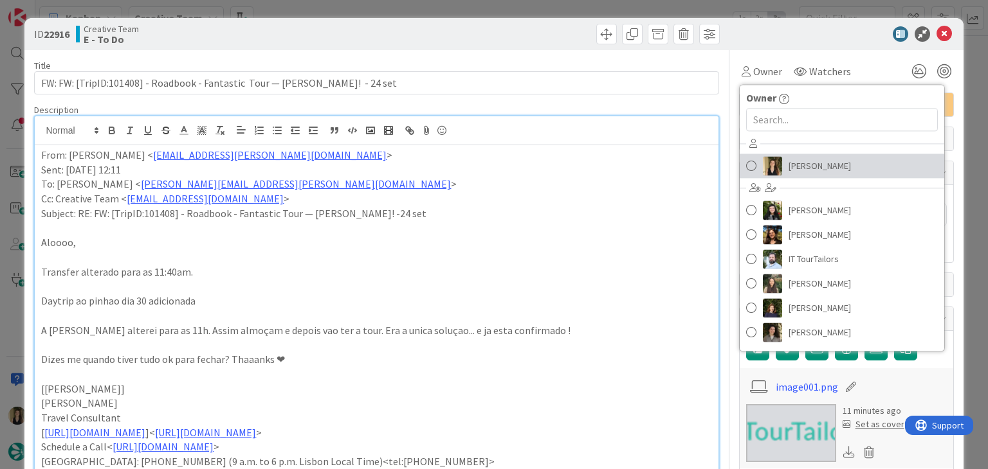
click at [820, 161] on span "[PERSON_NAME]" at bounding box center [819, 165] width 62 height 19
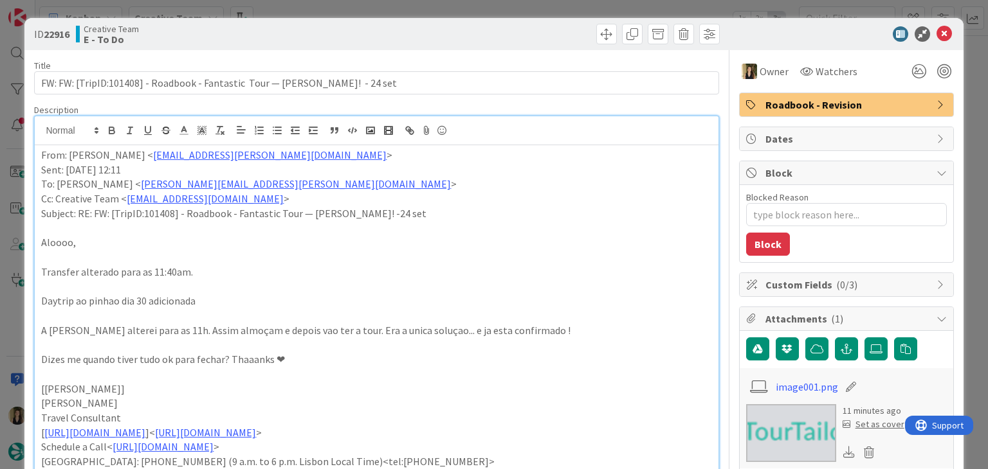
drag, startPoint x: 540, startPoint y: 24, endPoint x: 535, endPoint y: 19, distance: 7.3
click at [539, 24] on div at bounding box center [549, 34] width 339 height 21
click at [532, 11] on div "ID 22916 Creative Team E - To Do Title 81 / 128 FW: FW: [TripID:101408] - Roadb…" at bounding box center [494, 234] width 988 height 469
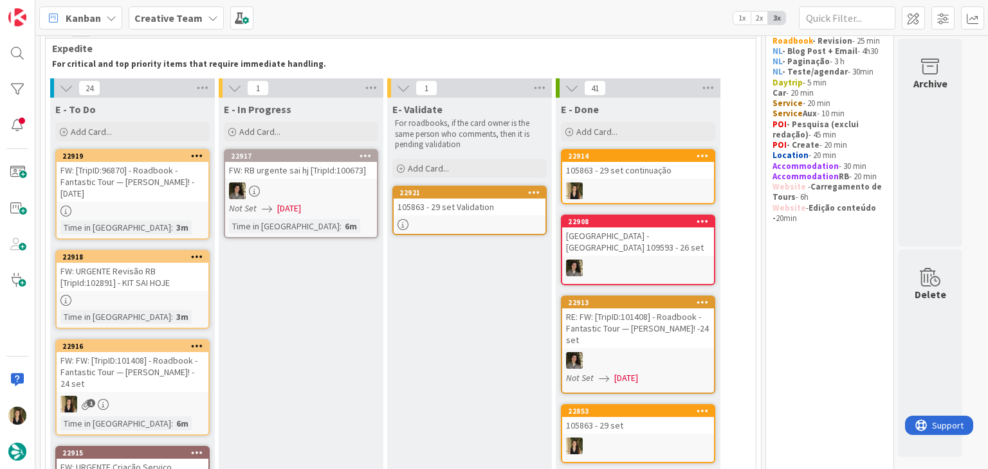
click at [175, 285] on div "FW: URGENTE Revisão RB [TripId:102891] - KIT SAI HOJE" at bounding box center [133, 277] width 152 height 28
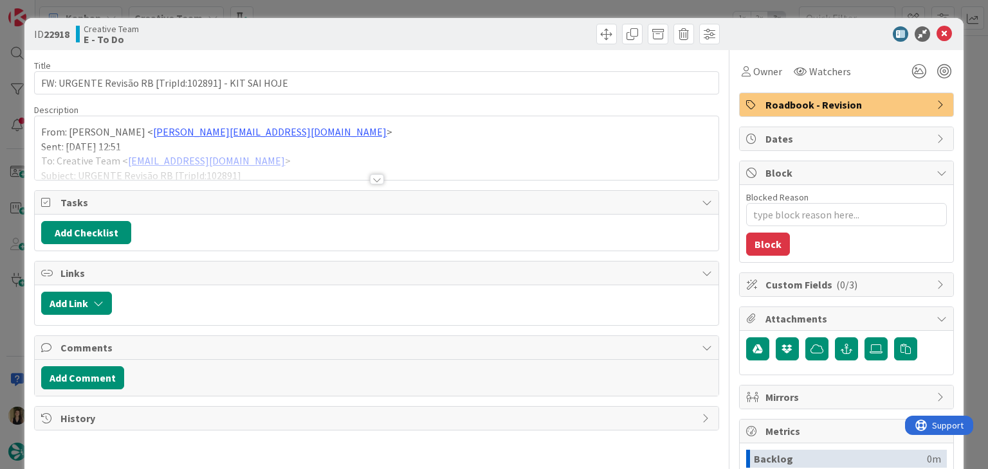
click at [373, 177] on div at bounding box center [377, 179] width 14 height 10
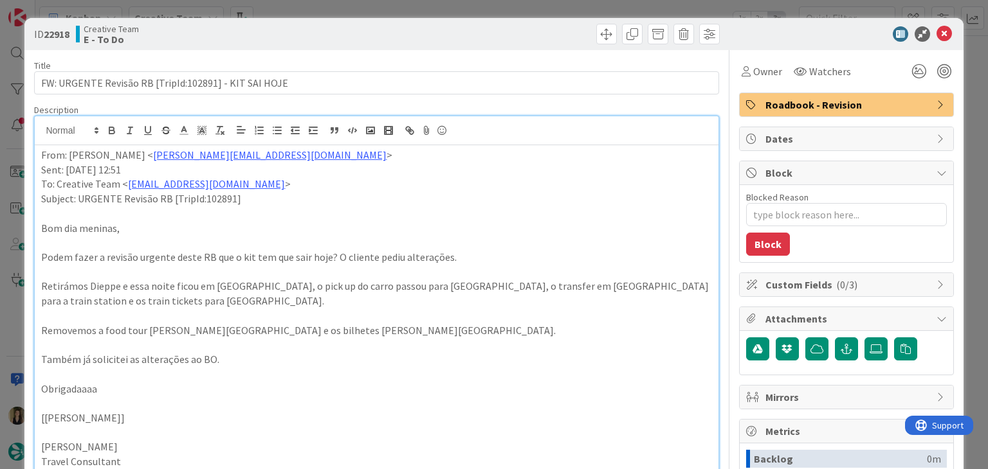
click at [430, 30] on div at bounding box center [549, 34] width 339 height 21
click at [423, 7] on div "ID 22918 Creative Team E - To Do Title 53 / 128 FW: URGENTE Revisão RB [TripId:…" at bounding box center [494, 234] width 988 height 469
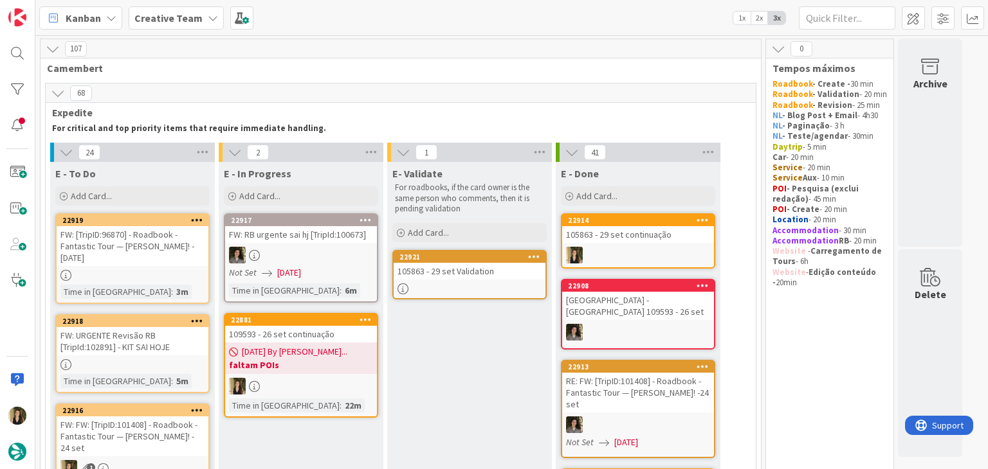
click at [328, 325] on div "22881 109593 - 26 set continuação" at bounding box center [301, 328] width 152 height 28
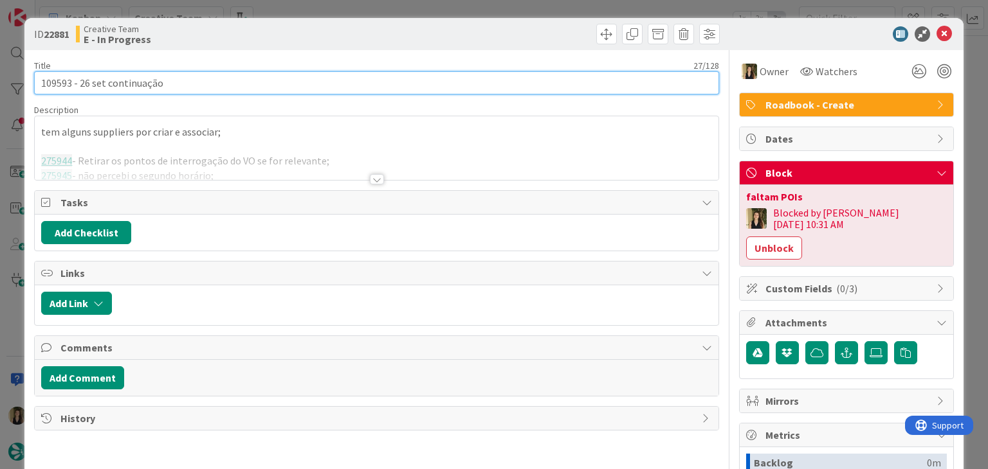
click at [63, 77] on input "109593 - 26 set continuação" at bounding box center [376, 82] width 684 height 23
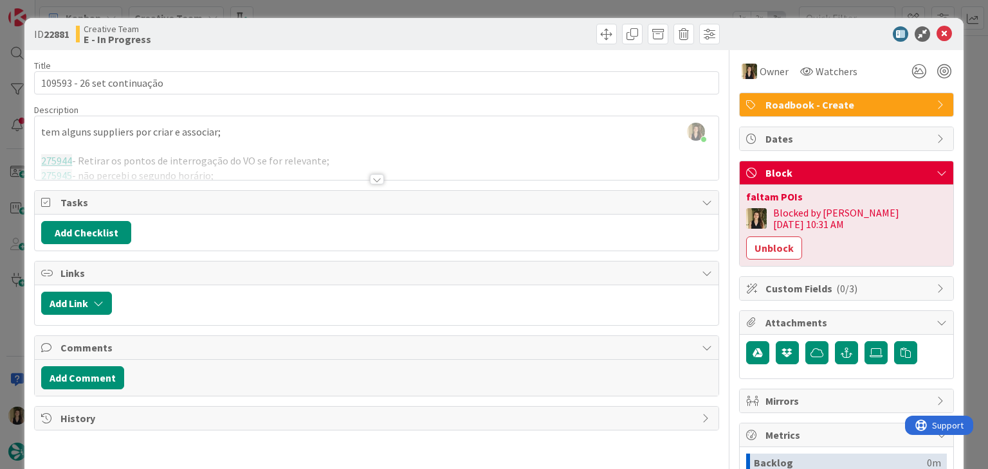
click at [370, 175] on div at bounding box center [377, 179] width 14 height 10
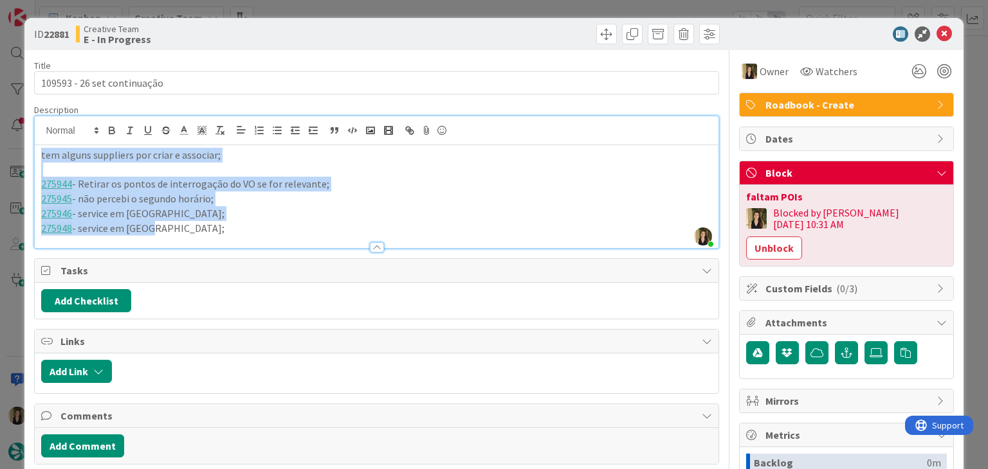
drag, startPoint x: 175, startPoint y: 231, endPoint x: 10, endPoint y: 151, distance: 183.7
click at [10, 151] on div "ID 22881 Creative Team E - In Progress Title 27 / 128 109593 - 26 set continuaç…" at bounding box center [494, 234] width 988 height 469
copy div "tem alguns suppliers por criar e associar; 275944 - Retirar os pontos de interr…"
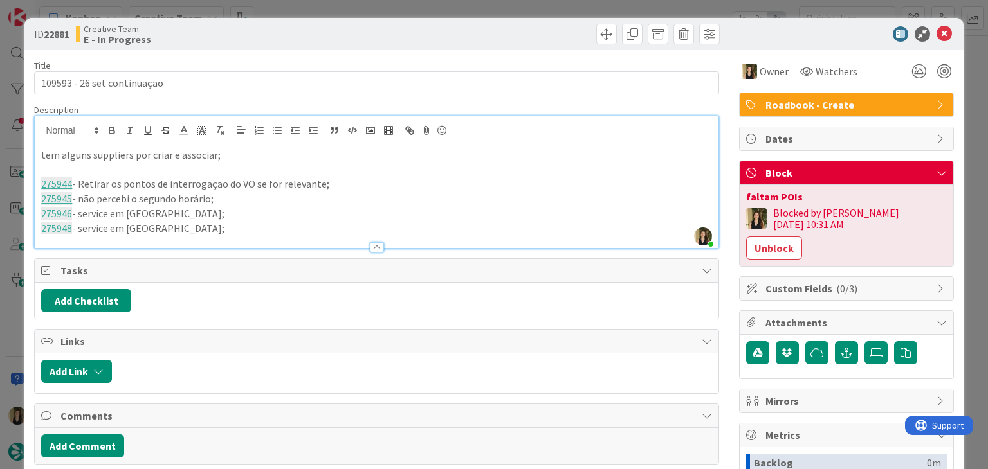
click at [449, 25] on div at bounding box center [549, 34] width 339 height 21
click at [458, 5] on div "ID 22881 Creative Team E - In Progress Title 27 / 128 109593 - 26 set continuaç…" at bounding box center [494, 234] width 988 height 469
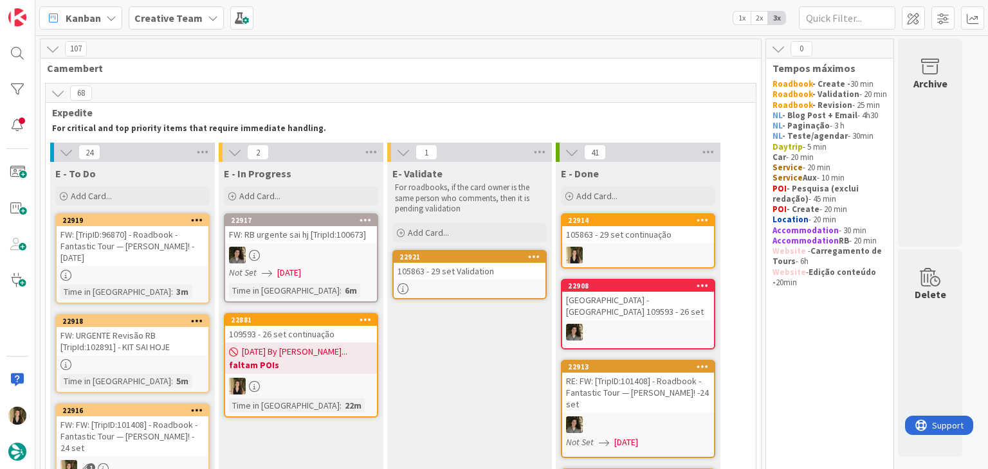
click at [334, 368] on b "faltam POIs" at bounding box center [301, 365] width 144 height 13
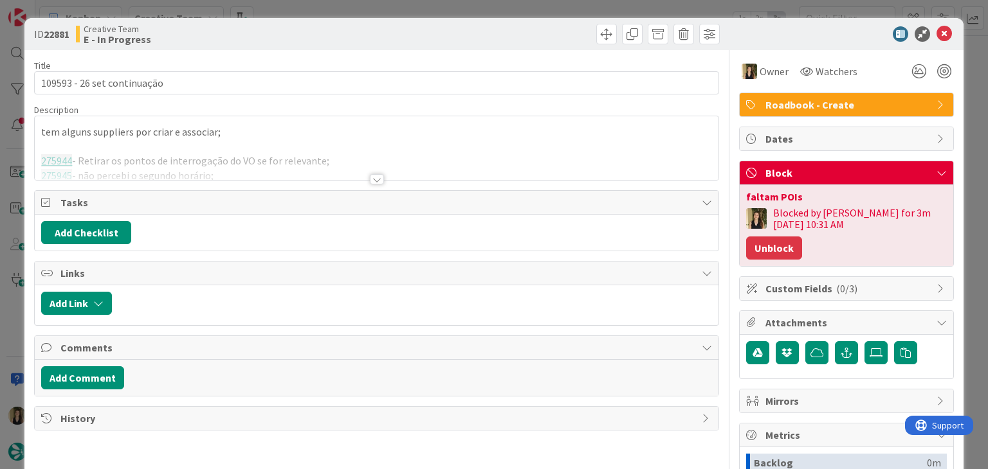
click at [802, 237] on button "Unblock" at bounding box center [774, 248] width 56 height 23
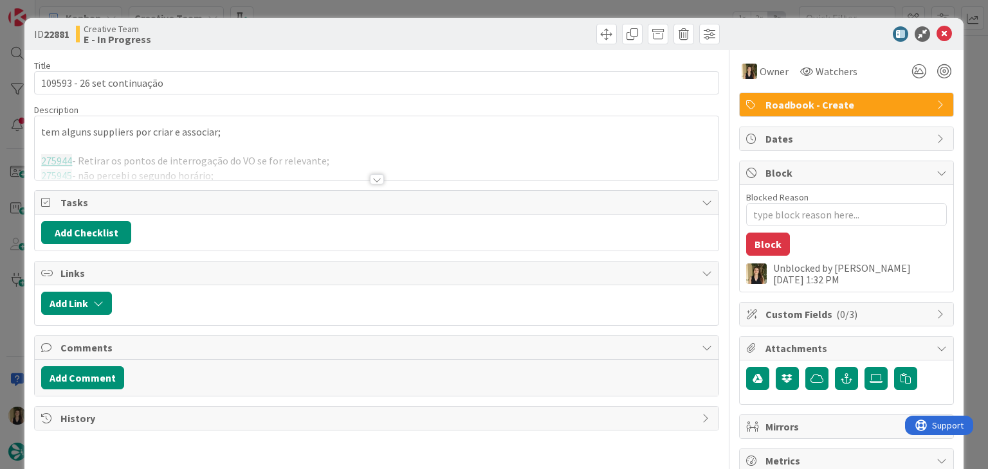
type textarea "x"
click at [490, 26] on div at bounding box center [549, 34] width 339 height 21
click at [490, 10] on div "ID 22881 Creative Team E - In Progress Title 27 / 128 109593 - 26 set continuaç…" at bounding box center [494, 234] width 988 height 469
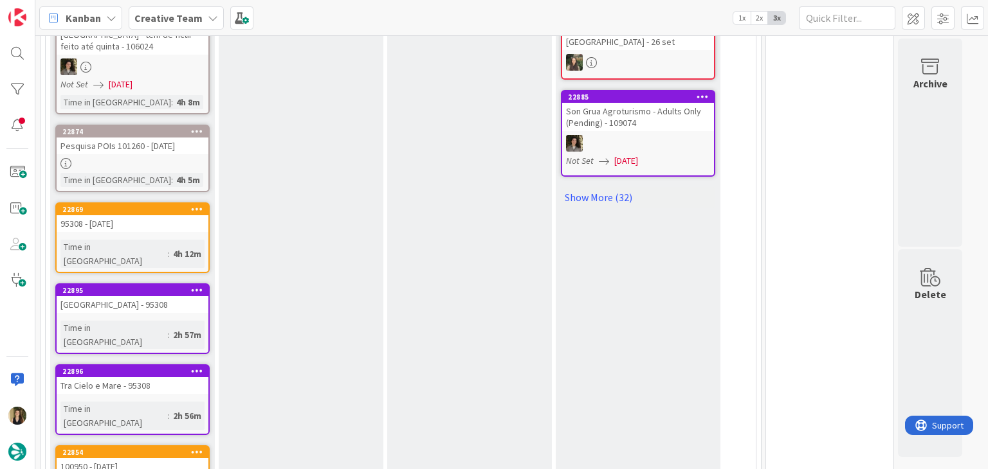
scroll to position [836, 0]
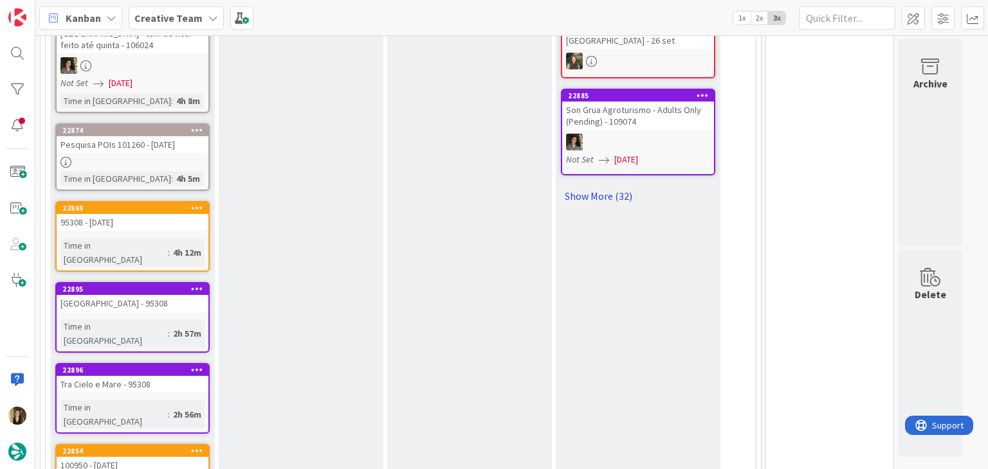
click at [613, 186] on link "Show More (32)" at bounding box center [638, 196] width 154 height 21
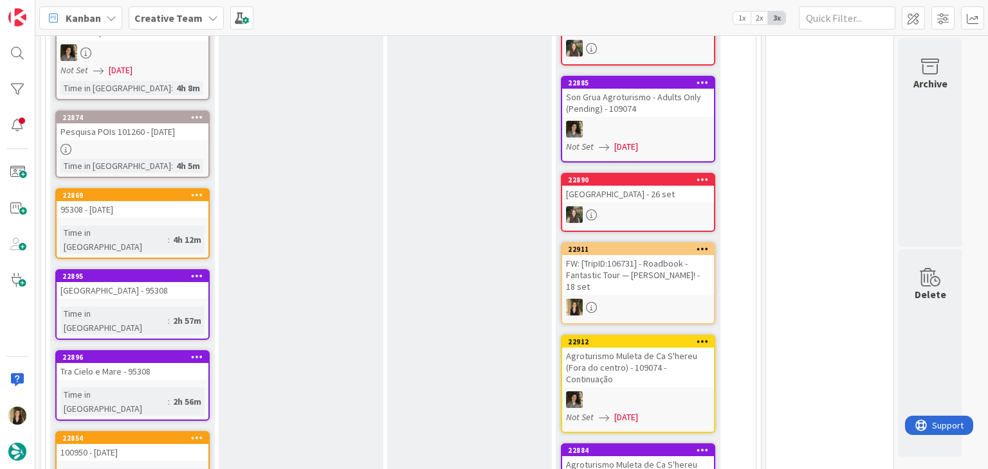
scroll to position [0, 0]
